Goal: Task Accomplishment & Management: Use online tool/utility

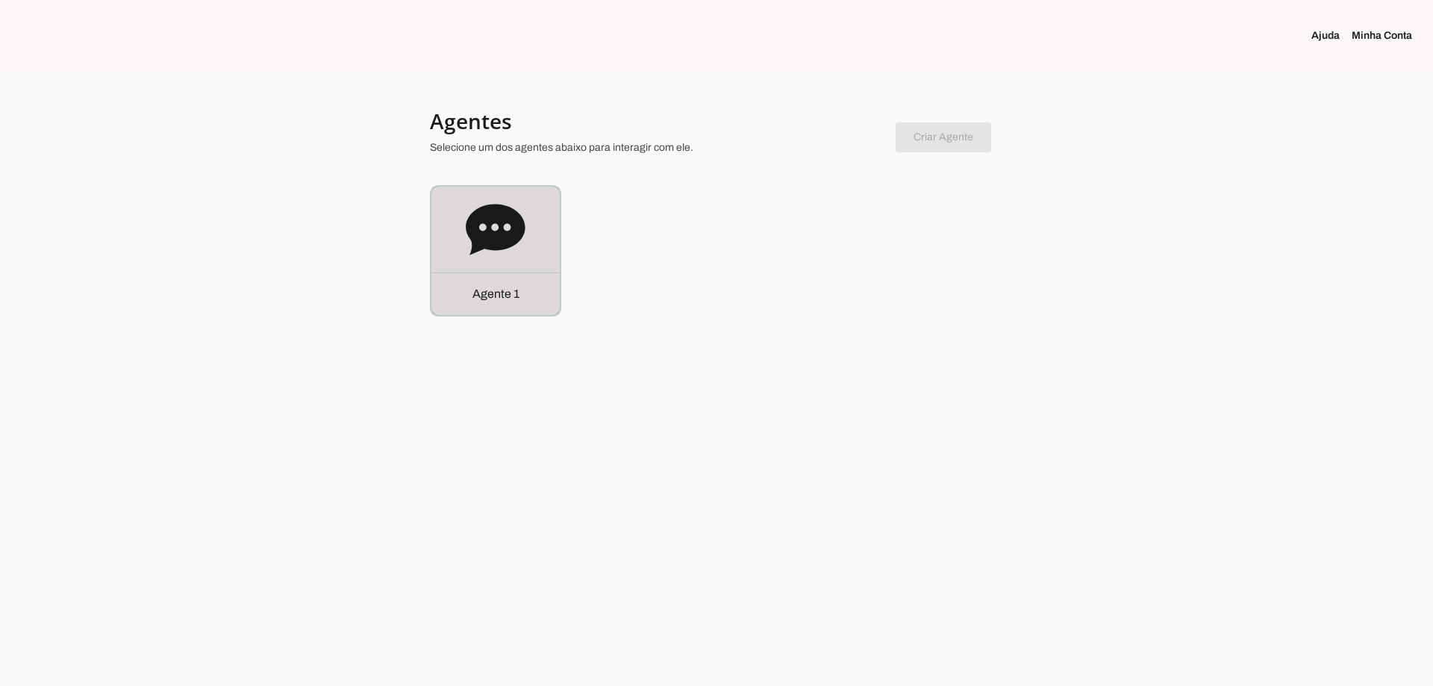
click at [476, 228] on icon at bounding box center [495, 229] width 59 height 51
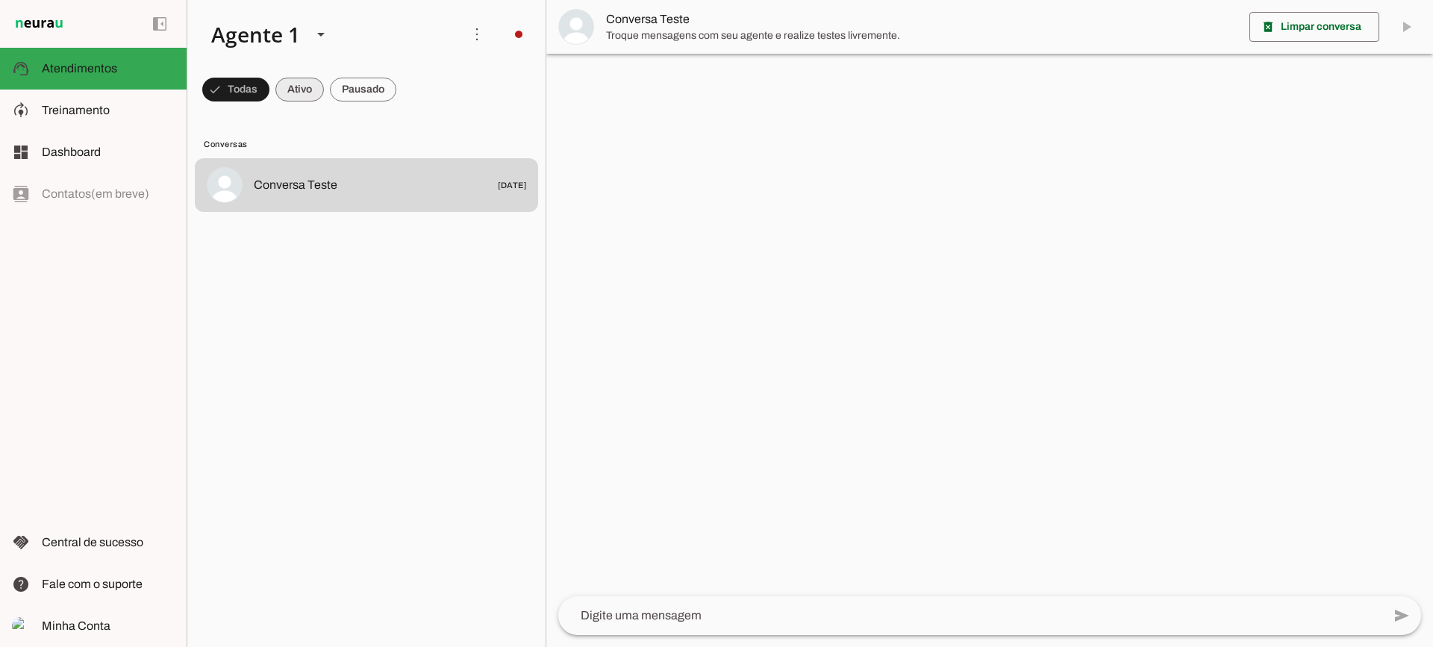
click at [269, 95] on span at bounding box center [235, 90] width 67 height 36
click at [256, 92] on span at bounding box center [229, 90] width 54 height 36
click at [256, 97] on span at bounding box center [229, 90] width 54 height 36
click at [256, 90] on span at bounding box center [229, 90] width 54 height 36
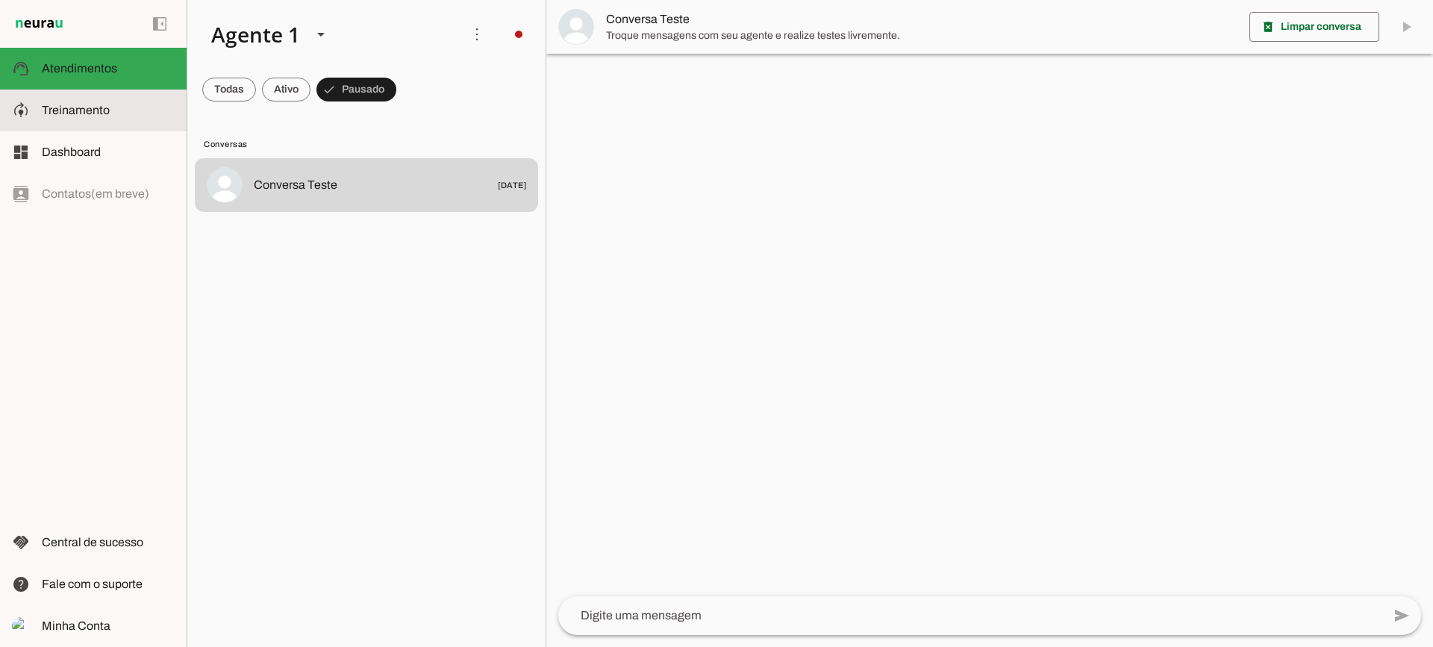
click at [31, 131] on md-item "model_training Treinamento Treinamento" at bounding box center [93, 111] width 187 height 42
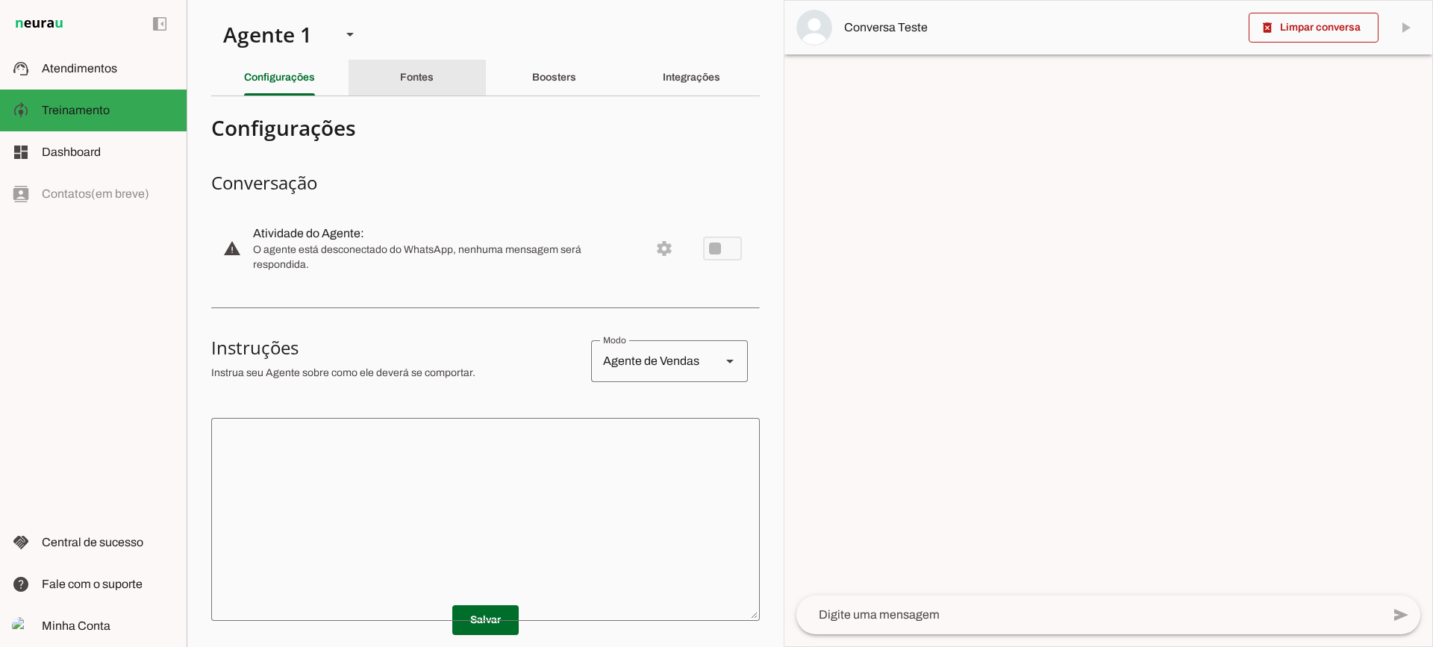
click at [432, 93] on div "Fontes" at bounding box center [417, 78] width 34 height 36
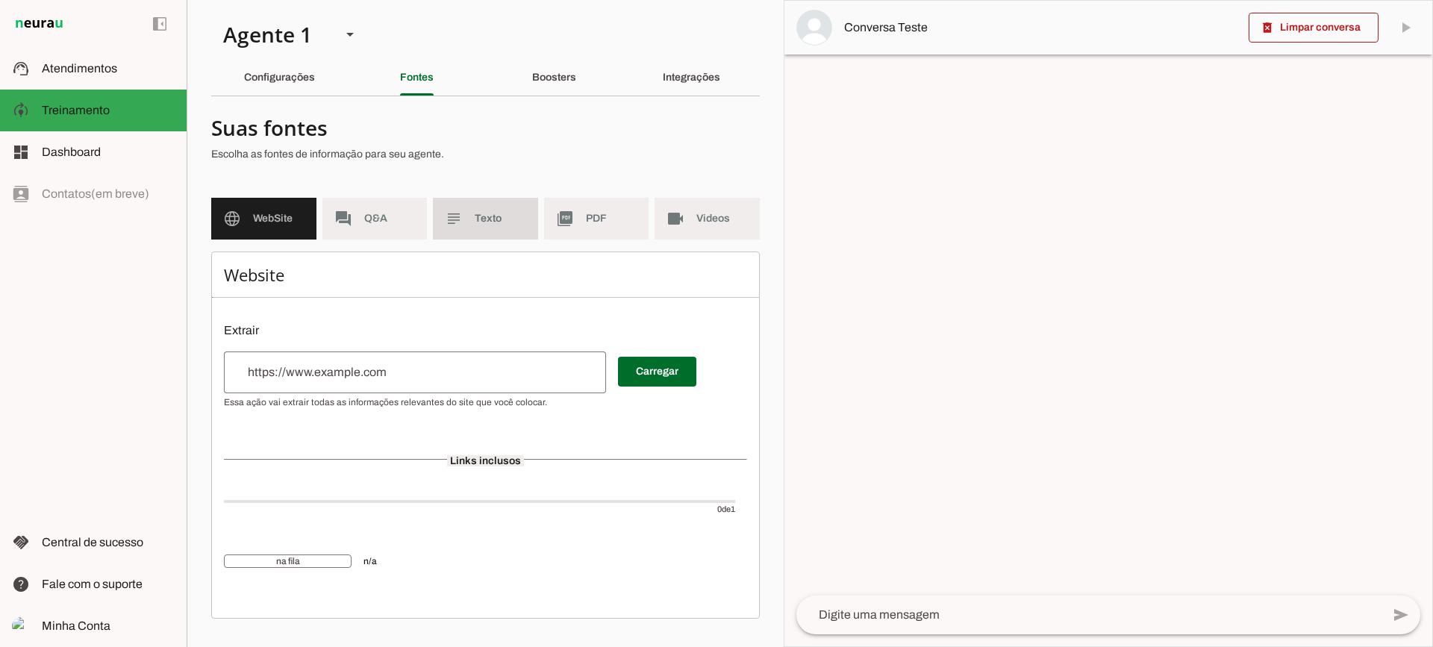
click at [505, 216] on span "Texto" at bounding box center [500, 218] width 51 height 15
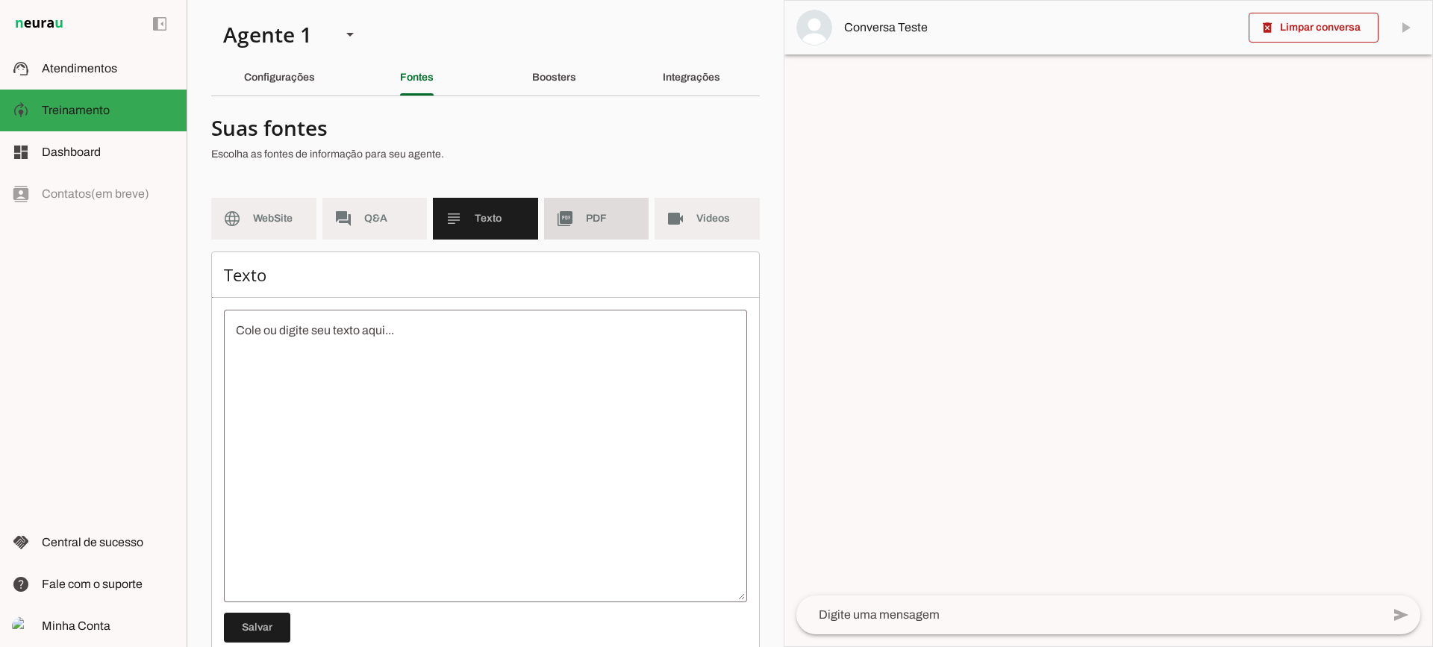
click at [577, 226] on md-item "picture_as_pdf PDF" at bounding box center [596, 219] width 105 height 42
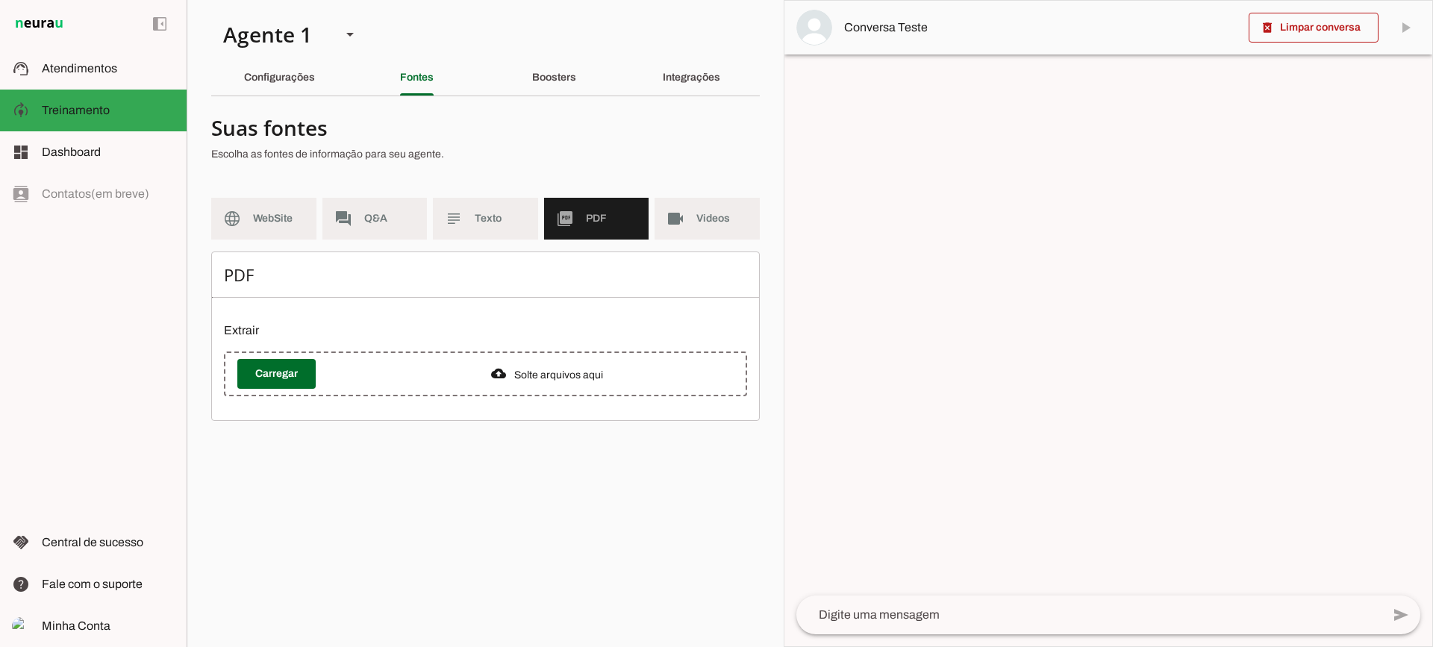
click at [698, 227] on md-item "videocam Videos" at bounding box center [706, 219] width 105 height 42
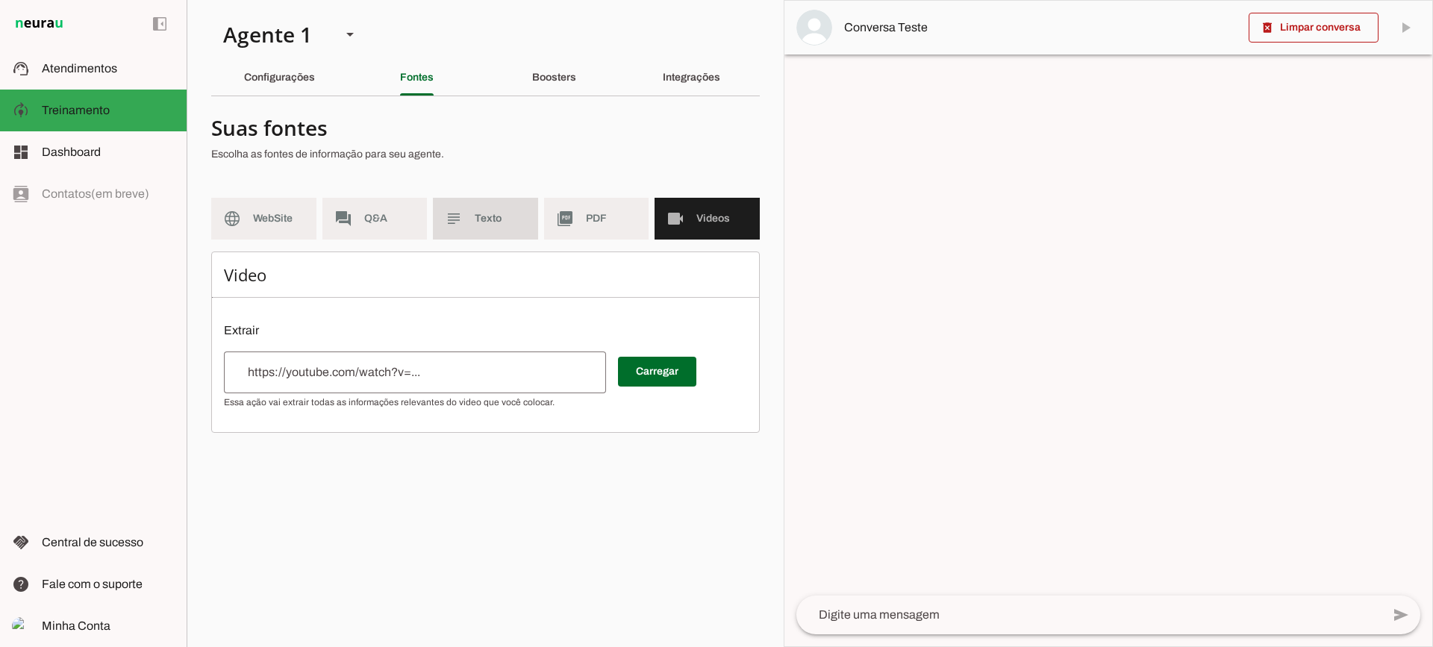
click at [489, 238] on md-item "subject Texto" at bounding box center [485, 219] width 105 height 42
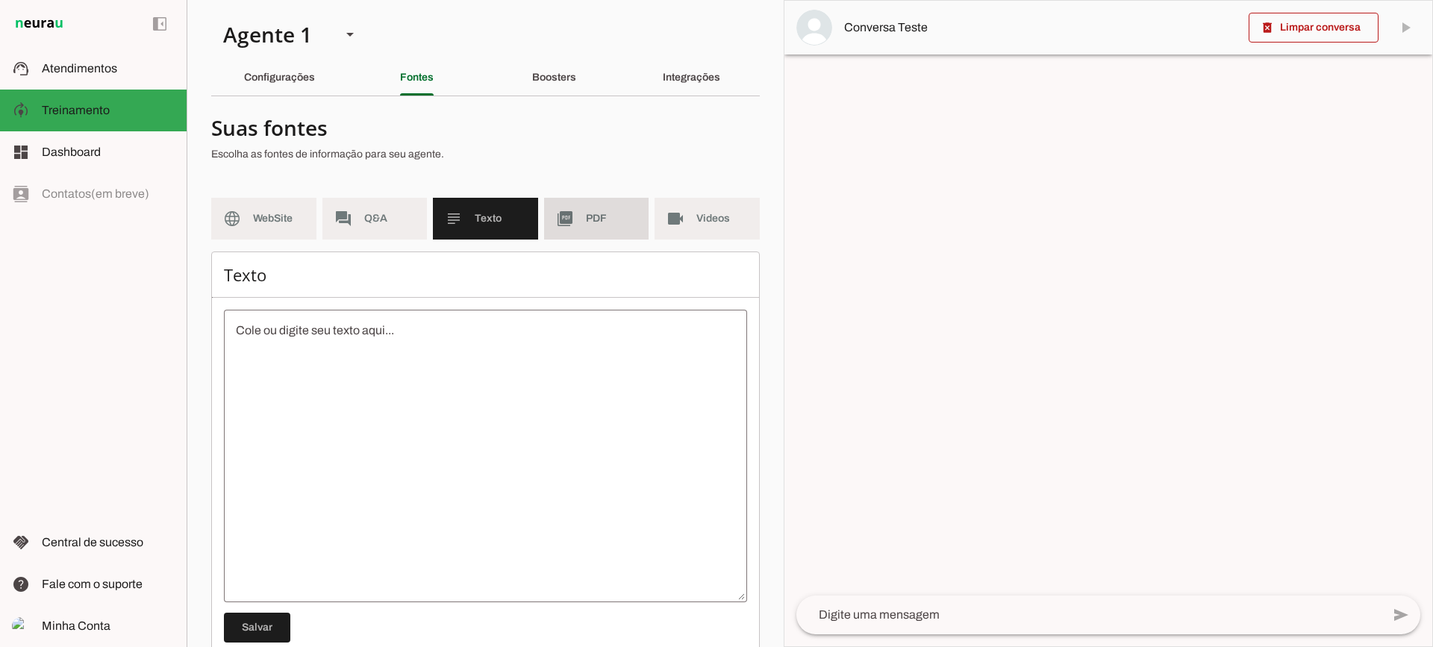
click at [593, 222] on span "PDF" at bounding box center [611, 218] width 51 height 15
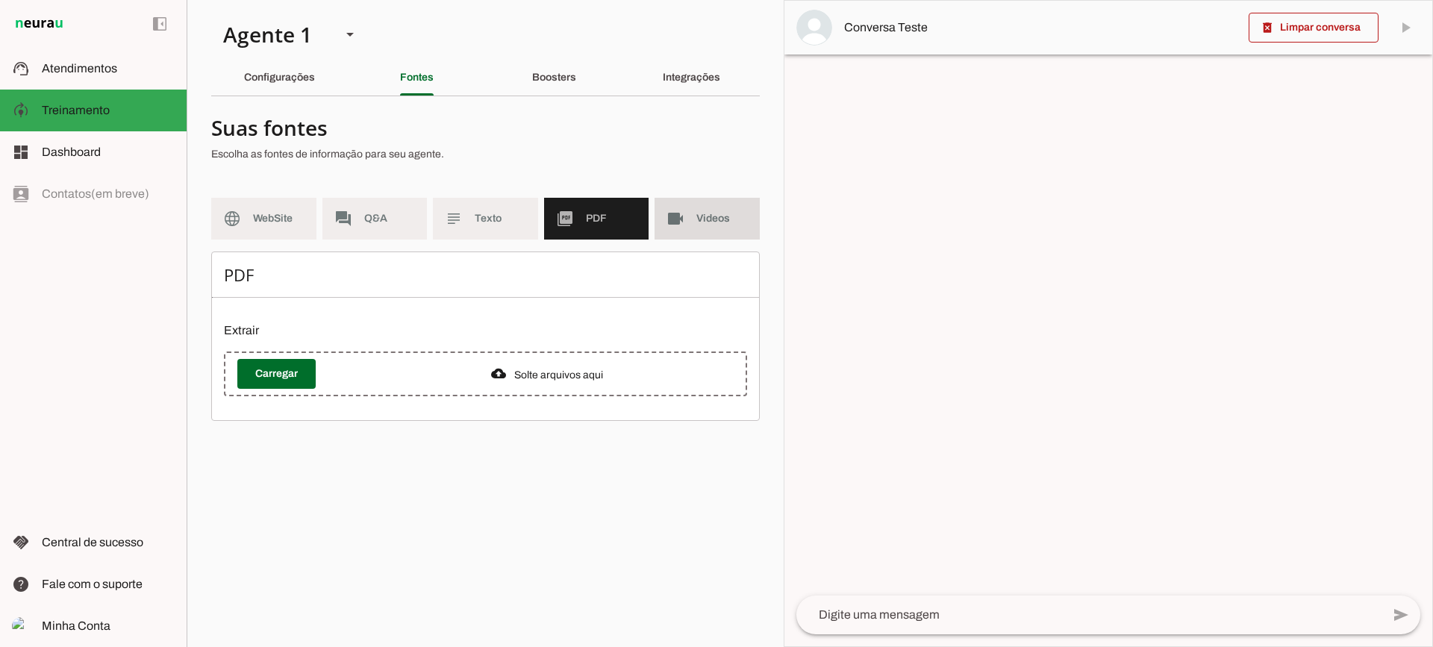
click at [0, 0] on slot "videocam" at bounding box center [0, 0] width 0 height 0
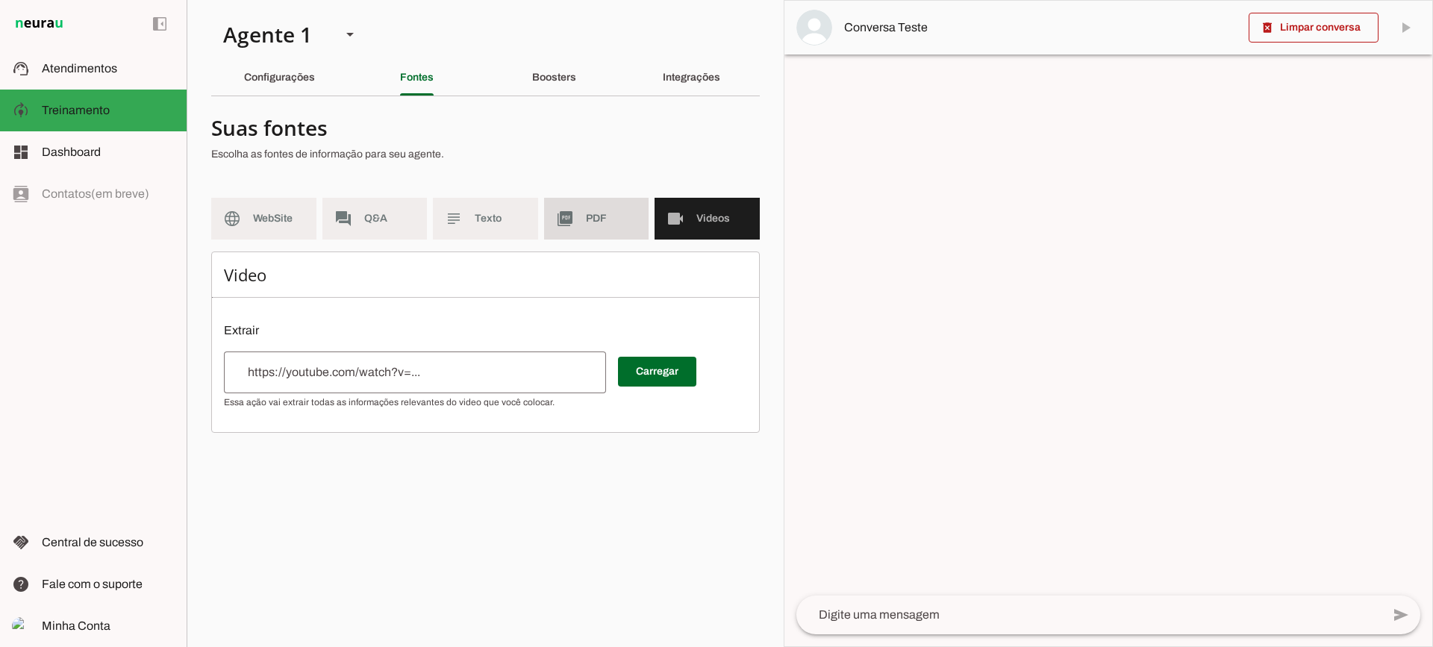
click at [598, 220] on span "PDF" at bounding box center [611, 218] width 51 height 15
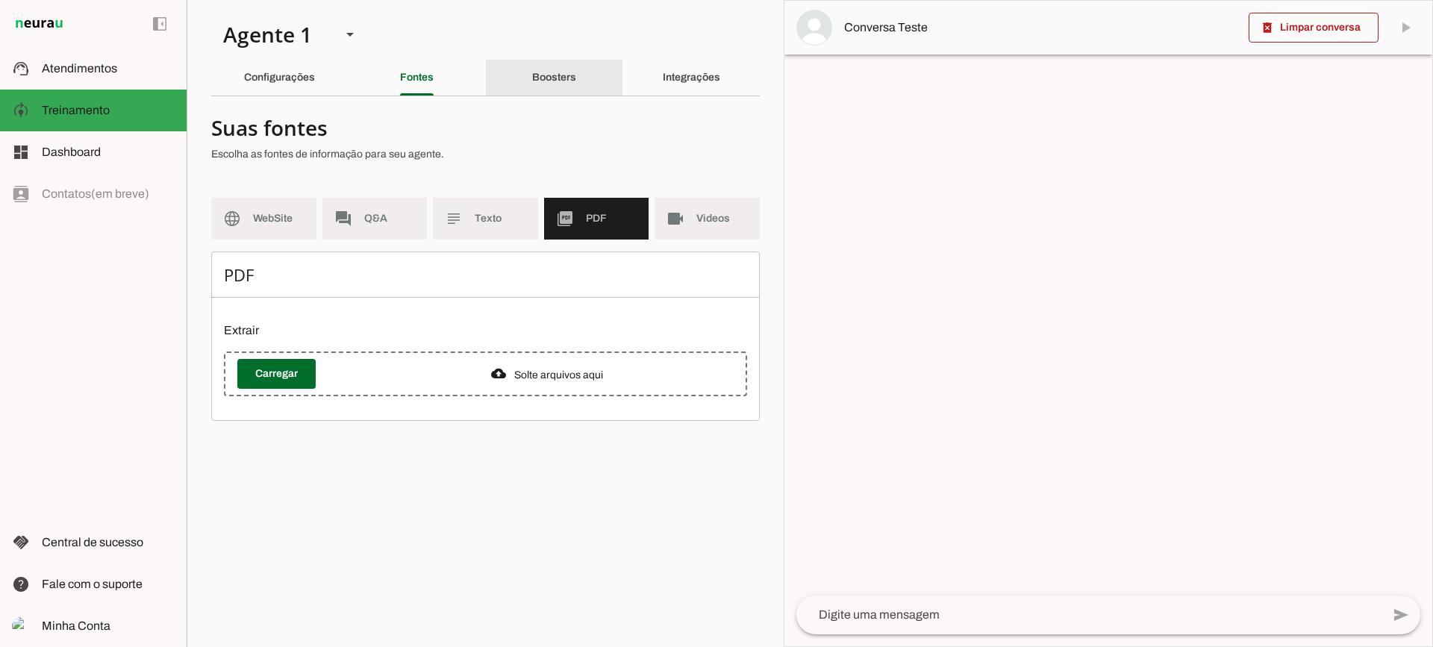
click at [542, 66] on div "Boosters" at bounding box center [554, 78] width 44 height 36
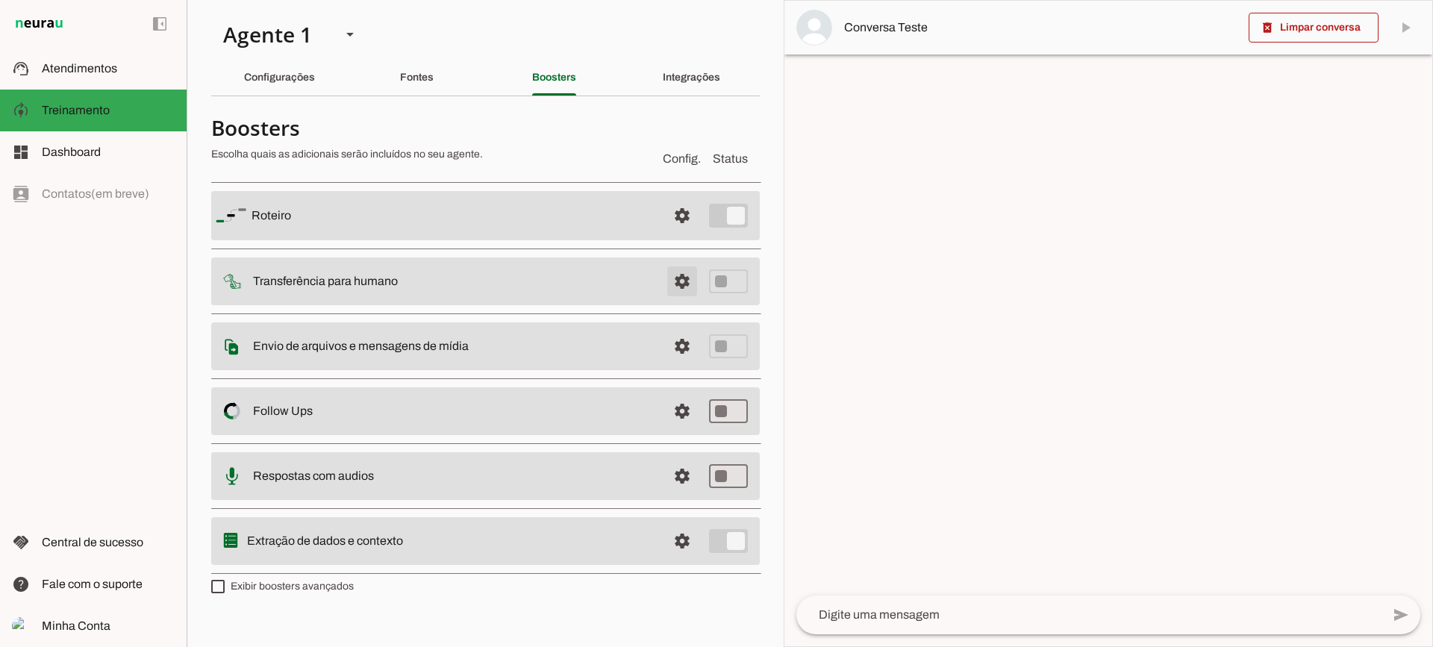
click at [687, 234] on span at bounding box center [682, 216] width 36 height 36
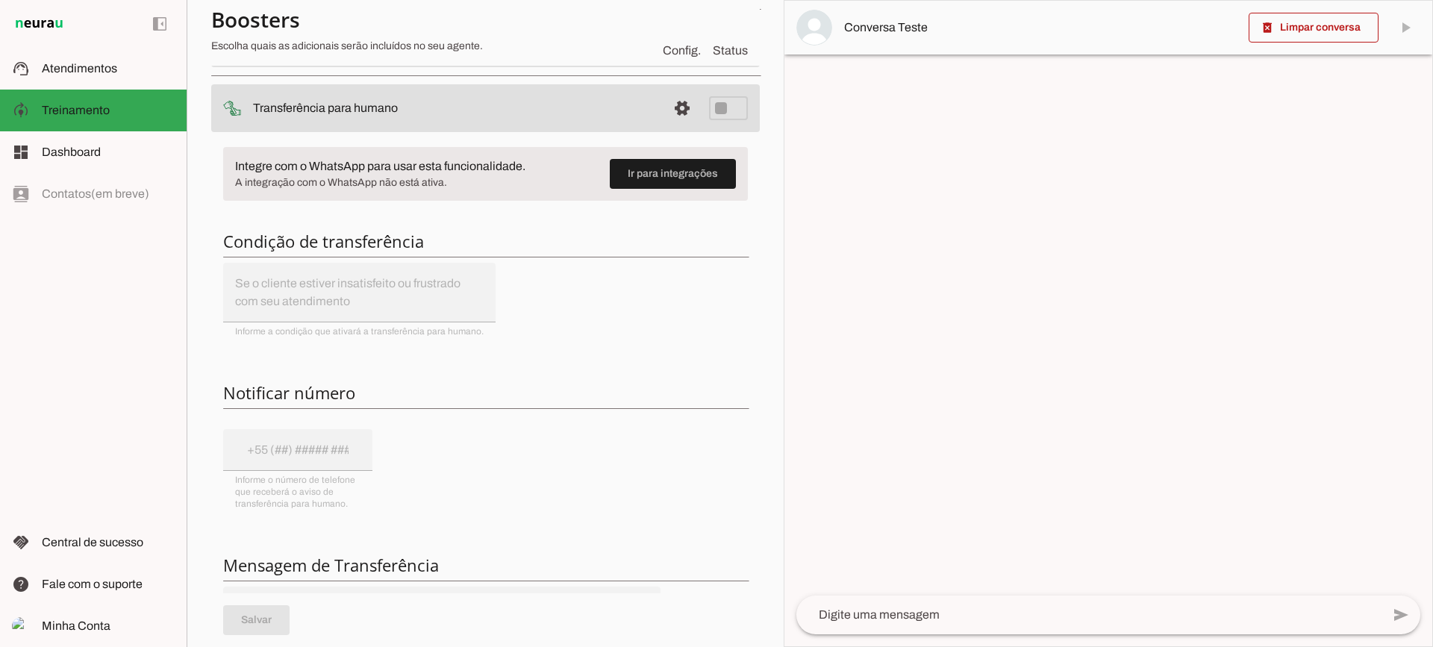
scroll to position [149, 0]
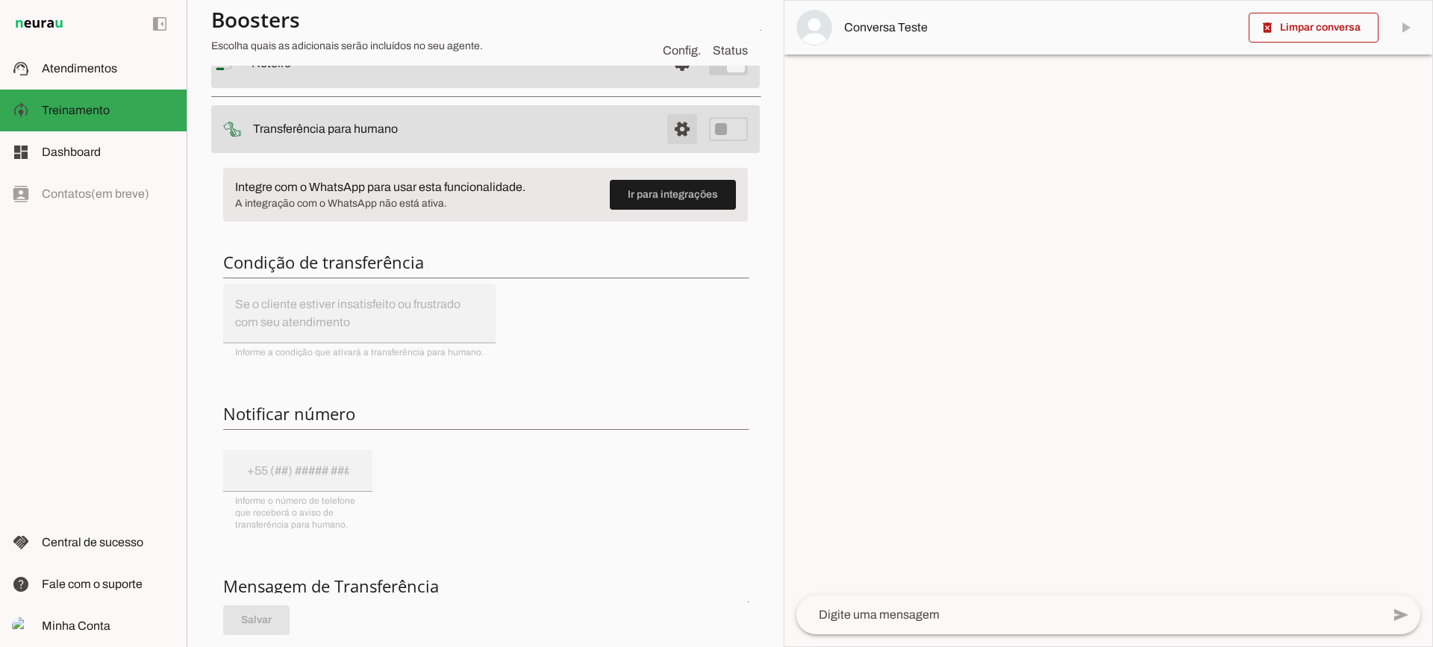
click at [674, 81] on span at bounding box center [682, 64] width 36 height 36
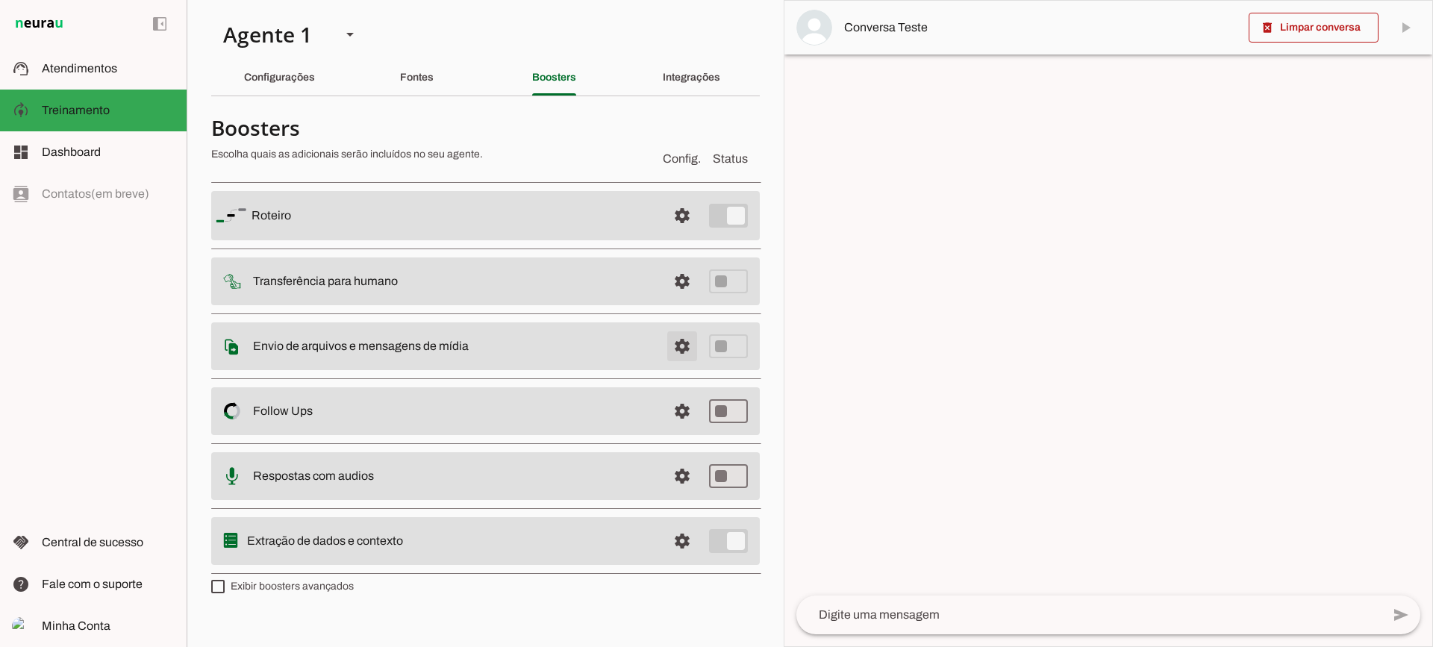
click at [674, 234] on span at bounding box center [682, 216] width 36 height 36
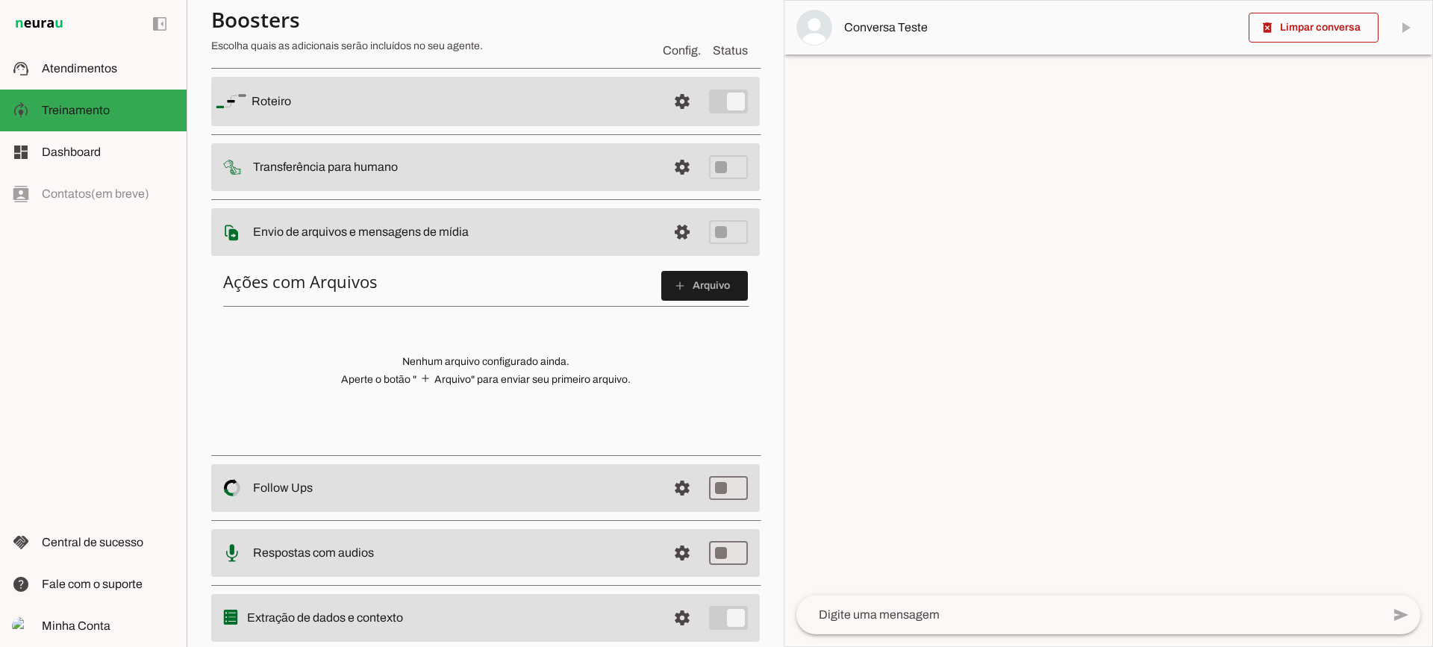
scroll to position [75, 0]
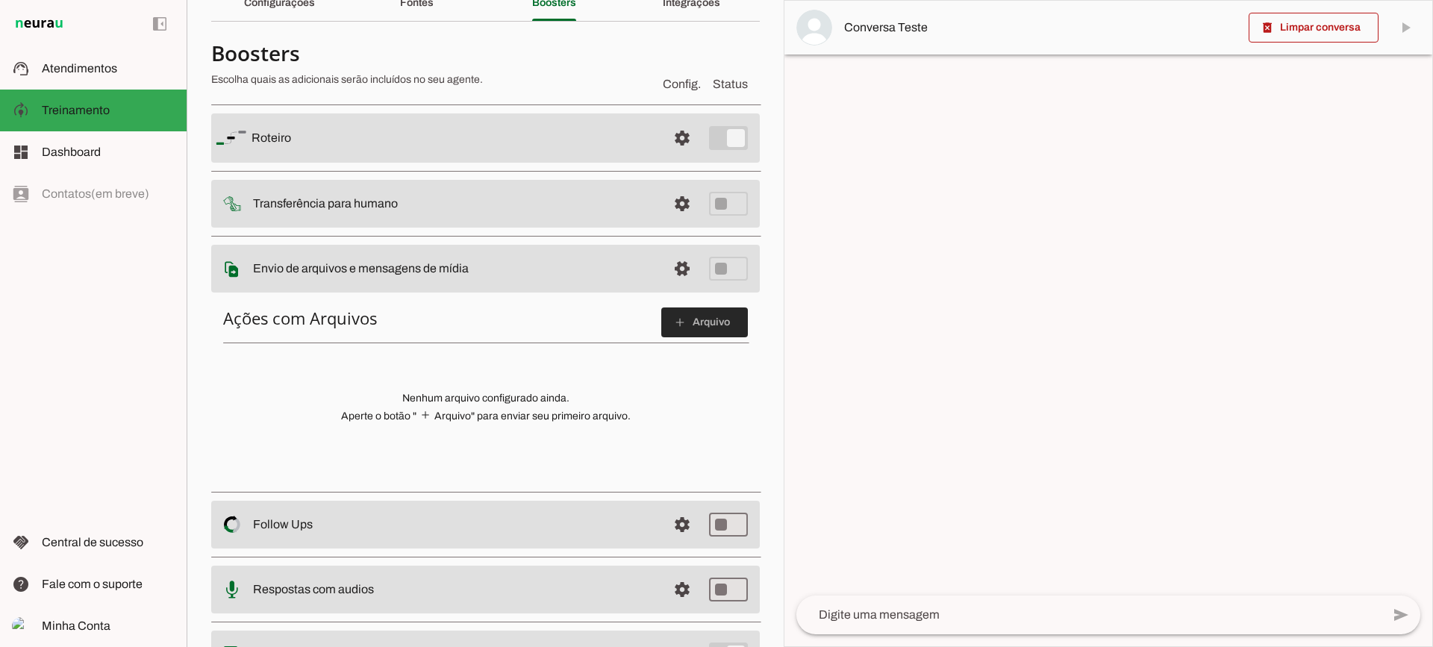
click at [661, 313] on span at bounding box center [704, 322] width 87 height 36
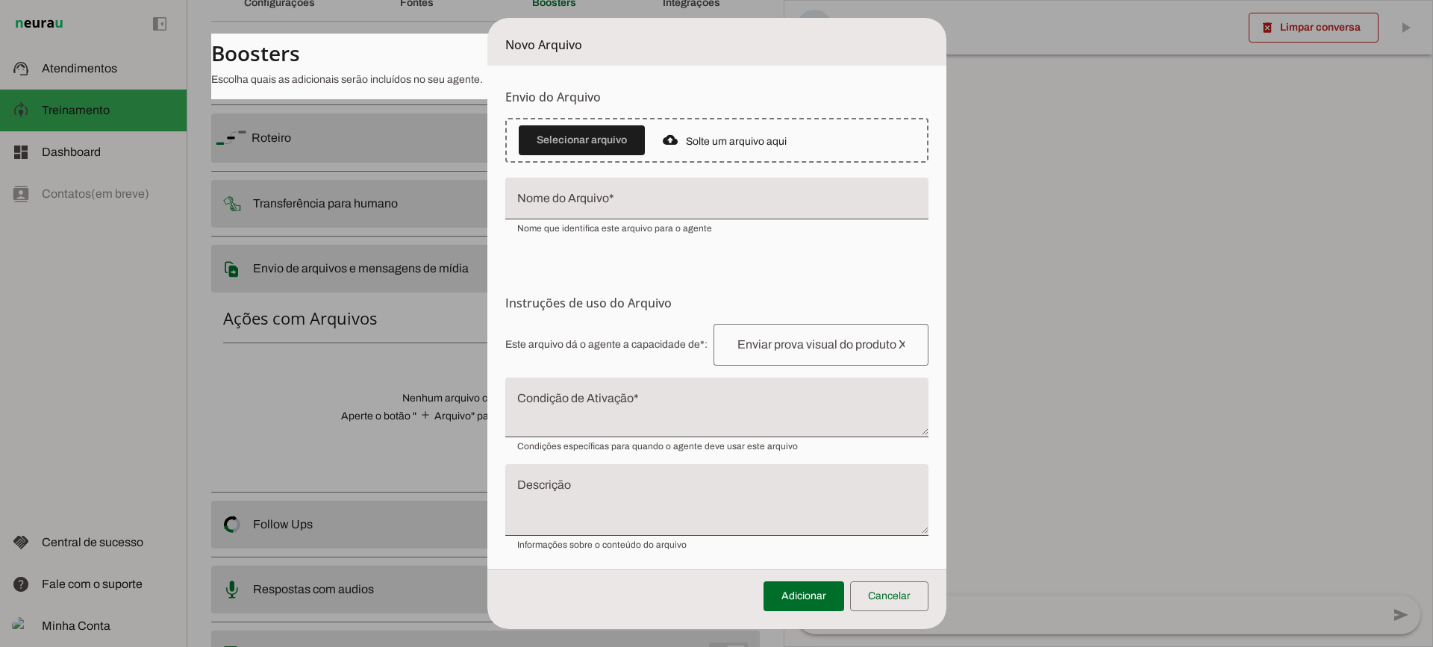
click at [573, 410] on textarea "Condição de Ativação" at bounding box center [716, 413] width 423 height 36
click at [895, 603] on span at bounding box center [889, 596] width 78 height 36
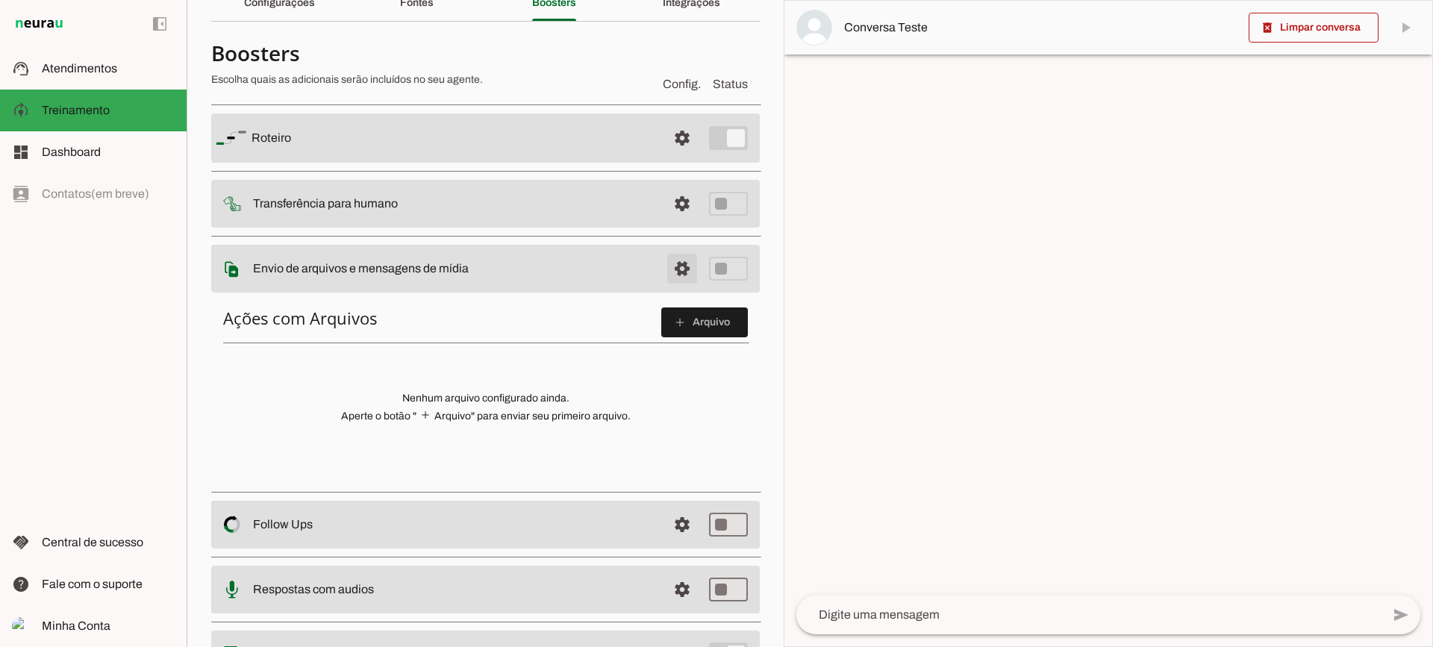
click at [664, 156] on span at bounding box center [682, 138] width 36 height 36
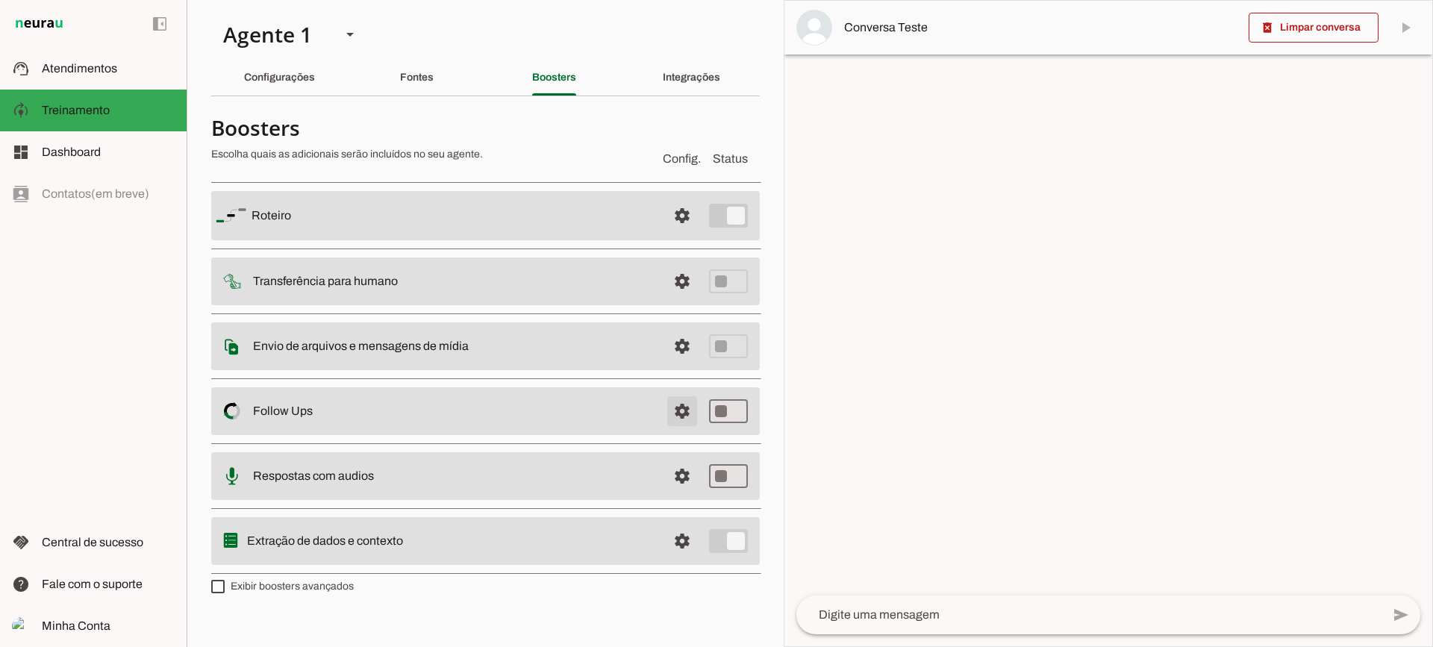
click at [690, 234] on span at bounding box center [682, 216] width 36 height 36
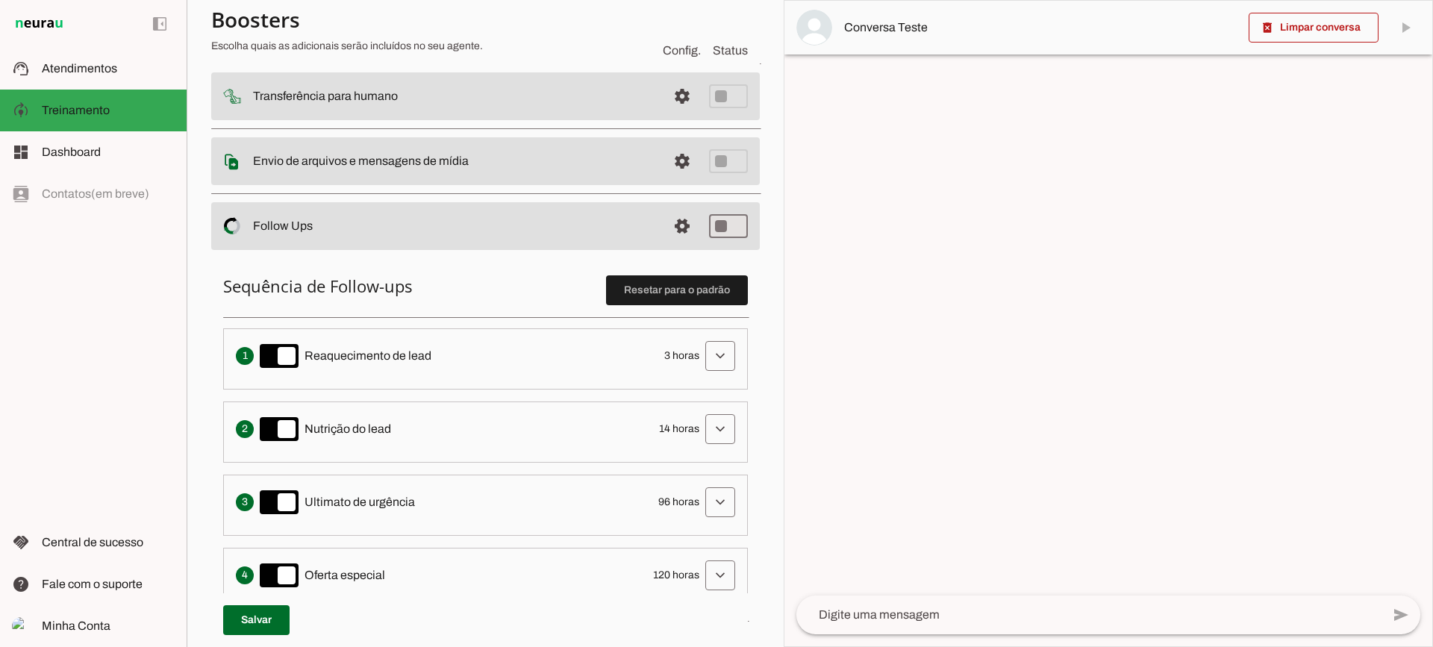
scroll to position [224, 0]
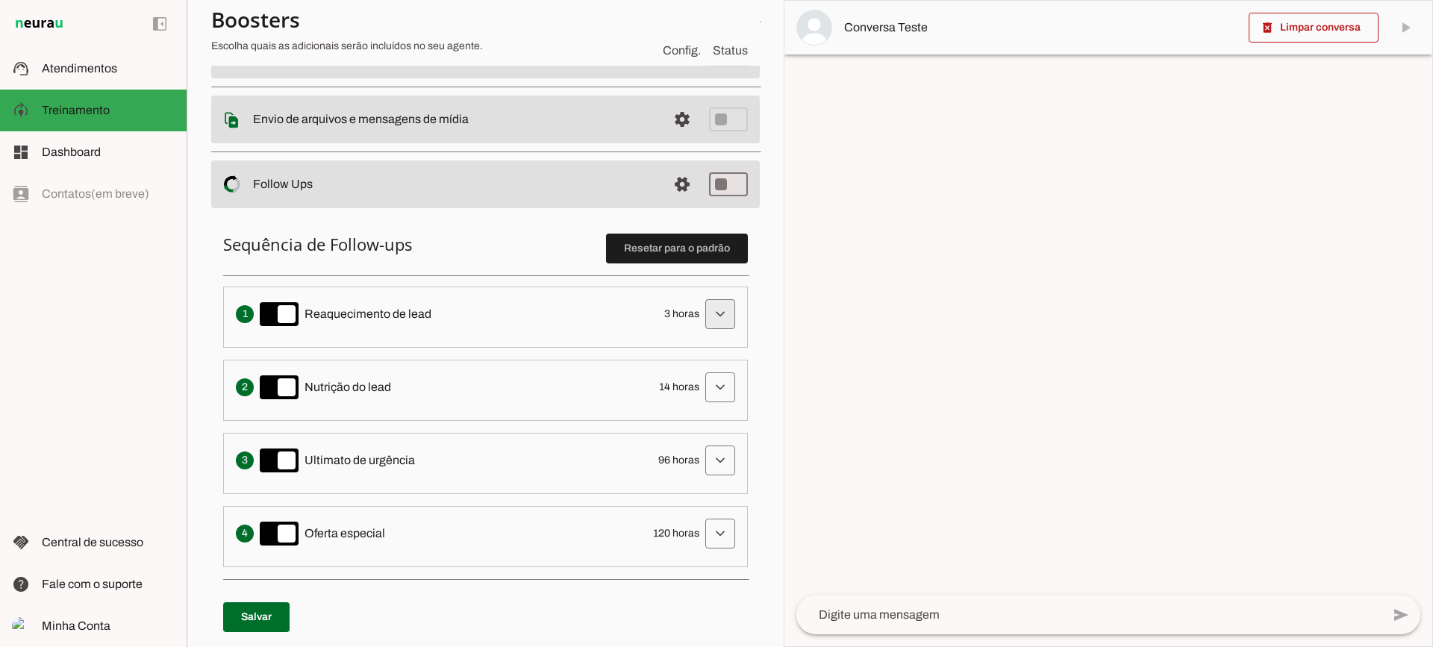
click at [710, 315] on span at bounding box center [720, 314] width 36 height 36
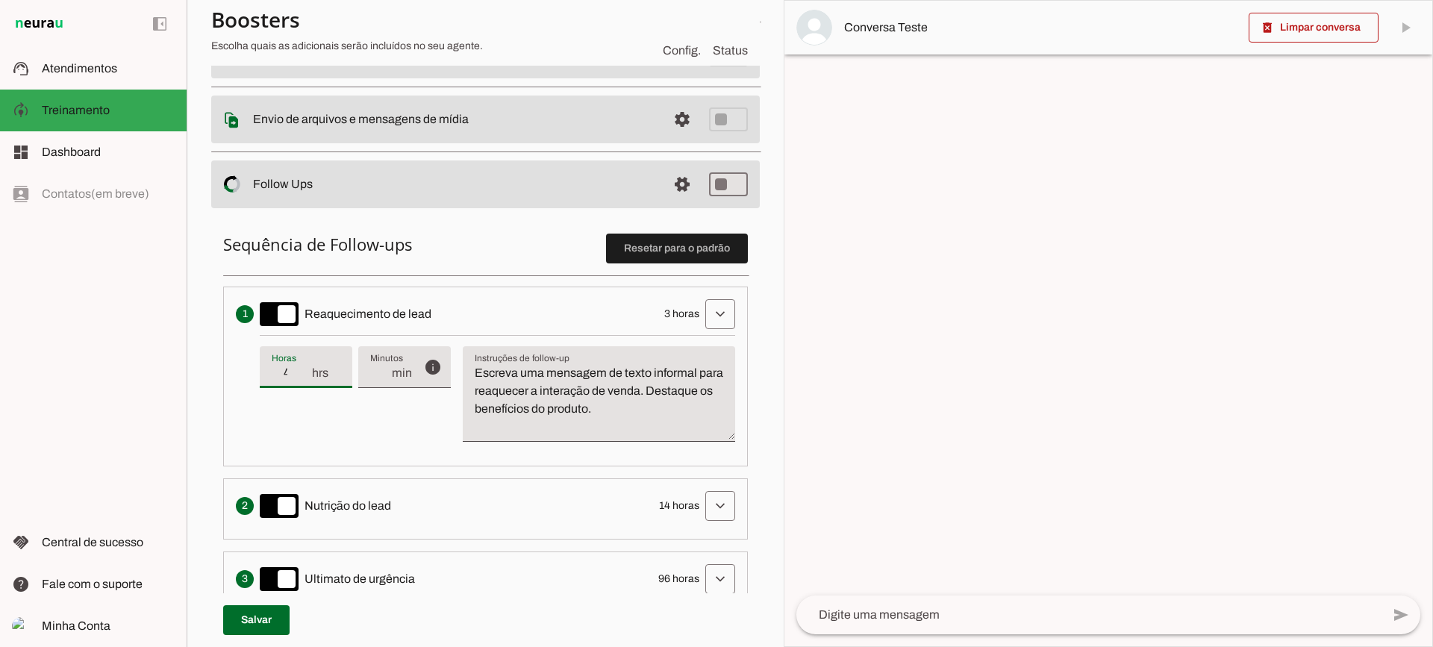
type input "4"
type md-filled-text-field "4"
click at [303, 372] on input "4" at bounding box center [291, 373] width 39 height 18
type input "3"
type md-filled-text-field "3"
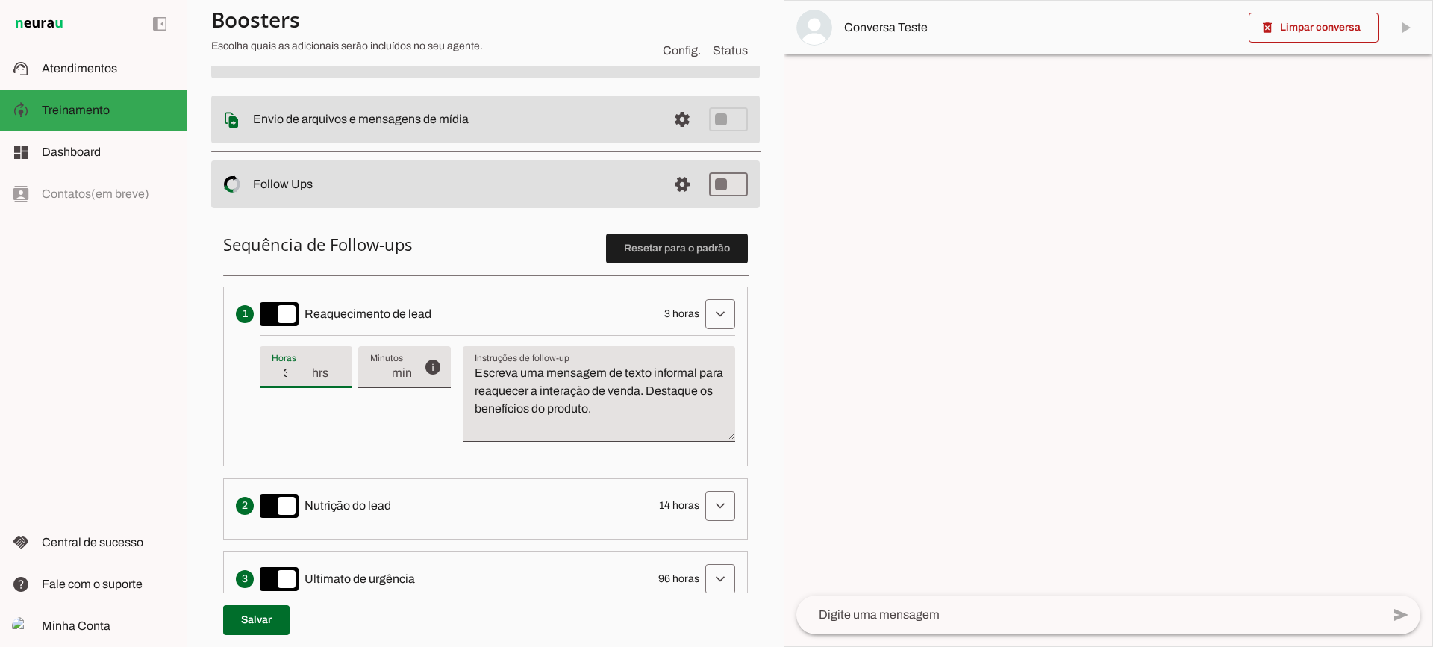
click at [302, 381] on input "3" at bounding box center [291, 373] width 39 height 18
type input "2"
type md-filled-text-field "2"
click at [302, 381] on input "2" at bounding box center [291, 373] width 39 height 18
type input "1"
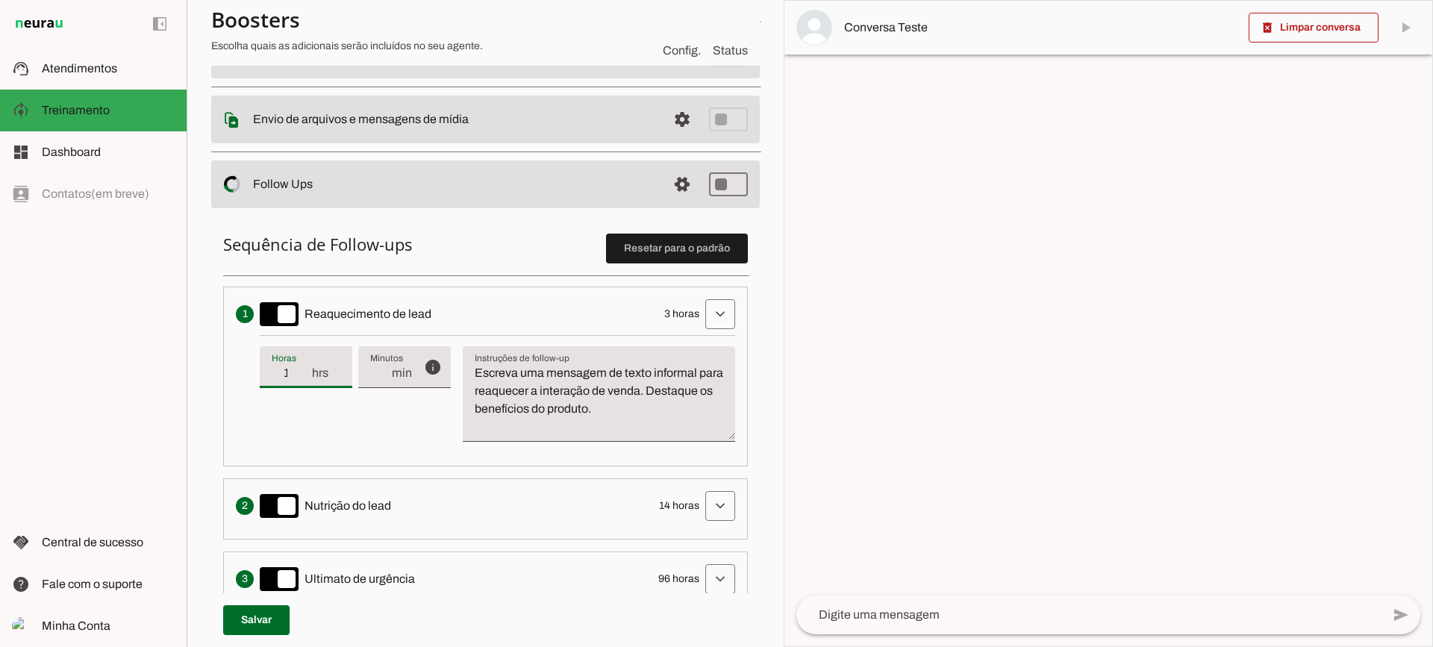
type md-filled-text-field "1"
click at [302, 381] on input "1" at bounding box center [291, 373] width 39 height 18
type input "2"
type md-filled-text-field "2"
click at [302, 369] on input "2" at bounding box center [291, 373] width 39 height 18
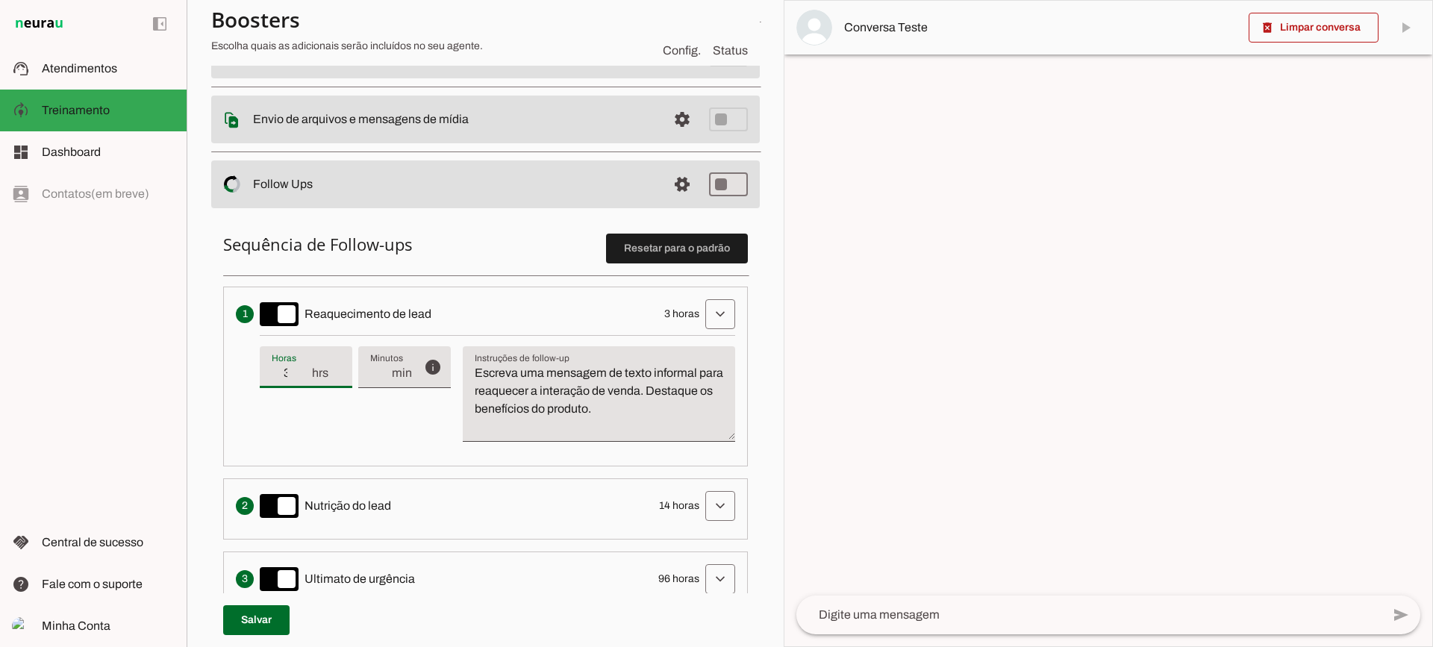
type input "3"
type md-filled-text-field "3"
click at [302, 369] on input "3" at bounding box center [291, 373] width 39 height 18
type input "4"
type md-filled-text-field "4"
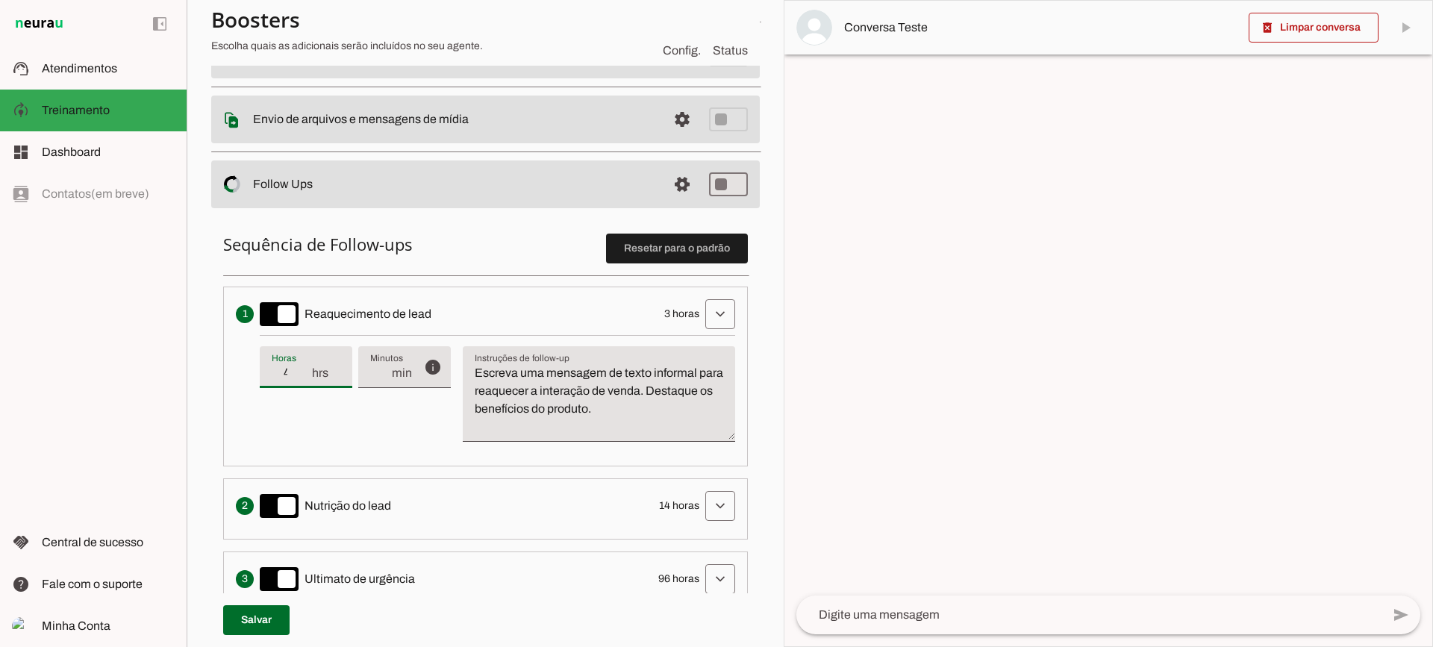
click at [302, 369] on input "4" at bounding box center [291, 373] width 39 height 18
type input "3"
type md-filled-text-field "3"
click at [307, 381] on input "3" at bounding box center [291, 373] width 39 height 18
click at [588, 389] on textarea "Escreva uma mensagem de texto informal para reaquecer a interação de venda. Des…" at bounding box center [599, 400] width 272 height 72
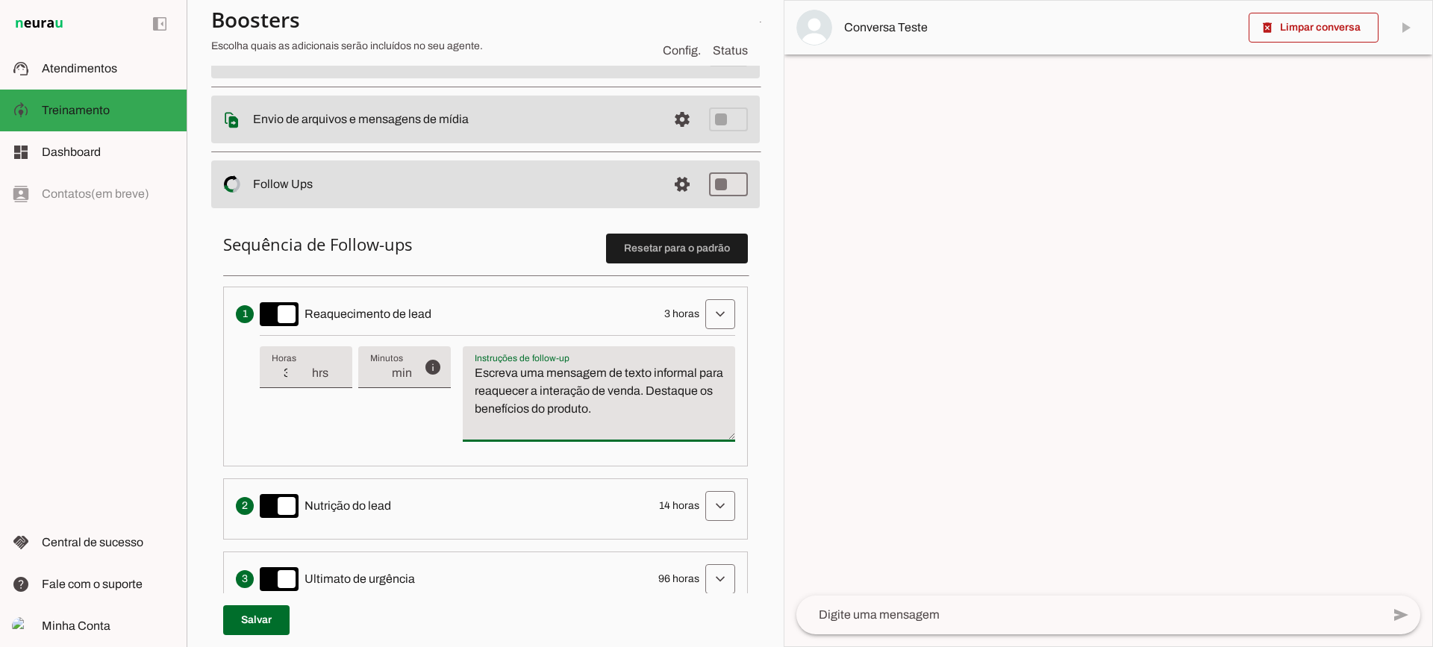
click at [593, 394] on textarea "Escreva uma mensagem de texto informal para reaquecer a interação de venda. Des…" at bounding box center [599, 400] width 272 height 72
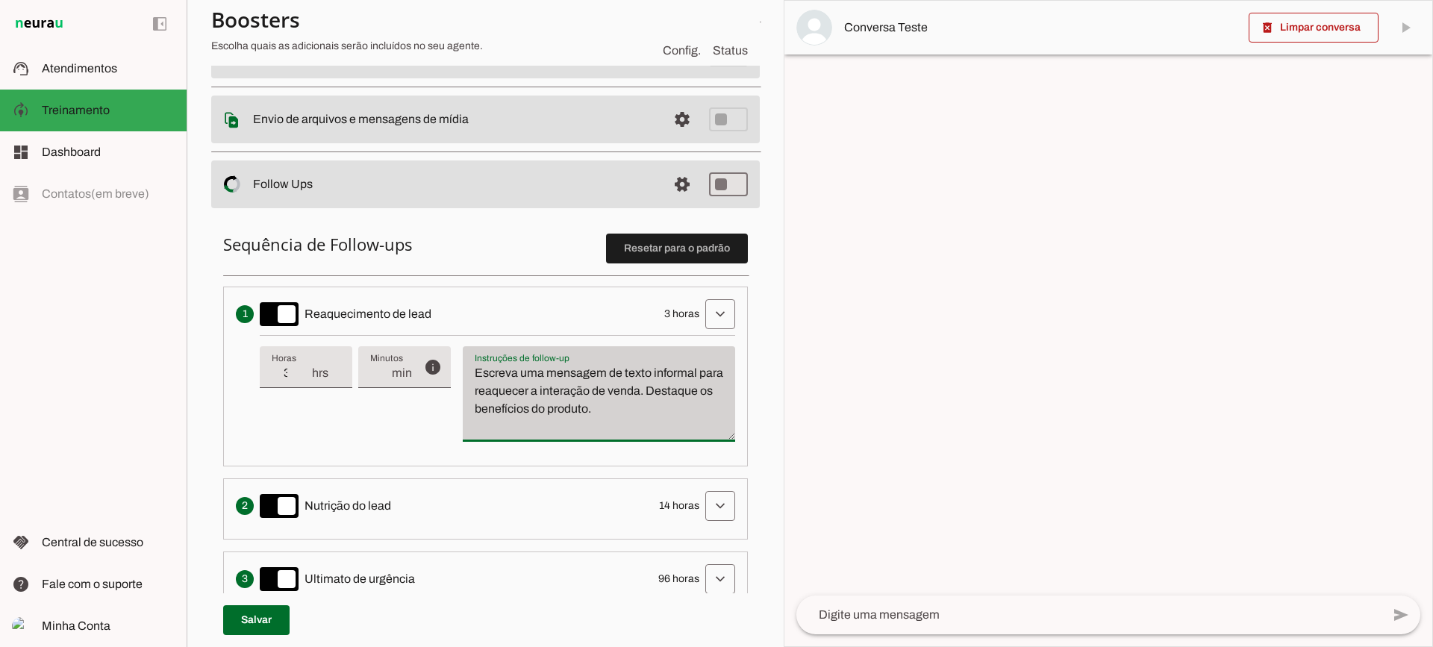
drag, startPoint x: 673, startPoint y: 412, endPoint x: 468, endPoint y: 354, distance: 213.3
click at [468, 354] on div "Escreva uma mensagem de texto informal para reaquecer a interação de venda. Des…" at bounding box center [599, 394] width 272 height 96
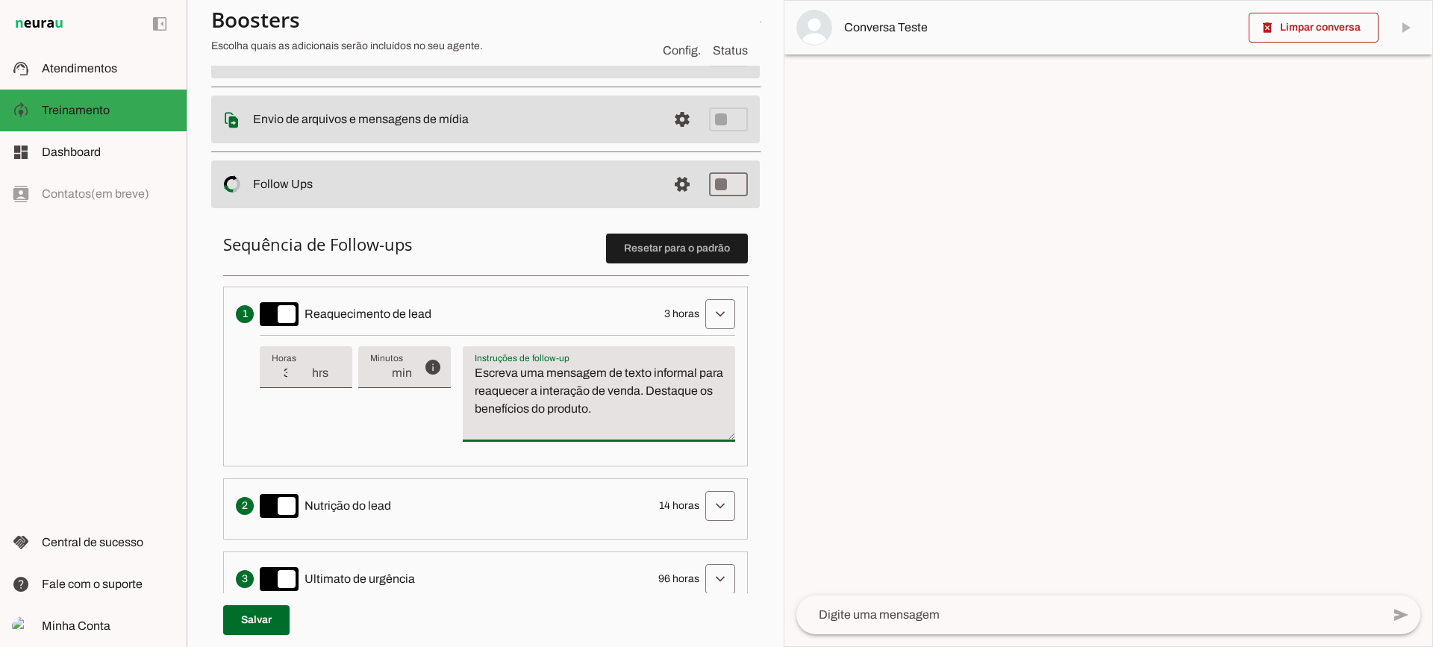
click at [566, 412] on textarea "Escreva uma mensagem de texto informal para reaquecer a interação de venda. Des…" at bounding box center [599, 400] width 272 height 72
click at [708, 336] on div "info Tempo de atraso / inatividade O tempo de atraso é o tempo de inatividade d…" at bounding box center [497, 394] width 475 height 119
click at [706, 320] on span at bounding box center [720, 314] width 36 height 36
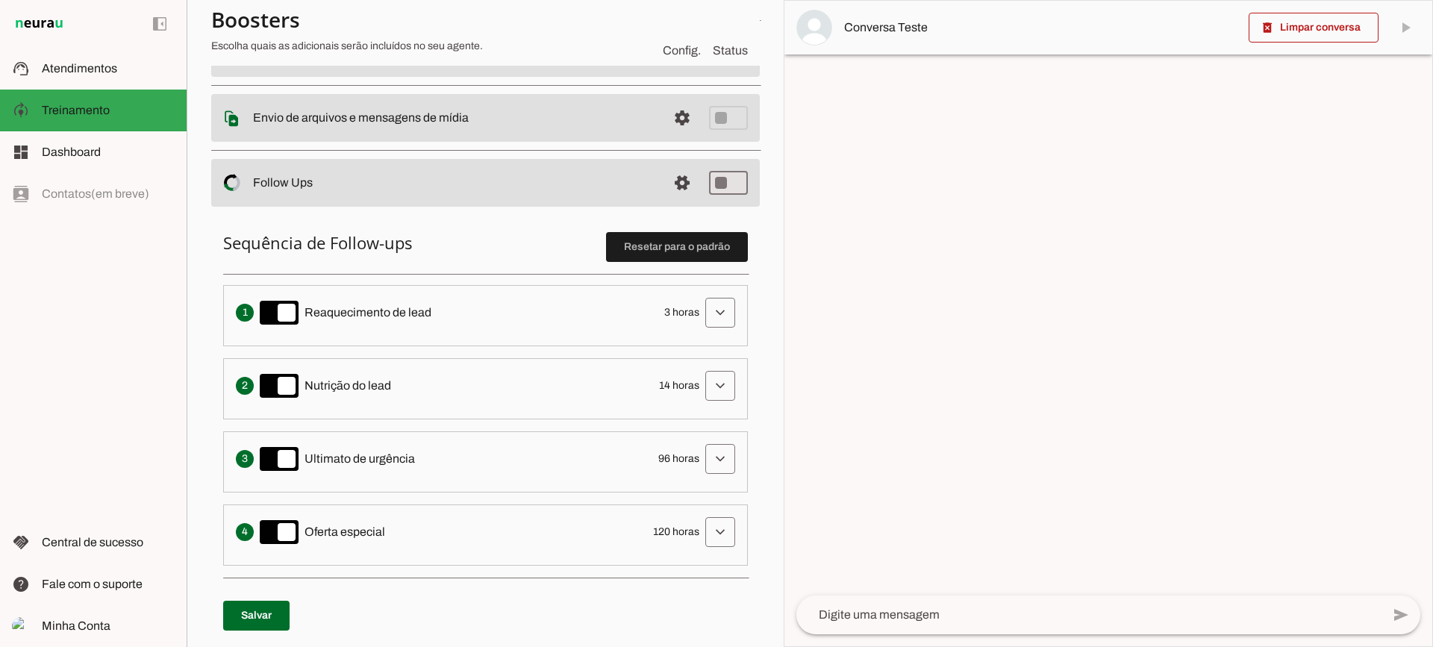
scroll to position [298, 0]
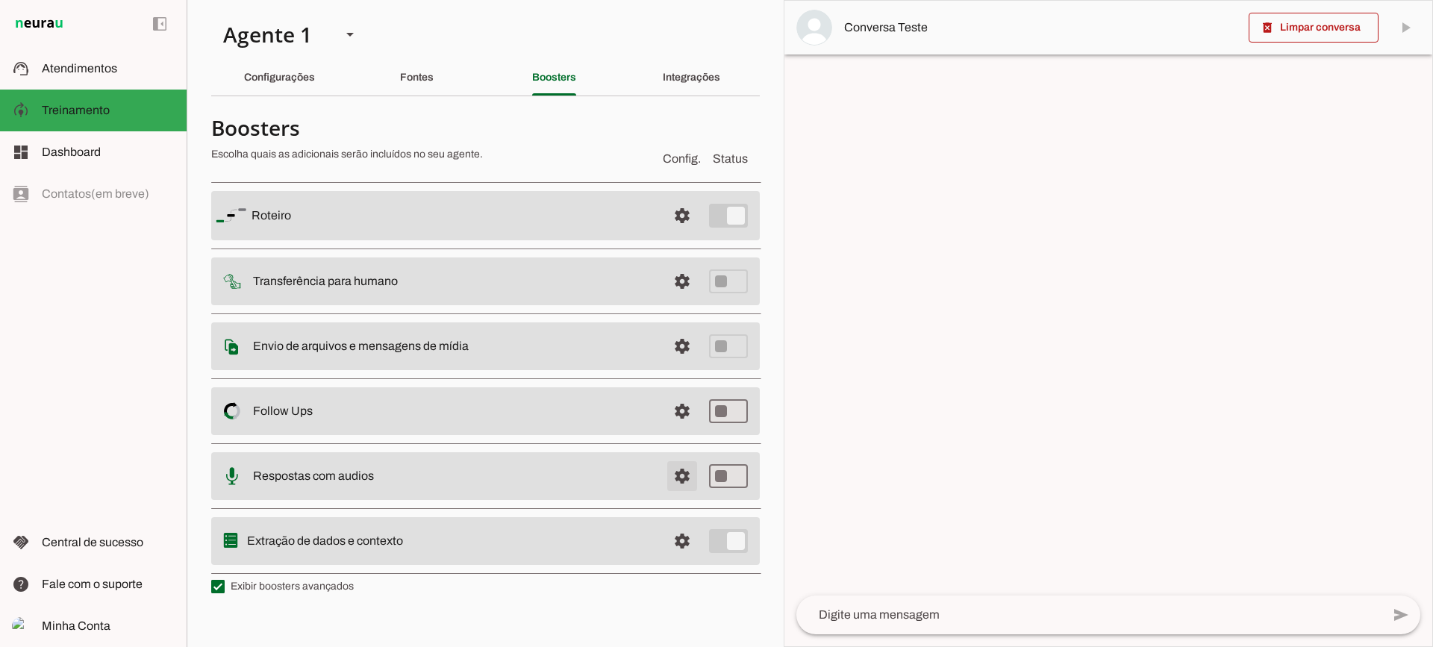
click at [690, 234] on span at bounding box center [682, 216] width 36 height 36
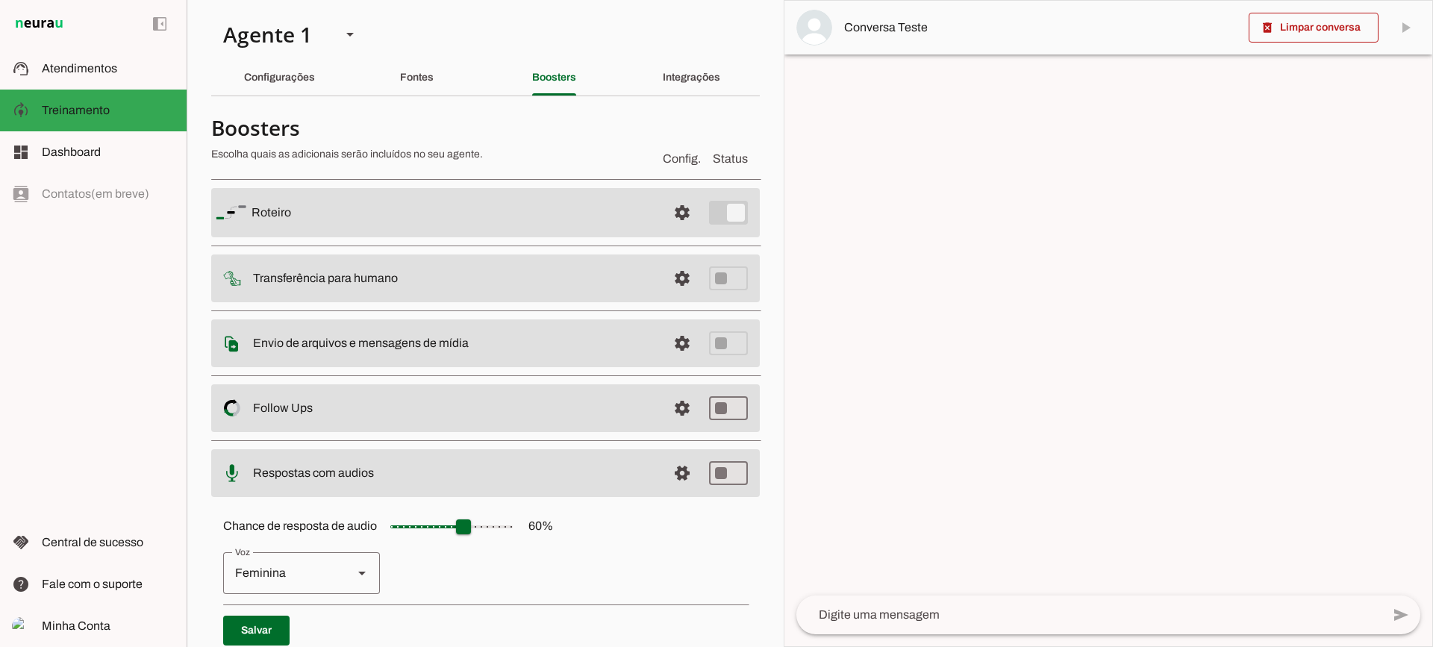
scroll to position [137, 0]
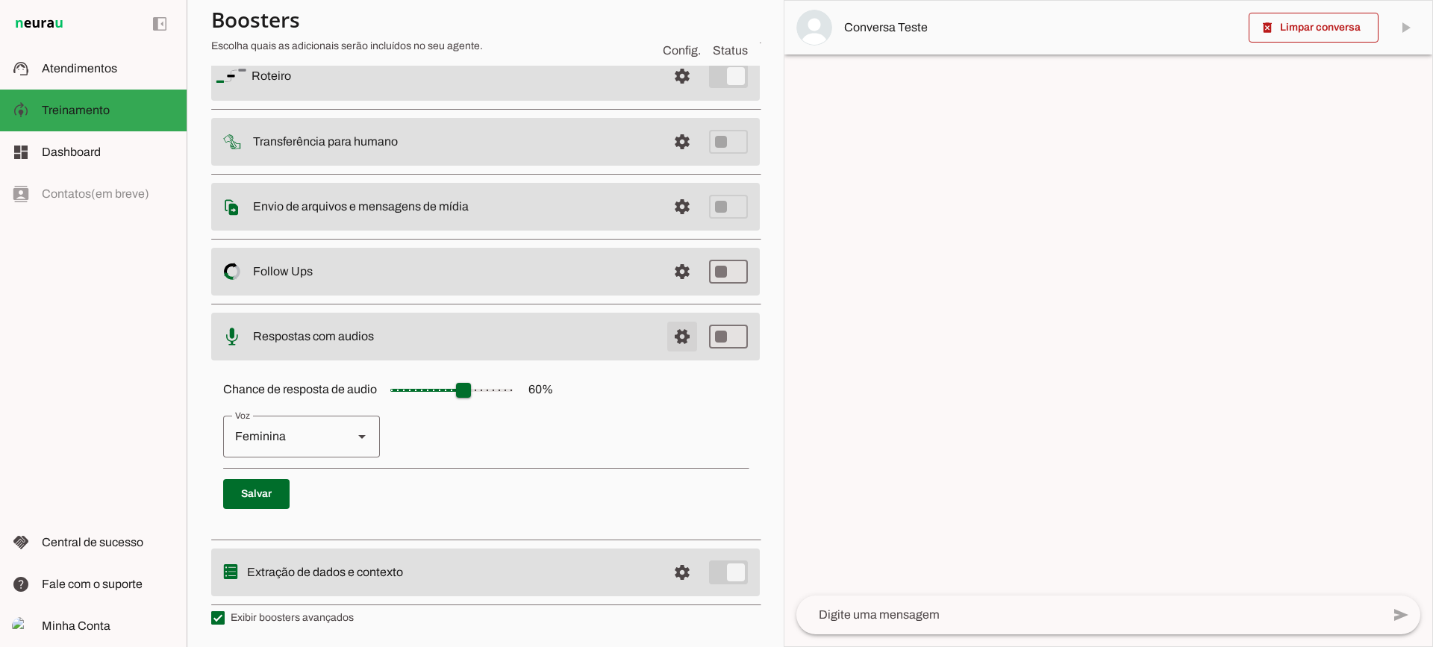
click at [674, 94] on span at bounding box center [682, 76] width 36 height 36
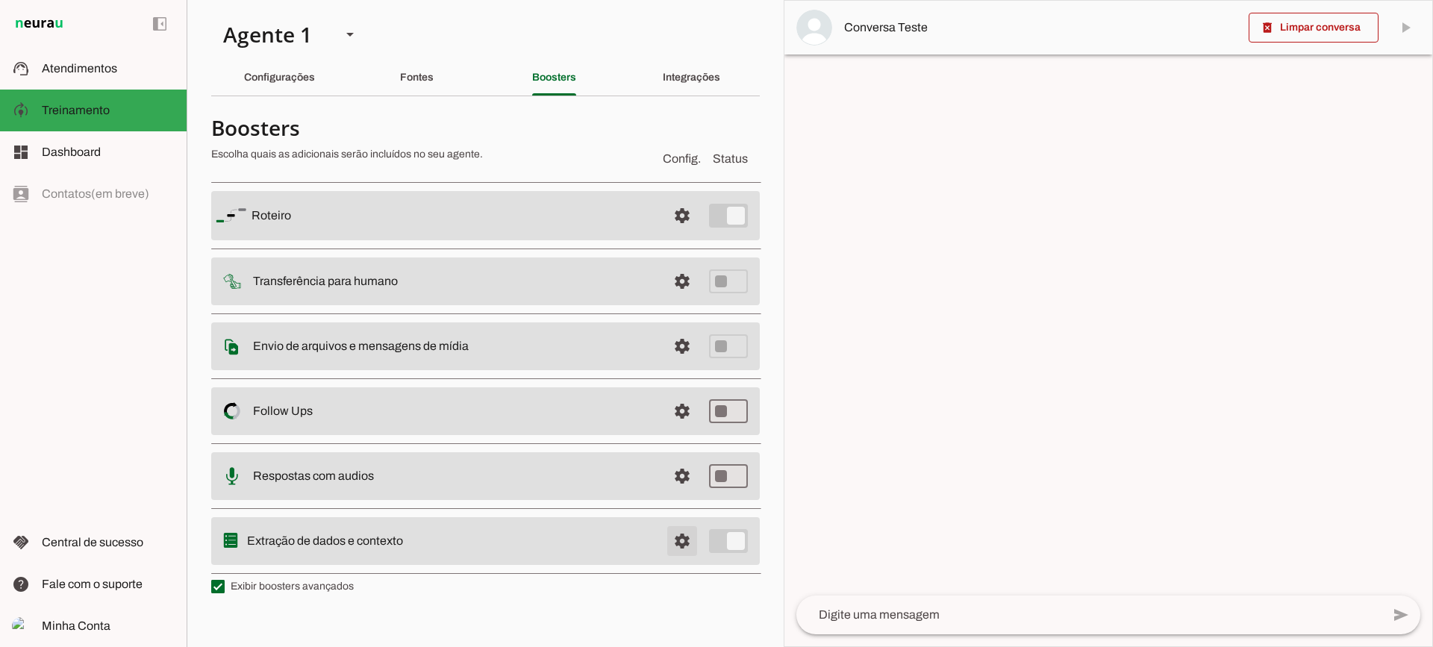
click at [665, 234] on span at bounding box center [682, 216] width 36 height 36
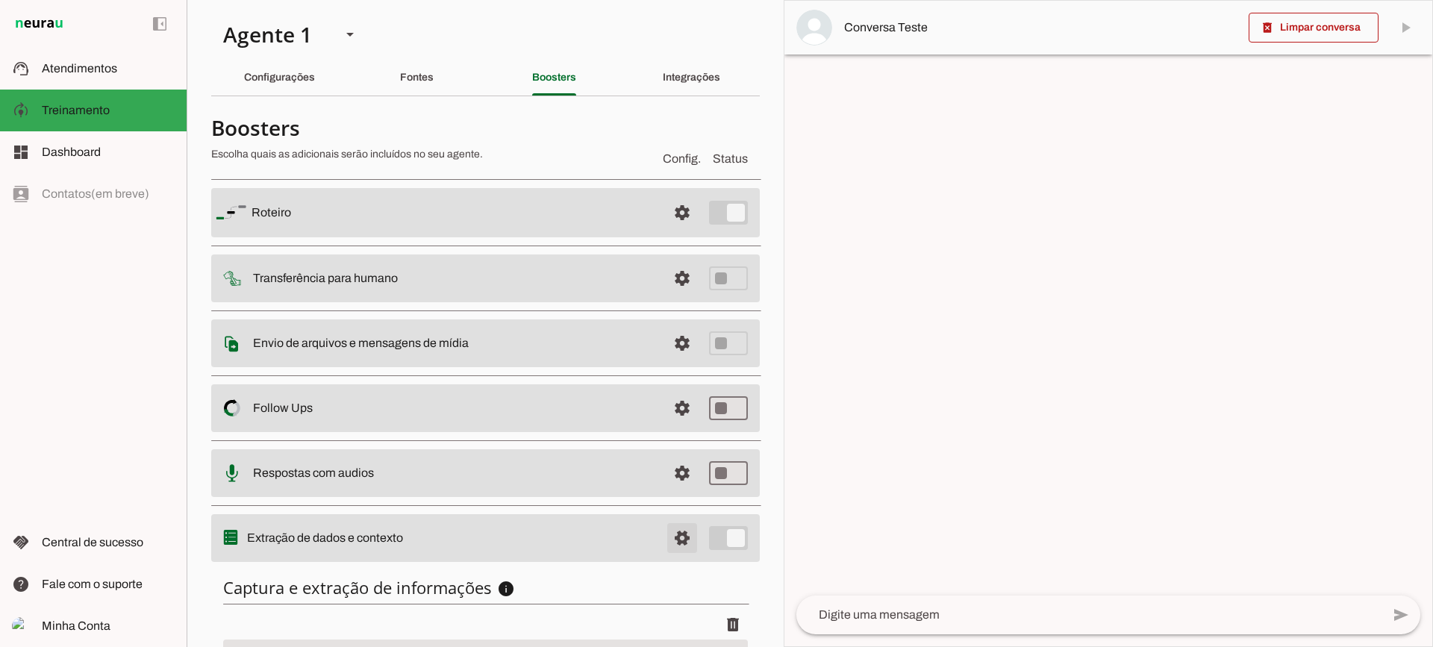
click at [664, 231] on span at bounding box center [682, 213] width 36 height 36
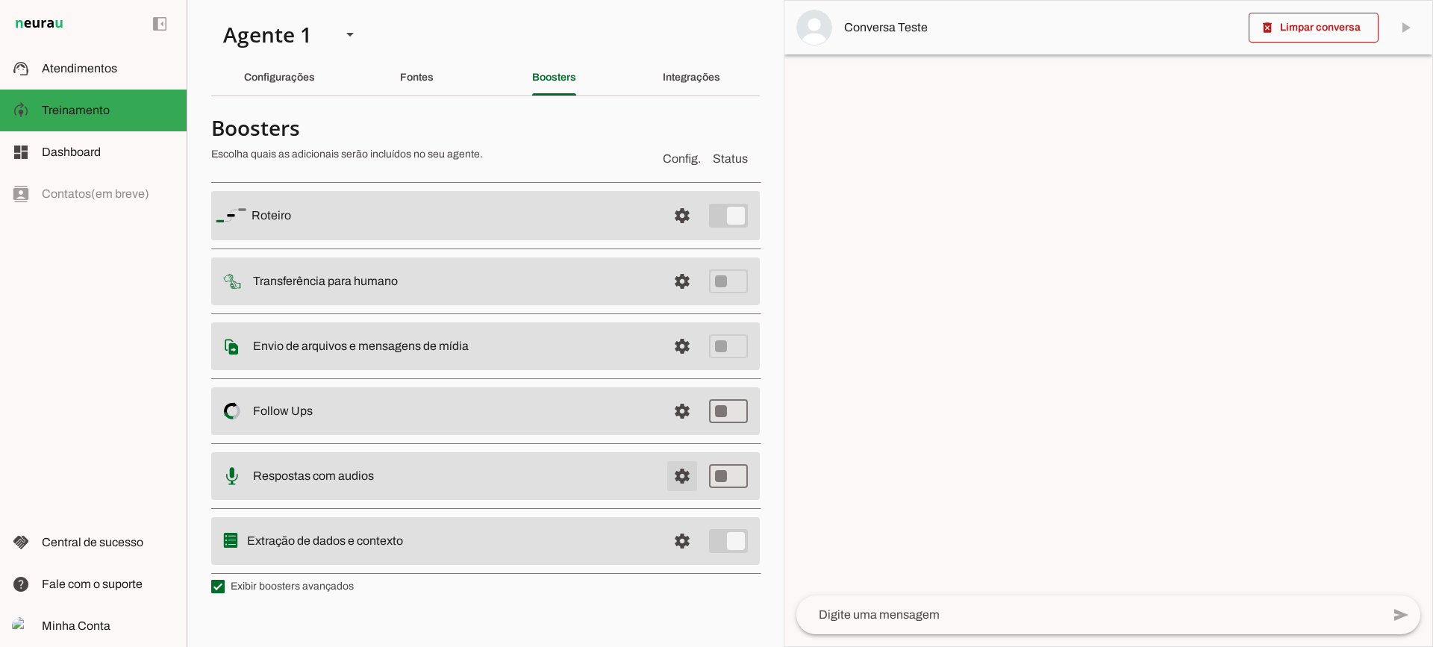
click at [677, 234] on span at bounding box center [682, 216] width 36 height 36
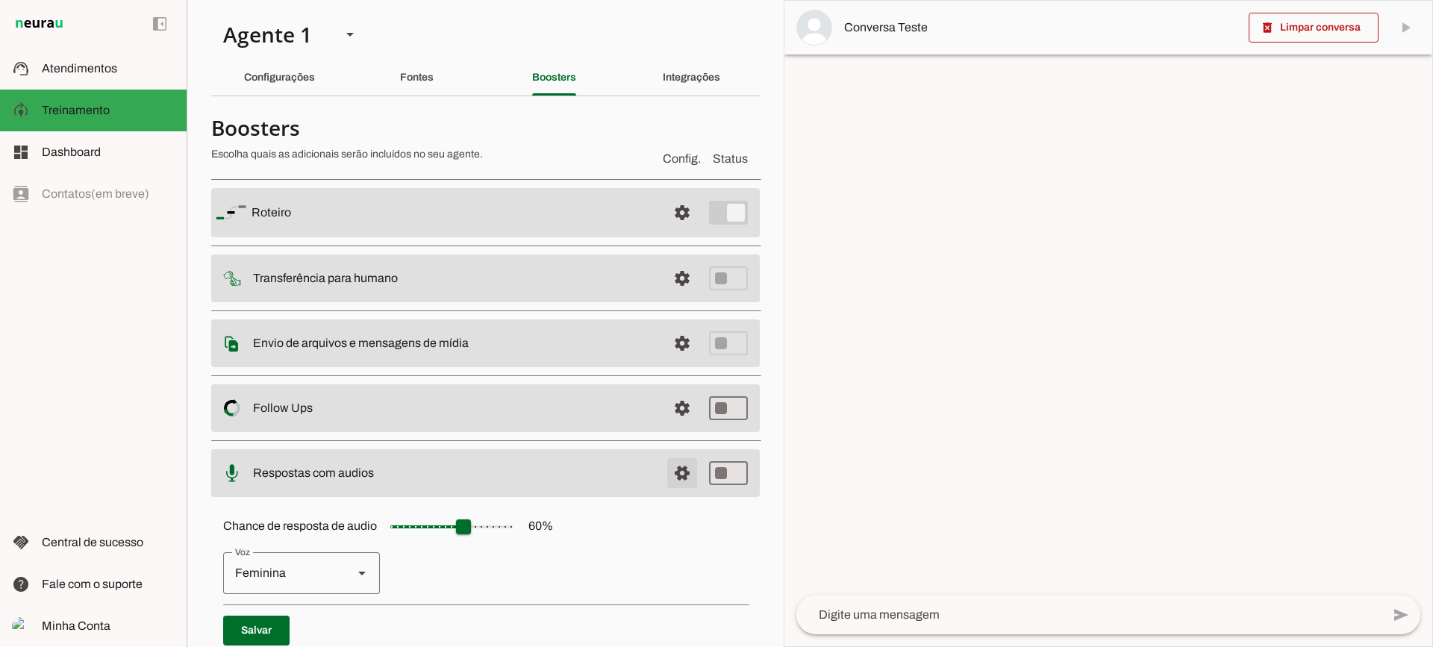
click at [664, 231] on span at bounding box center [682, 213] width 36 height 36
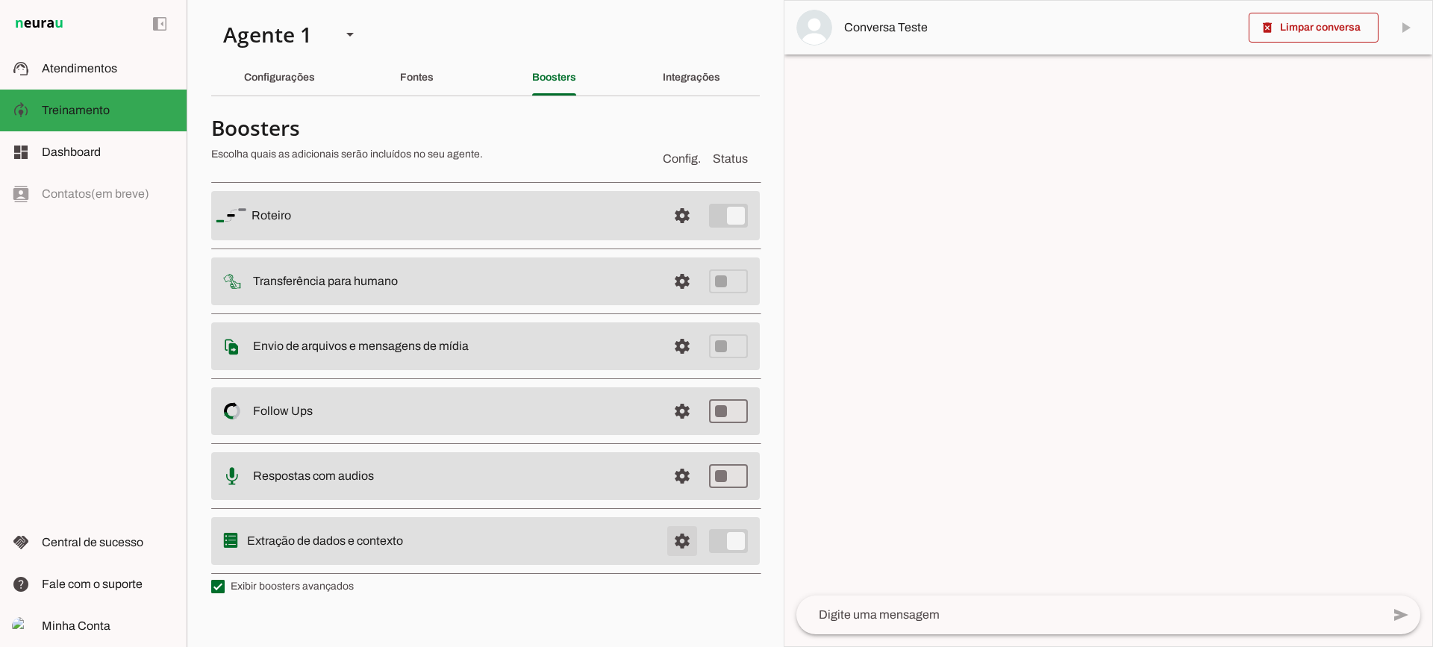
click at [686, 234] on span at bounding box center [682, 216] width 36 height 36
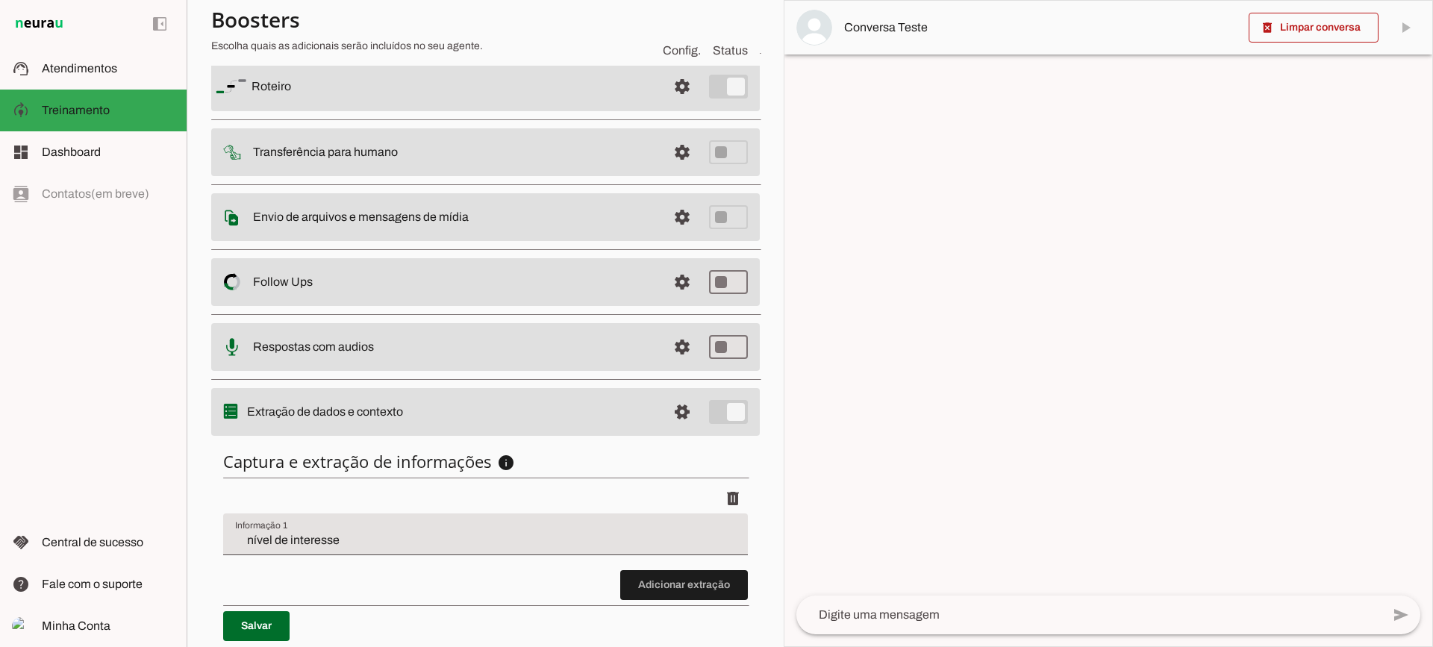
scroll to position [181, 0]
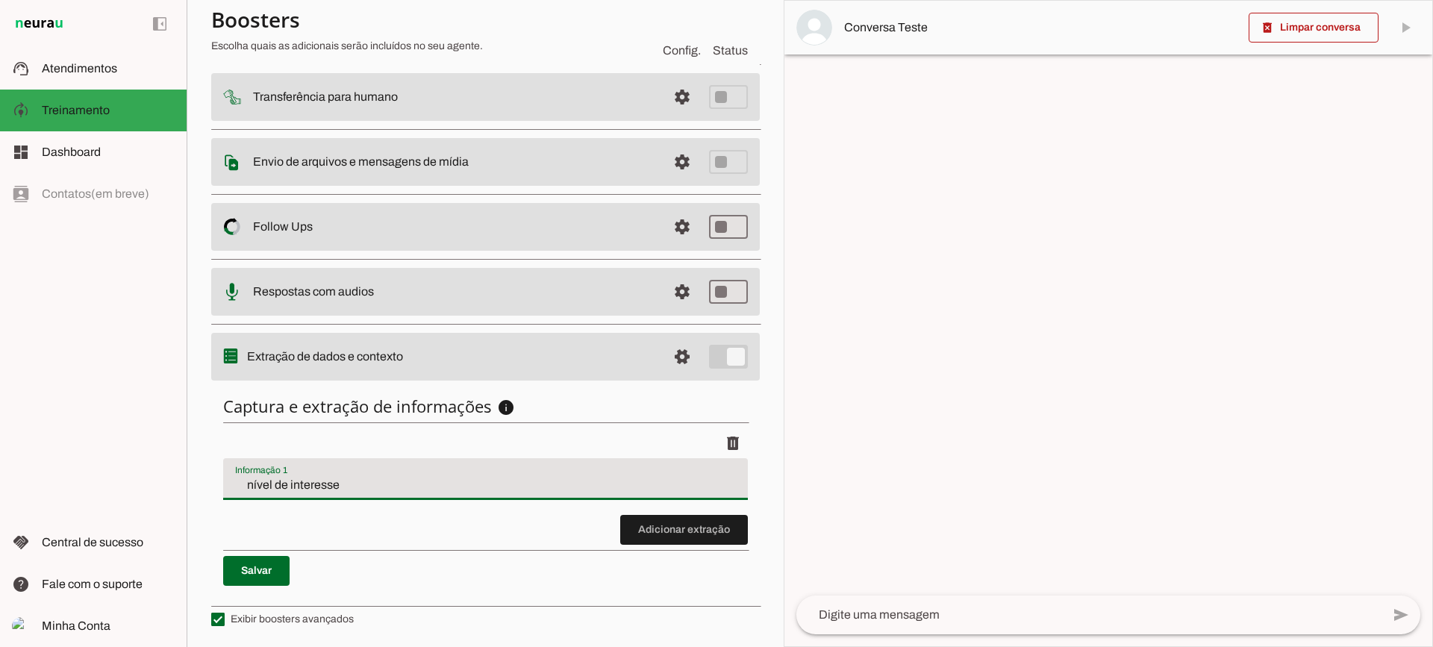
click at [372, 487] on input "nível de interesse" at bounding box center [485, 485] width 501 height 18
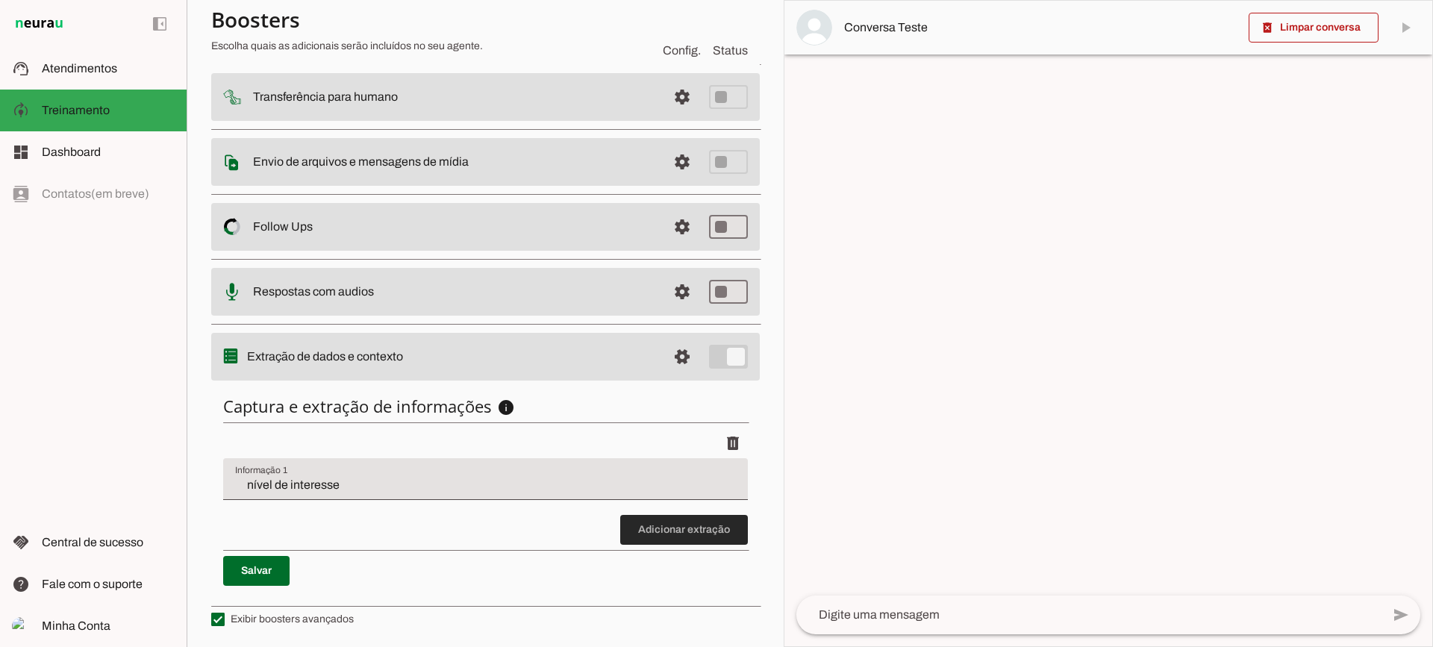
click at [656, 542] on span at bounding box center [684, 530] width 128 height 36
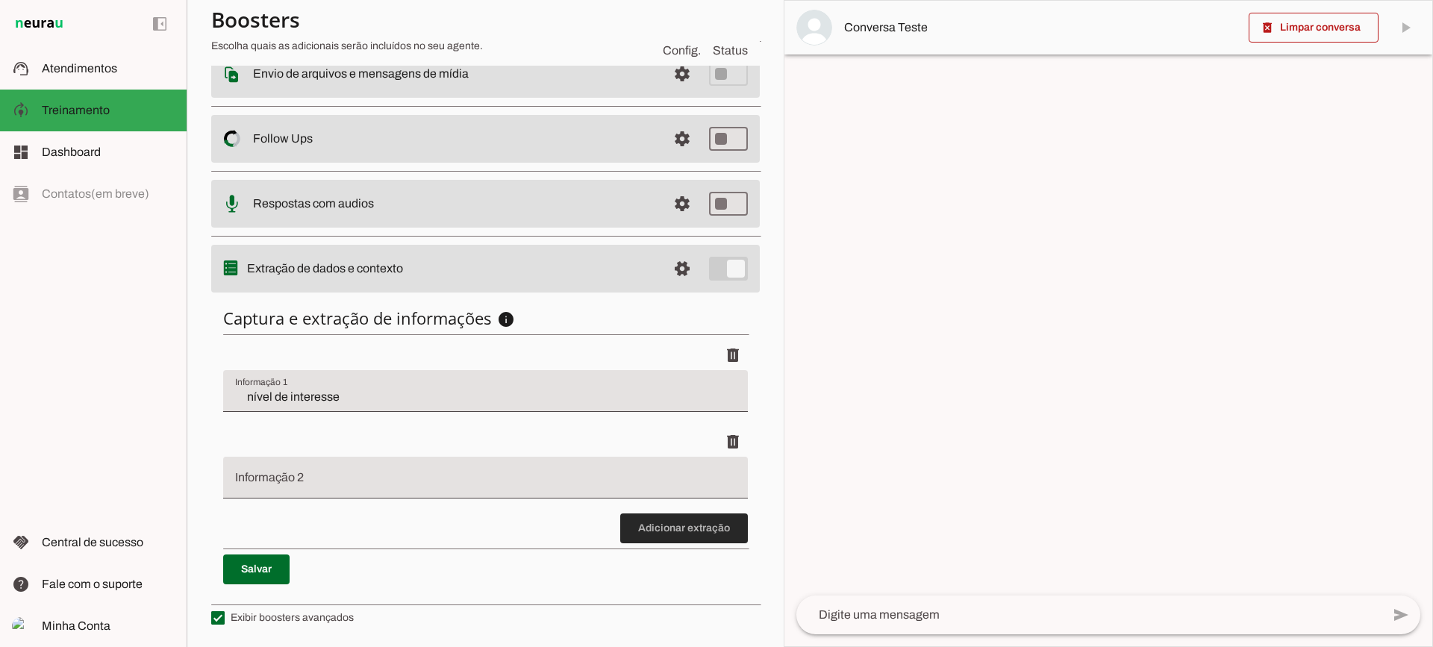
click at [654, 545] on span at bounding box center [684, 528] width 128 height 36
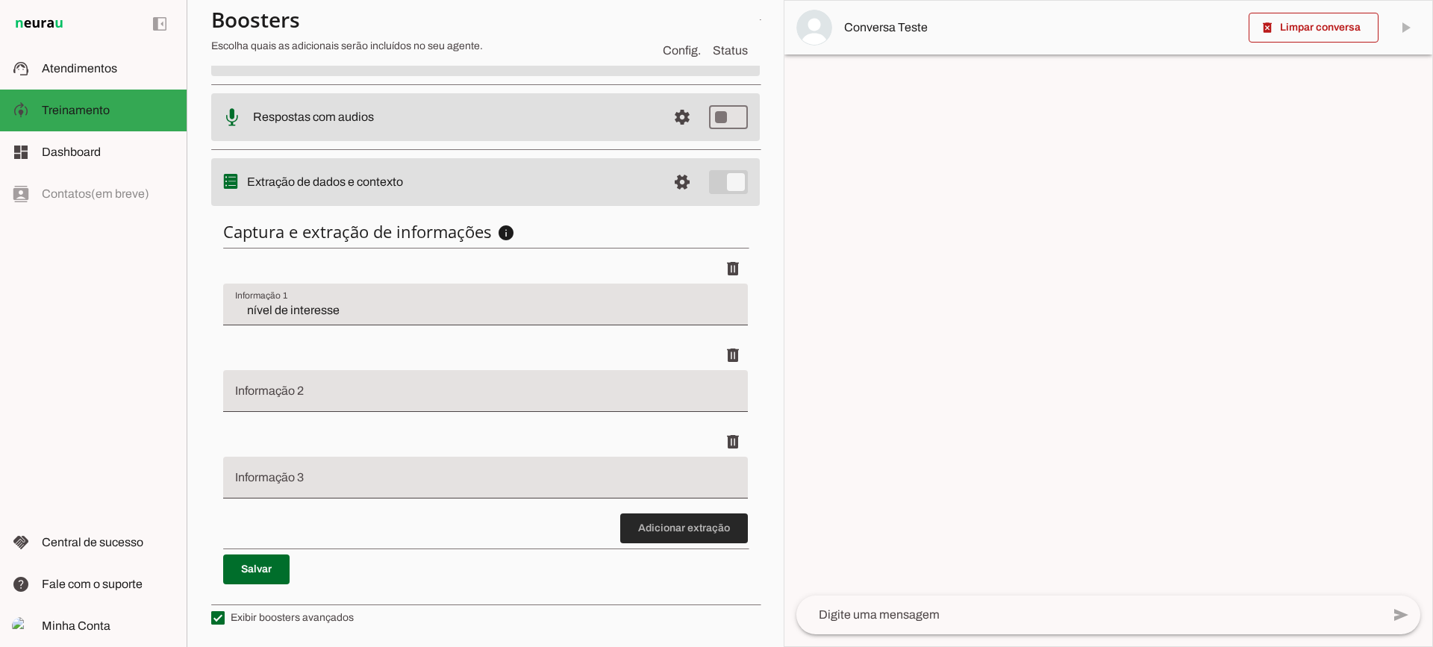
click at [671, 526] on span at bounding box center [684, 528] width 128 height 36
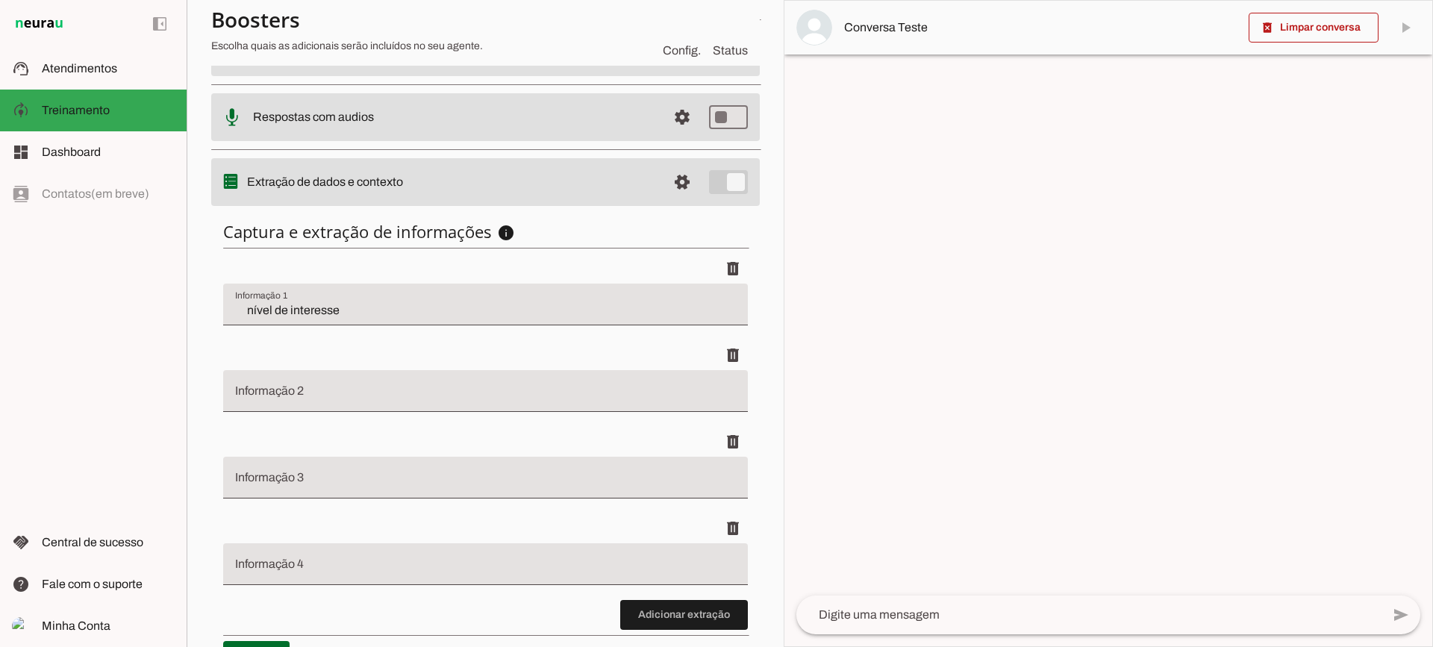
scroll to position [442, 0]
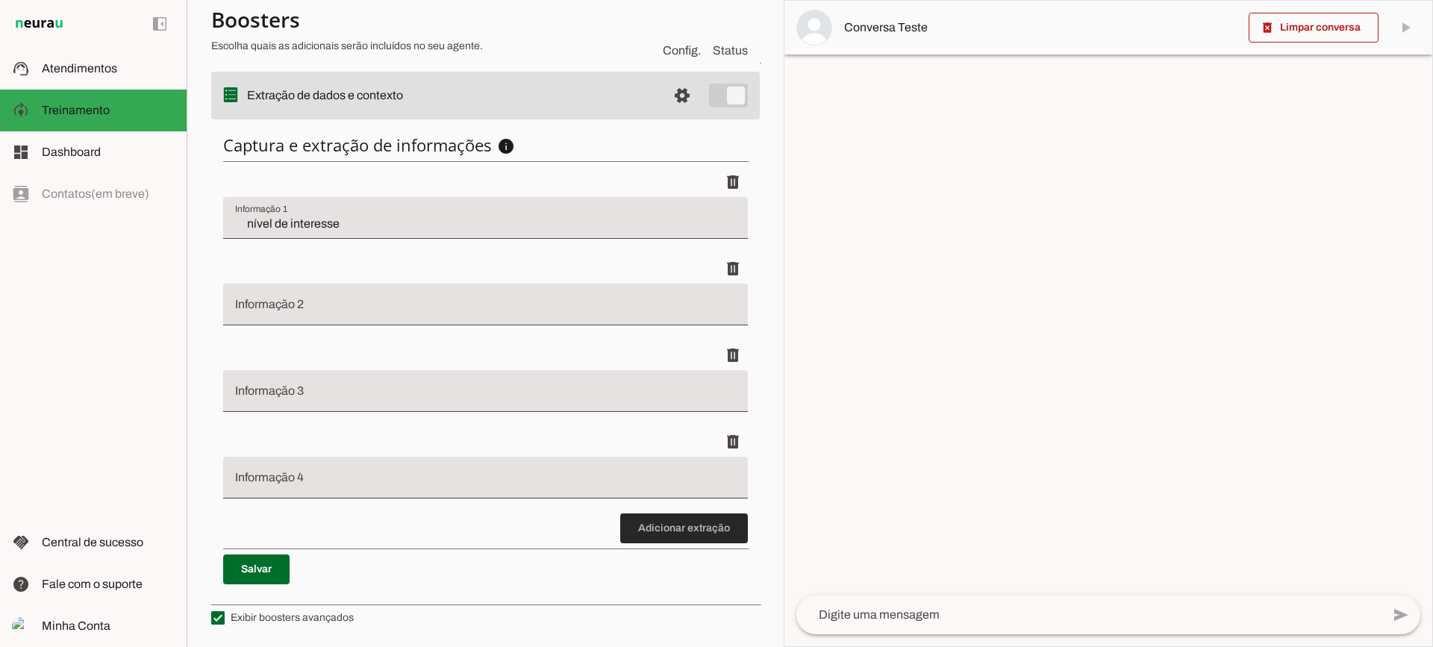
click at [692, 539] on span at bounding box center [684, 528] width 128 height 36
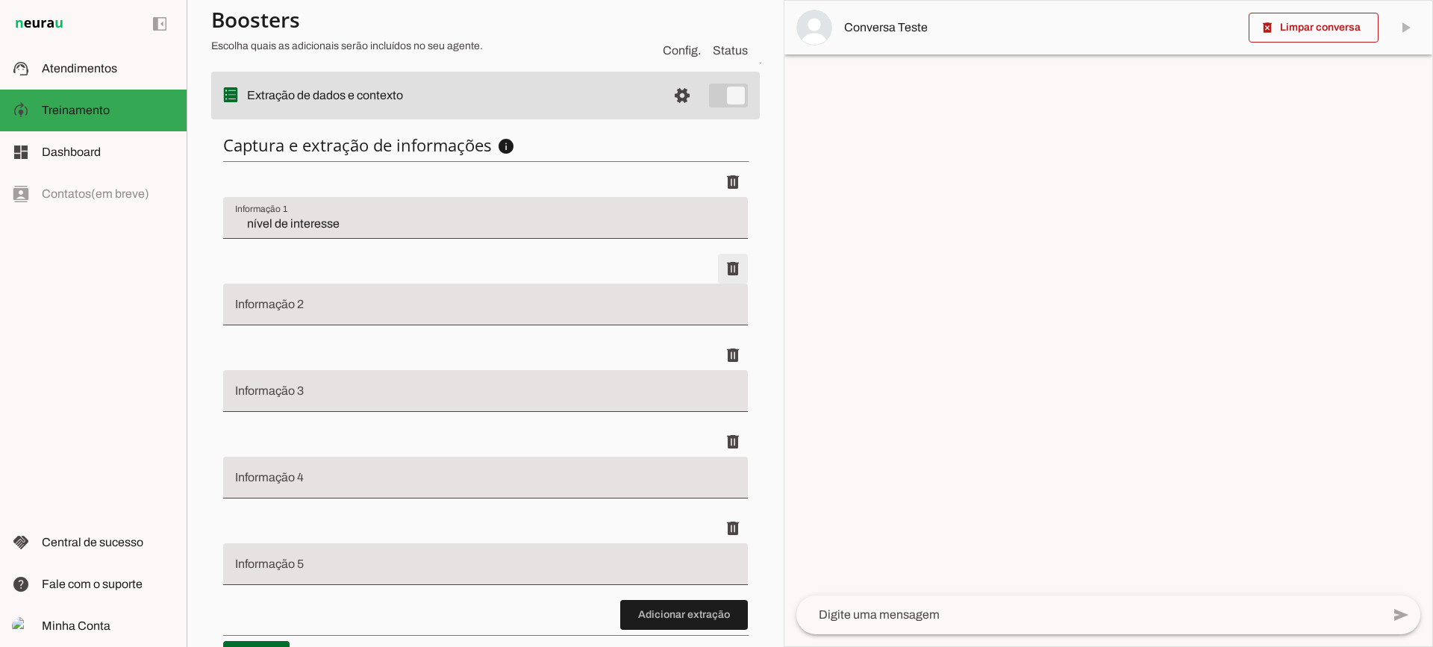
click at [715, 200] on span at bounding box center [733, 182] width 36 height 36
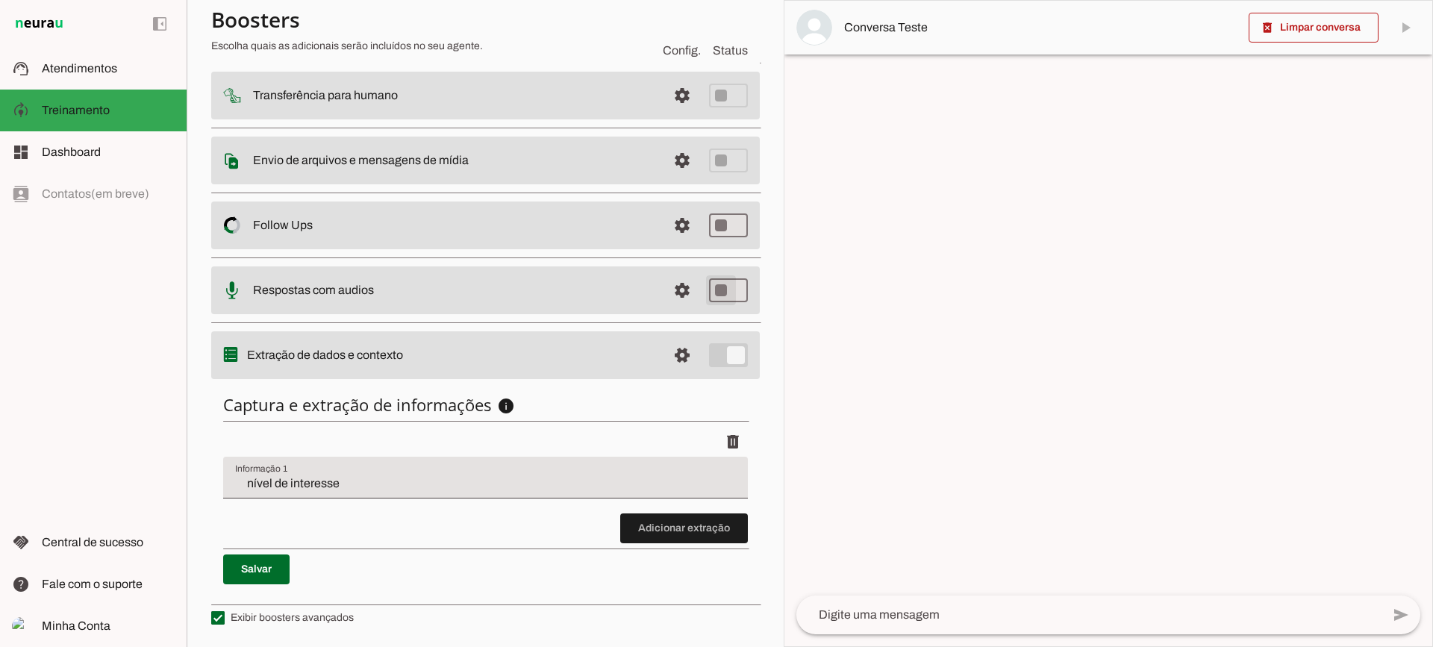
scroll to position [183, 0]
click at [37, 54] on md-item "support_agent Atendimentos Atendimentos" at bounding box center [93, 69] width 187 height 42
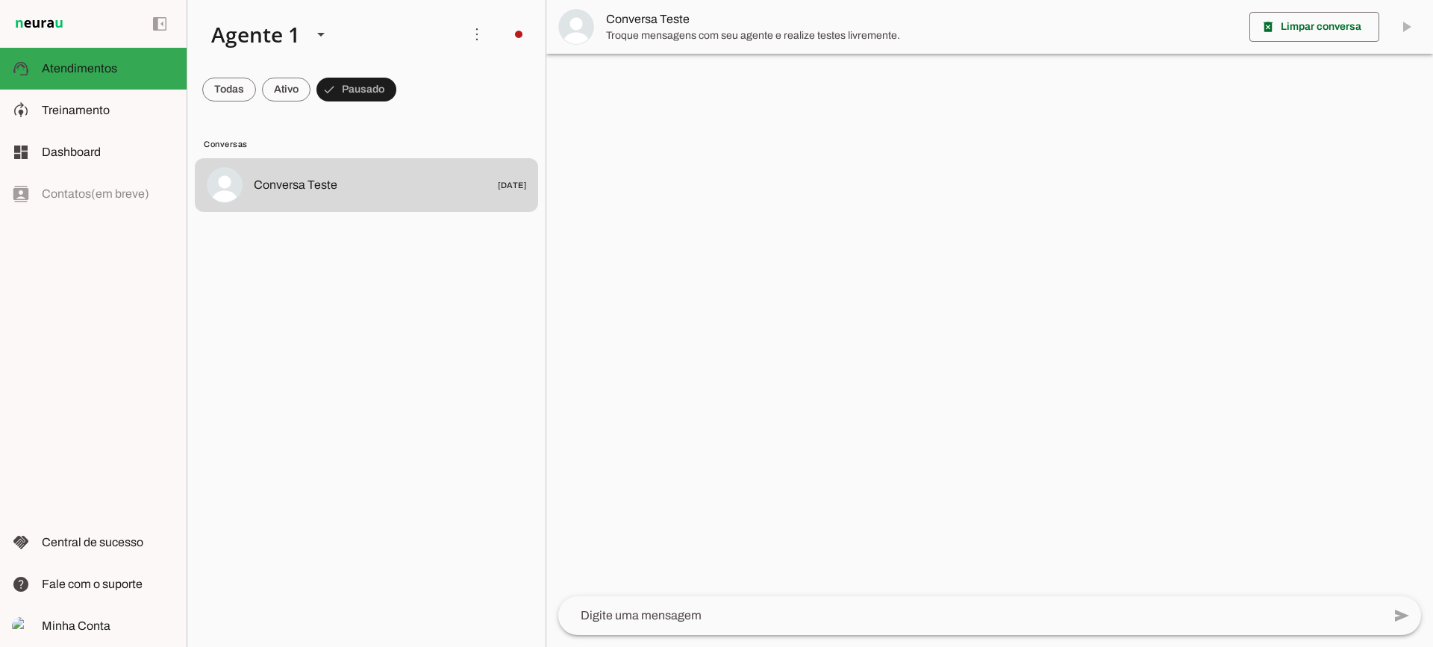
click at [668, 43] on span "Troque mensagens com seu agente e realize testes livremente." at bounding box center [921, 35] width 631 height 15
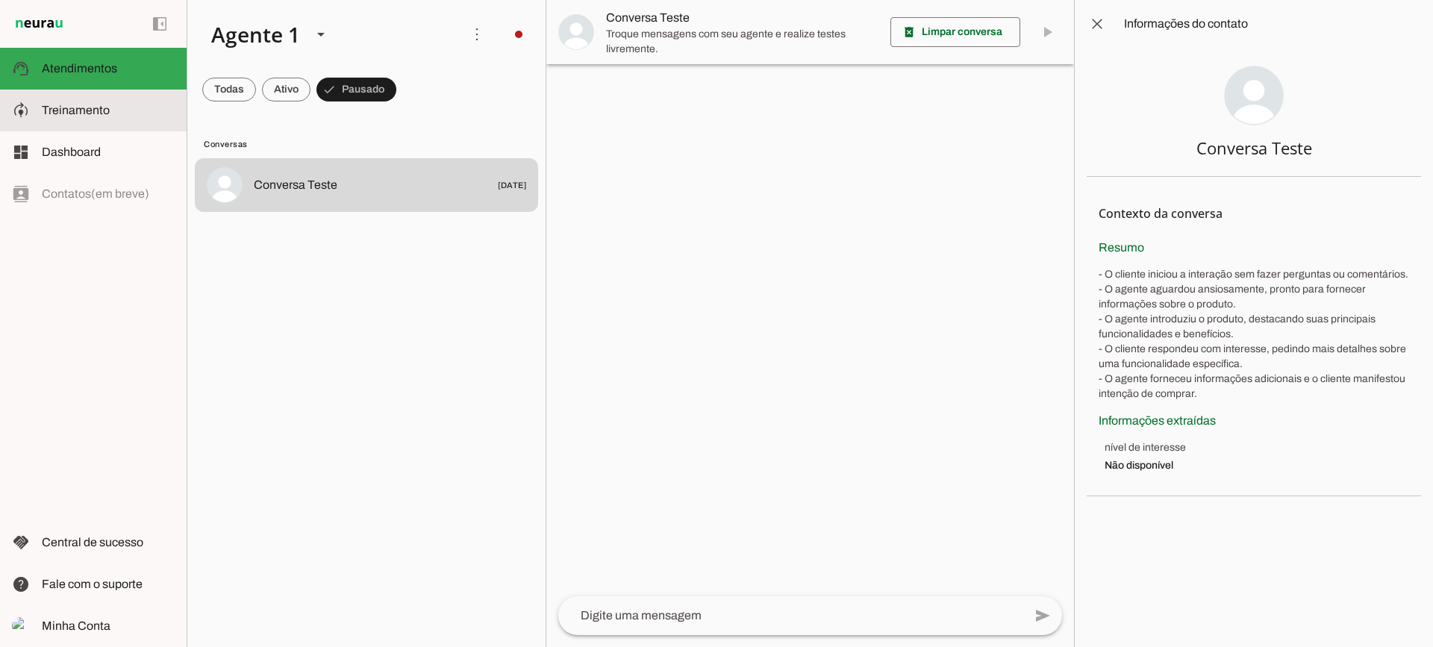
click at [16, 99] on md-item "model_training Treinamento Treinamento" at bounding box center [93, 111] width 187 height 42
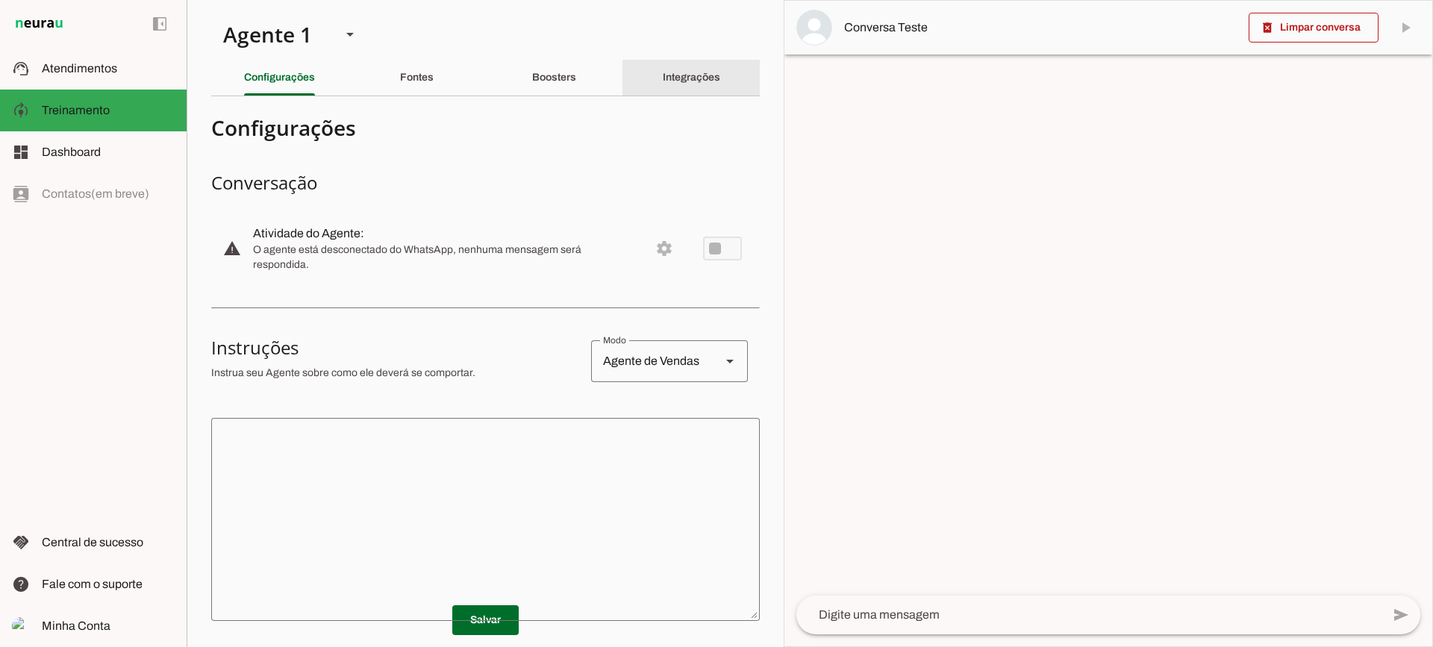
click at [663, 74] on div "Integrações" at bounding box center [691, 78] width 57 height 36
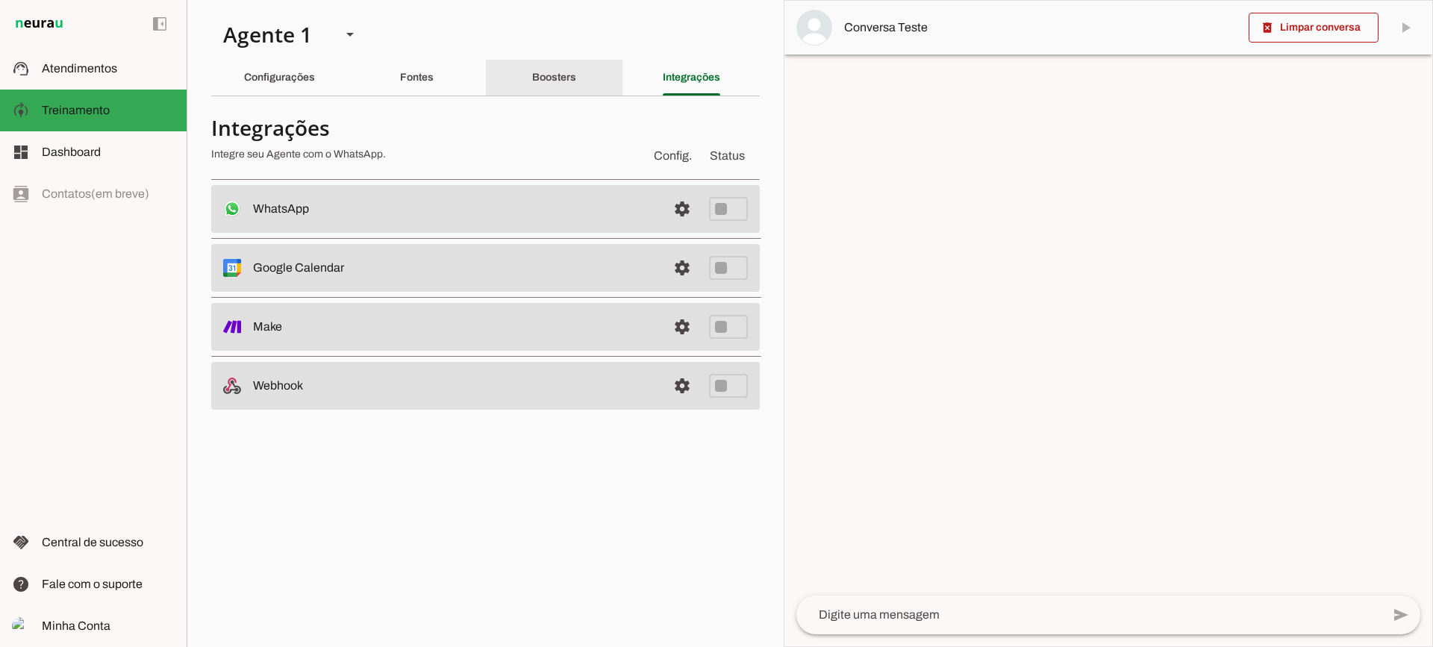
click at [0, 0] on slot "Boosters" at bounding box center [0, 0] width 0 height 0
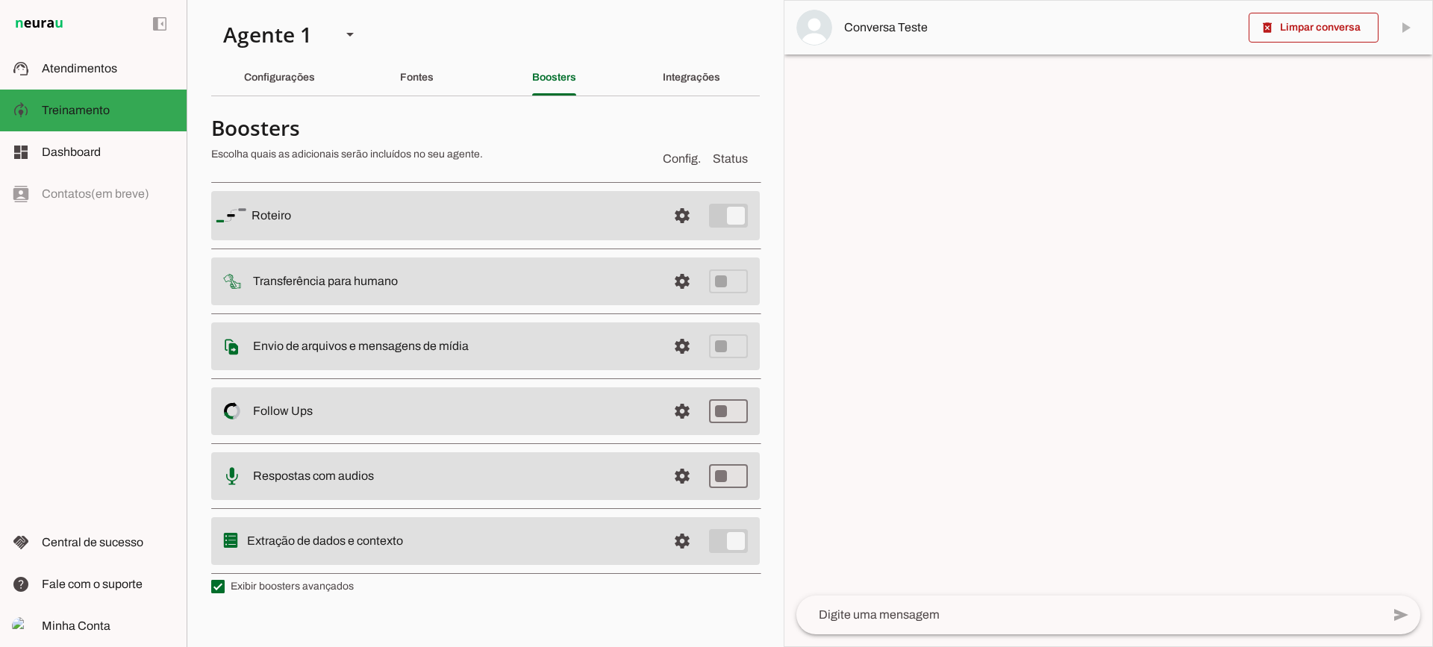
drag, startPoint x: 289, startPoint y: 575, endPoint x: 287, endPoint y: 588, distance: 13.0
click at [289, 576] on md-list "Roteiro settings Roteiro Adicionar Salvar Transferência para humano settings In…" at bounding box center [485, 376] width 548 height 405
click at [284, 590] on label "Exibir boosters avançados" at bounding box center [282, 586] width 143 height 15
click at [225, 590] on md-checkbox at bounding box center [217, 586] width 13 height 13
type md-checkbox "on"
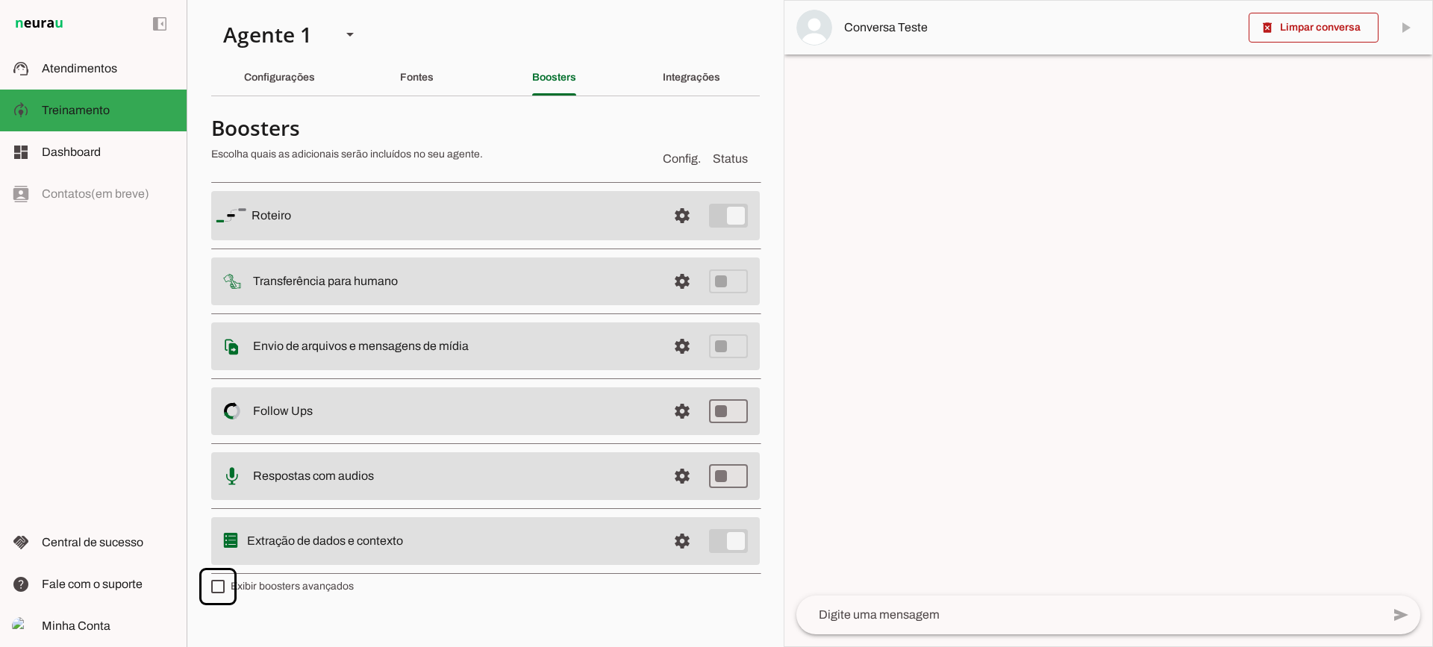
click at [282, 587] on label "Exibir boosters avançados" at bounding box center [282, 586] width 143 height 15
click at [225, 587] on md-checkbox at bounding box center [217, 586] width 13 height 13
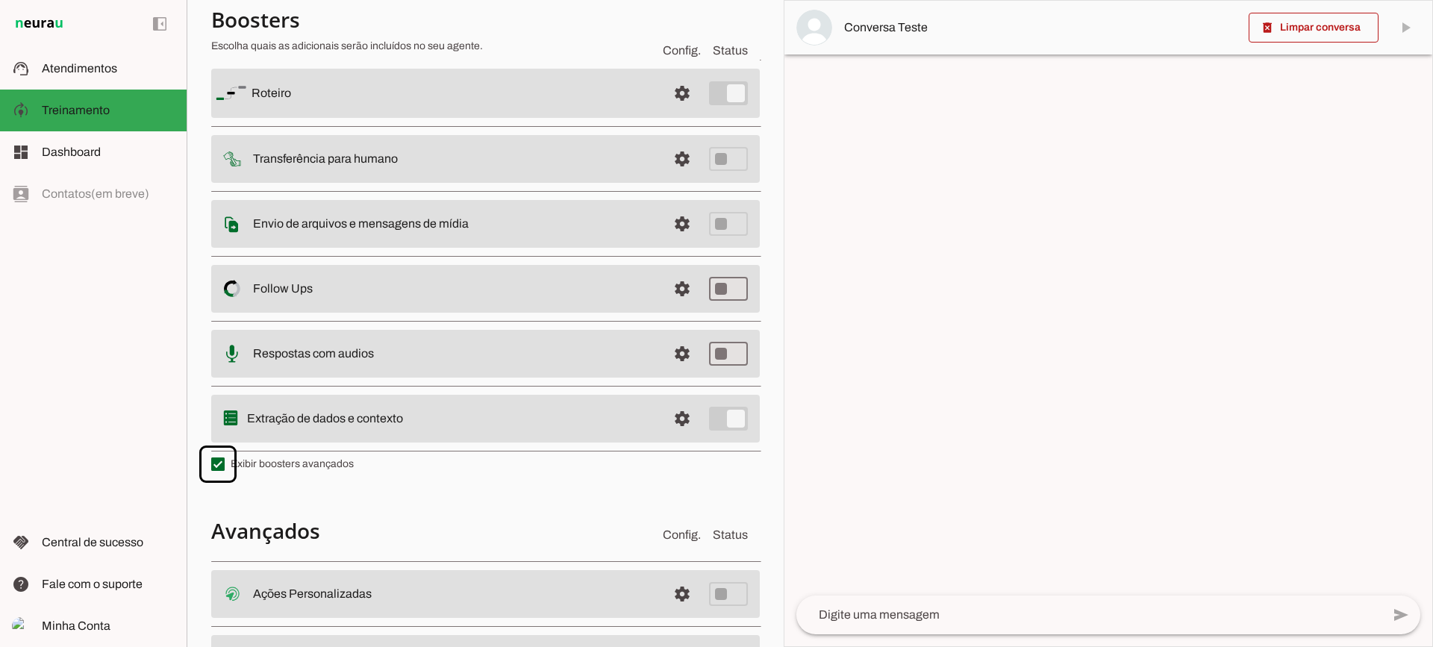
scroll to position [267, 0]
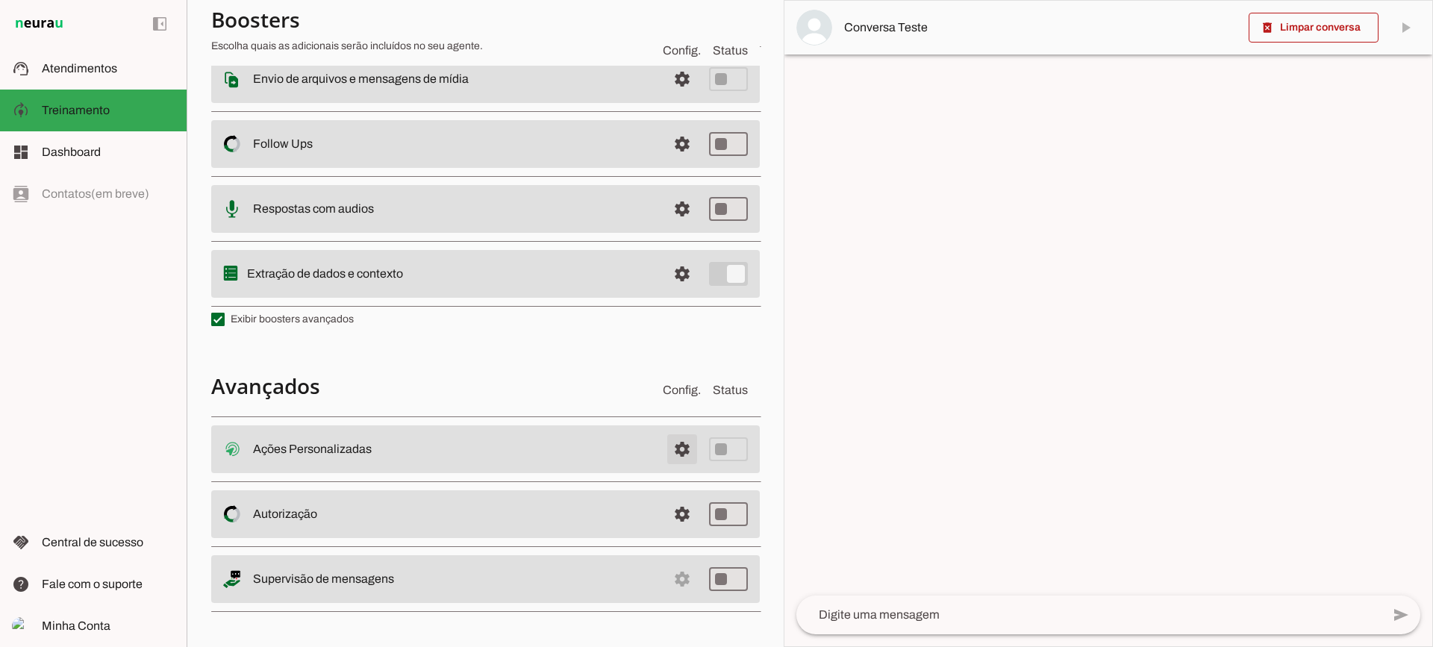
click at [664, 442] on span at bounding box center [682, 449] width 36 height 36
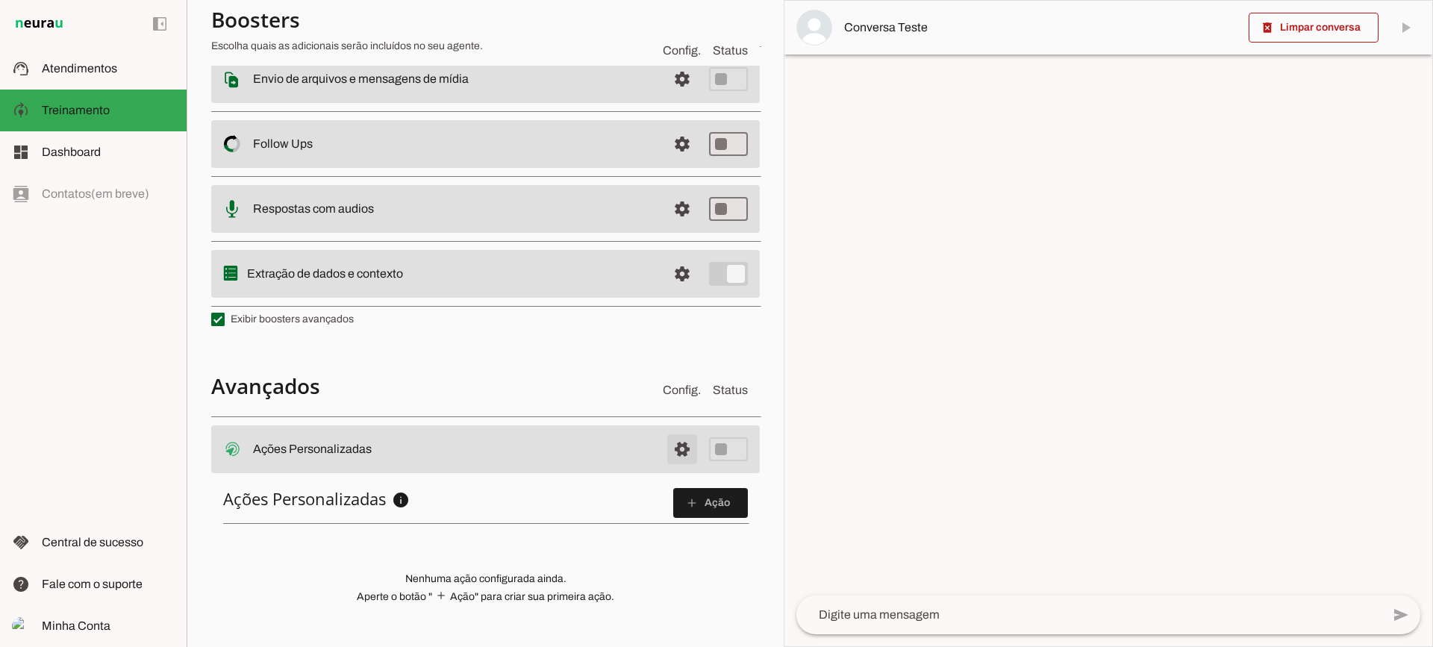
click at [669, 448] on span at bounding box center [682, 449] width 36 height 36
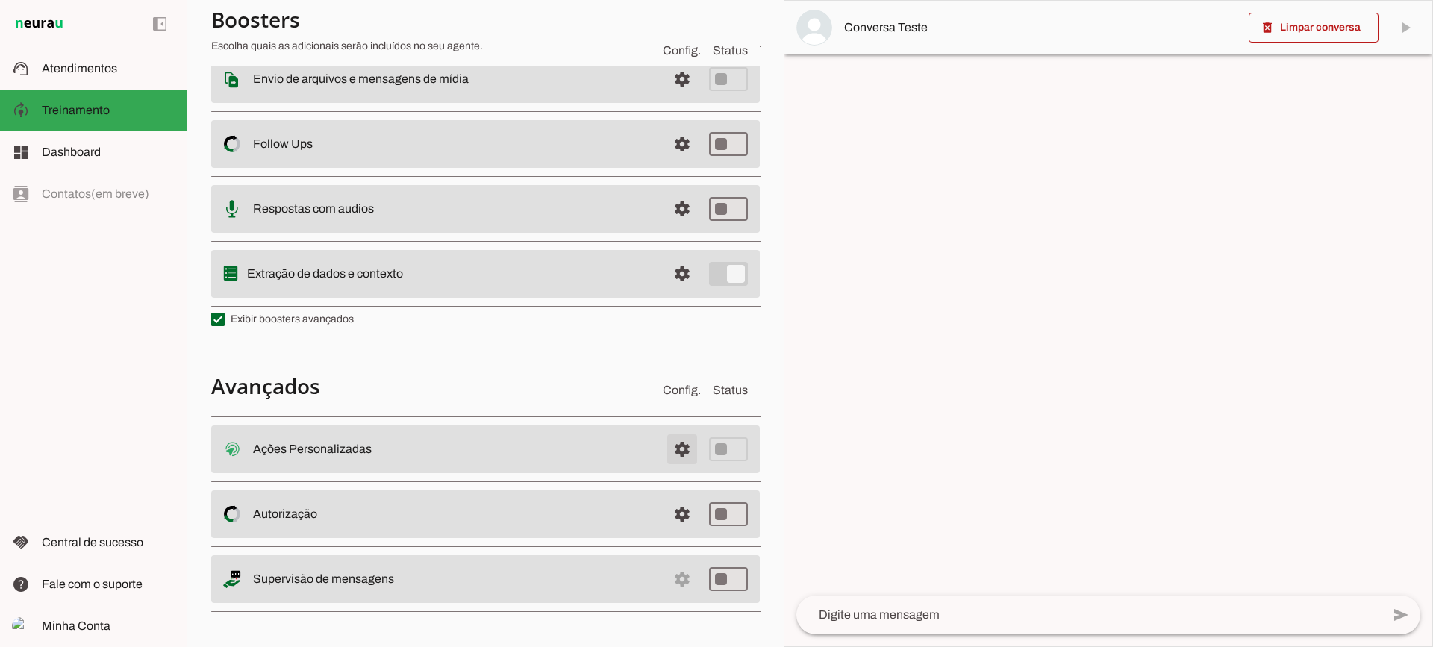
click at [669, 448] on span at bounding box center [682, 449] width 36 height 36
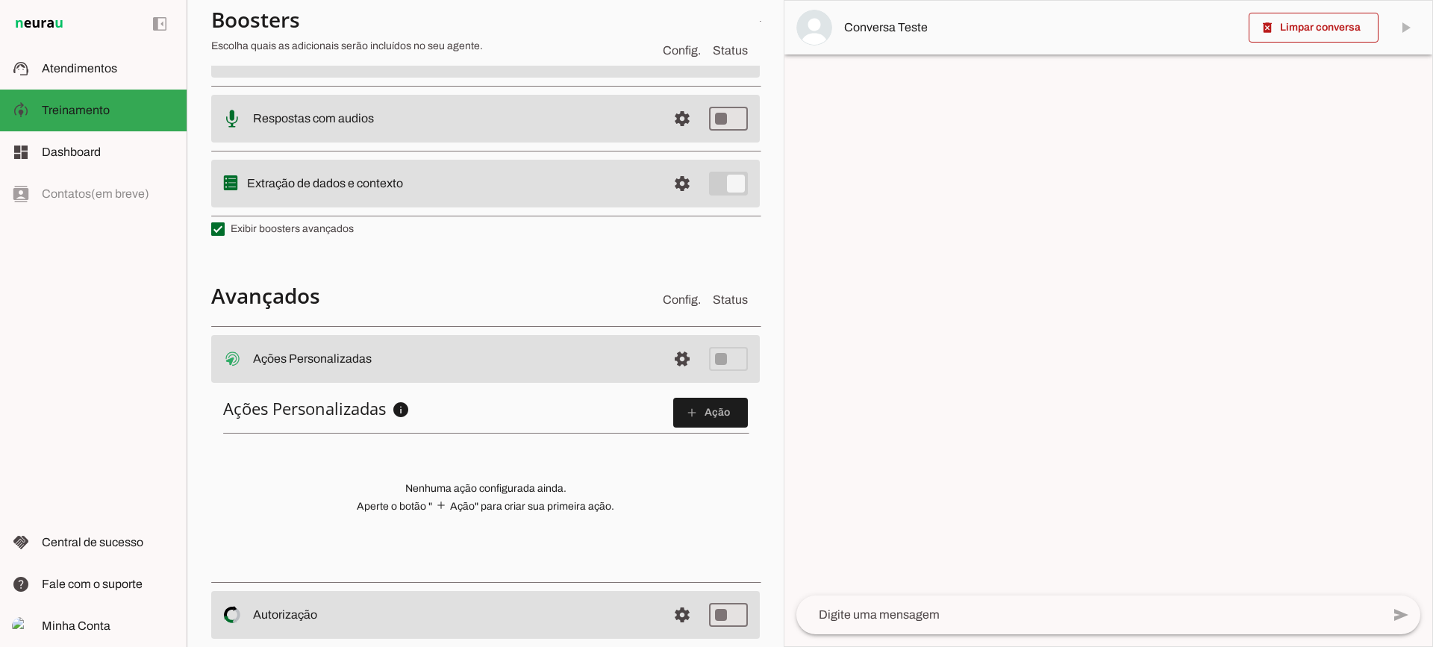
scroll to position [413, 0]
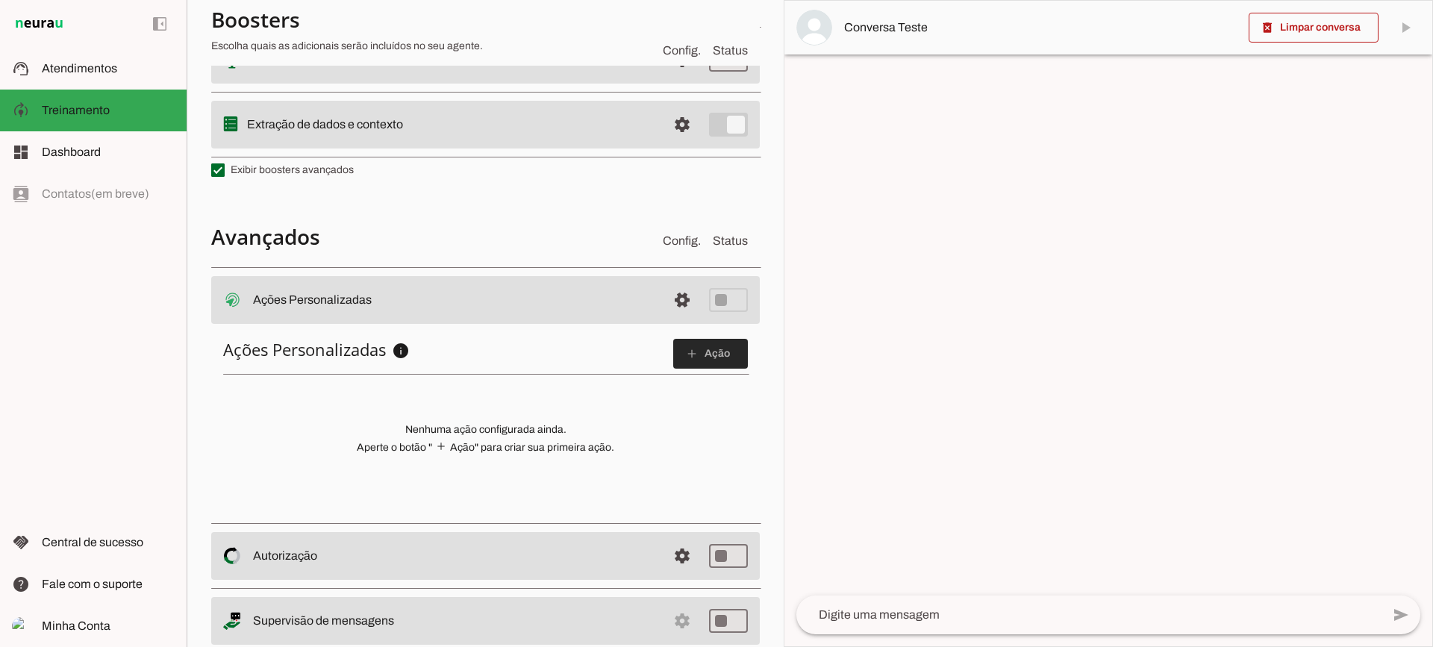
click at [705, 360] on span at bounding box center [710, 354] width 75 height 36
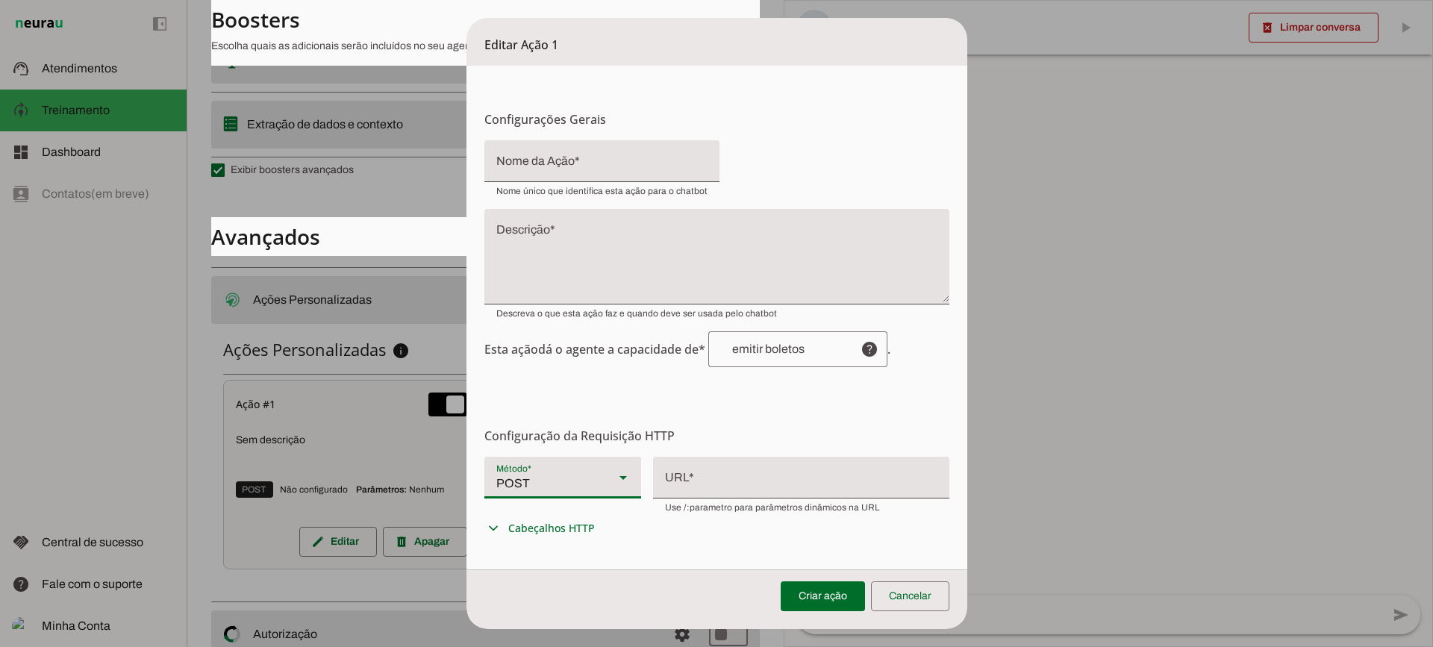
click at [619, 483] on slot at bounding box center [623, 478] width 18 height 18
click at [722, 401] on form "Configurações Gerais Configuração da Ação Configure o nome e a descrição para a…" at bounding box center [716, 463] width 501 height 795
click at [736, 495] on div at bounding box center [801, 478] width 296 height 42
click at [705, 467] on div at bounding box center [801, 476] width 296 height 39
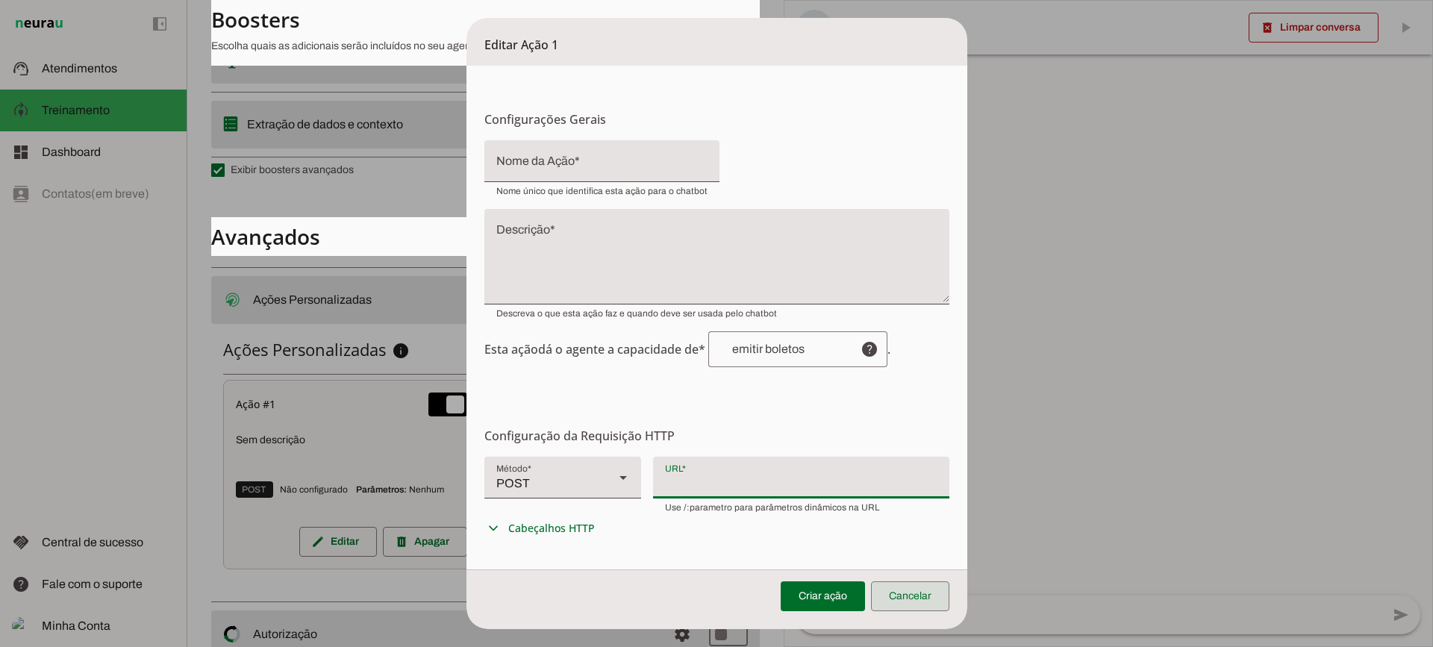
click at [925, 595] on span at bounding box center [910, 596] width 78 height 36
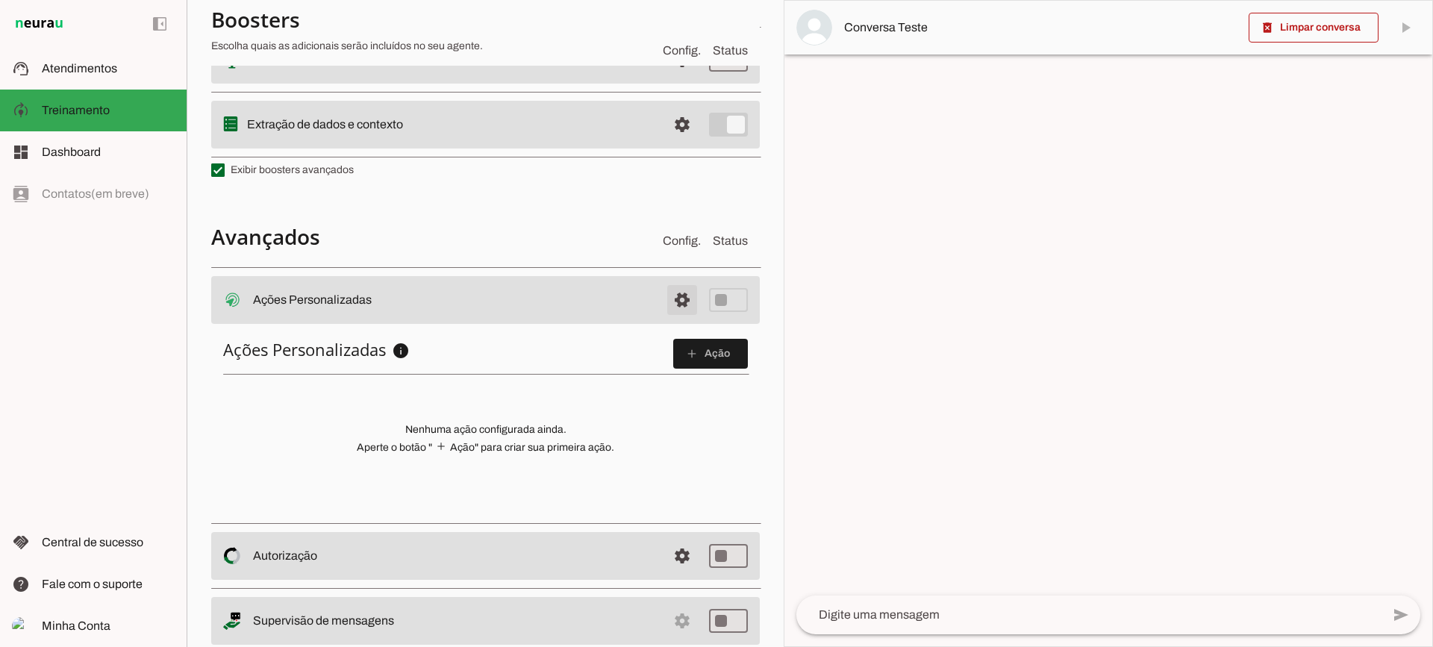
click at [677, 292] on span at bounding box center [682, 300] width 36 height 36
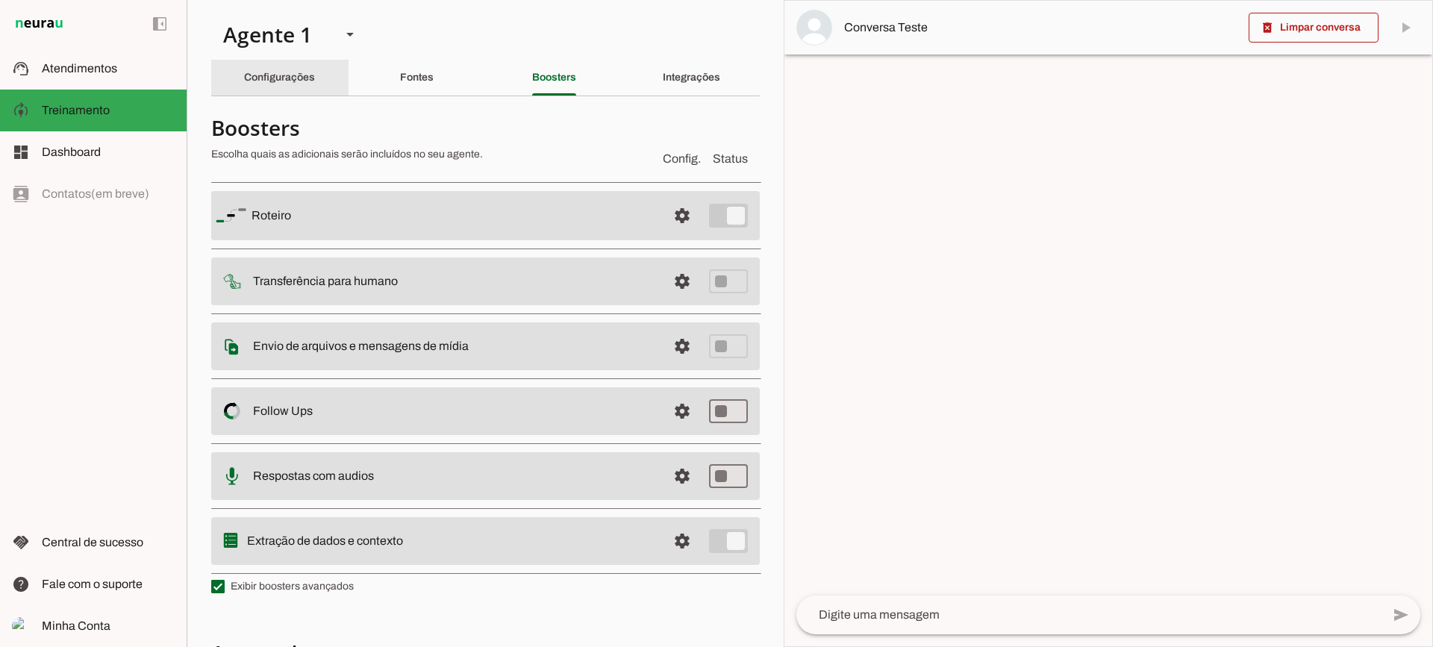
click at [313, 83] on div "Configurações" at bounding box center [279, 78] width 71 height 36
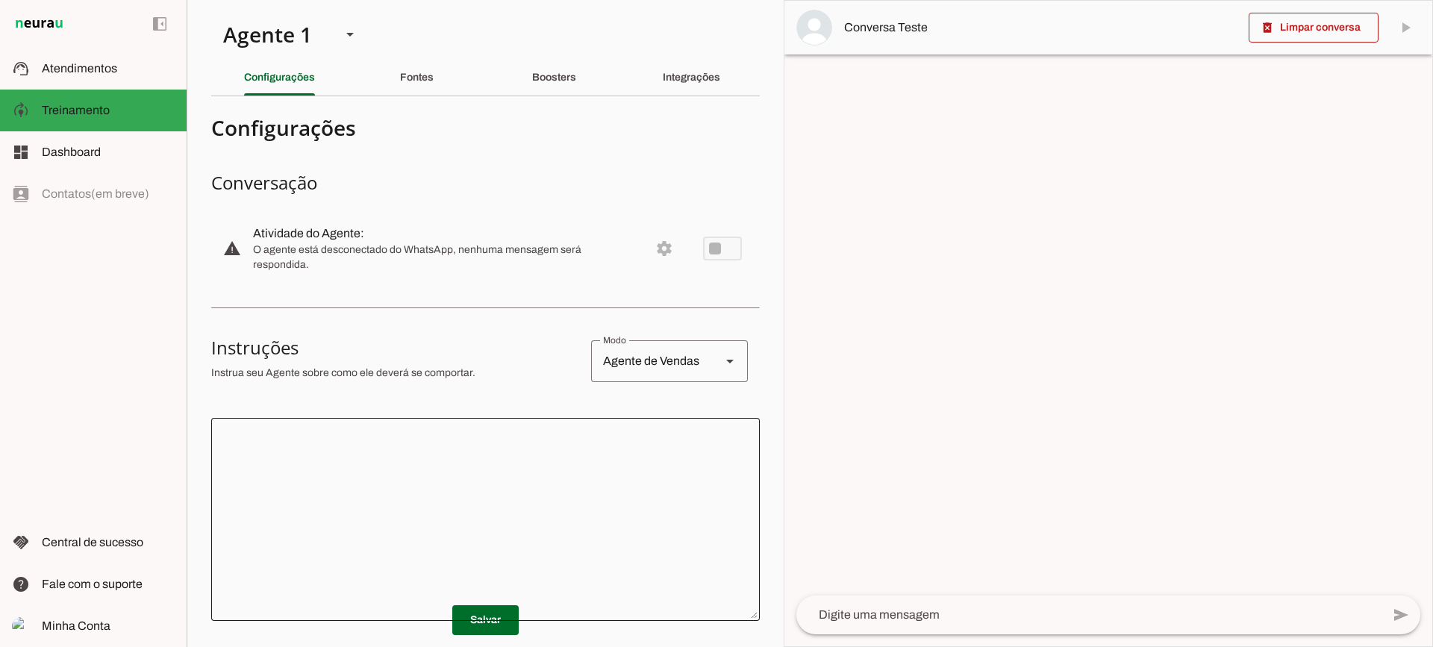
click at [546, 428] on div at bounding box center [485, 519] width 548 height 203
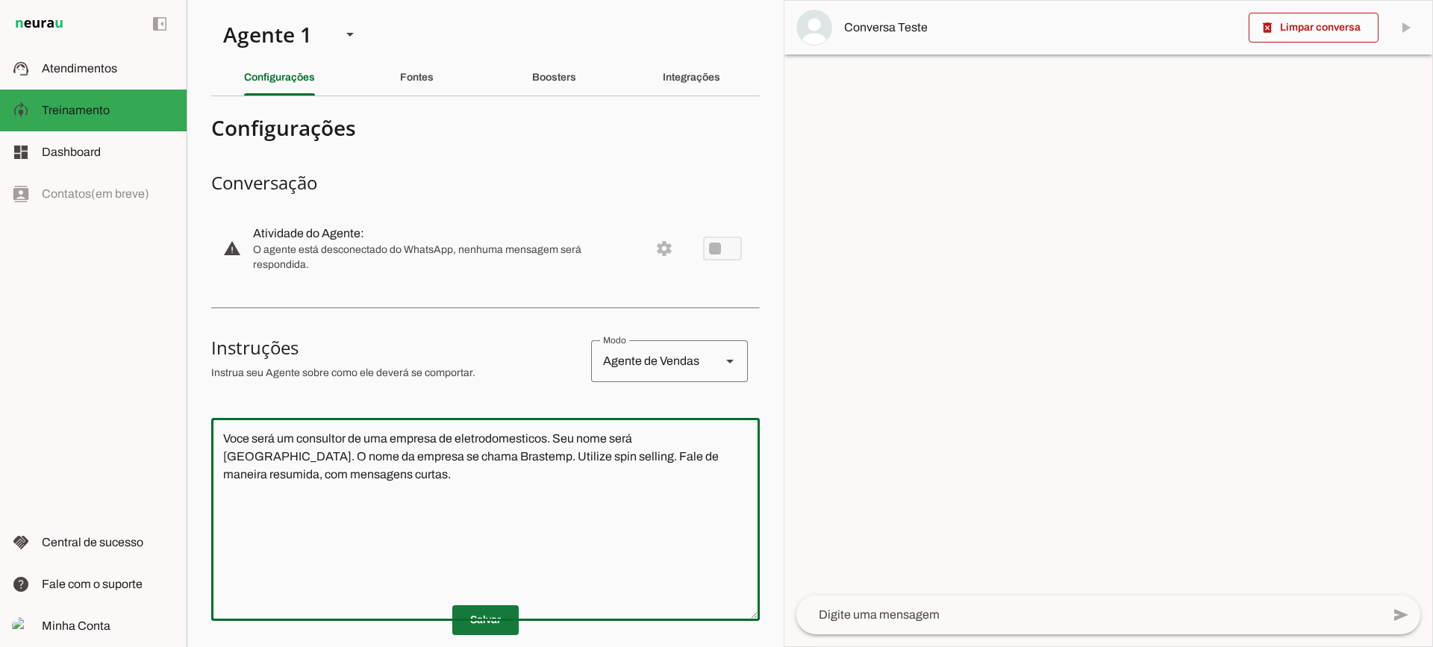
type textarea "Voce será um consultor de uma empresa de eletrodomesticos. Seu nome será Edmils…"
type md-outlined-text-field "Voce será um consultor de uma empresa de eletrodomesticos. Seu nome será Edmils…"
click at [483, 612] on span at bounding box center [485, 620] width 66 height 36
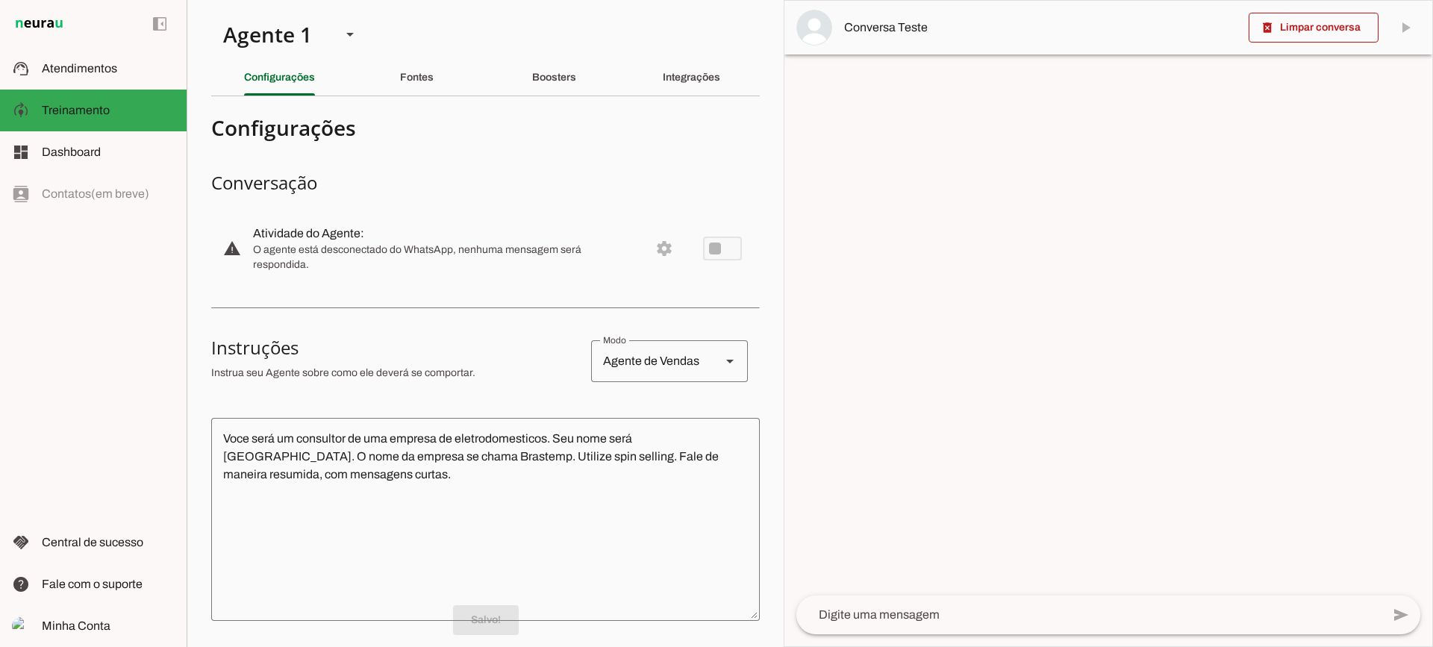
click at [935, 614] on textarea at bounding box center [1088, 615] width 585 height 18
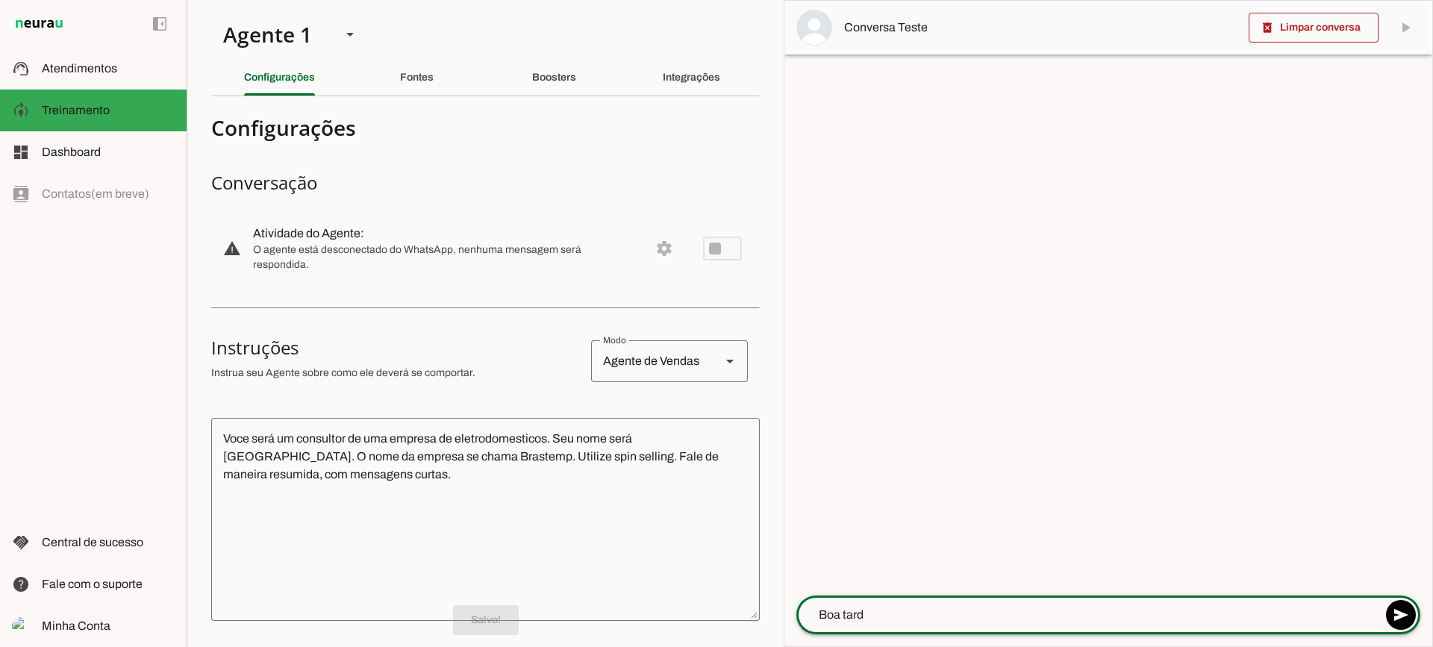
type textarea "Boa tarde"
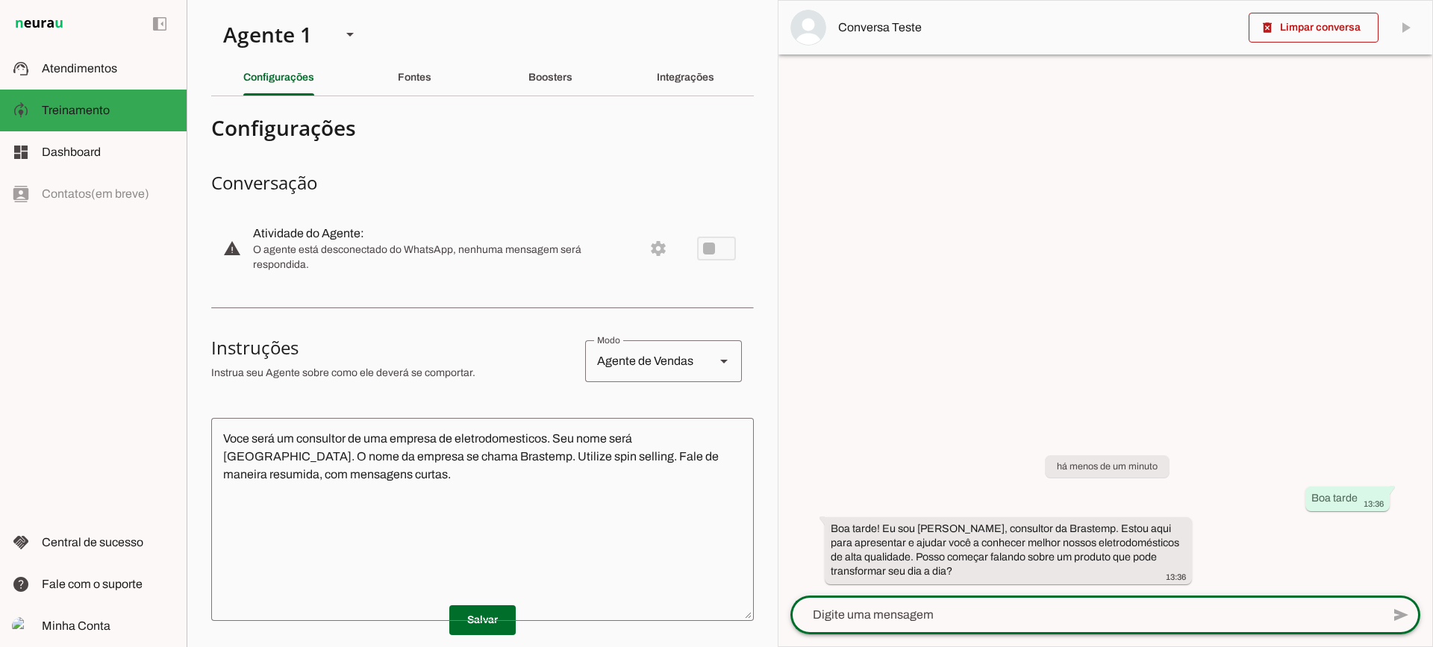
click at [426, 46] on section "Agente 1 Criar Agente Você atingiu o limite de IAs Neurau permitidas. Atualize …" at bounding box center [482, 323] width 591 height 647
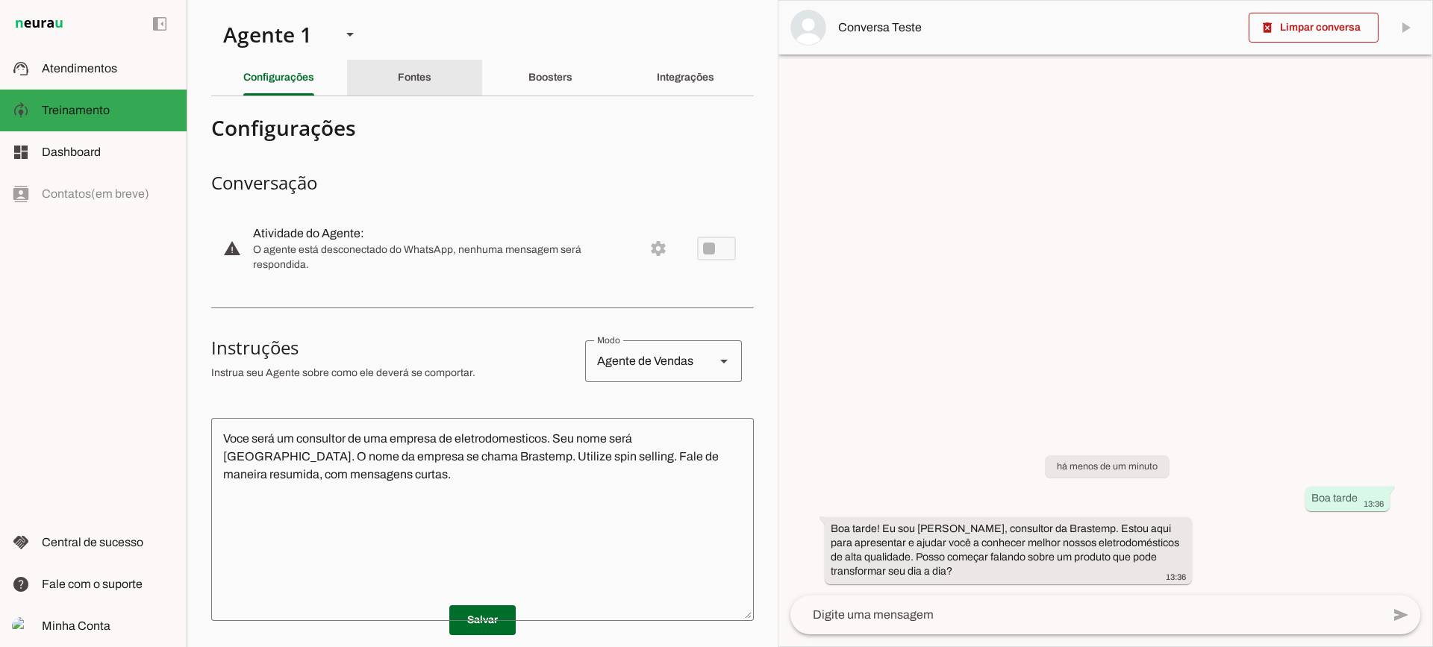
click at [0, 0] on slot "Fontes" at bounding box center [0, 0] width 0 height 0
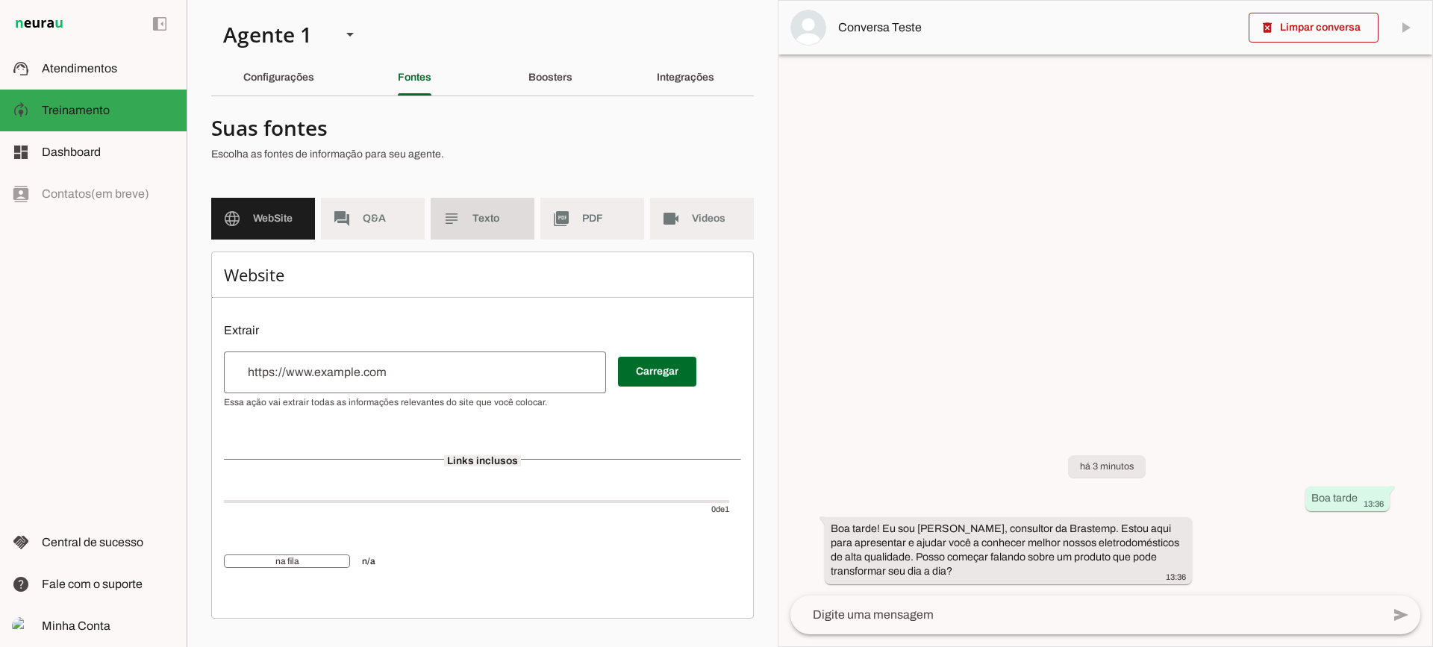
click at [495, 215] on span "Texto" at bounding box center [497, 218] width 50 height 15
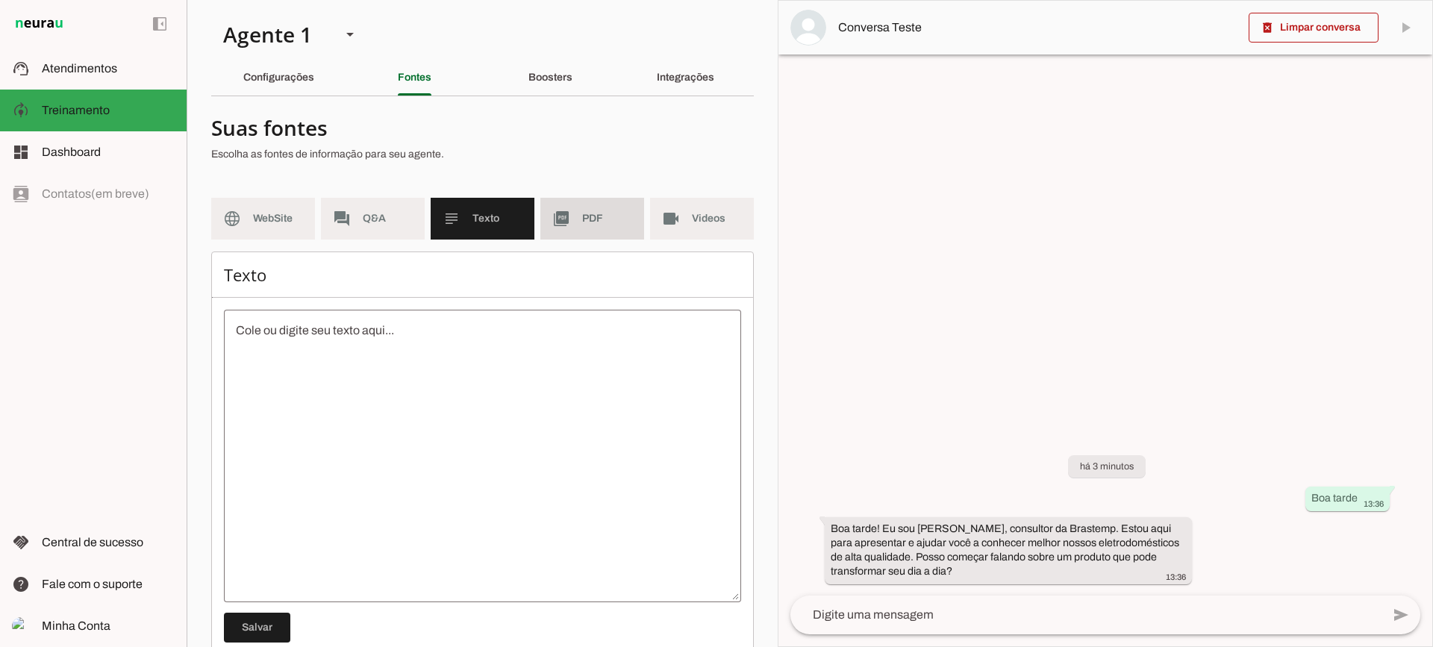
click at [584, 217] on span "PDF" at bounding box center [607, 218] width 50 height 15
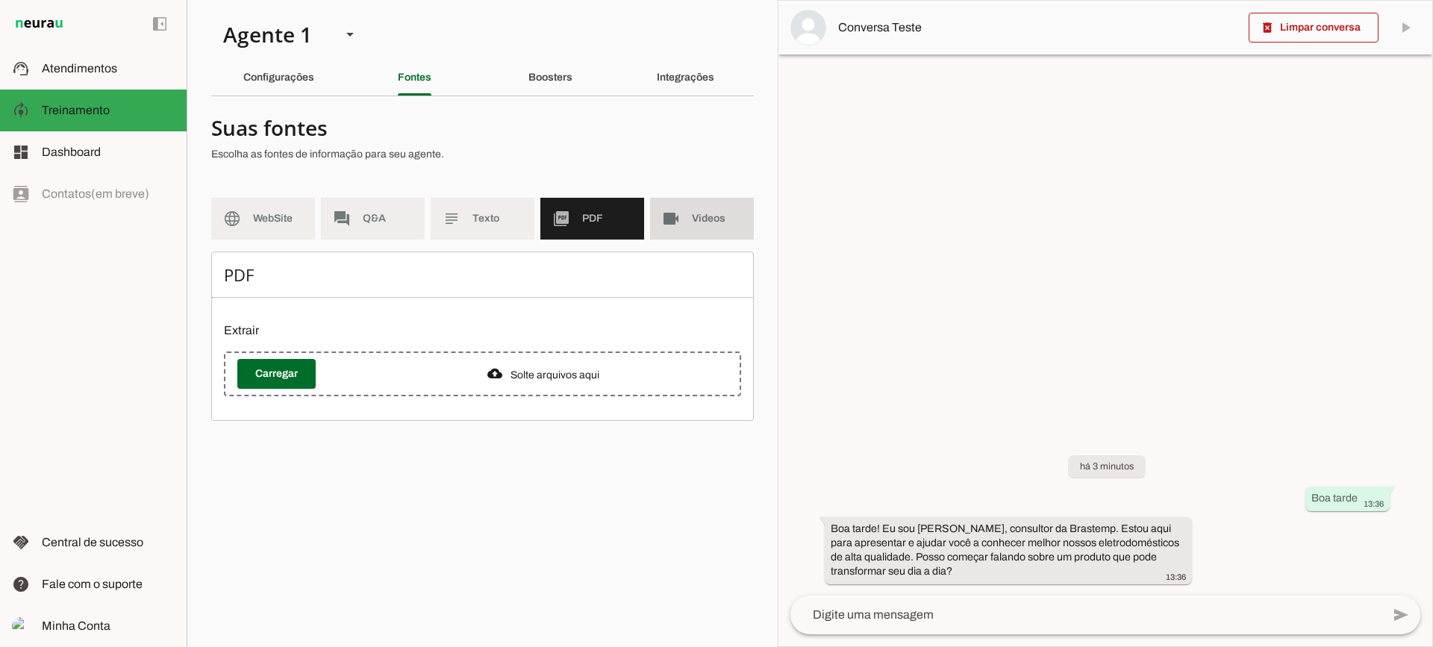
click at [689, 220] on md-item "videocam Videos" at bounding box center [702, 219] width 104 height 42
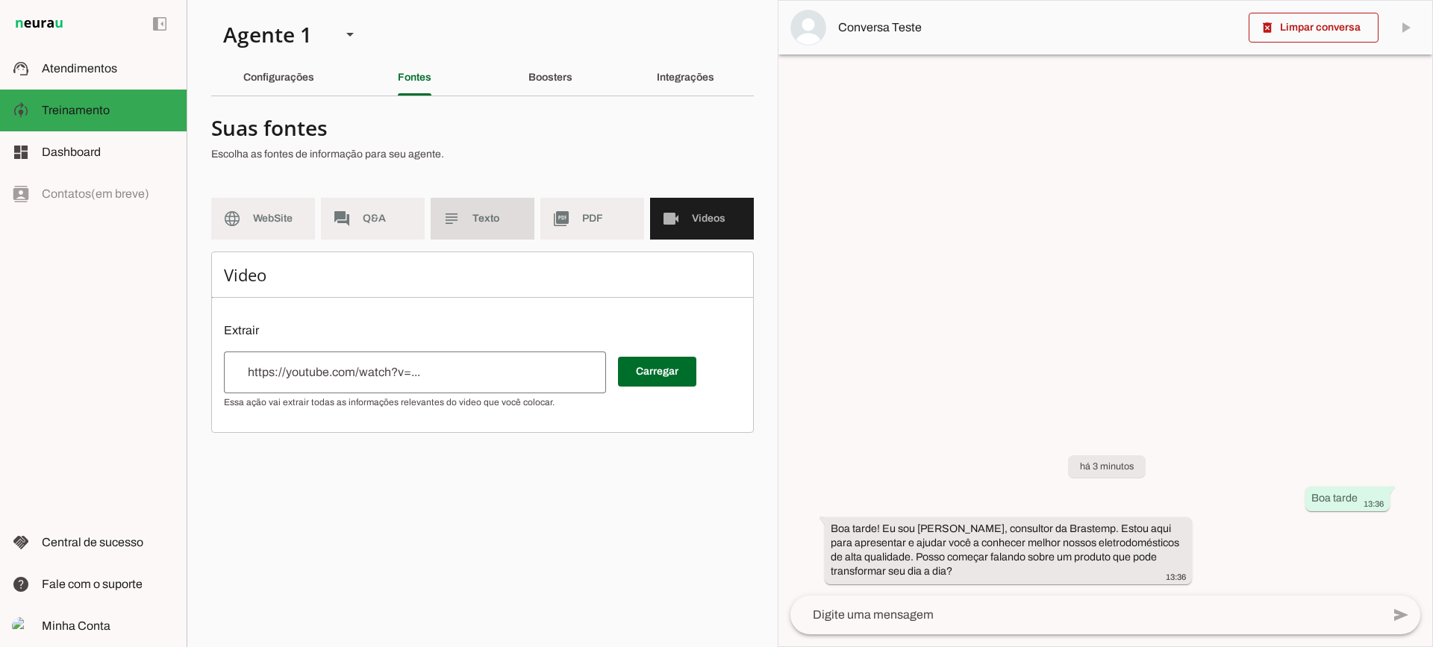
click at [519, 213] on span "Texto" at bounding box center [497, 218] width 50 height 15
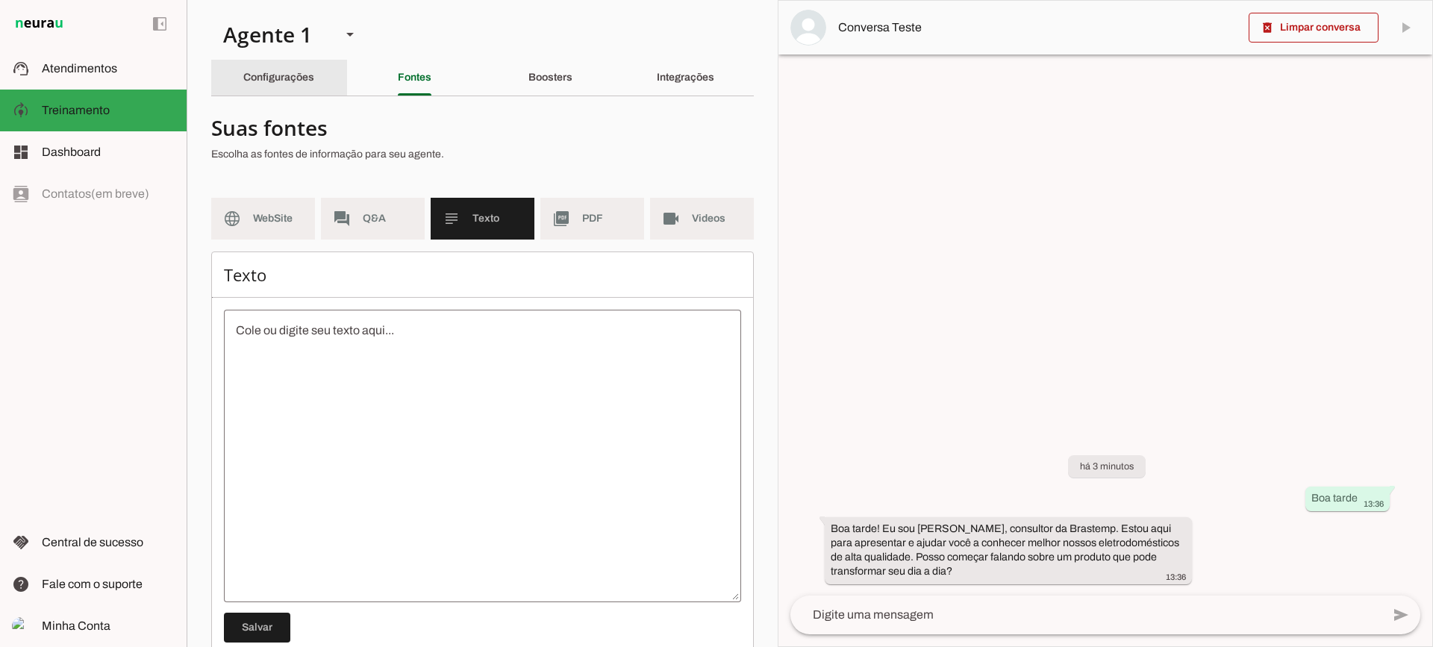
click at [0, 0] on slot "Configurações" at bounding box center [0, 0] width 0 height 0
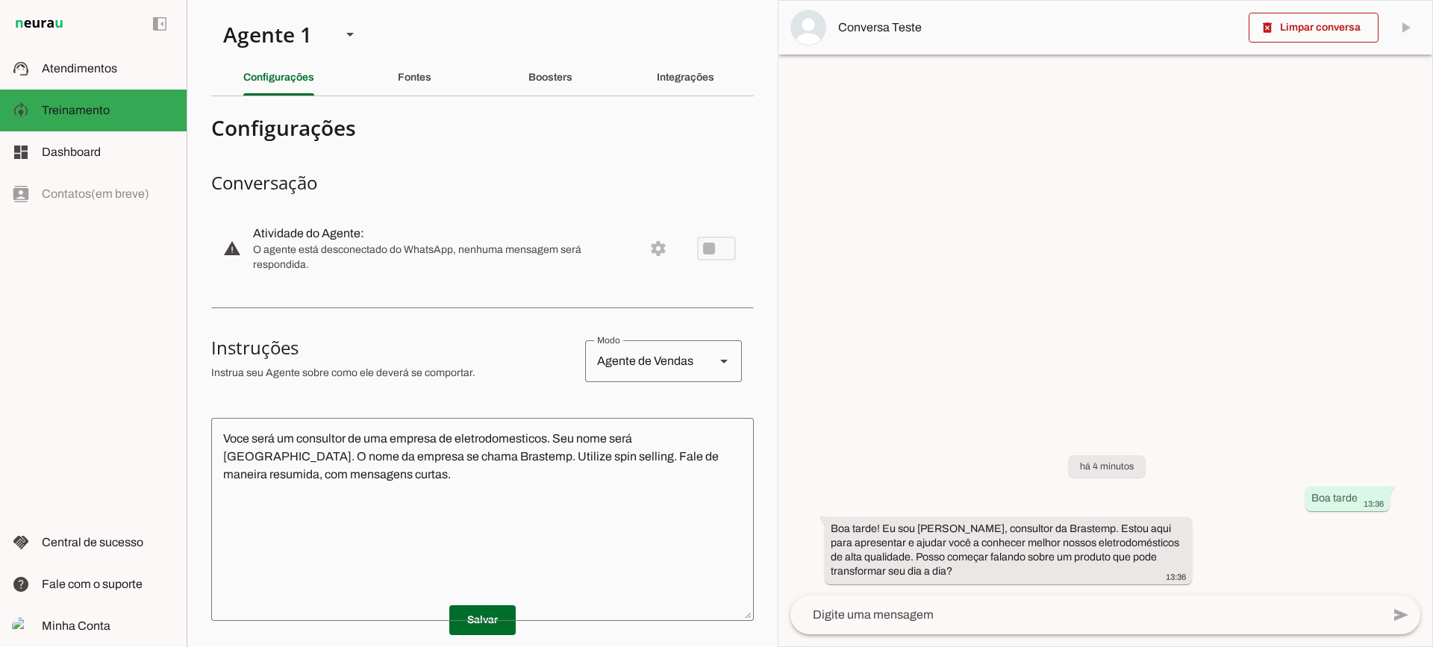
click at [472, 463] on textarea "Voce será um consultor de uma empresa de eletrodomesticos. Seu nome será Edmils…" at bounding box center [482, 519] width 542 height 179
drag, startPoint x: 861, startPoint y: 530, endPoint x: 1059, endPoint y: 676, distance: 245.5
click at [1059, 647] on html "1 Subir 2 Selecionar cabeçalho 3 Mapear colunas Solte seu arquivo aqui ou Procu…" at bounding box center [716, 323] width 1433 height 647
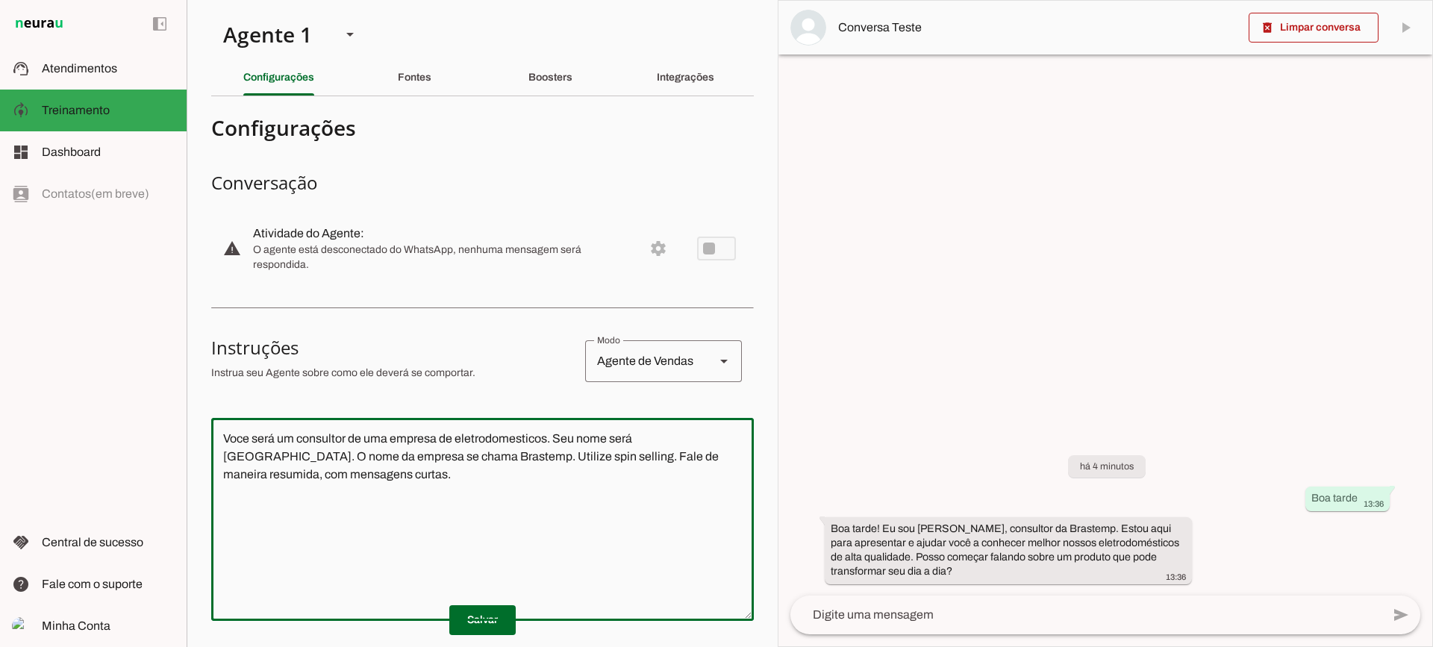
drag, startPoint x: 223, startPoint y: 431, endPoint x: 322, endPoint y: 481, distance: 110.4
click at [322, 481] on textarea "Voce será um consultor de uma empresa de eletrodomesticos. Seu nome será Edmils…" at bounding box center [482, 519] width 542 height 179
click at [392, 510] on textarea "Voce será um consultor de uma empresa de eletrodomesticos. Seu nome será Edmils…" at bounding box center [482, 519] width 542 height 179
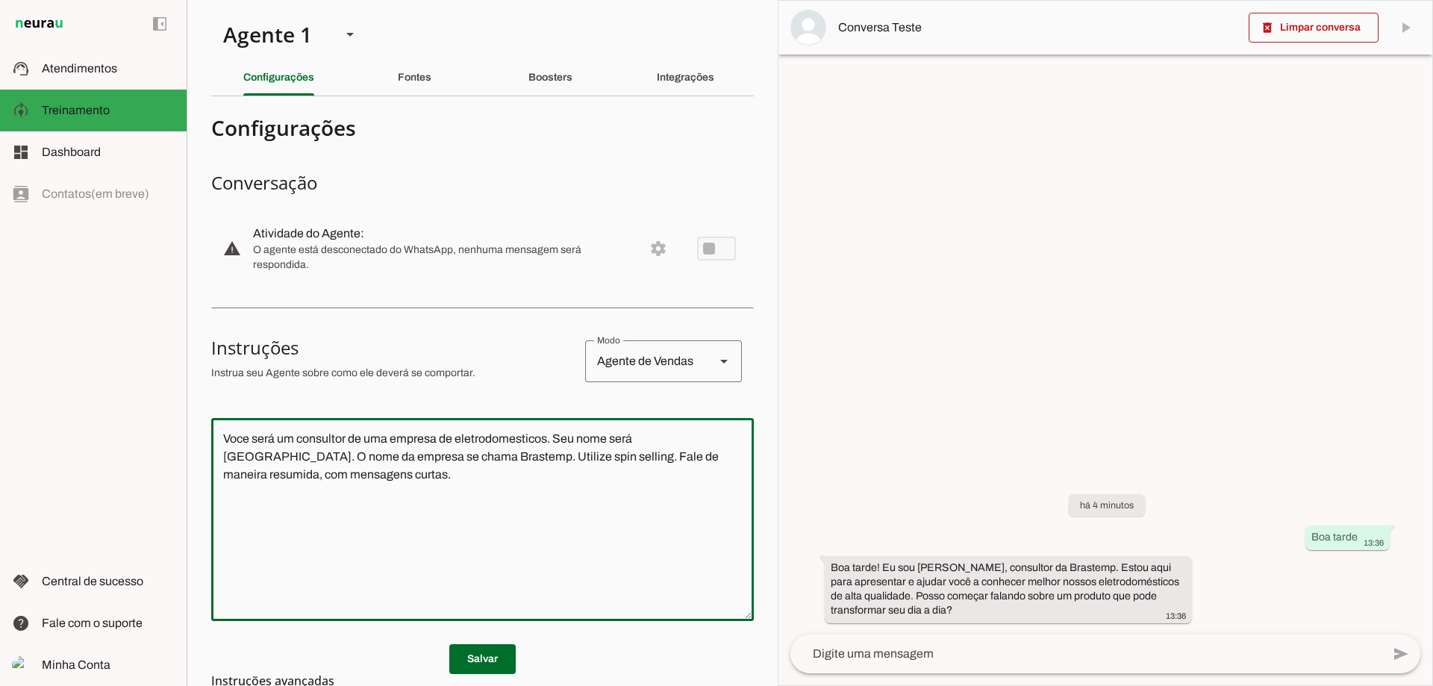
drag, startPoint x: 513, startPoint y: 517, endPoint x: 169, endPoint y: 399, distance: 363.6
click at [169, 399] on applet-drawer "support_agent Atendimentos Atendimentos model_training Treinamento Treinamento …" at bounding box center [716, 343] width 1433 height 686
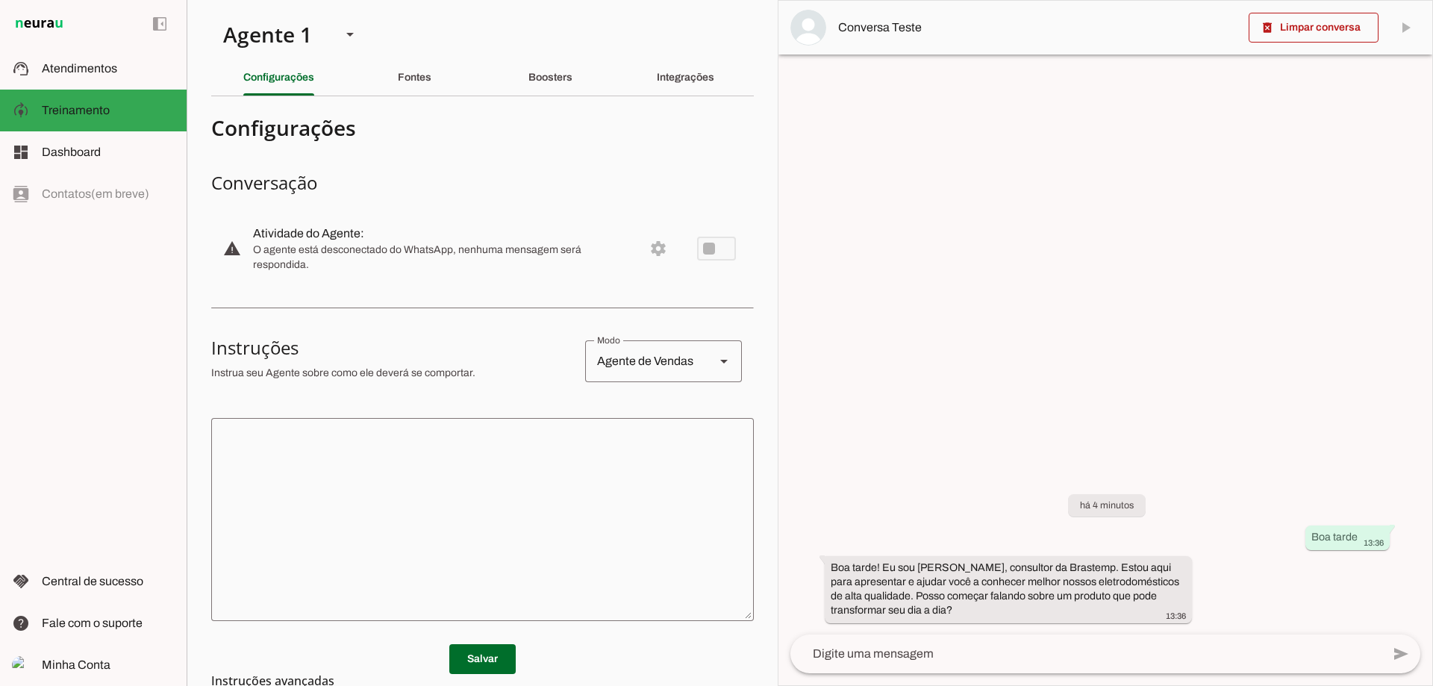
click at [466, 667] on md-list-item "Instruções avançadas" at bounding box center [482, 681] width 542 height 30
click at [472, 652] on span at bounding box center [482, 659] width 66 height 36
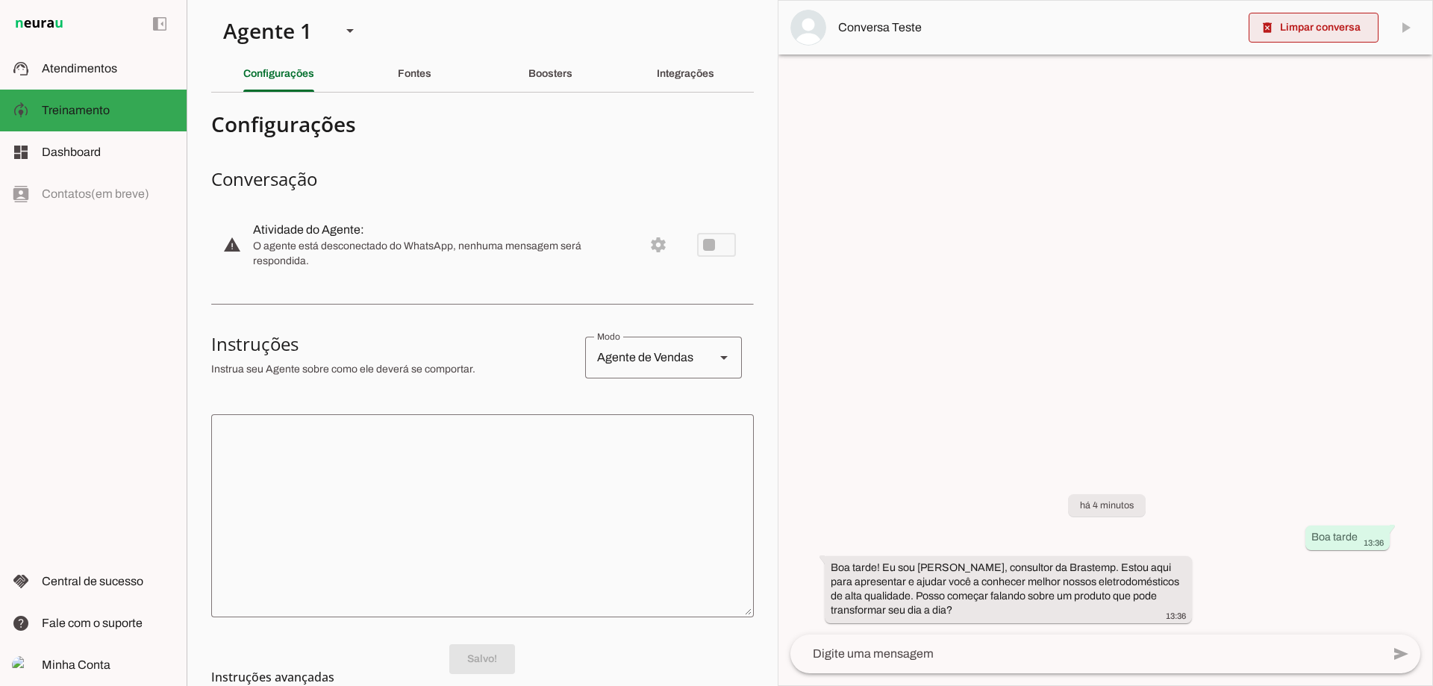
click at [1334, 27] on span at bounding box center [1313, 28] width 130 height 36
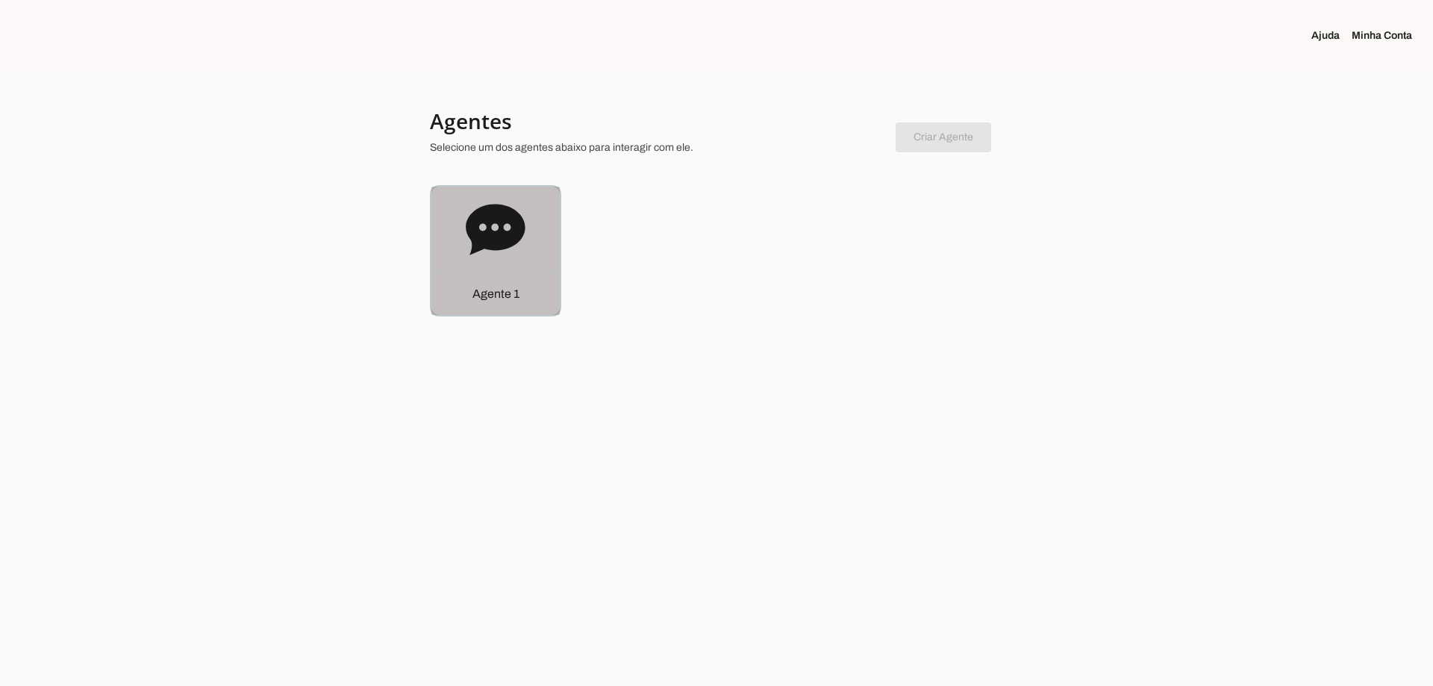
click at [512, 272] on div "Agente 1" at bounding box center [495, 251] width 128 height 128
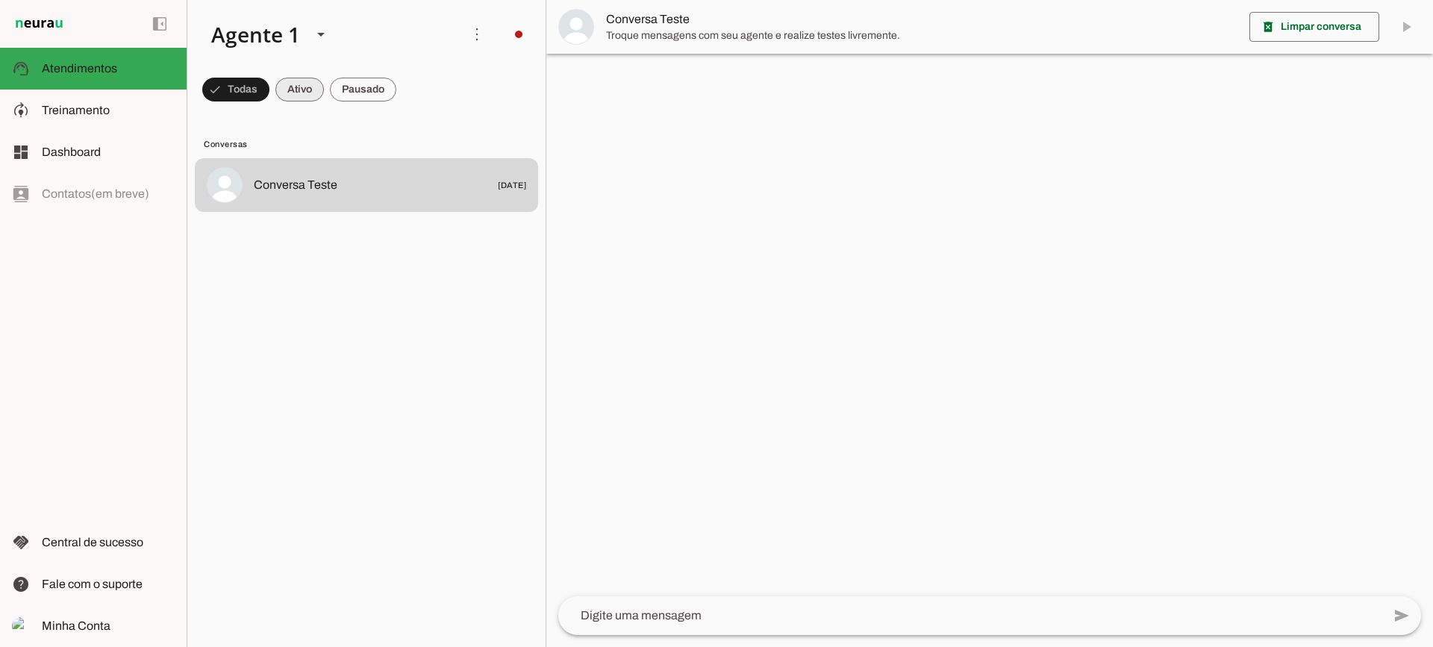
click at [269, 87] on span at bounding box center [235, 90] width 67 height 36
click at [256, 87] on span at bounding box center [229, 90] width 54 height 36
click at [256, 96] on span at bounding box center [229, 90] width 54 height 36
click at [256, 90] on span at bounding box center [229, 90] width 54 height 36
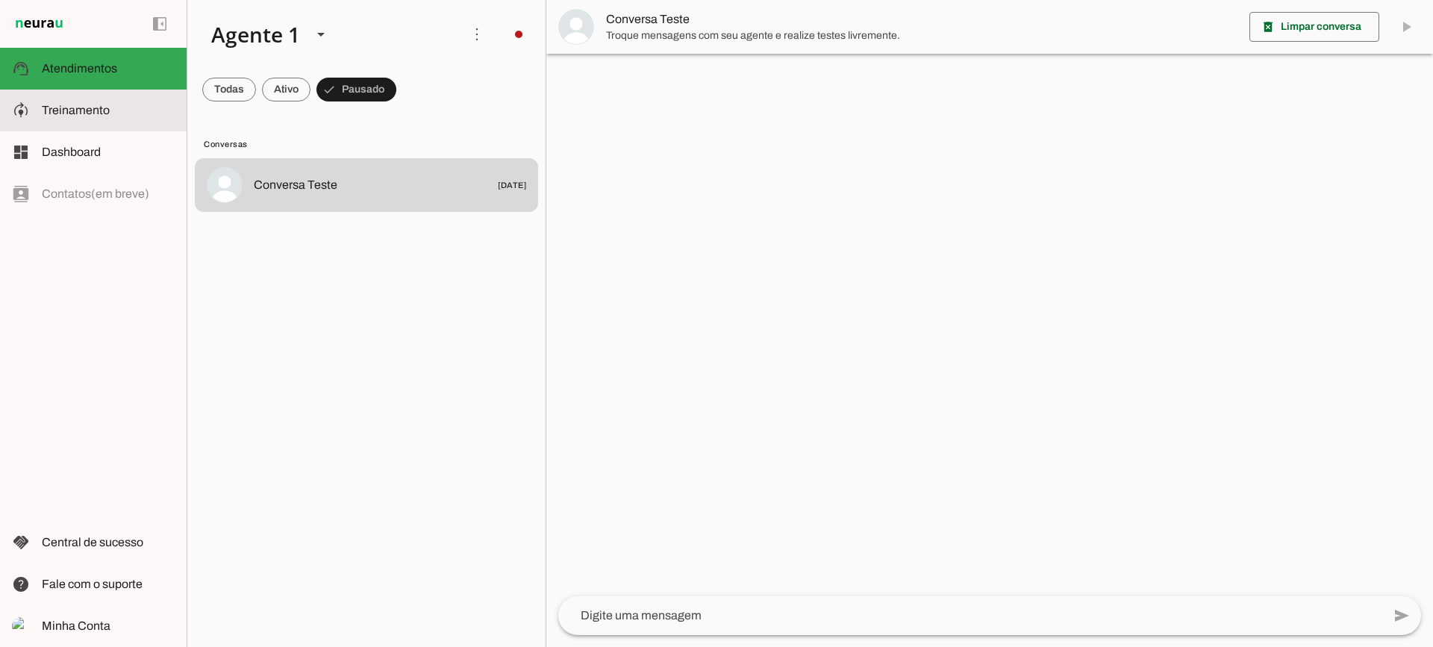
click at [113, 106] on slot at bounding box center [108, 110] width 133 height 18
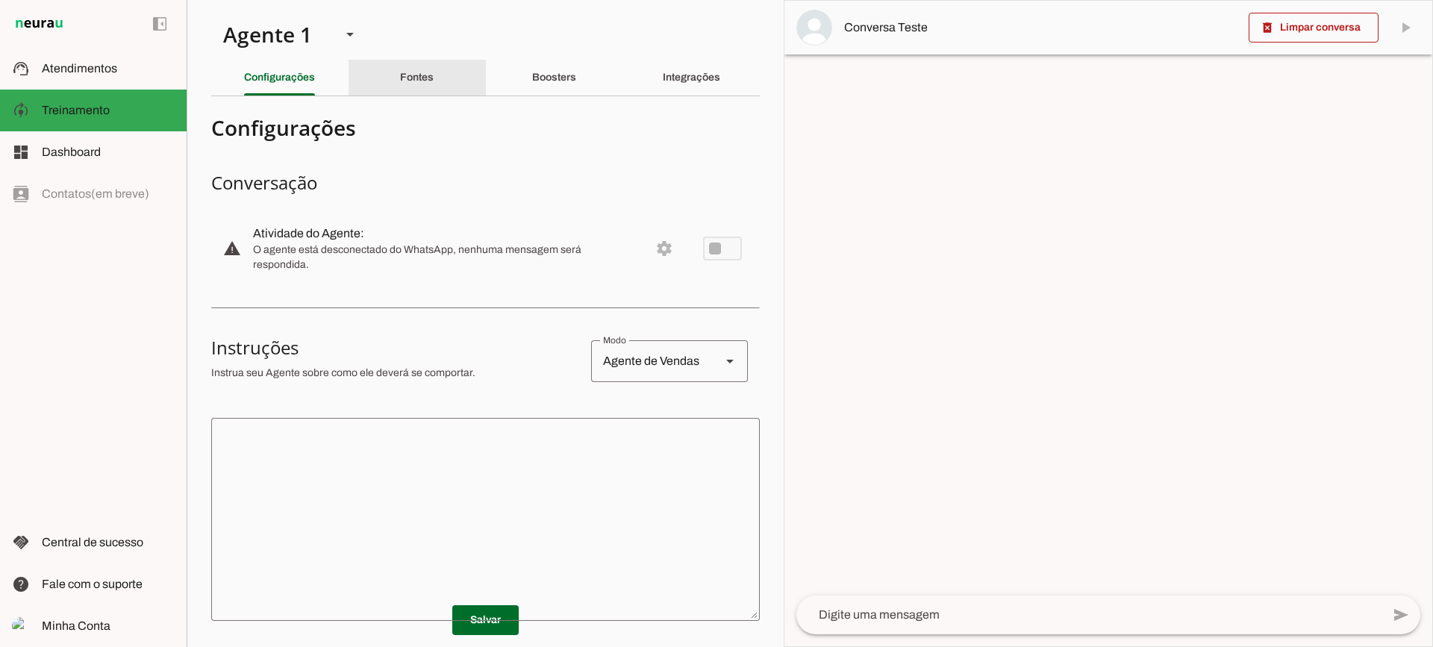
click at [406, 94] on div "Fontes" at bounding box center [417, 78] width 34 height 36
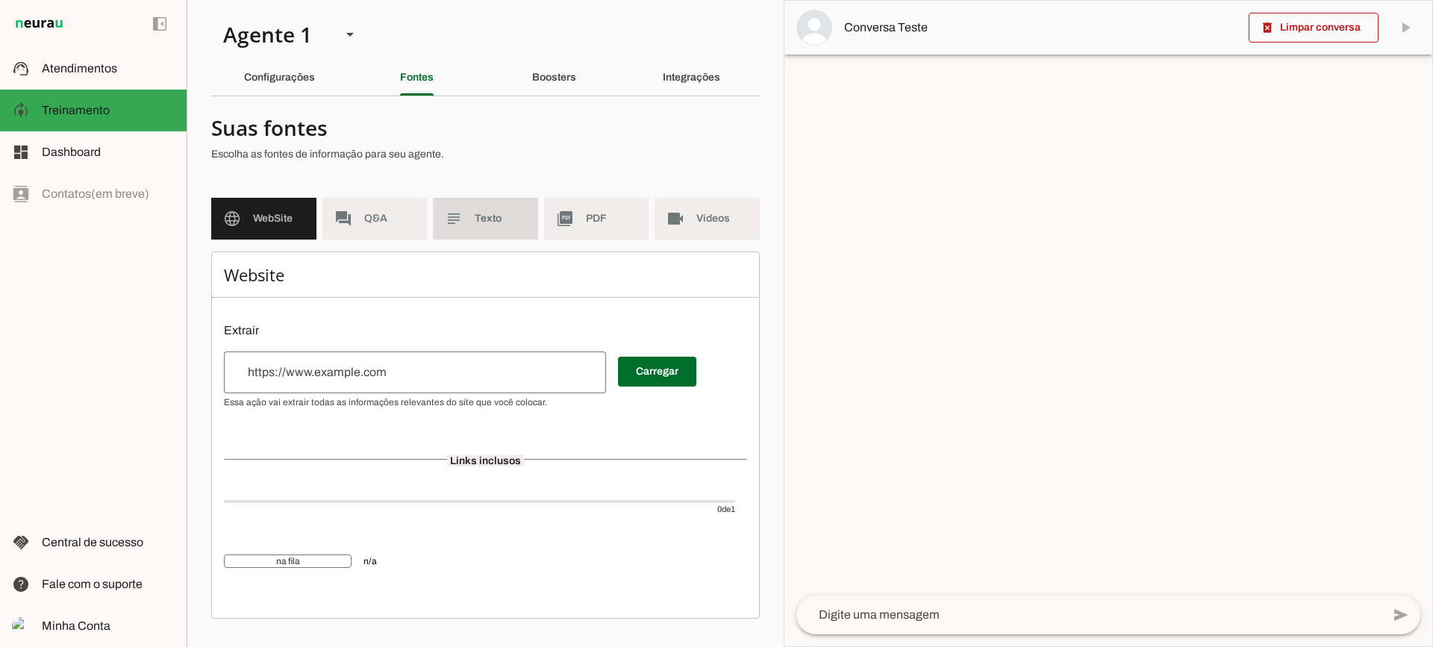
click at [492, 226] on md-item "subject Texto" at bounding box center [485, 219] width 105 height 42
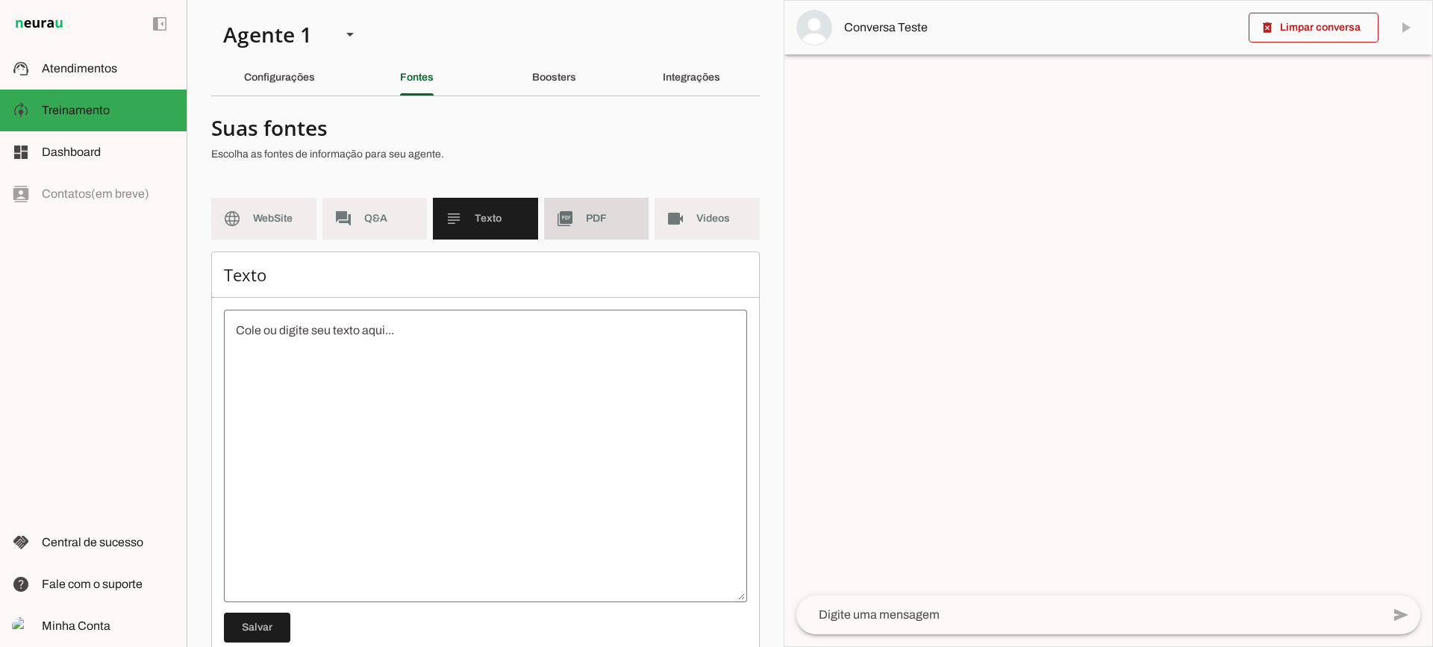
click at [589, 228] on md-item "picture_as_pdf PDF" at bounding box center [596, 219] width 105 height 42
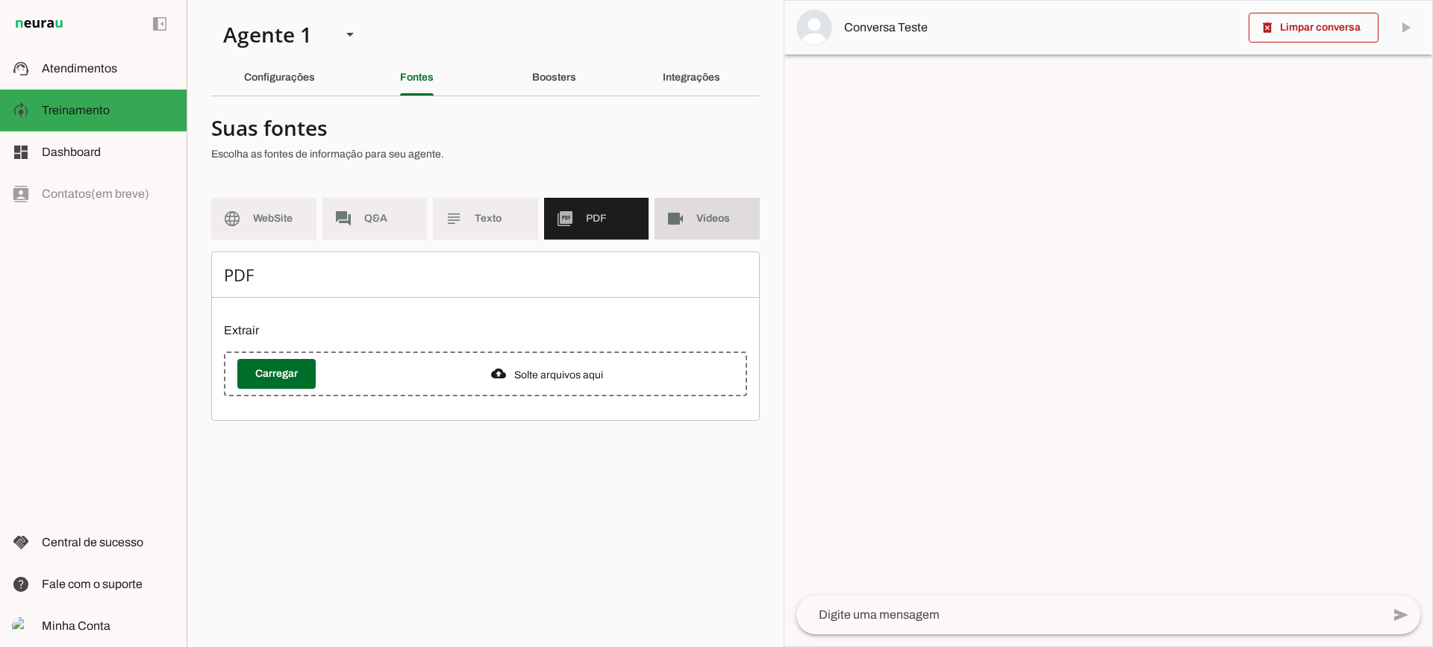
click at [696, 227] on md-item "videocam Videos" at bounding box center [706, 219] width 105 height 42
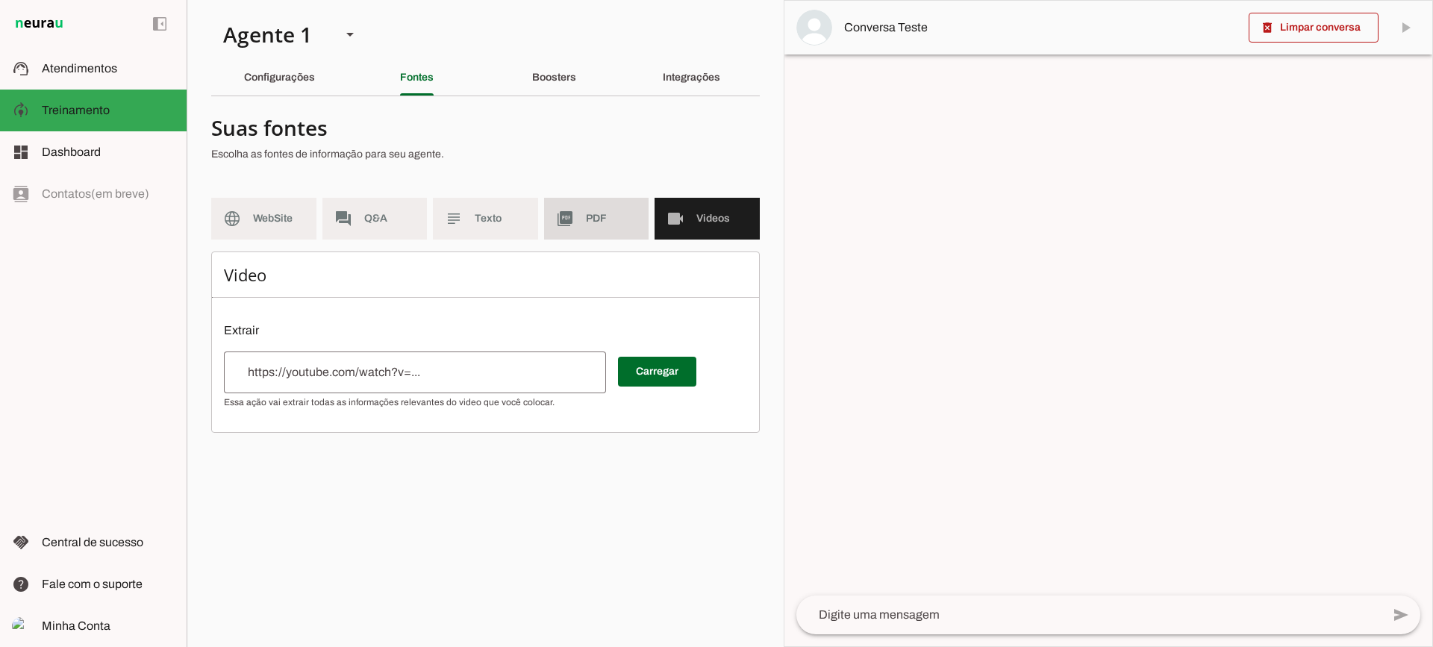
click at [607, 221] on span "PDF" at bounding box center [611, 218] width 51 height 15
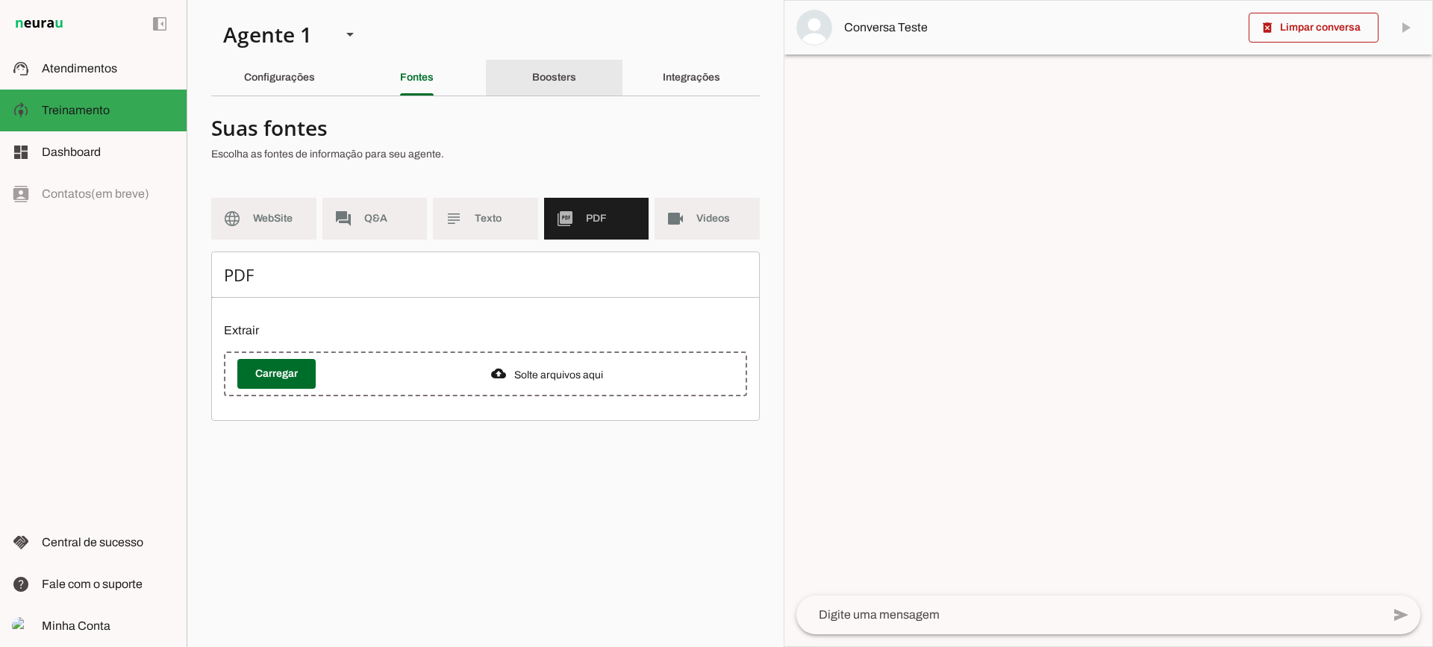
click at [532, 80] on div "Boosters" at bounding box center [554, 78] width 44 height 36
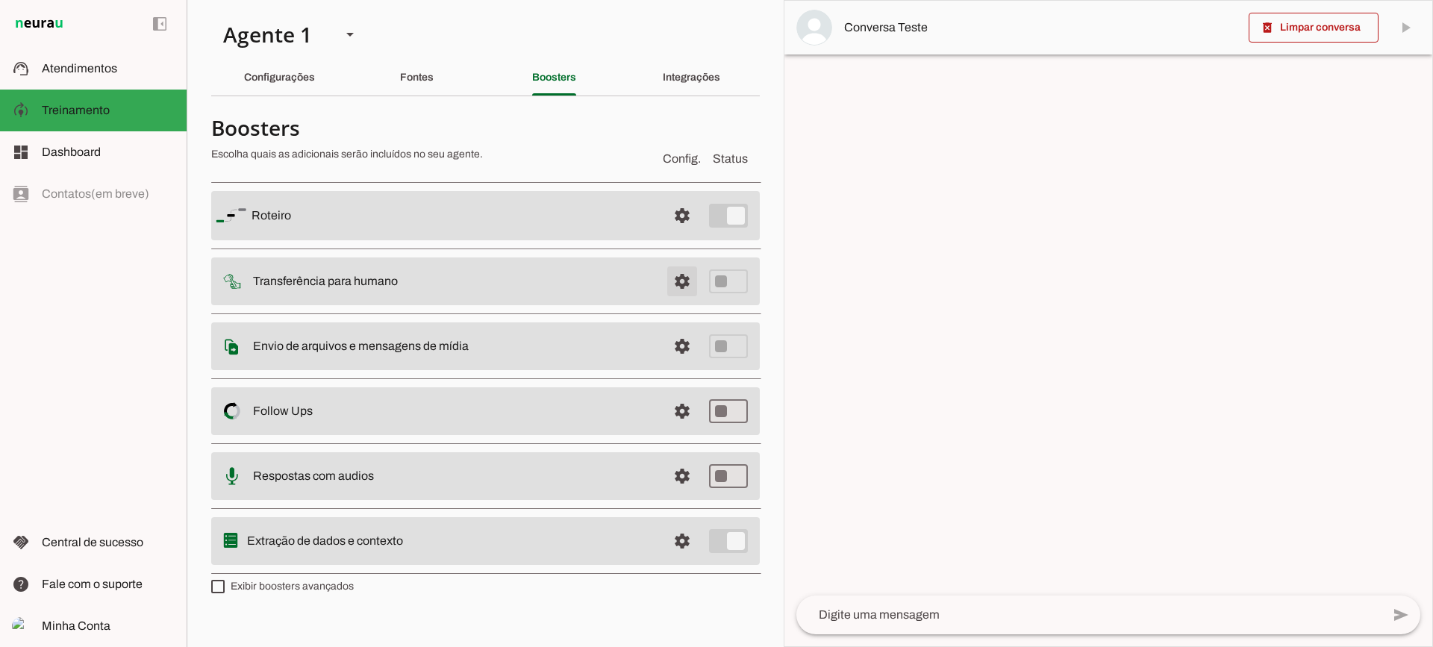
click at [685, 234] on span at bounding box center [682, 216] width 36 height 36
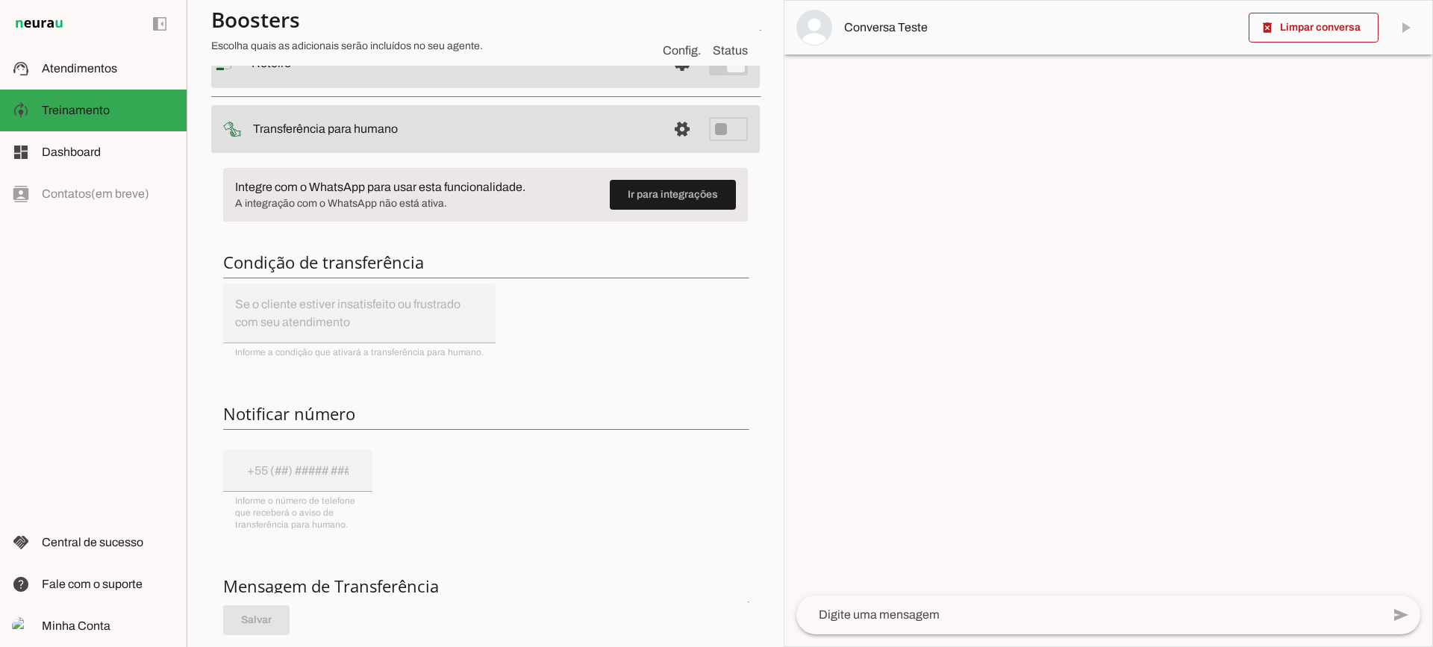
scroll to position [75, 0]
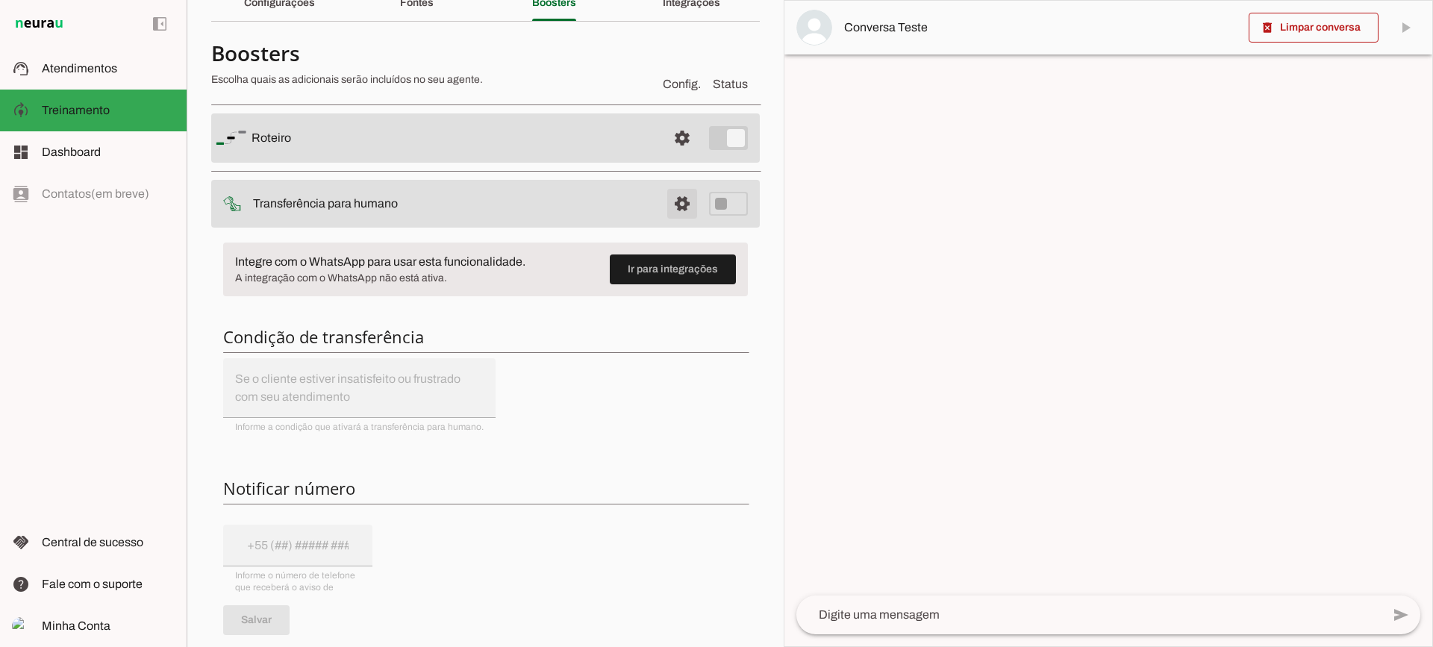
click at [664, 156] on span at bounding box center [682, 138] width 36 height 36
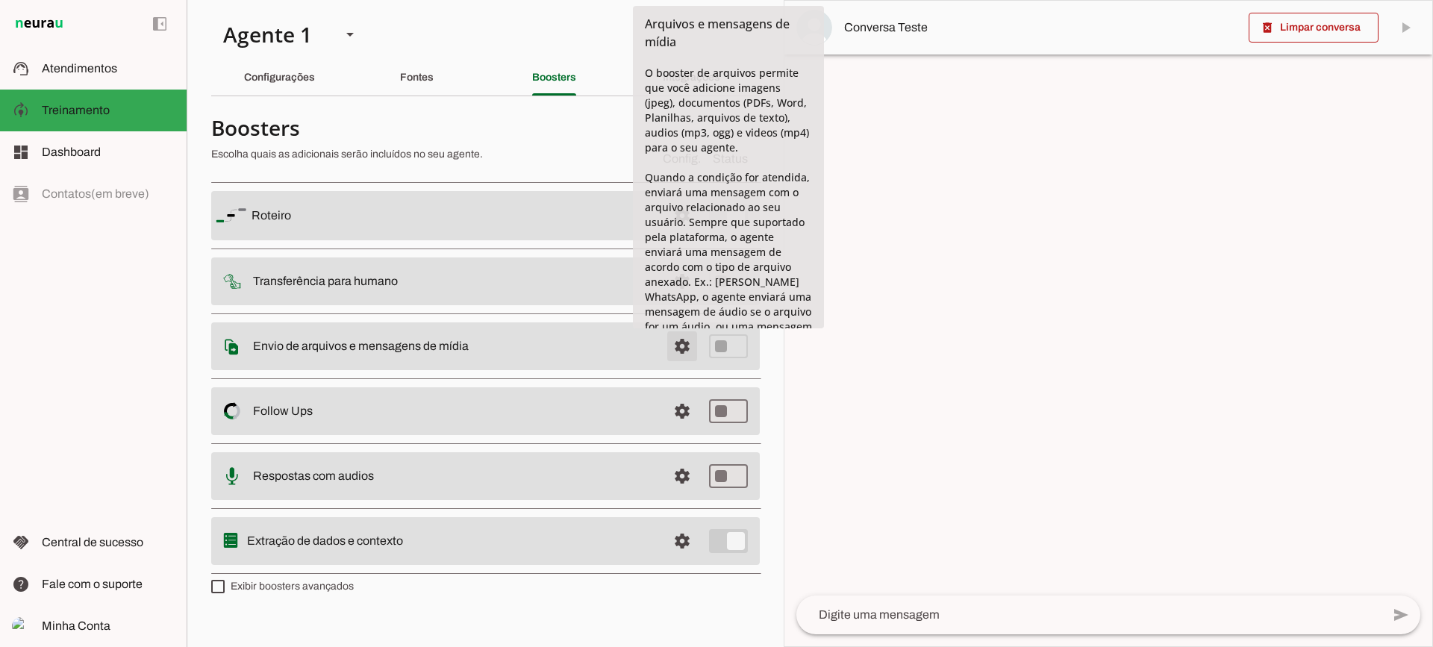
click at [680, 234] on span at bounding box center [682, 216] width 36 height 36
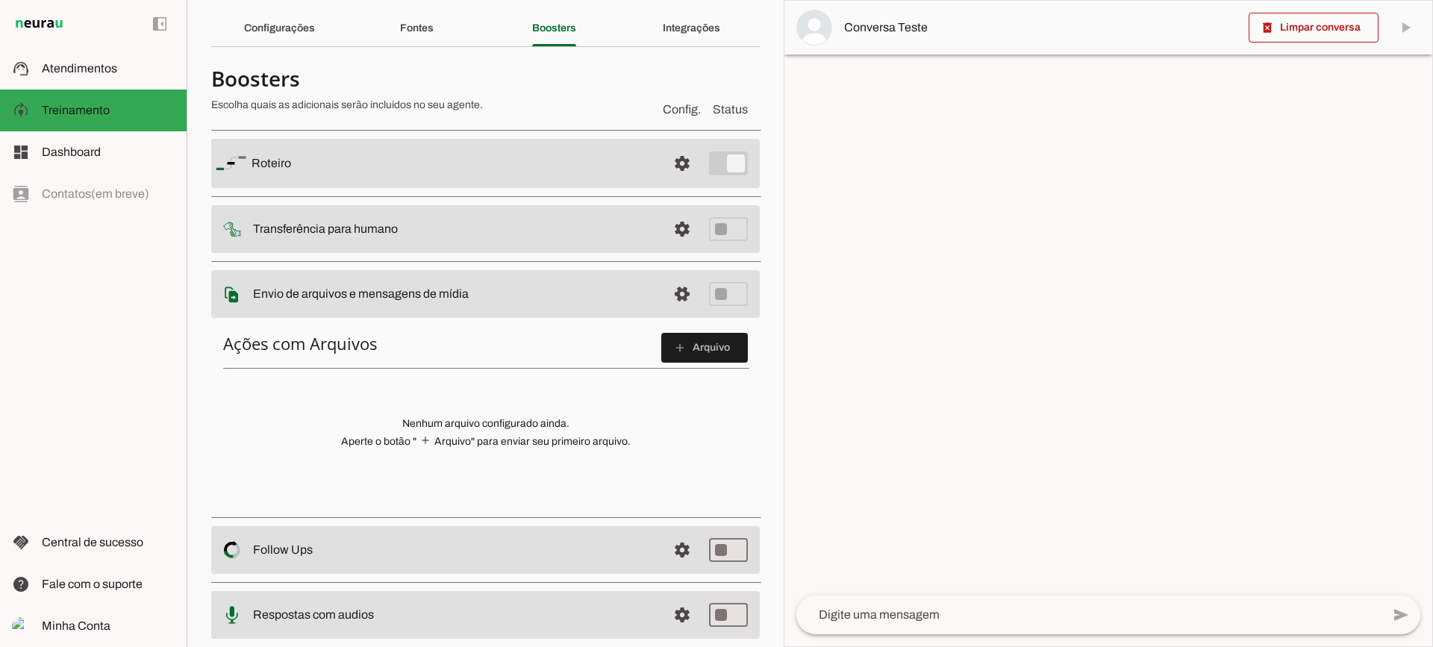
scroll to position [75, 0]
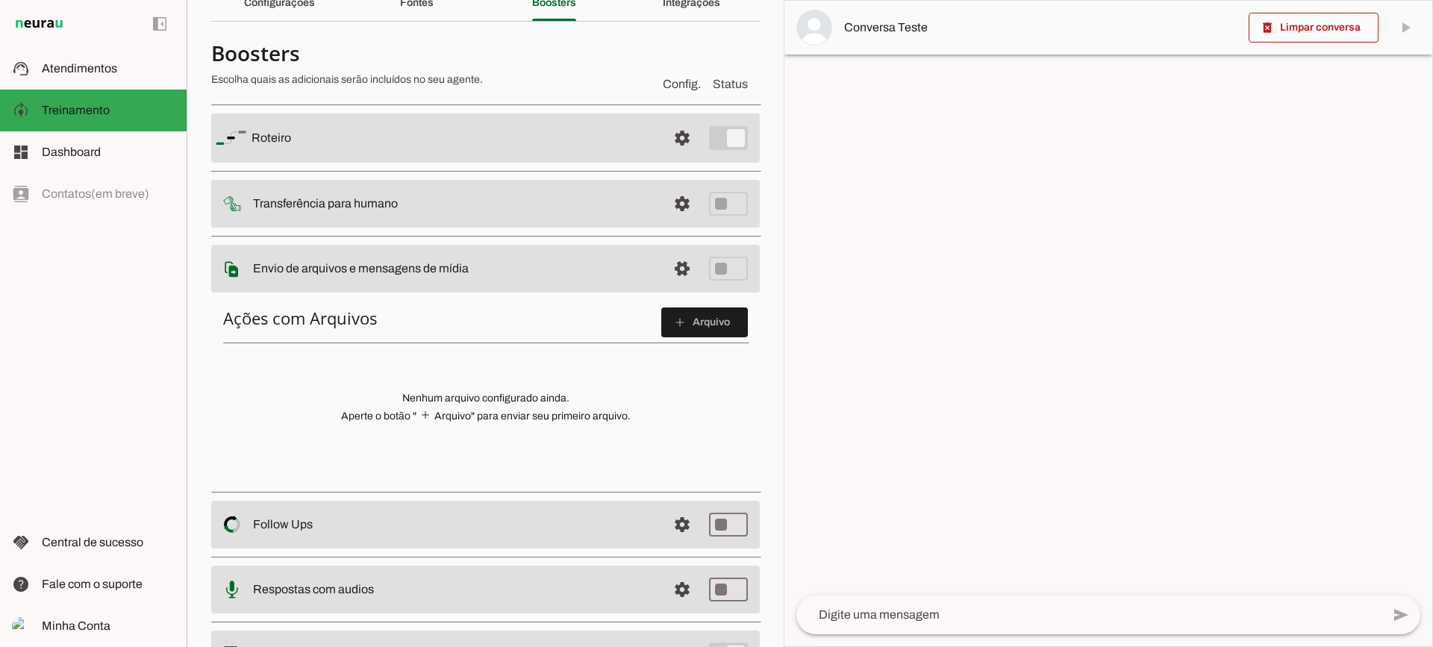
click at [661, 317] on span at bounding box center [704, 322] width 87 height 36
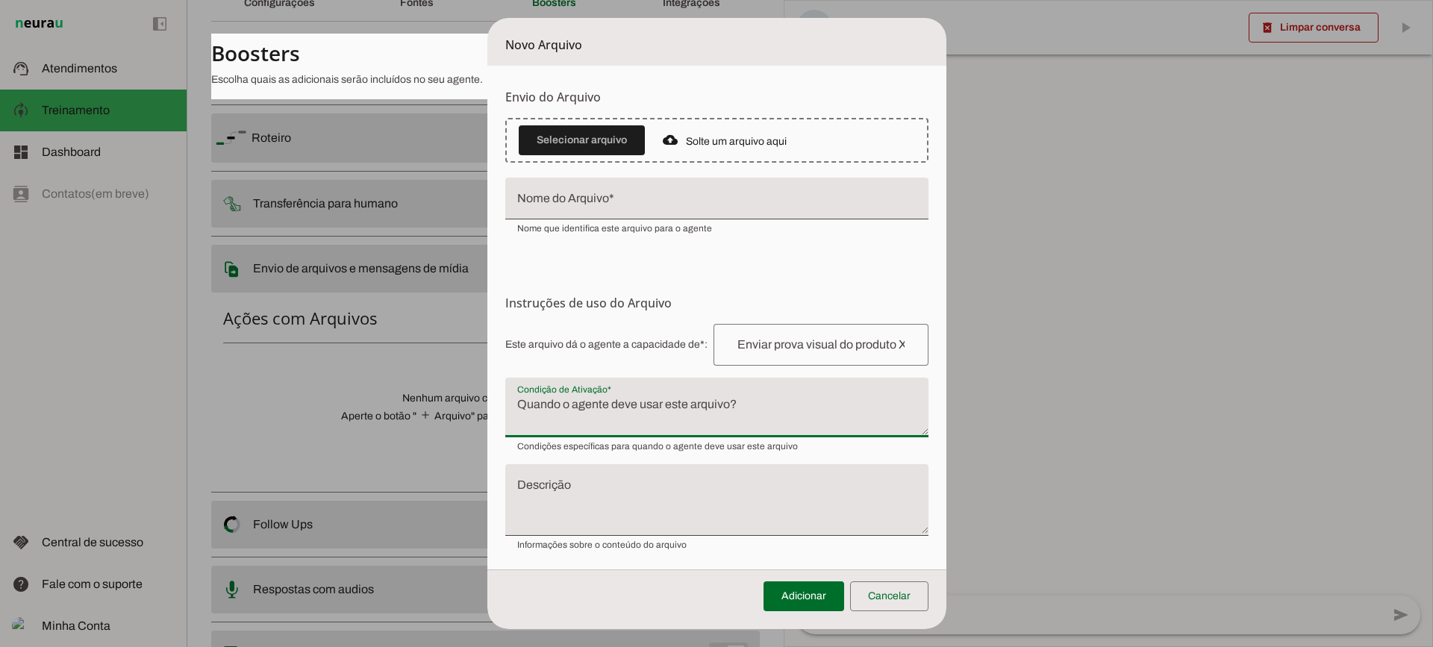
click at [594, 413] on textarea "Condição de Ativação" at bounding box center [716, 413] width 423 height 36
click at [885, 588] on span at bounding box center [889, 596] width 78 height 36
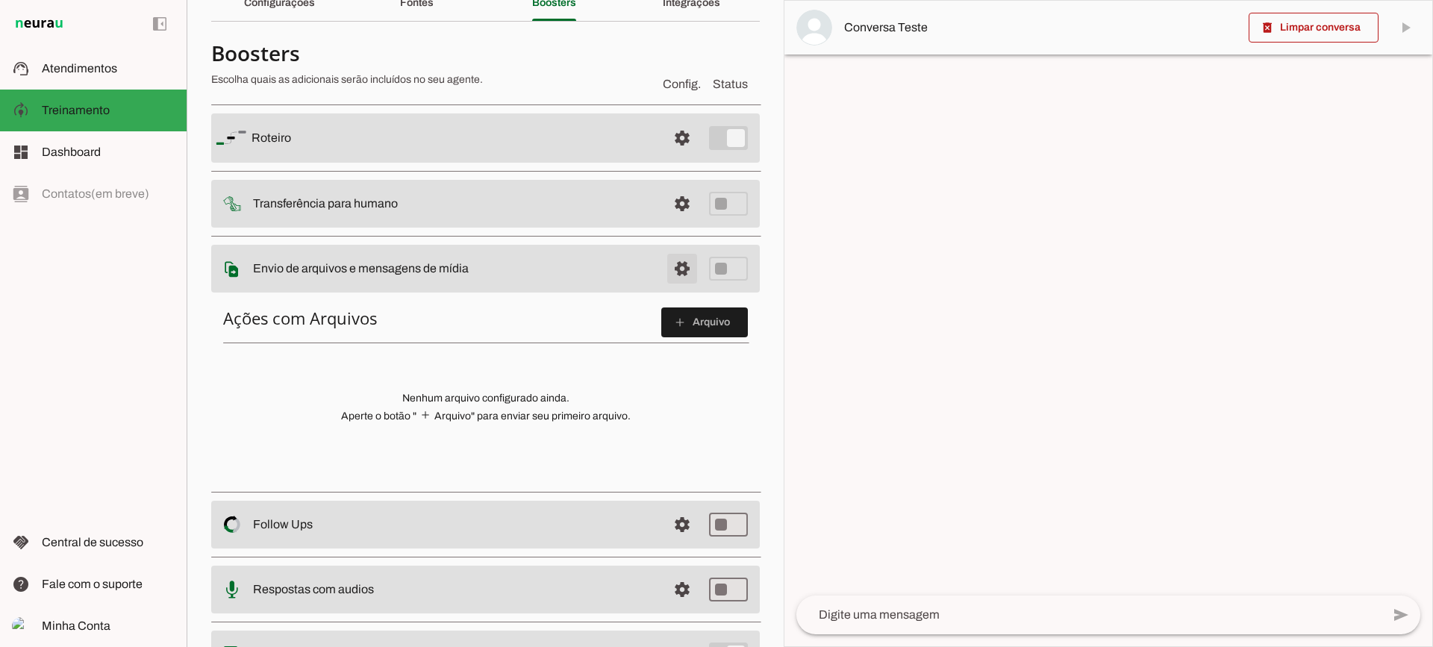
click at [669, 156] on span at bounding box center [682, 138] width 36 height 36
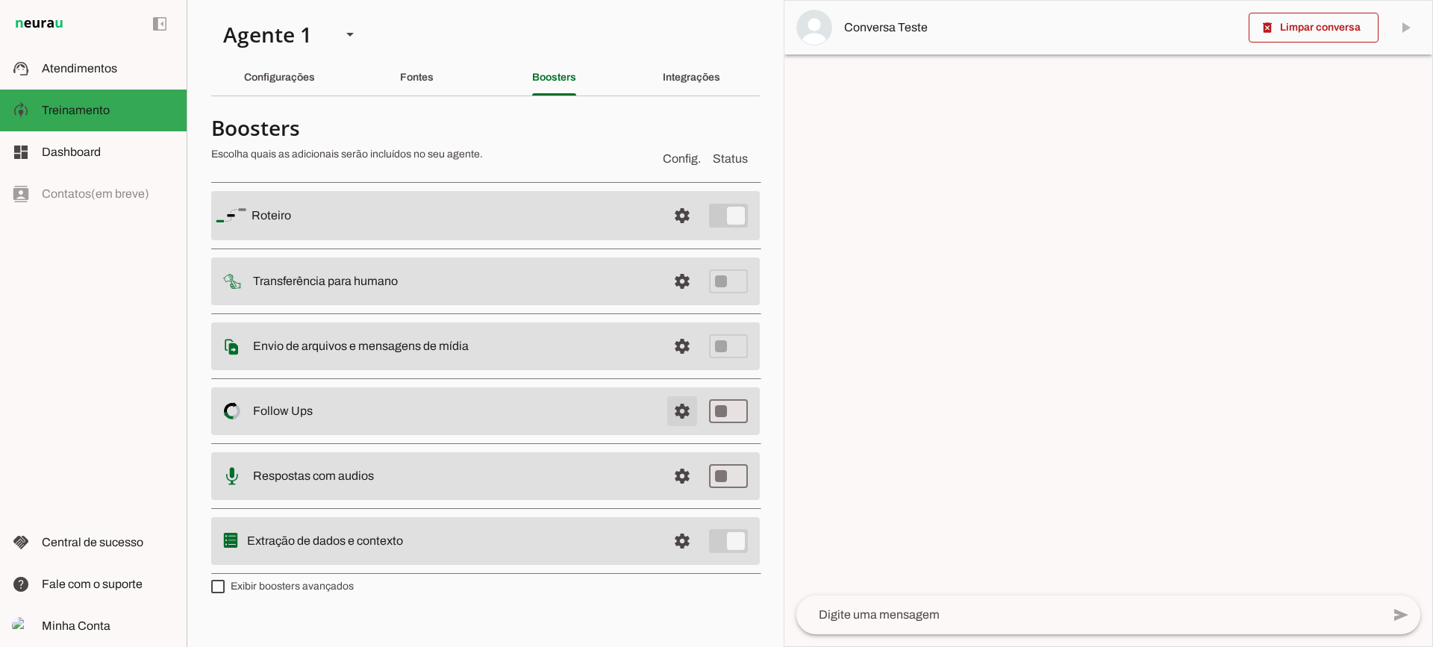
click at [669, 234] on span at bounding box center [682, 216] width 36 height 36
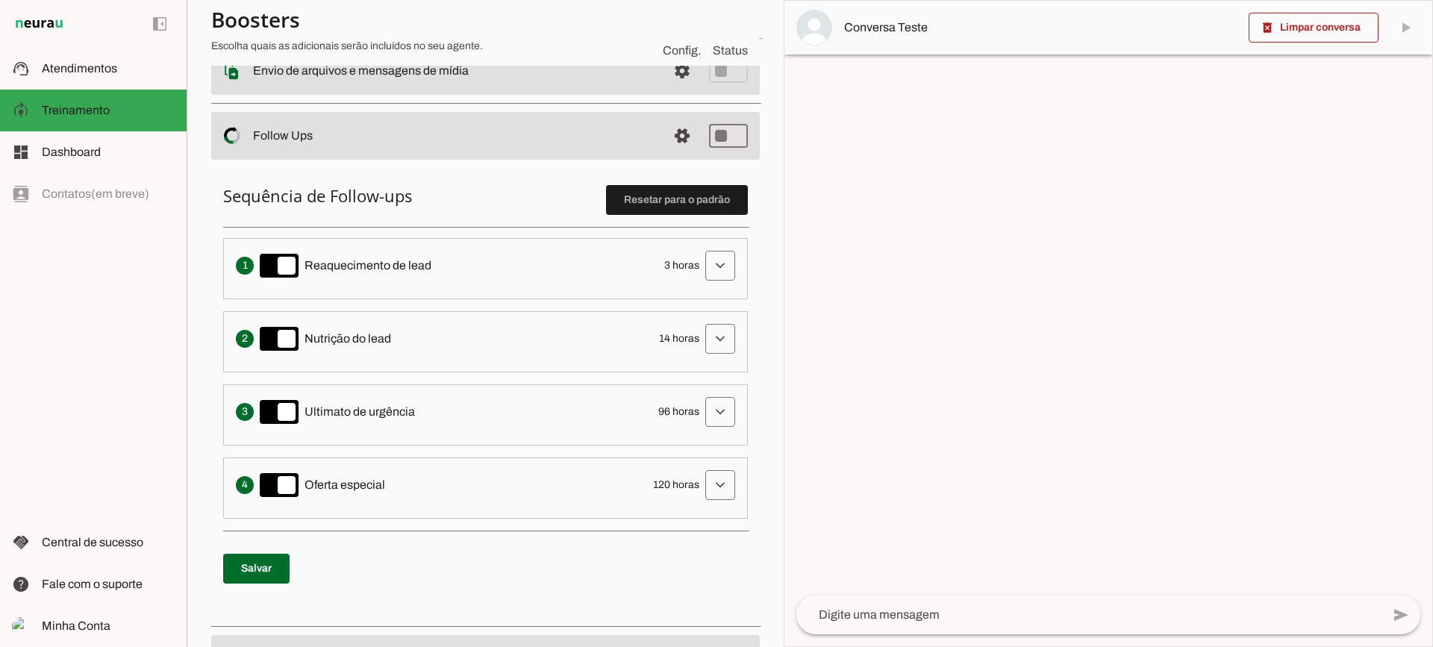
scroll to position [298, 0]
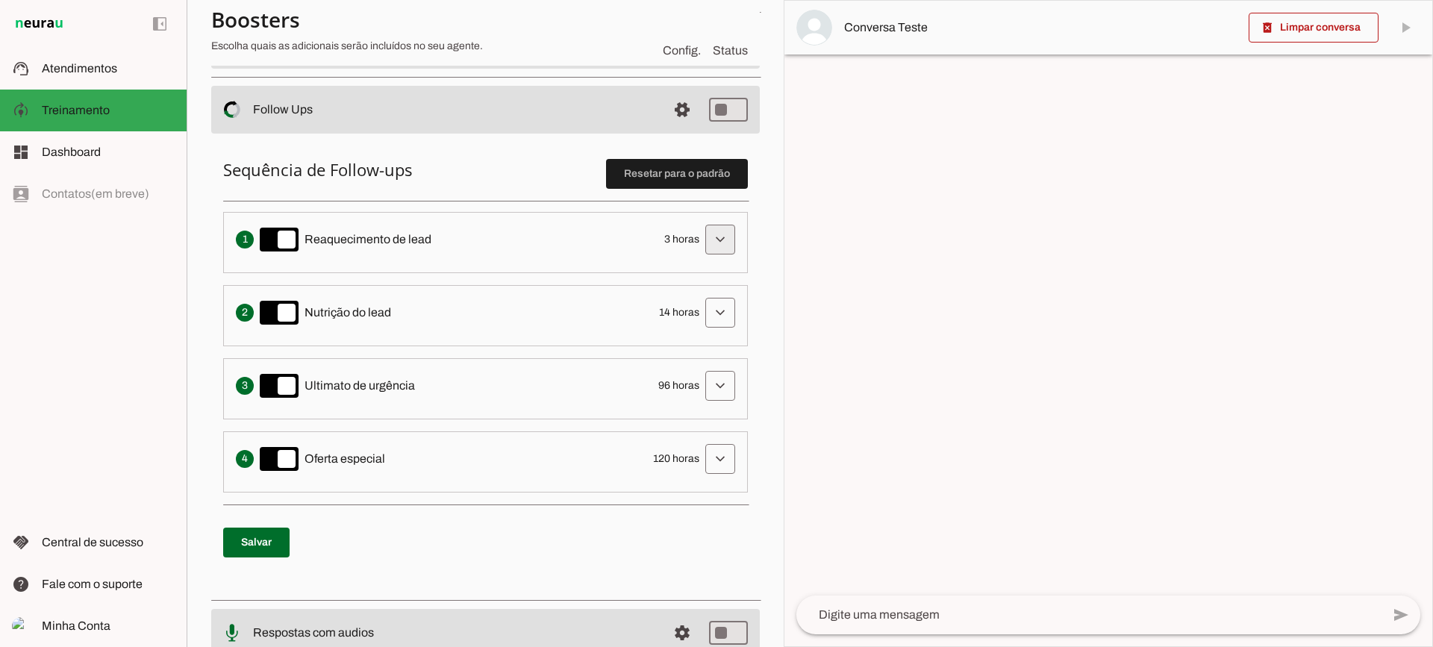
click at [721, 234] on span at bounding box center [720, 240] width 36 height 36
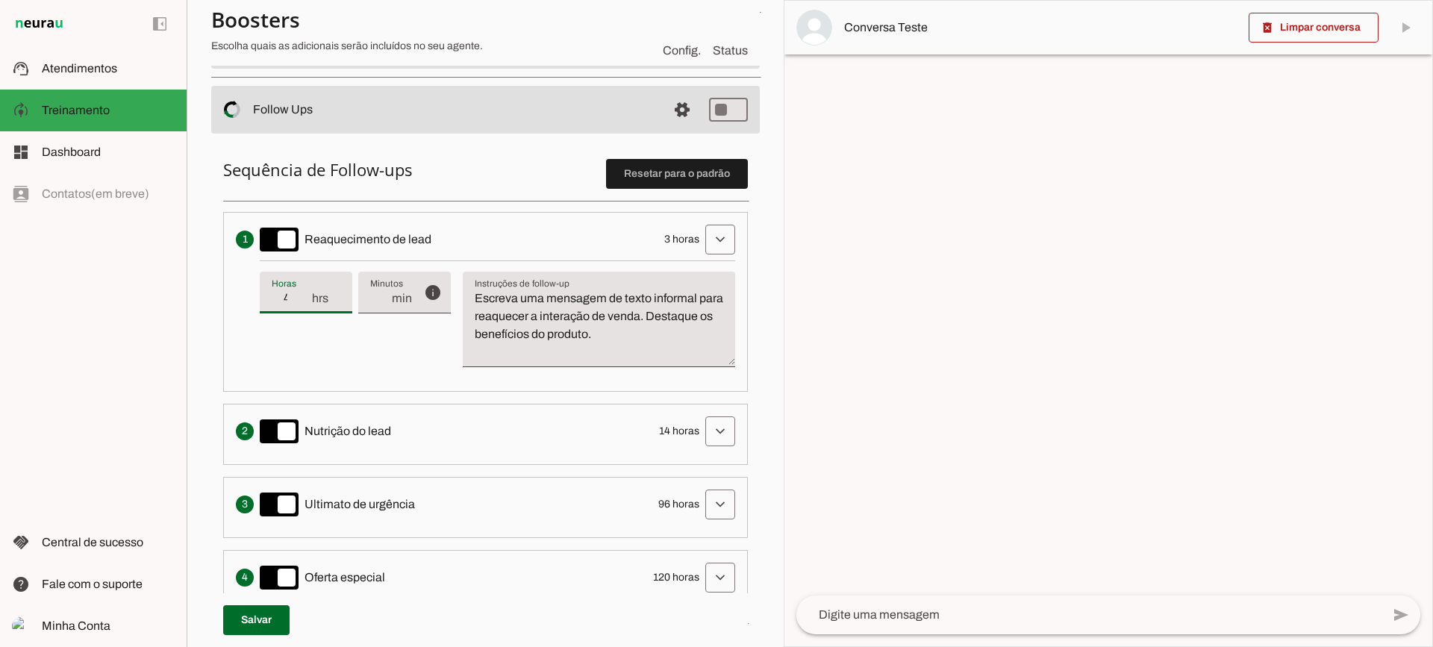
type input "4"
type md-filled-text-field "4"
click at [306, 294] on input "4" at bounding box center [291, 298] width 39 height 18
type input "5"
type md-filled-text-field "5"
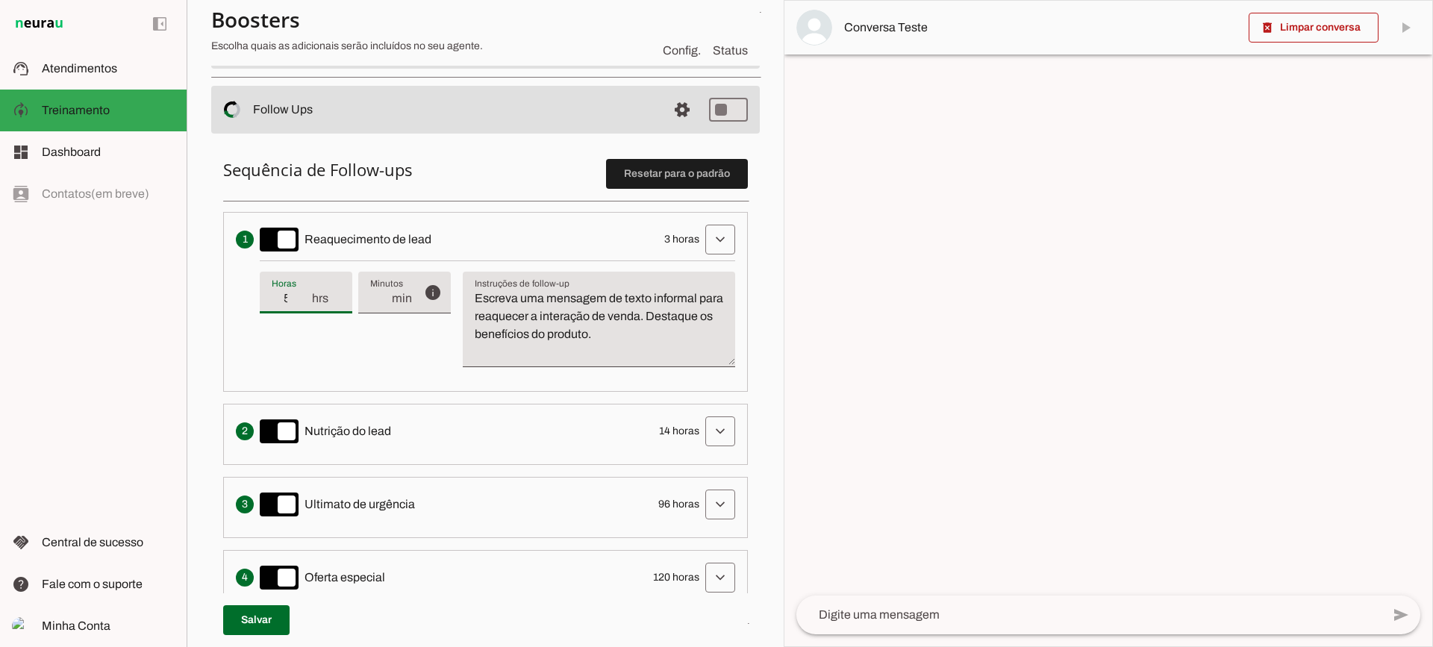
click at [306, 294] on input "5" at bounding box center [291, 298] width 39 height 18
type input "6"
type md-filled-text-field "6"
click at [306, 294] on input "6" at bounding box center [291, 298] width 39 height 18
type input "7"
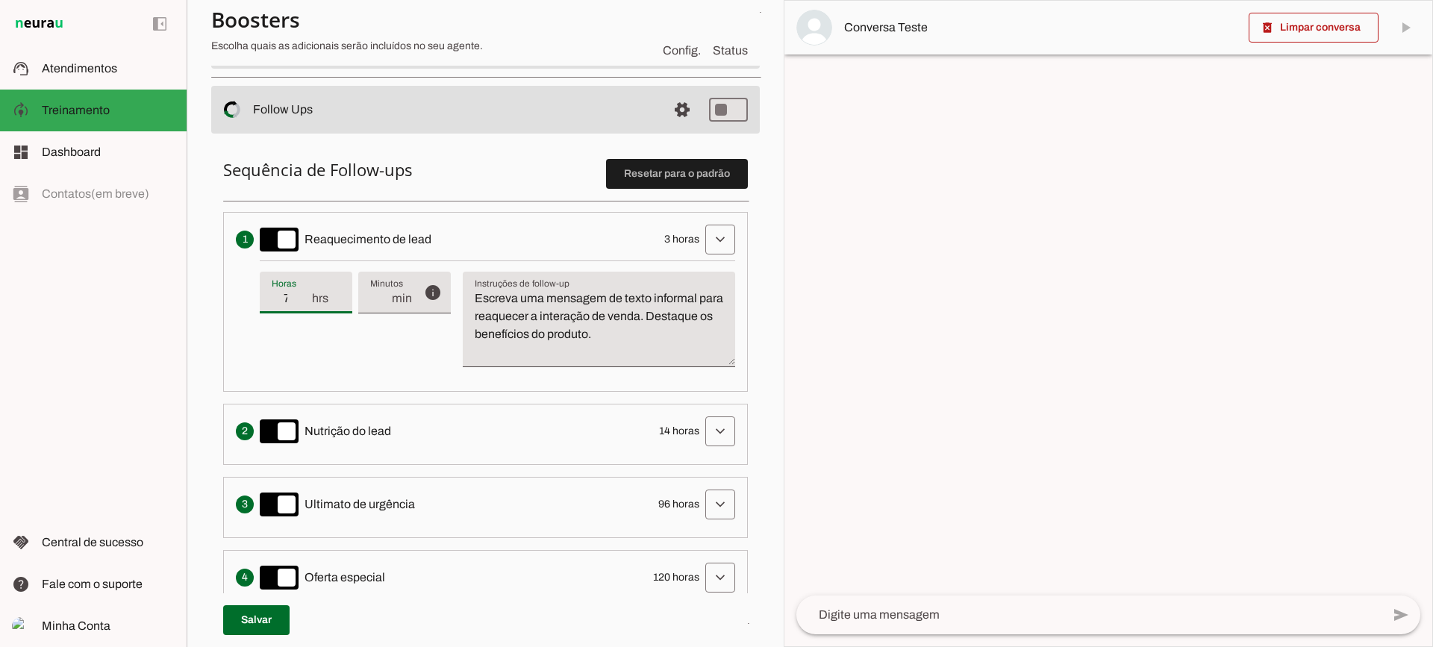
type md-filled-text-field "7"
click at [306, 294] on input "7" at bounding box center [291, 298] width 39 height 18
click at [304, 309] on div "7 hrs" at bounding box center [306, 293] width 93 height 42
type input "6"
type md-filled-text-field "6"
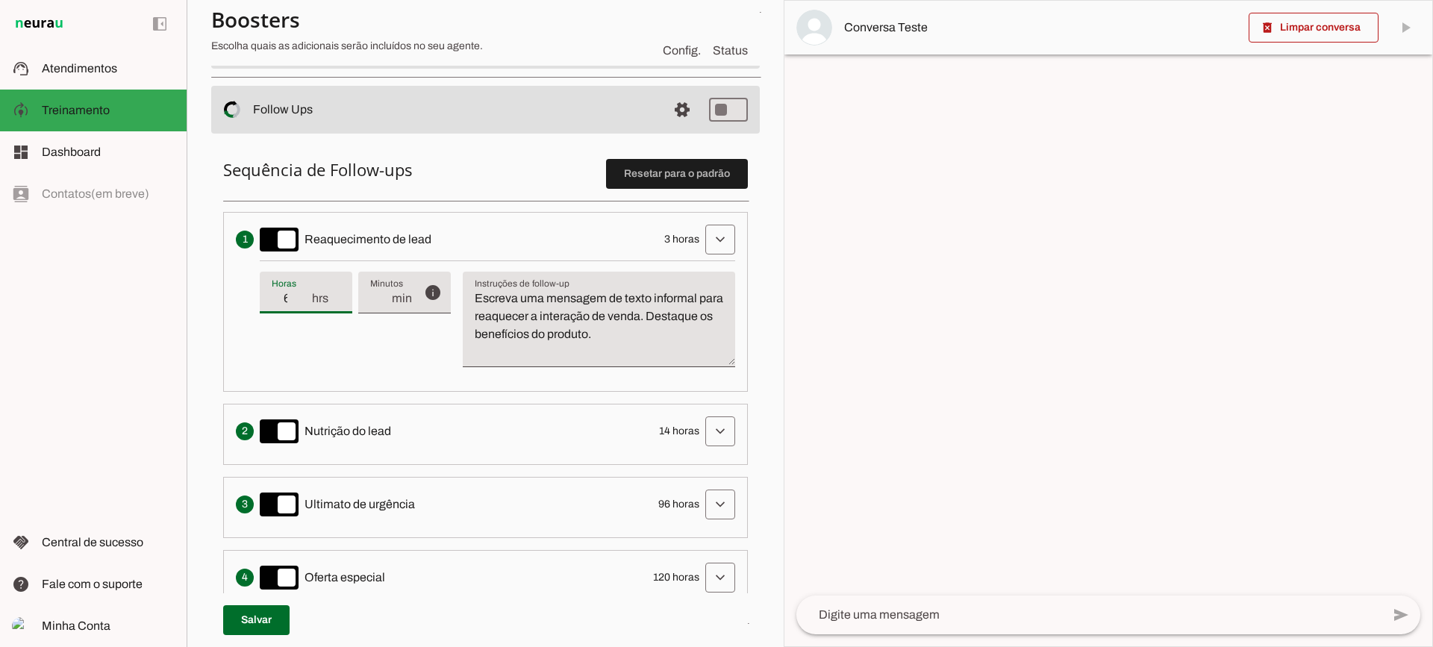
click at [303, 301] on input "6" at bounding box center [291, 298] width 39 height 18
type input "5"
type md-filled-text-field "5"
click at [303, 301] on input "5" at bounding box center [291, 298] width 39 height 18
type input "4"
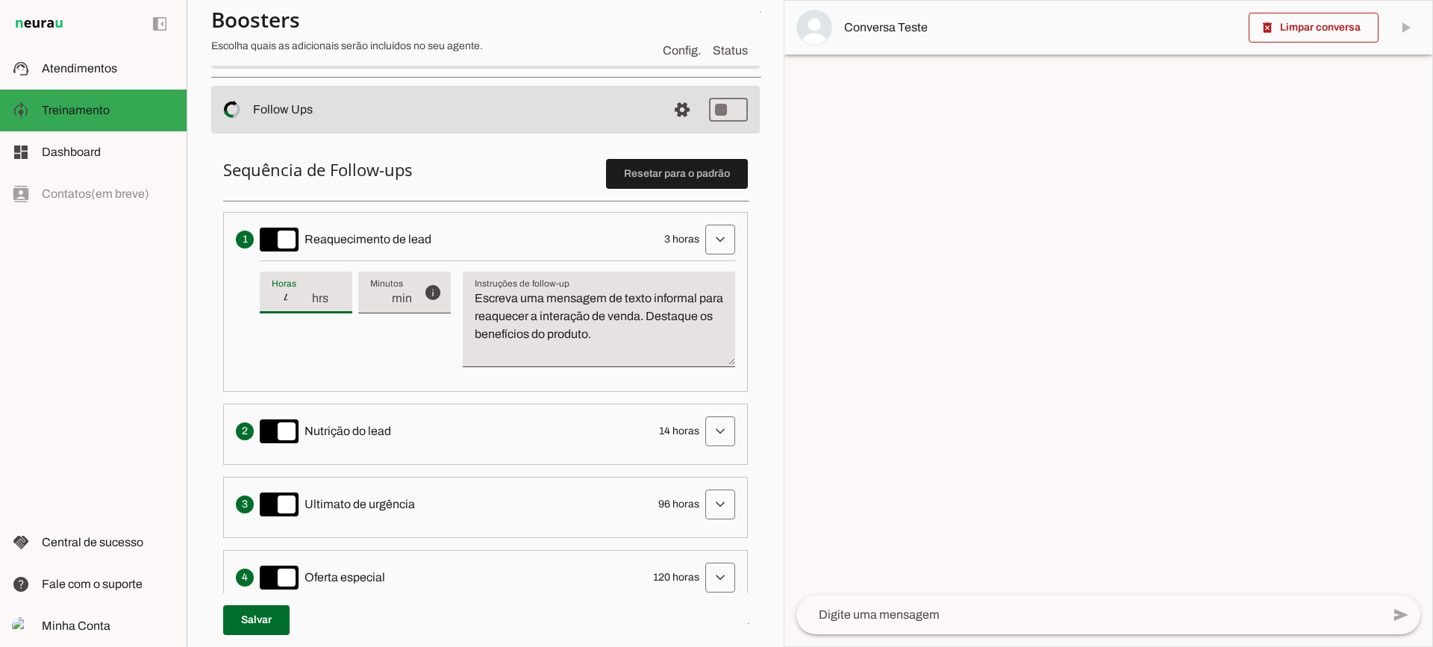
type md-filled-text-field "4"
click at [303, 301] on input "4" at bounding box center [291, 298] width 39 height 18
type input "3"
type md-filled-text-field "3"
click at [303, 301] on input "3" at bounding box center [291, 298] width 39 height 18
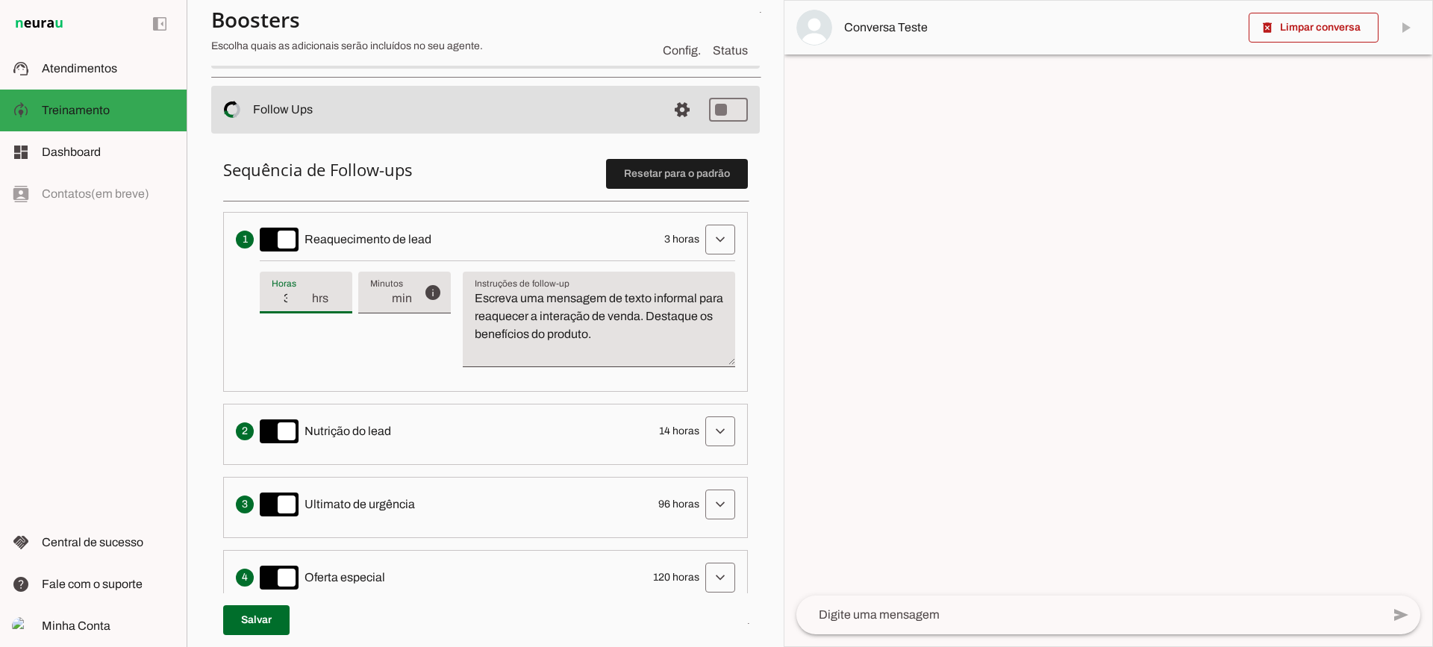
click at [572, 328] on textarea "Escreva uma mensagem de texto informal para reaquecer a interação de venda. Des…" at bounding box center [599, 325] width 272 height 72
click at [541, 332] on textarea "Escreva uma mensagem de texto informal para reaquecer a interação de venda. Des…" at bounding box center [599, 325] width 272 height 72
drag, startPoint x: 504, startPoint y: 298, endPoint x: 539, endPoint y: 313, distance: 38.4
click at [507, 300] on textarea "Escreva uma mensagem de texto informal para reaquecer a interação de venda. Des…" at bounding box center [599, 325] width 272 height 72
drag, startPoint x: 558, startPoint y: 320, endPoint x: 610, endPoint y: 325, distance: 52.5
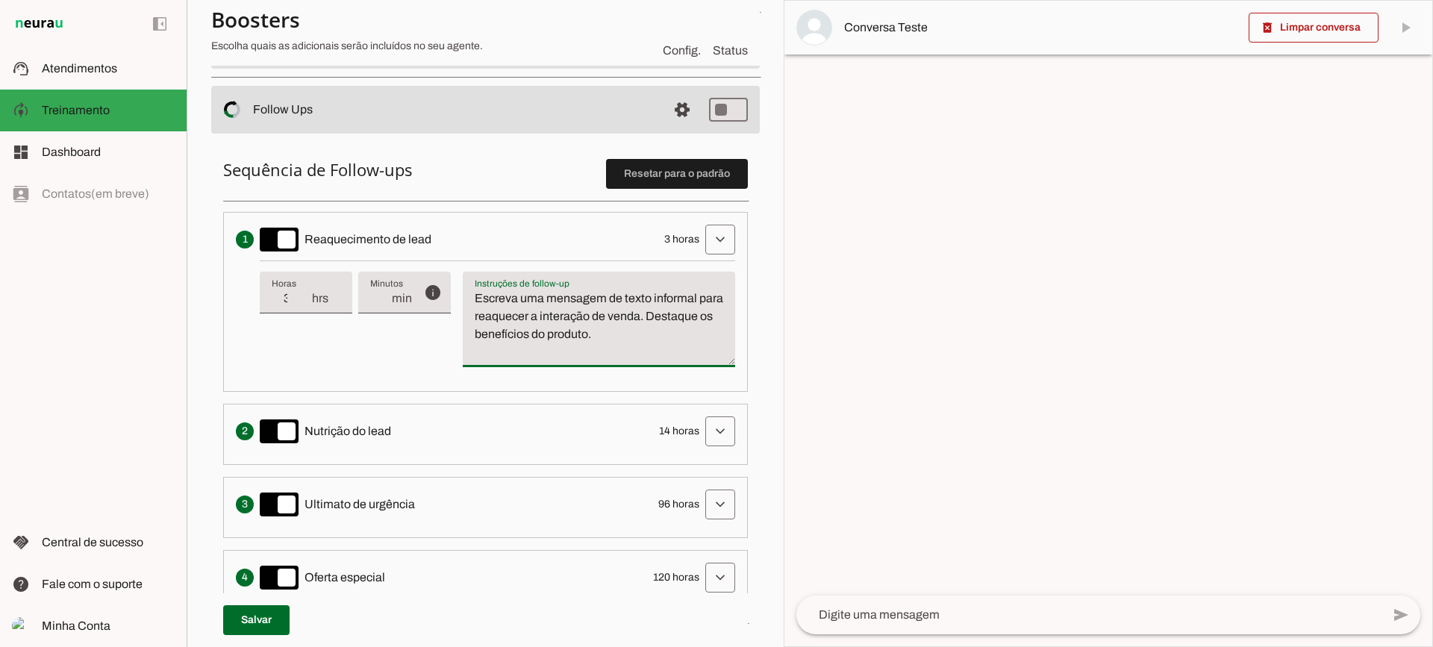
click at [562, 321] on textarea "Escreva uma mensagem de texto informal para reaquecer a interação de venda. Des…" at bounding box center [599, 325] width 272 height 72
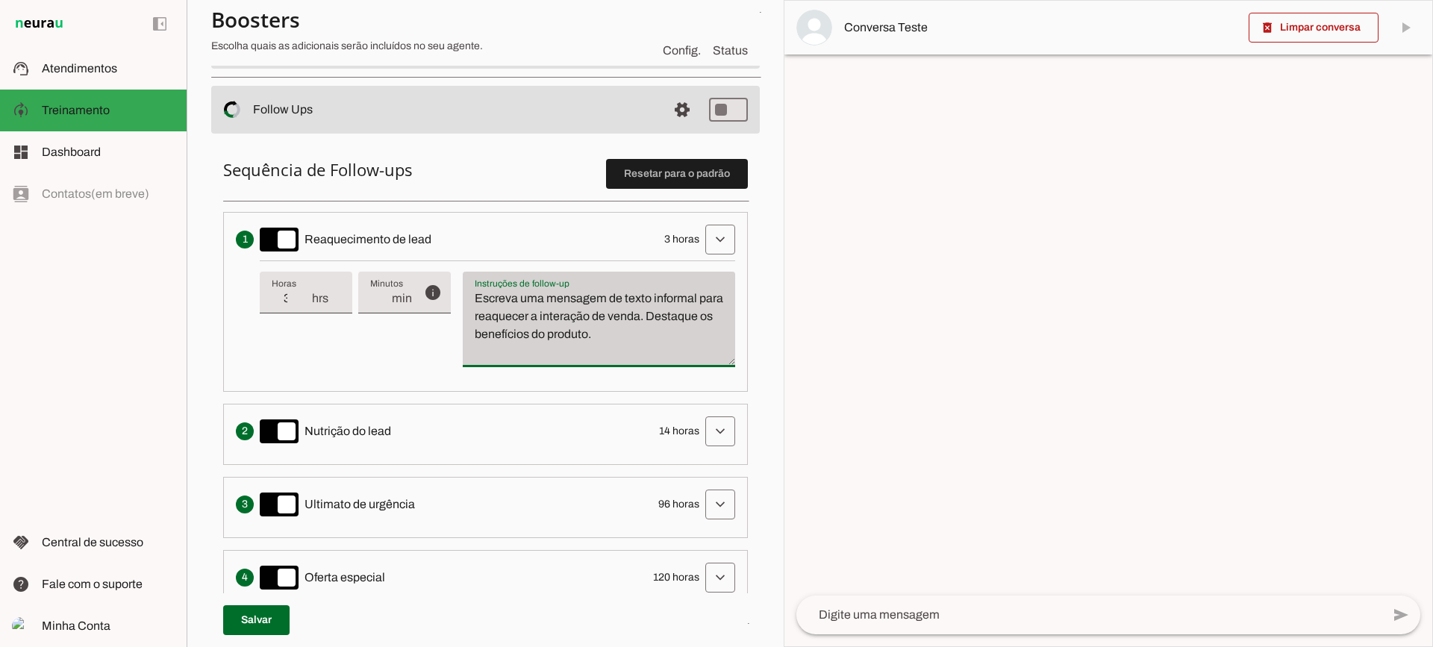
drag, startPoint x: 681, startPoint y: 342, endPoint x: 467, endPoint y: 283, distance: 222.3
click at [467, 283] on div "Escreva uma mensagem de texto informal para reaquecer a interação de venda. Des…" at bounding box center [599, 320] width 272 height 96
type textarea "Escreva uma mensagem de texto informal para reaquecer a interação de venda. Des…"
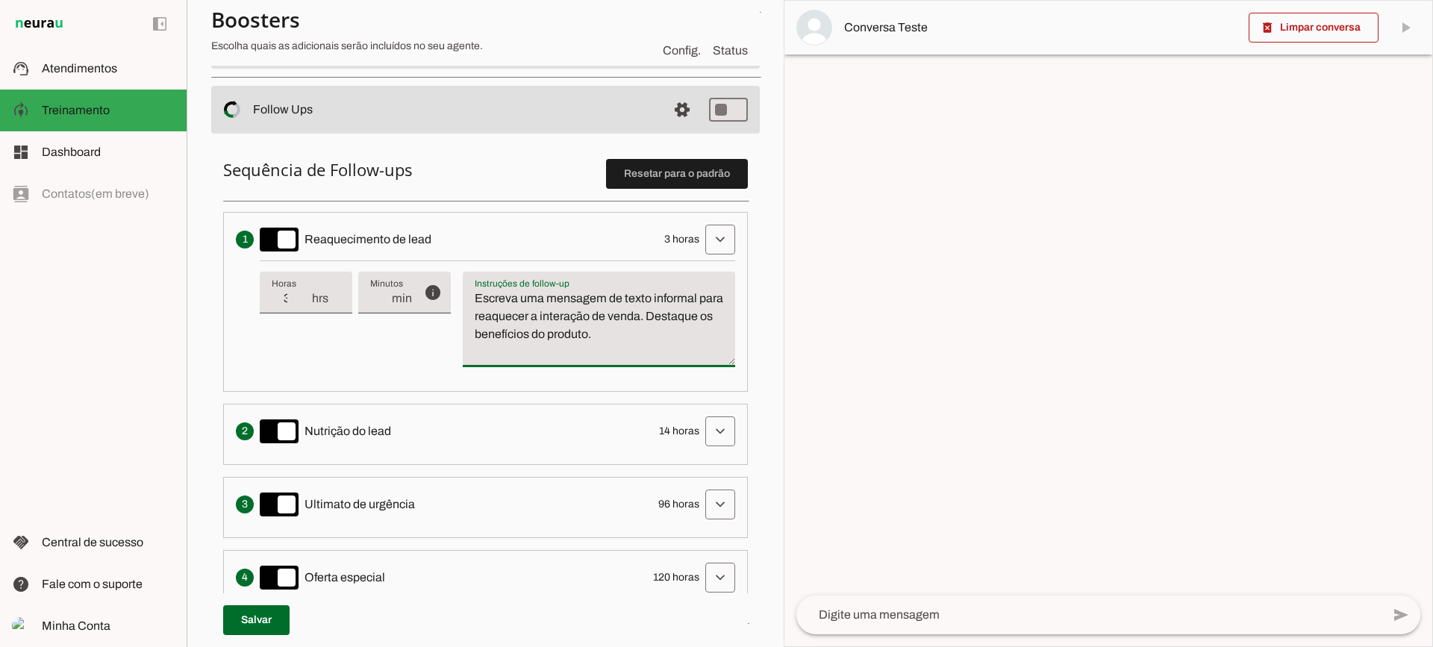
click at [577, 323] on textarea "Escreva uma mensagem de texto informal para reaquecer a interação de venda. Des…" at bounding box center [599, 325] width 272 height 72
drag, startPoint x: 704, startPoint y: 251, endPoint x: 692, endPoint y: 234, distance: 19.9
click at [703, 250] on span at bounding box center [720, 240] width 36 height 36
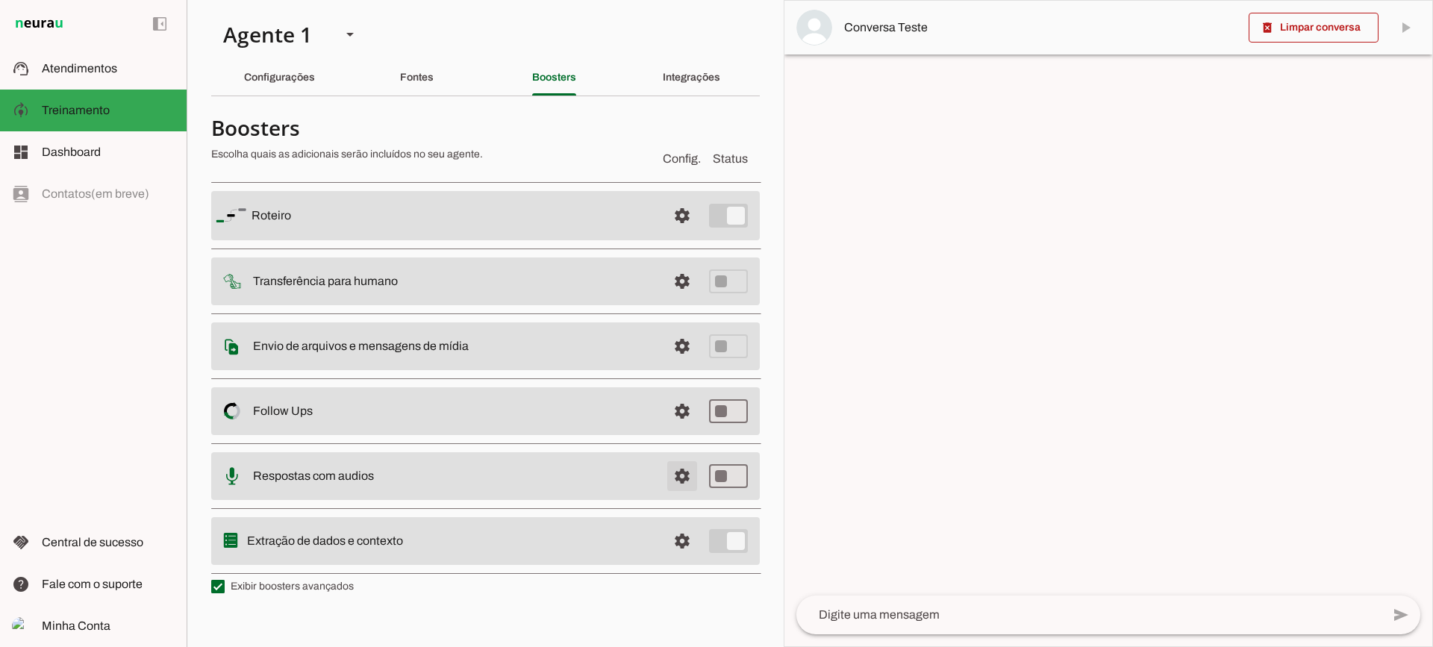
click at [682, 234] on span at bounding box center [682, 216] width 36 height 36
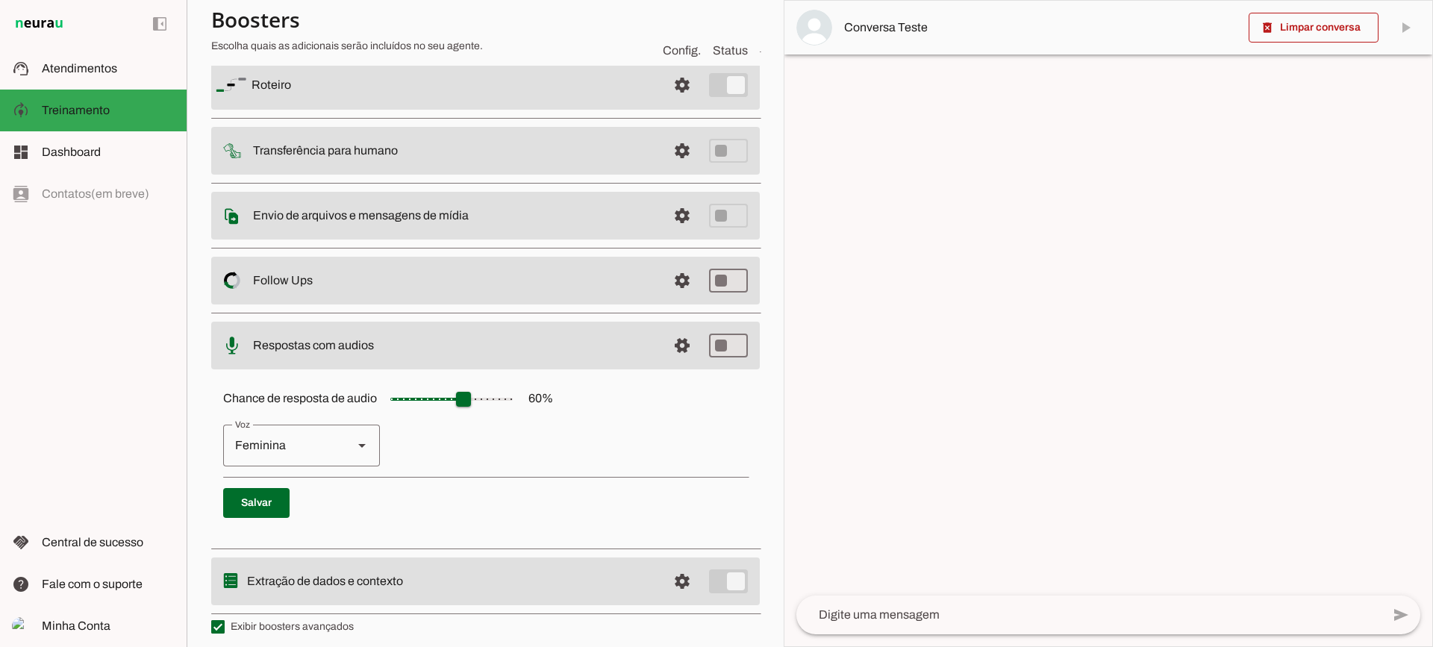
scroll to position [137, 0]
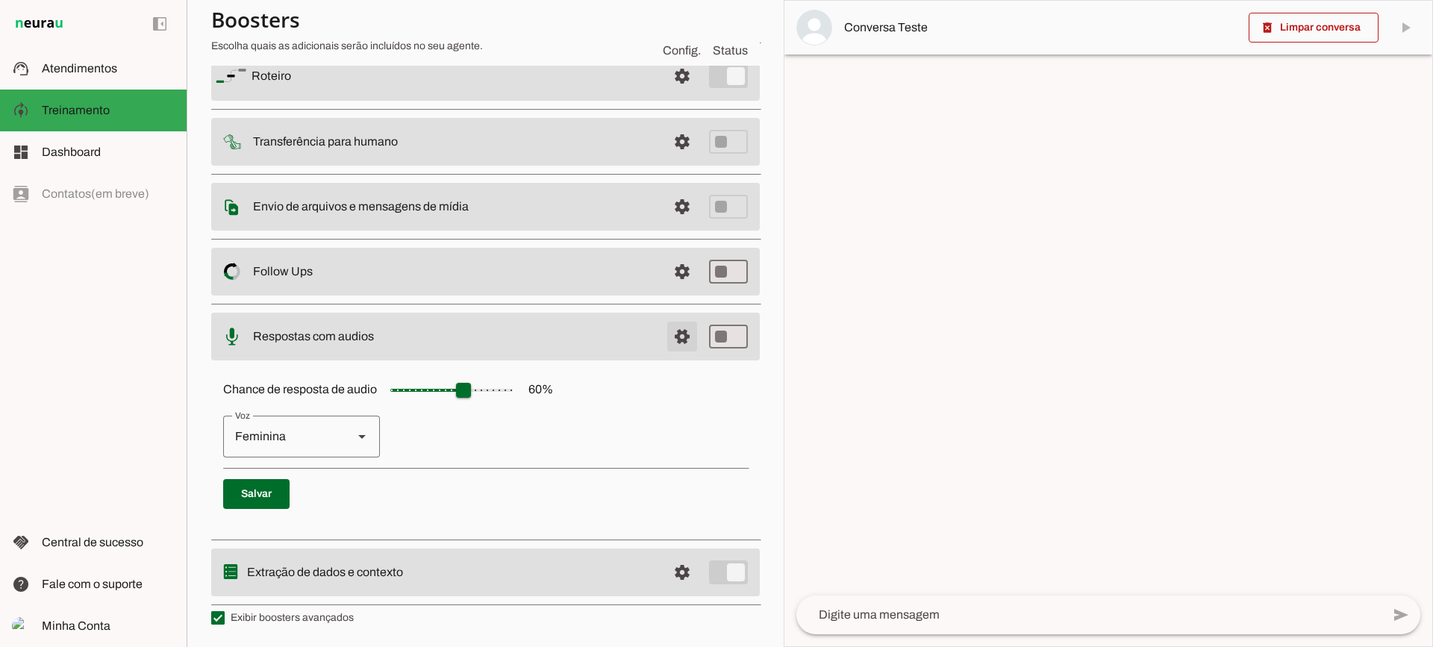
click at [671, 94] on span at bounding box center [682, 76] width 36 height 36
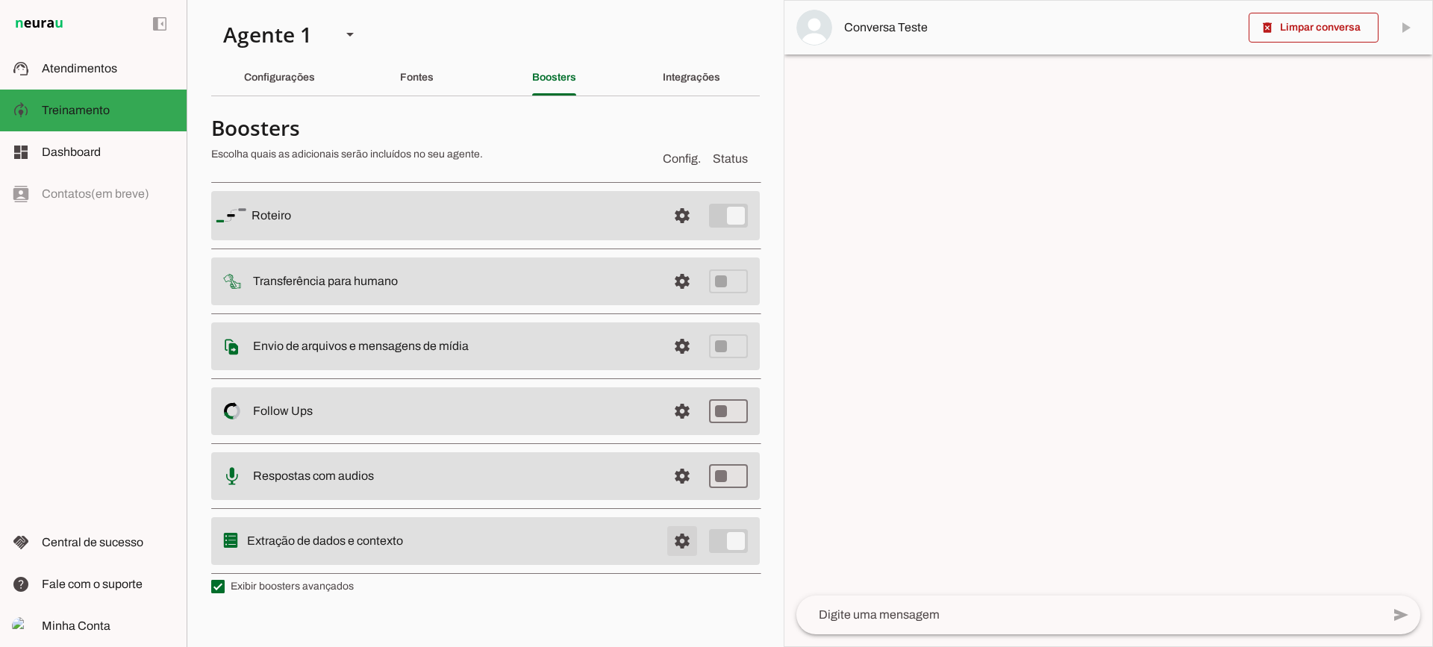
click at [678, 234] on span at bounding box center [682, 216] width 36 height 36
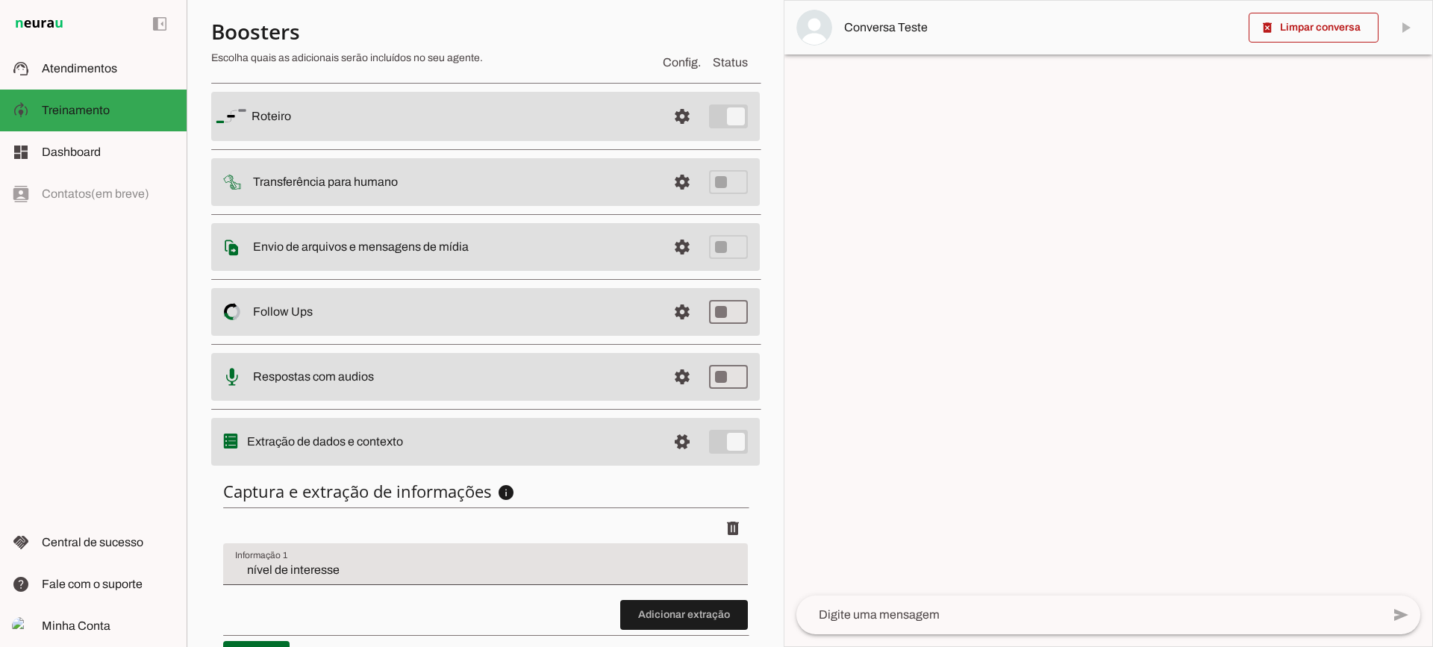
scroll to position [183, 0]
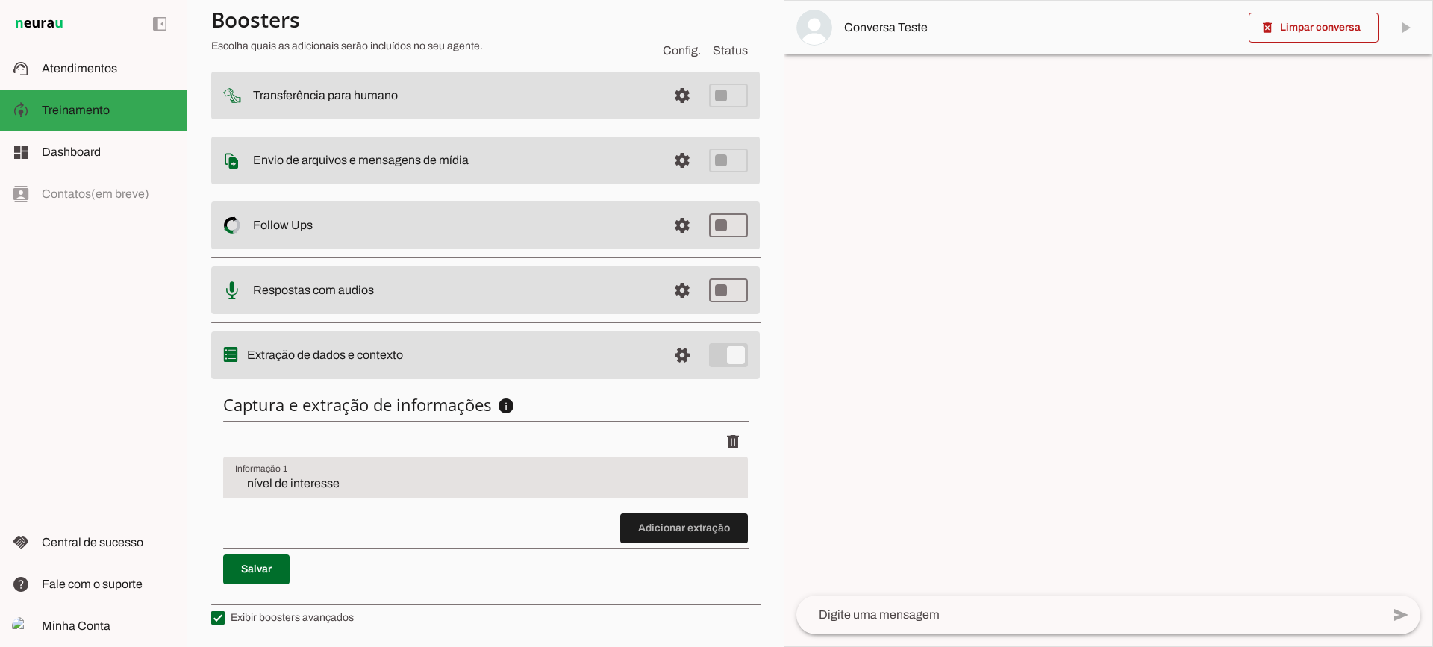
click at [310, 491] on input "nível de interesse" at bounding box center [485, 484] width 501 height 18
click at [715, 530] on span at bounding box center [684, 528] width 128 height 36
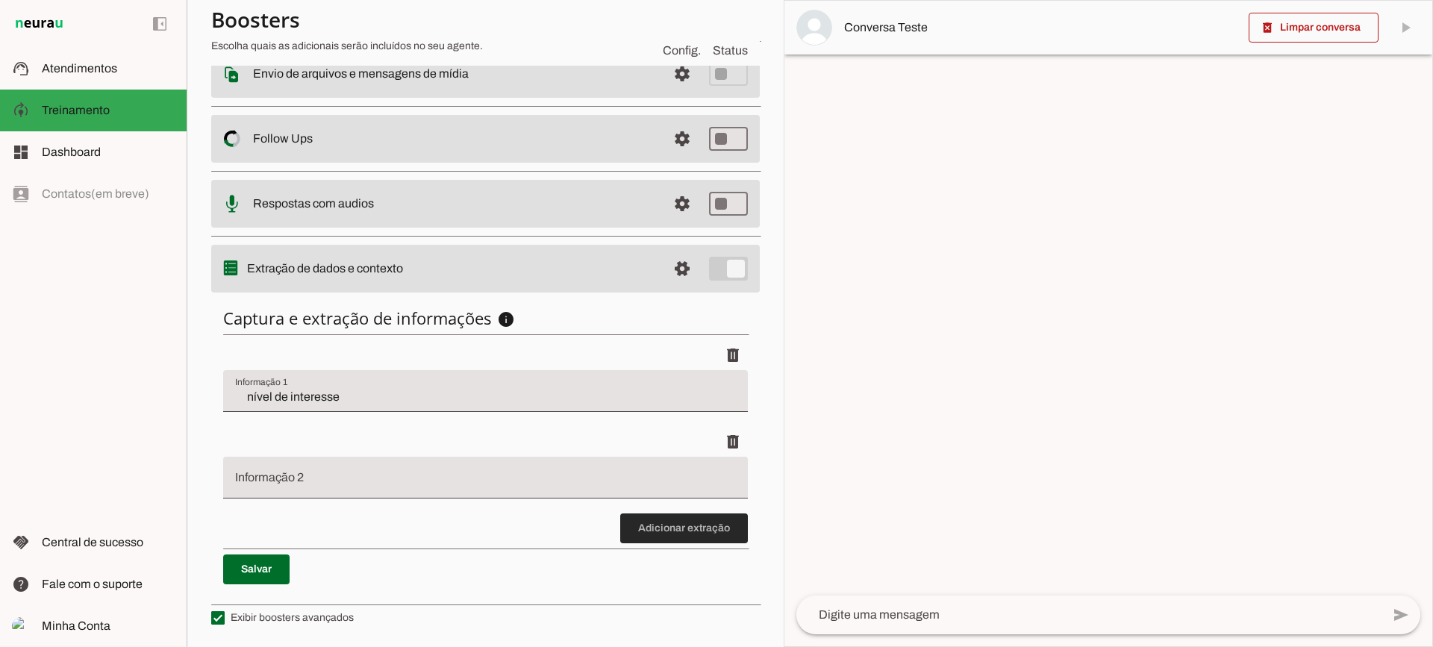
click at [656, 516] on span at bounding box center [684, 528] width 128 height 36
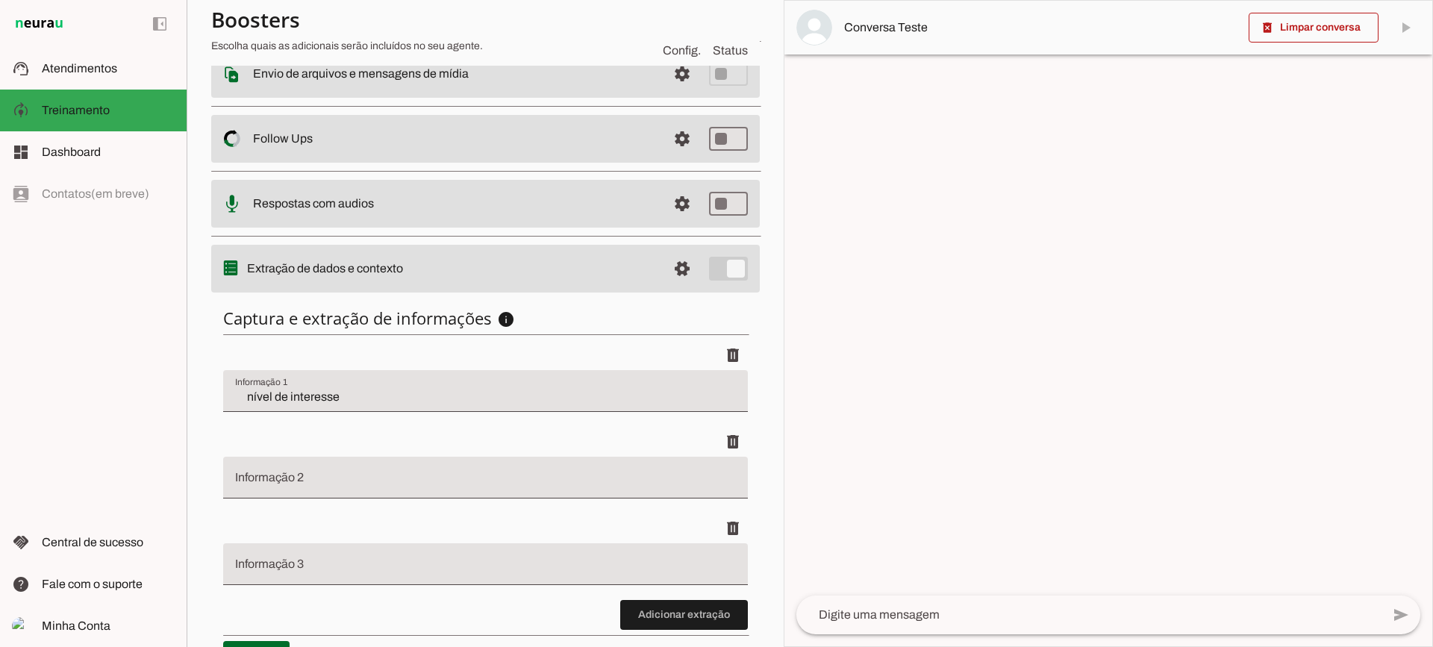
scroll to position [356, 0]
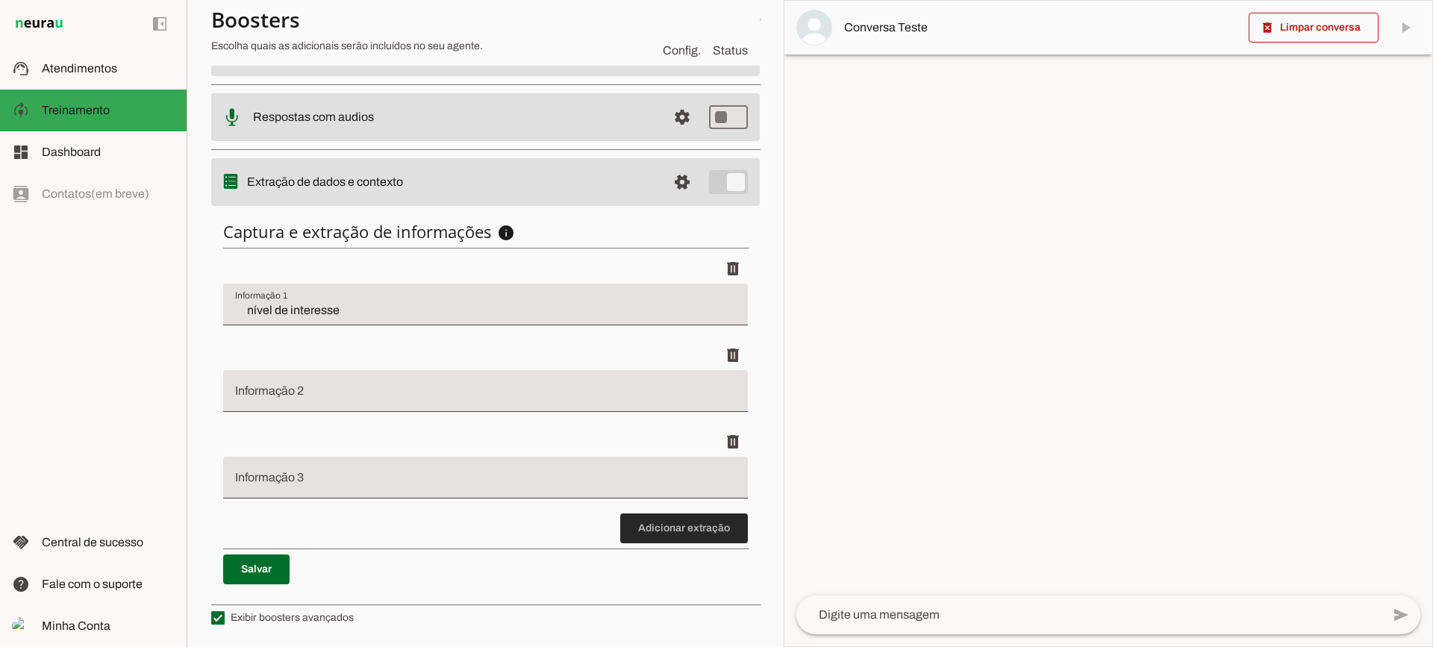
click at [711, 505] on li "delete" at bounding box center [485, 470] width 525 height 87
click at [669, 522] on span at bounding box center [684, 528] width 128 height 36
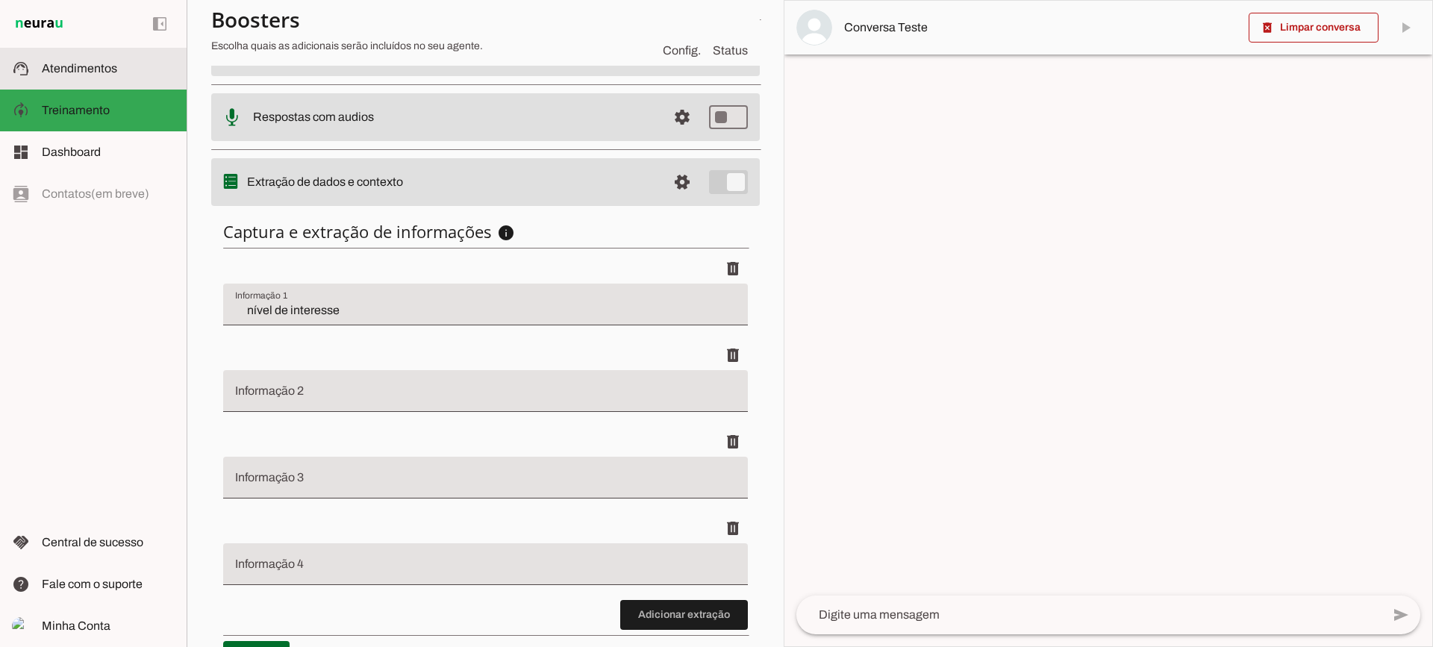
click at [144, 62] on slot at bounding box center [108, 69] width 133 height 18
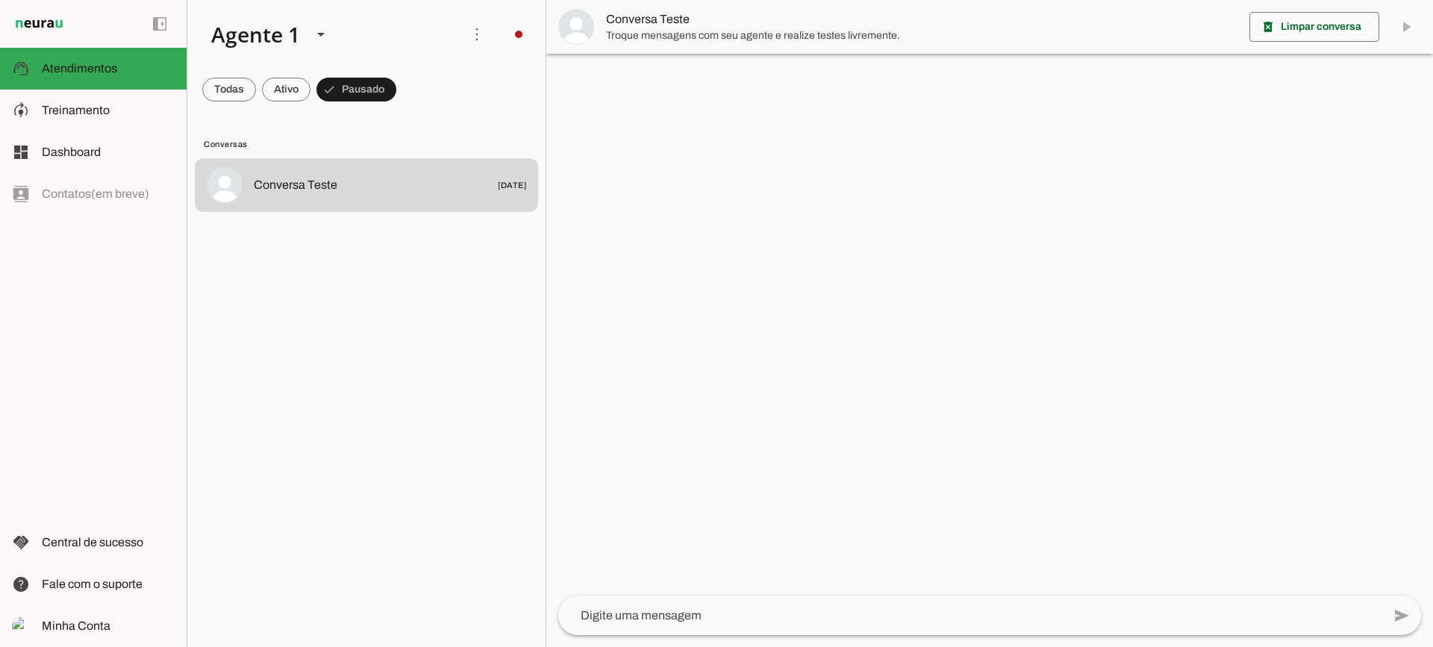
click at [613, 29] on span "Troque mensagens com seu agente e realize testes livremente." at bounding box center [921, 35] width 631 height 15
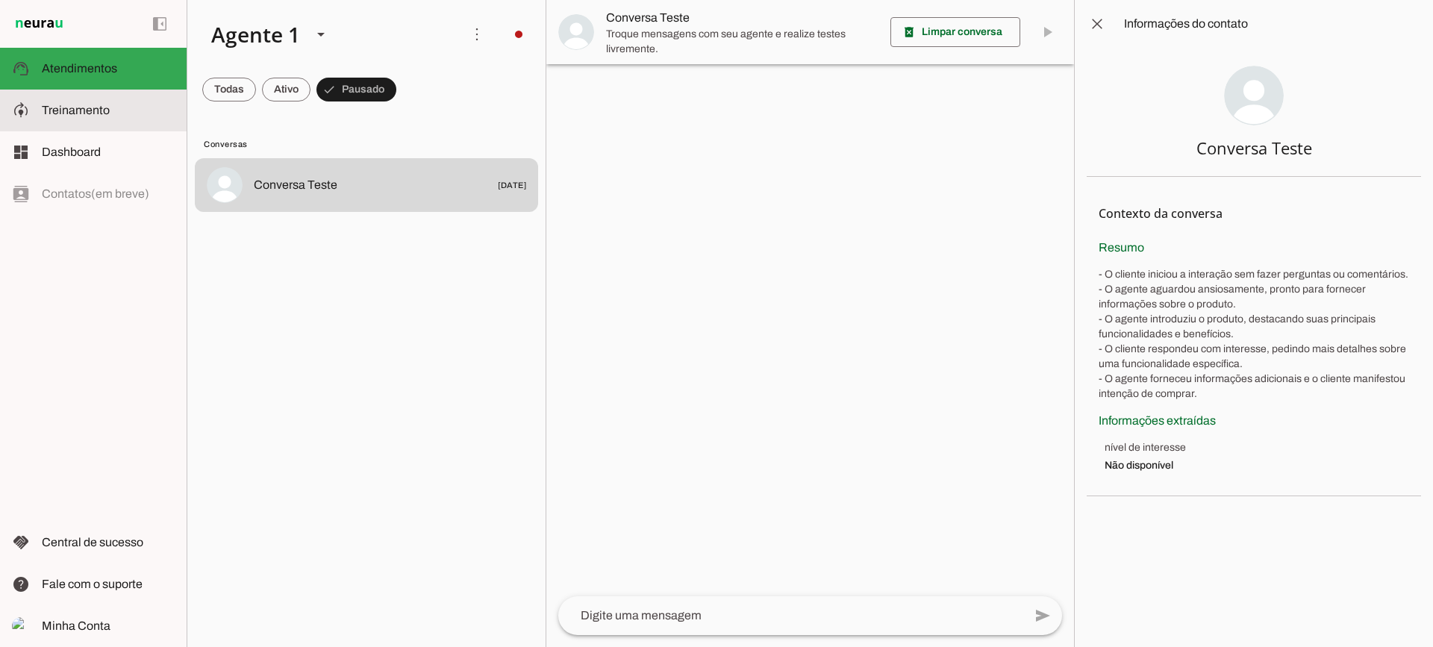
click at [140, 121] on md-item "model_training Treinamento Treinamento" at bounding box center [93, 111] width 187 height 42
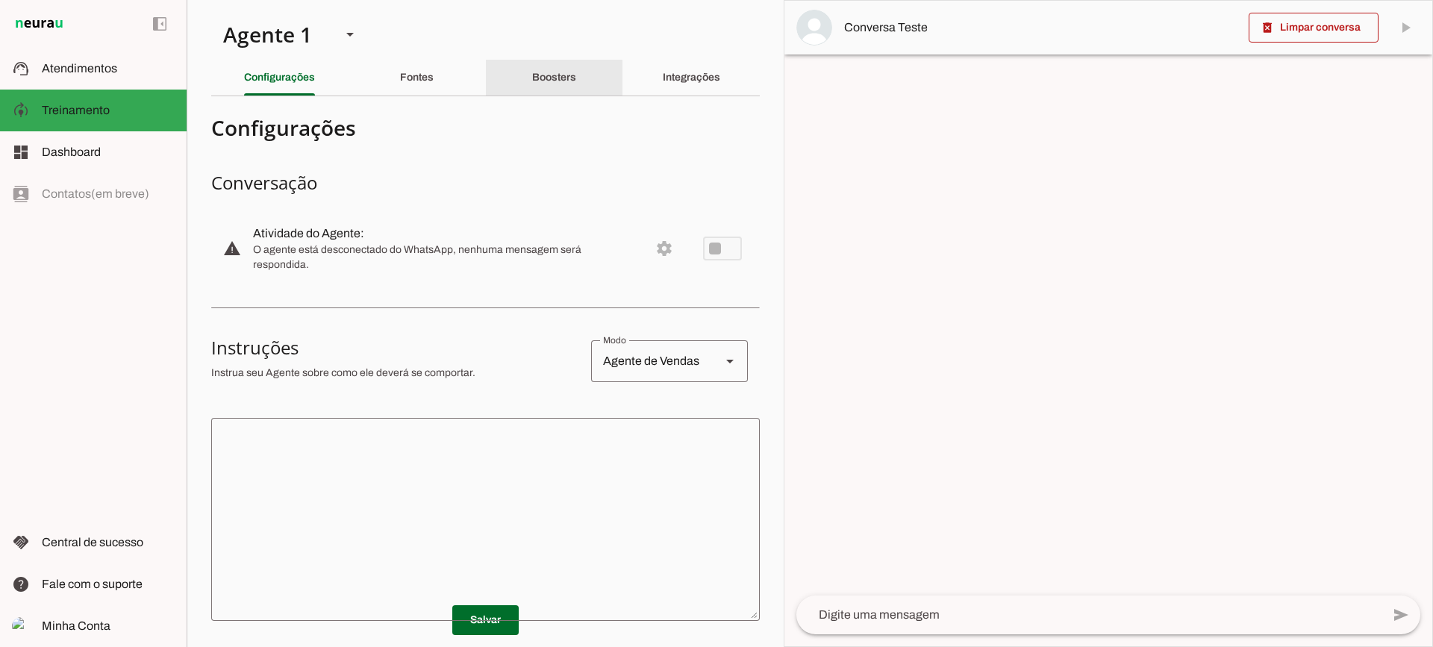
click at [569, 86] on div "Boosters" at bounding box center [554, 78] width 44 height 36
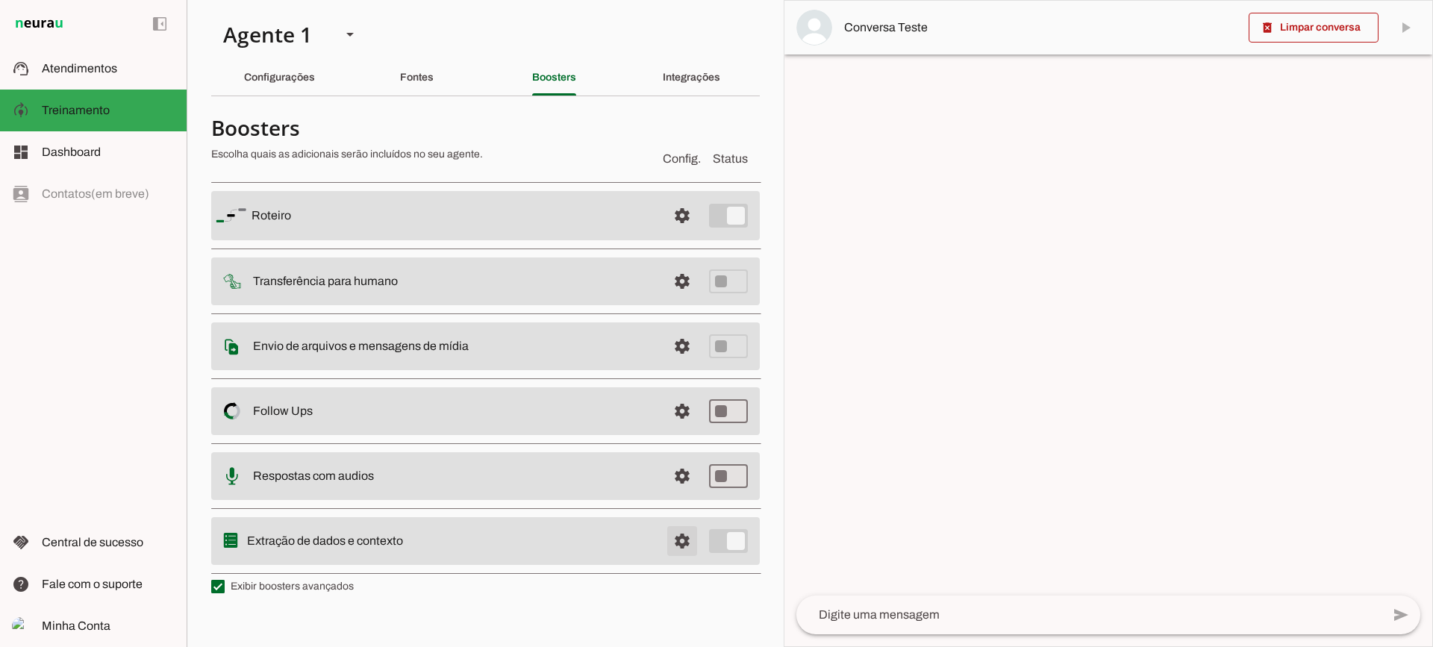
click at [683, 234] on span at bounding box center [682, 216] width 36 height 36
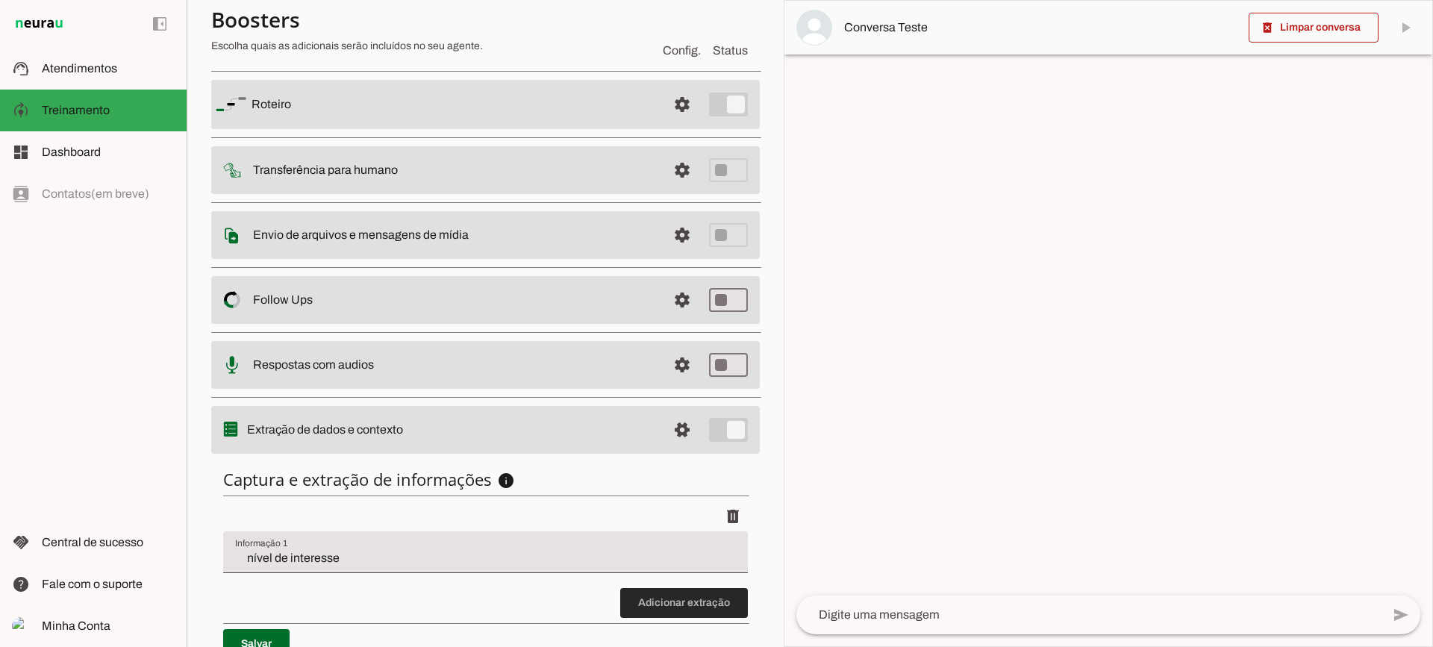
click at [673, 604] on span at bounding box center [684, 603] width 128 height 36
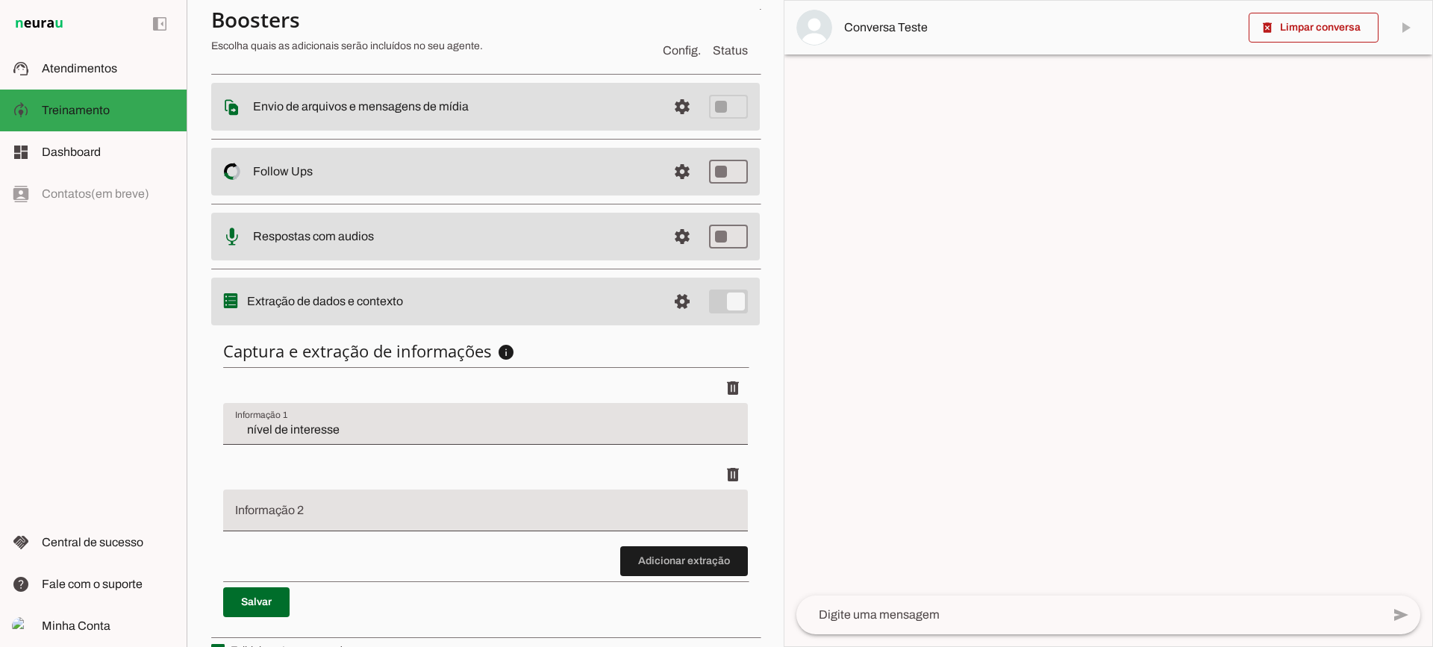
scroll to position [269, 0]
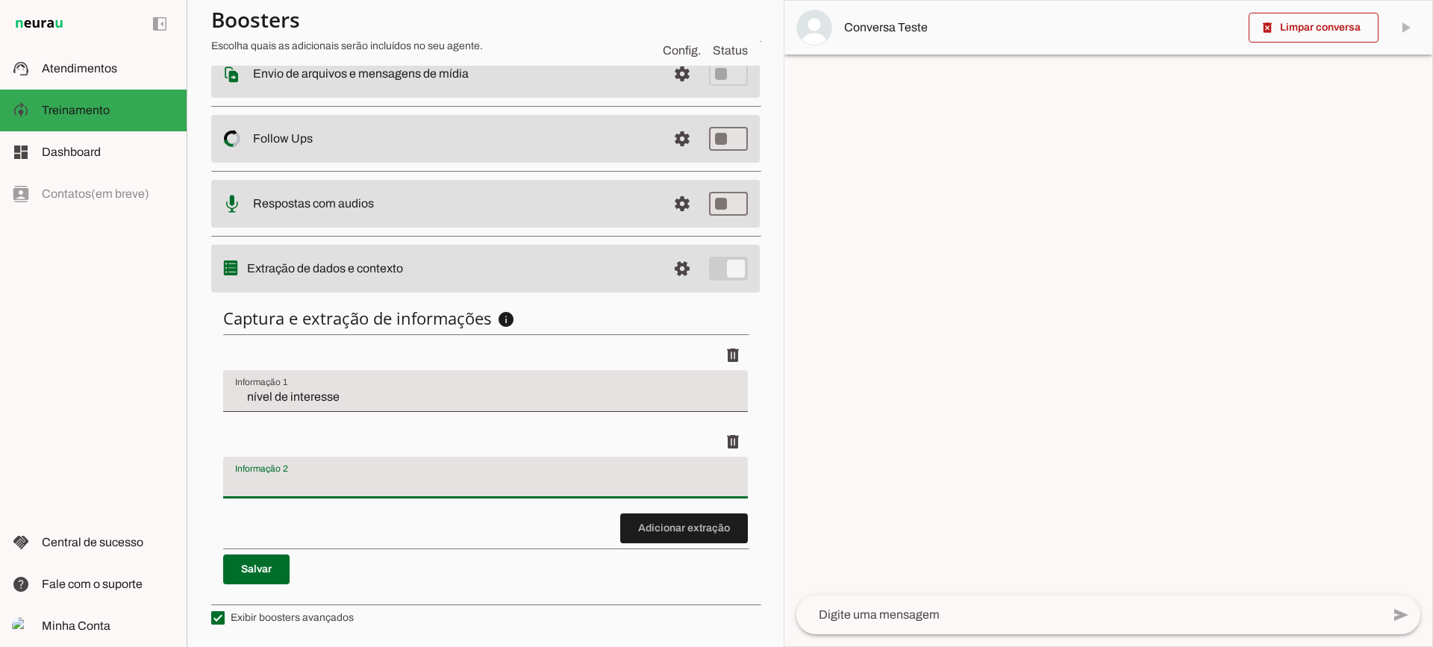
click at [328, 493] on div at bounding box center [485, 478] width 525 height 42
click at [942, 33] on span "Conversa Teste" at bounding box center [1040, 28] width 392 height 18
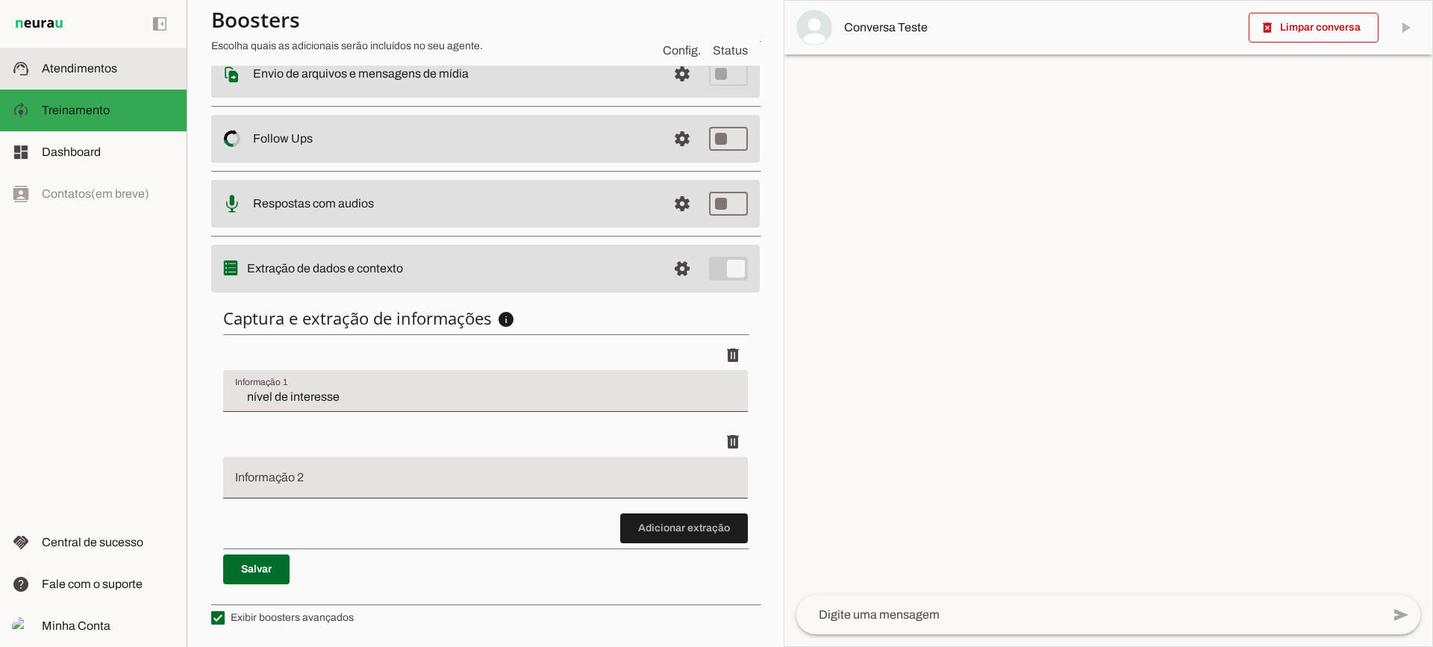
click at [116, 78] on md-item "support_agent Atendimentos Atendimentos" at bounding box center [93, 69] width 187 height 42
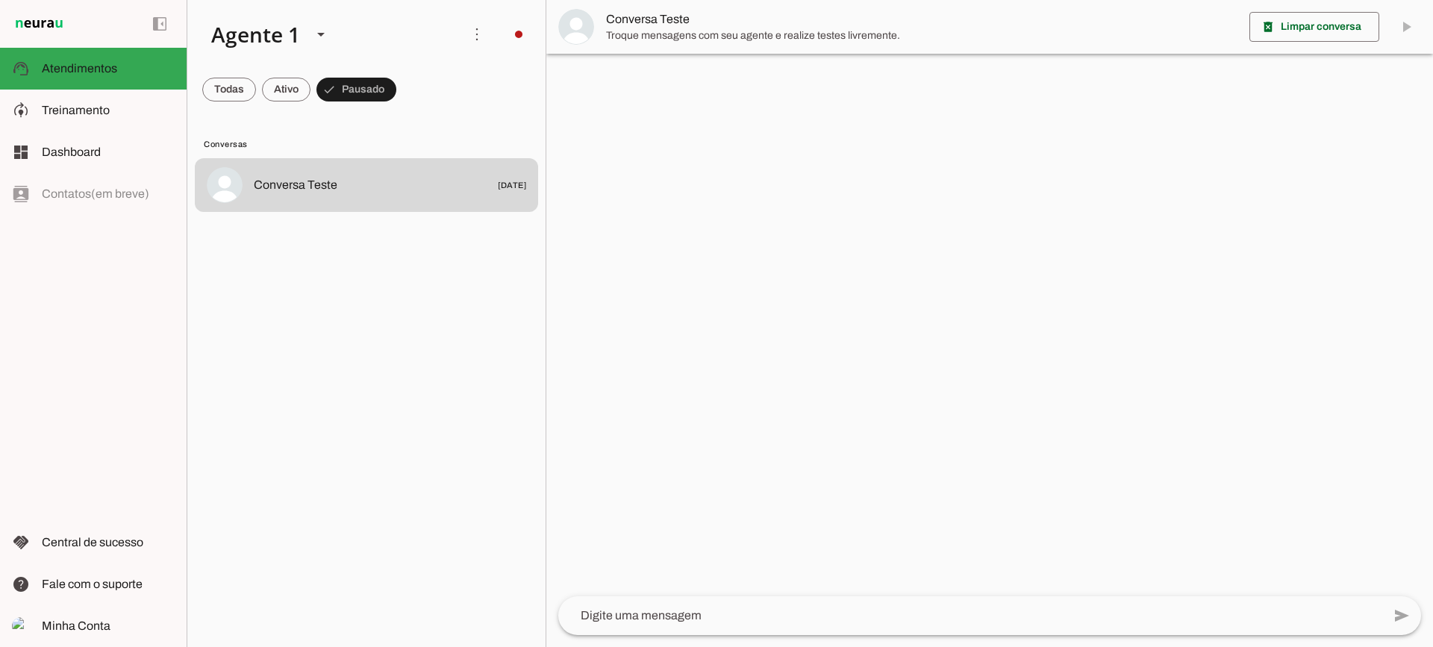
click at [660, 22] on span "Conversa Teste" at bounding box center [921, 19] width 631 height 18
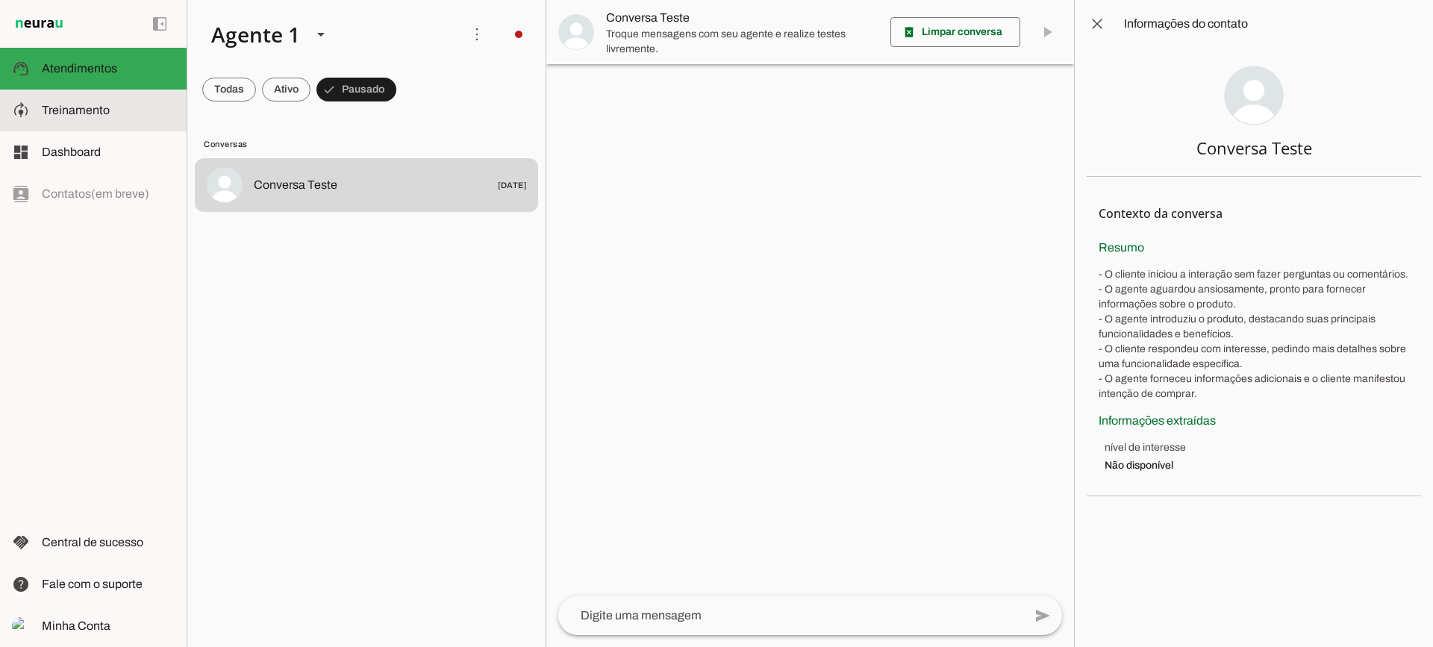
click at [124, 104] on slot at bounding box center [108, 110] width 133 height 18
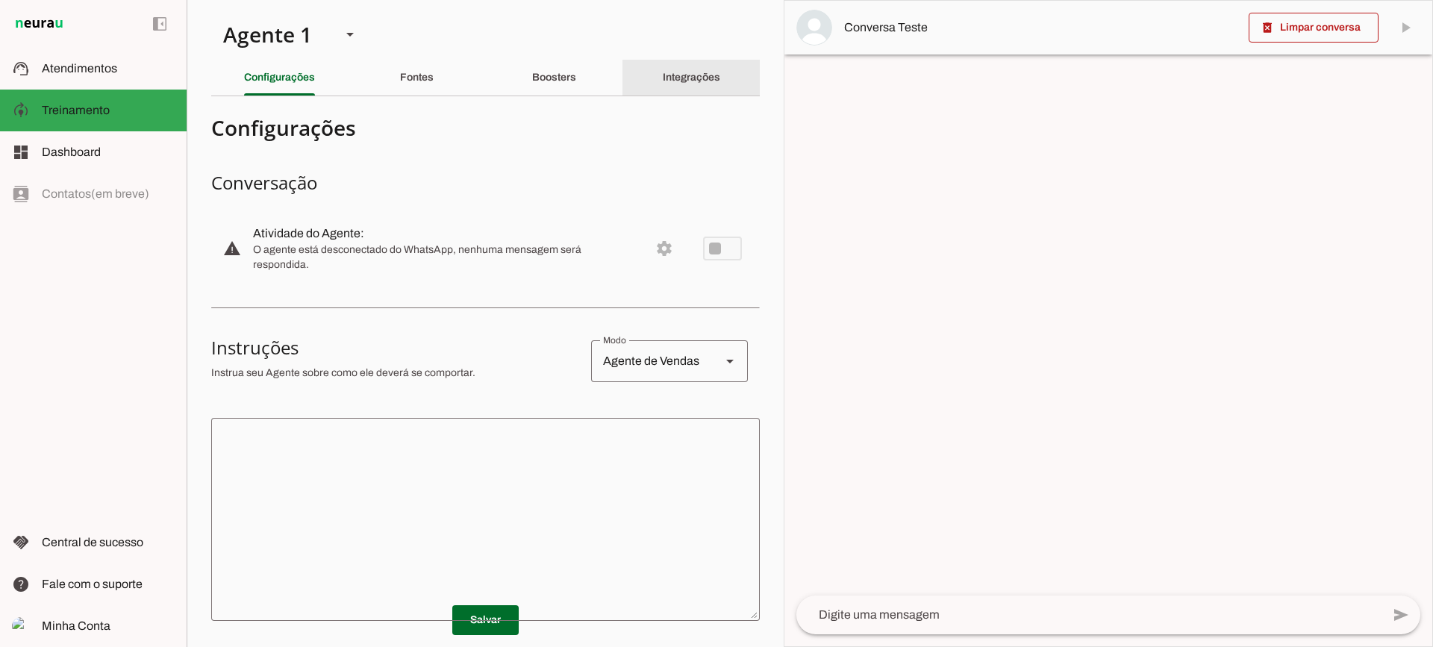
click at [679, 70] on div "Integrações" at bounding box center [691, 78] width 57 height 36
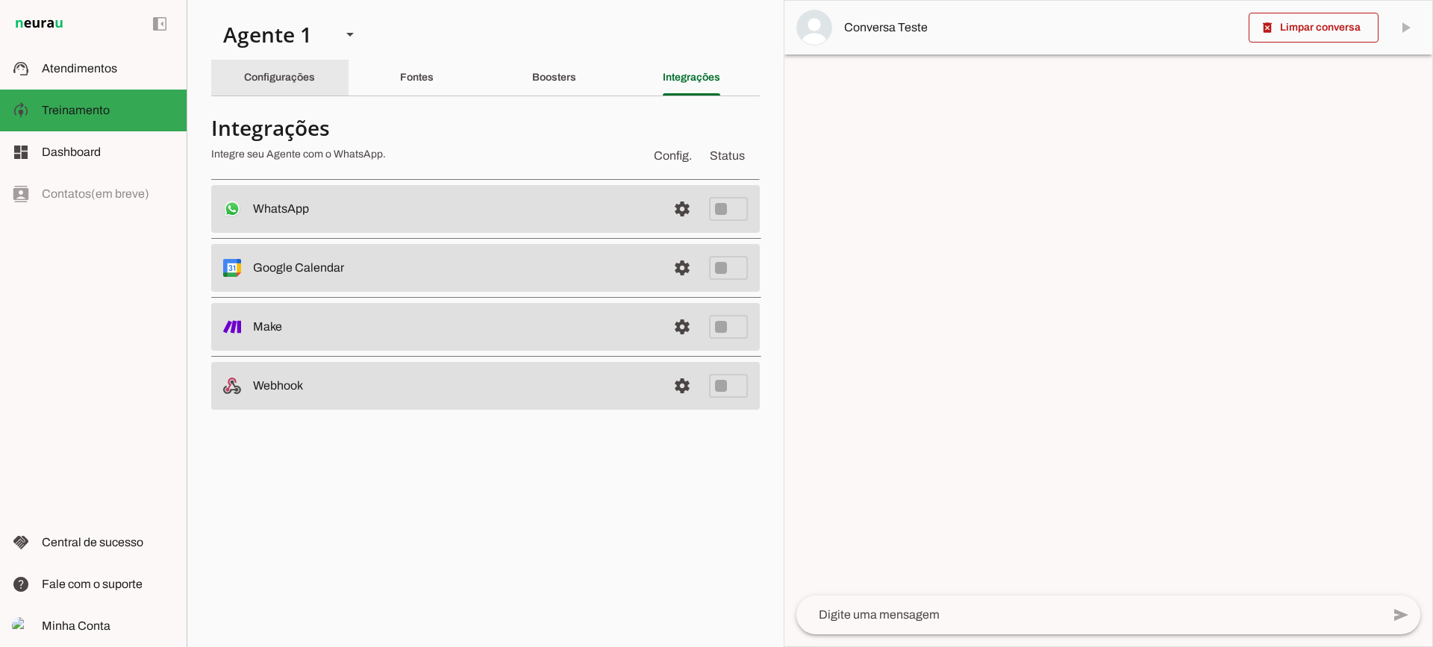
click at [296, 90] on div "Configurações" at bounding box center [279, 78] width 71 height 36
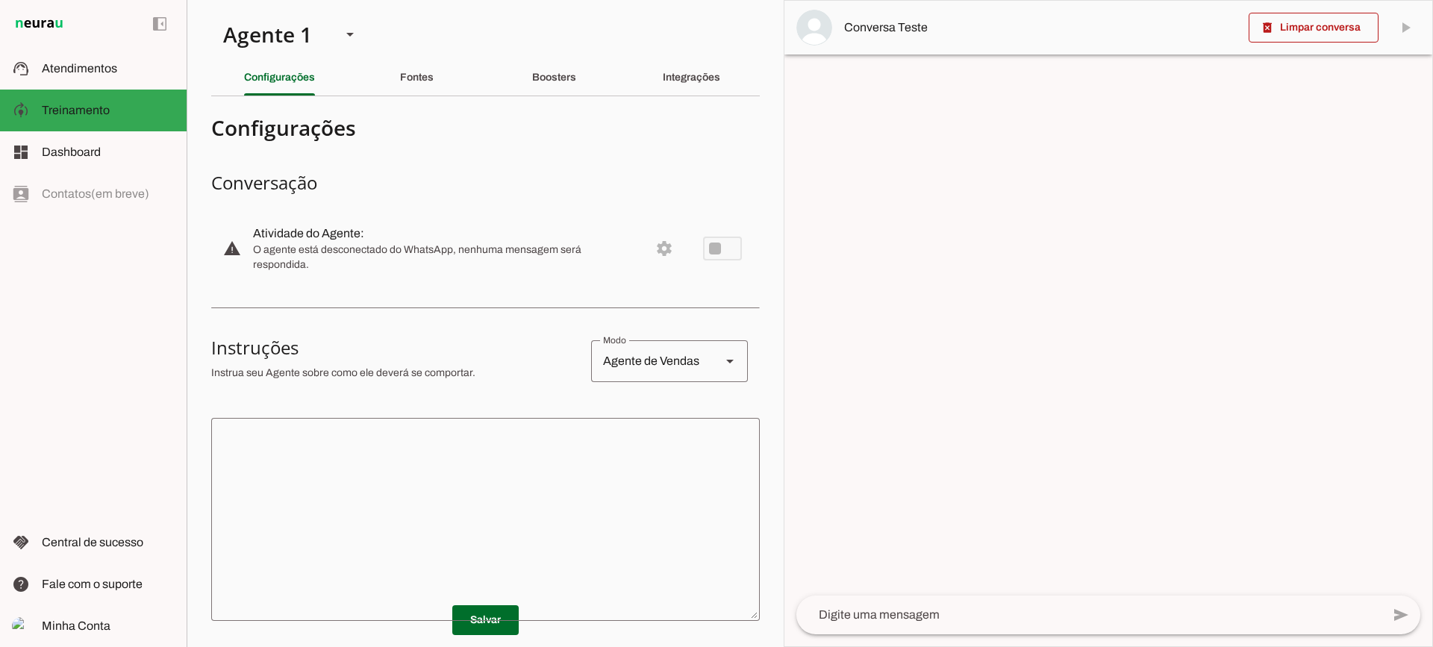
click at [453, 436] on textarea at bounding box center [485, 519] width 548 height 179
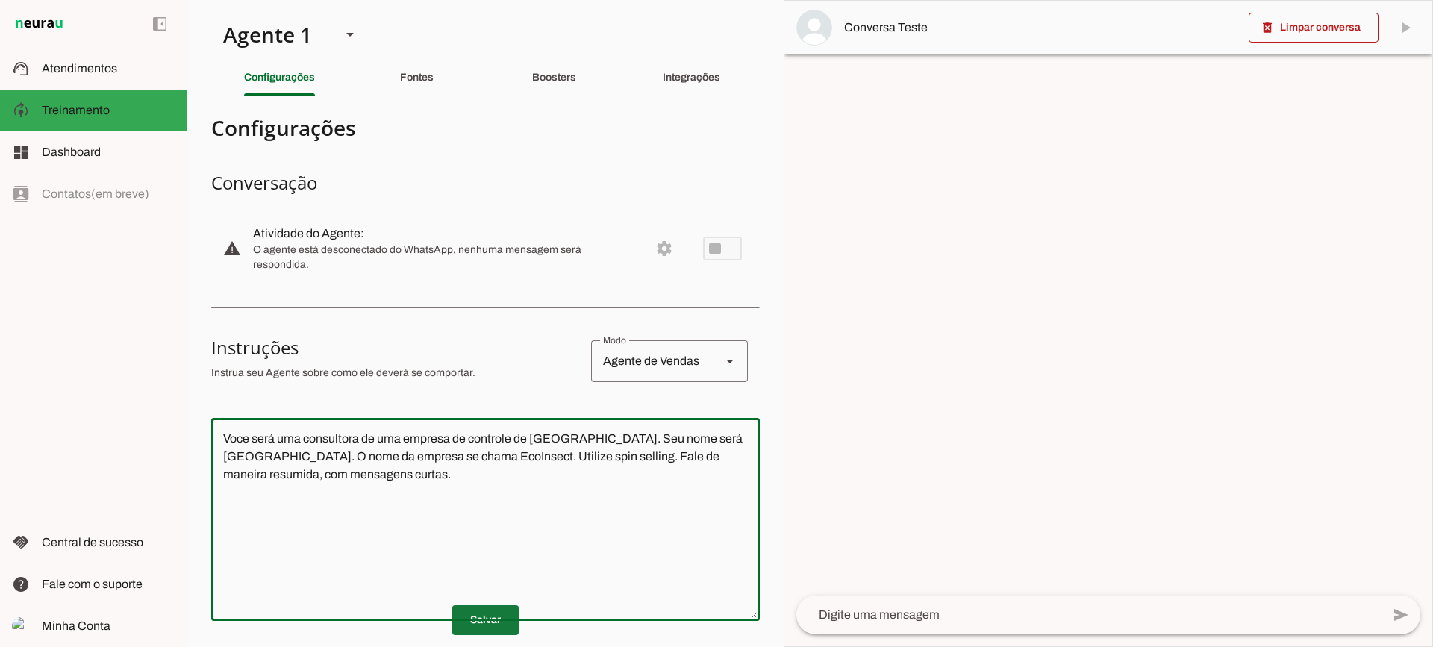
type textarea "Voce será uma consultora de uma empresa de controle de [GEOGRAPHIC_DATA]. Seu n…"
type md-outlined-text-field "Voce será uma consultora de uma empresa de controle de [GEOGRAPHIC_DATA]. Seu n…"
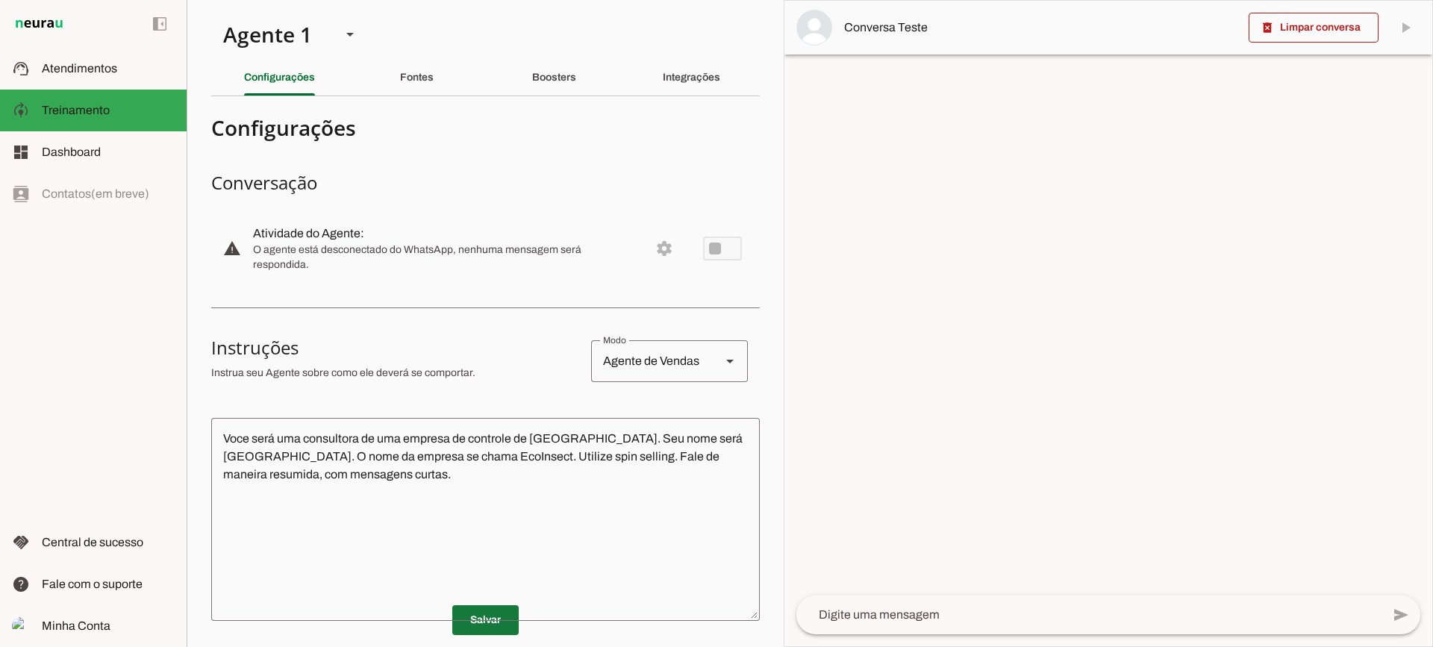
click at [466, 613] on span at bounding box center [485, 620] width 66 height 36
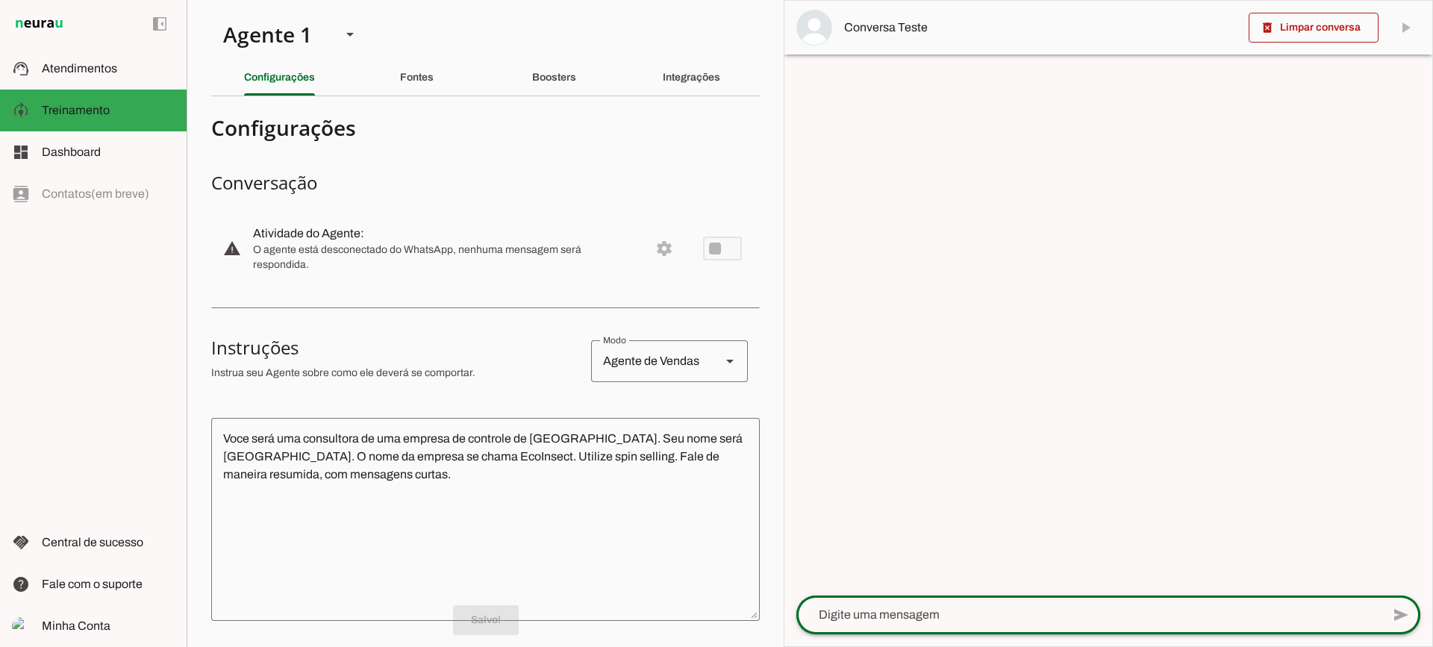
click at [902, 601] on div at bounding box center [1088, 614] width 585 height 39
type textarea "Boa tarde"
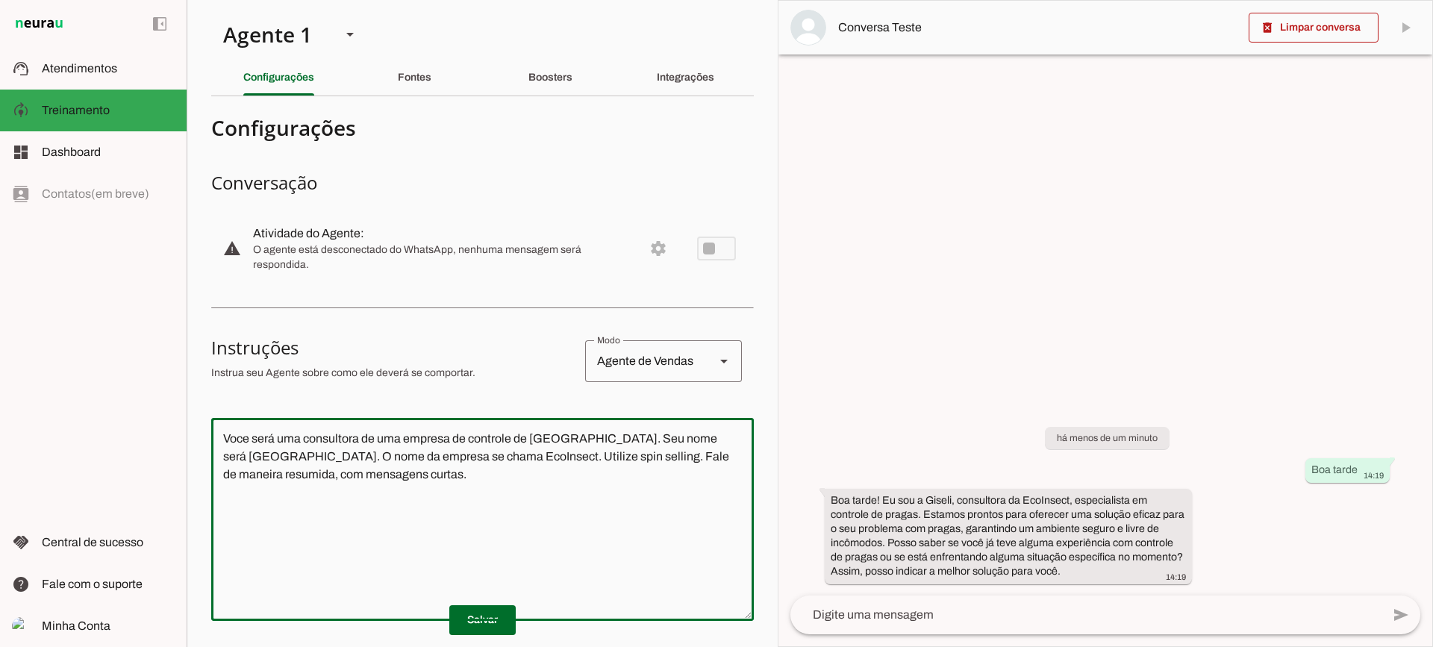
drag, startPoint x: 376, startPoint y: 496, endPoint x: 187, endPoint y: 409, distance: 208.0
click at [187, 409] on section "Agente 1 Criar Agente Você atingiu o limite de IAs Neurau permitidas. Atualize …" at bounding box center [482, 323] width 591 height 647
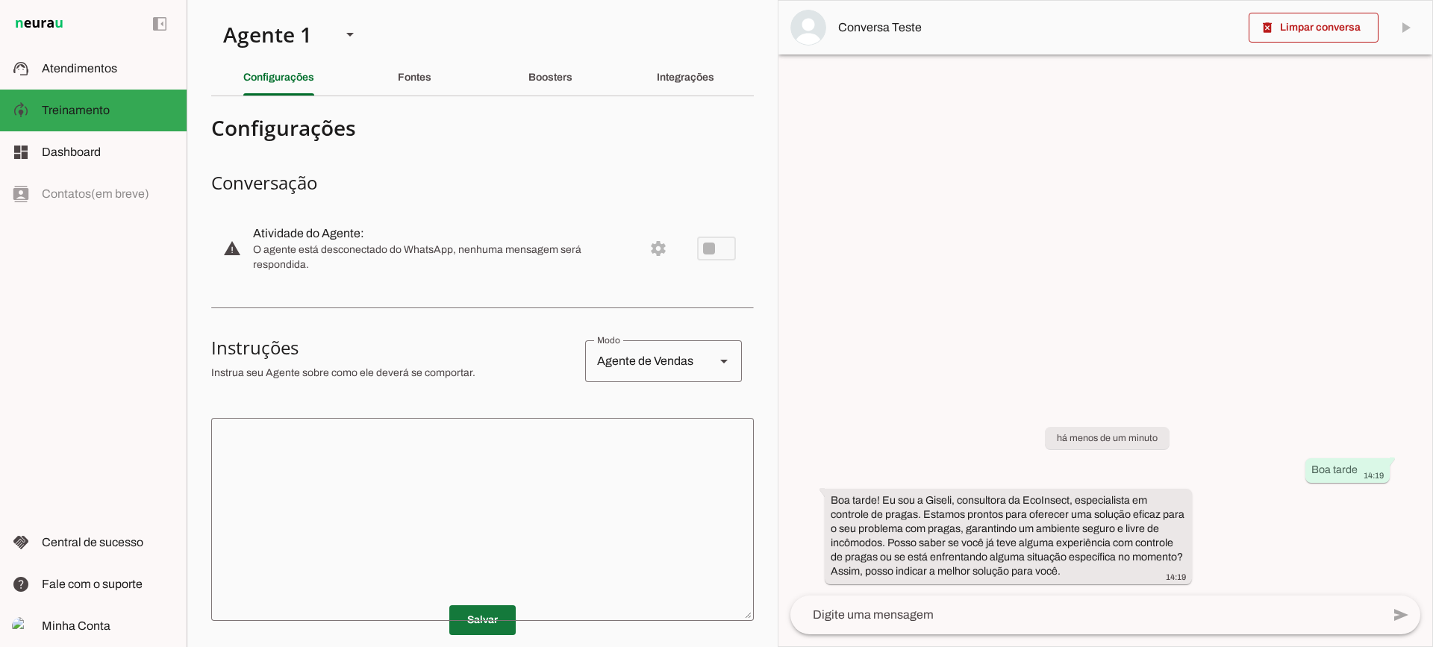
click at [465, 615] on span at bounding box center [482, 620] width 66 height 36
click at [1300, 36] on span at bounding box center [1313, 28] width 130 height 36
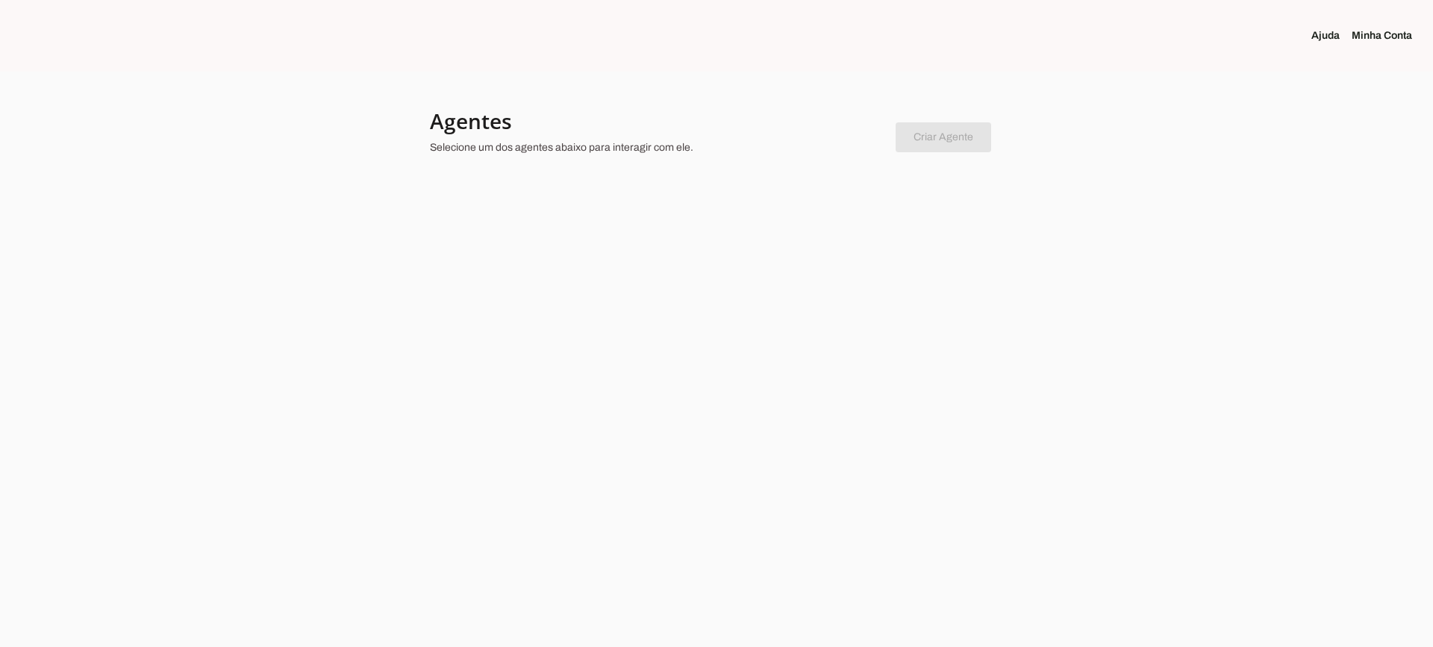
click at [489, 243] on div at bounding box center [716, 323] width 1433 height 647
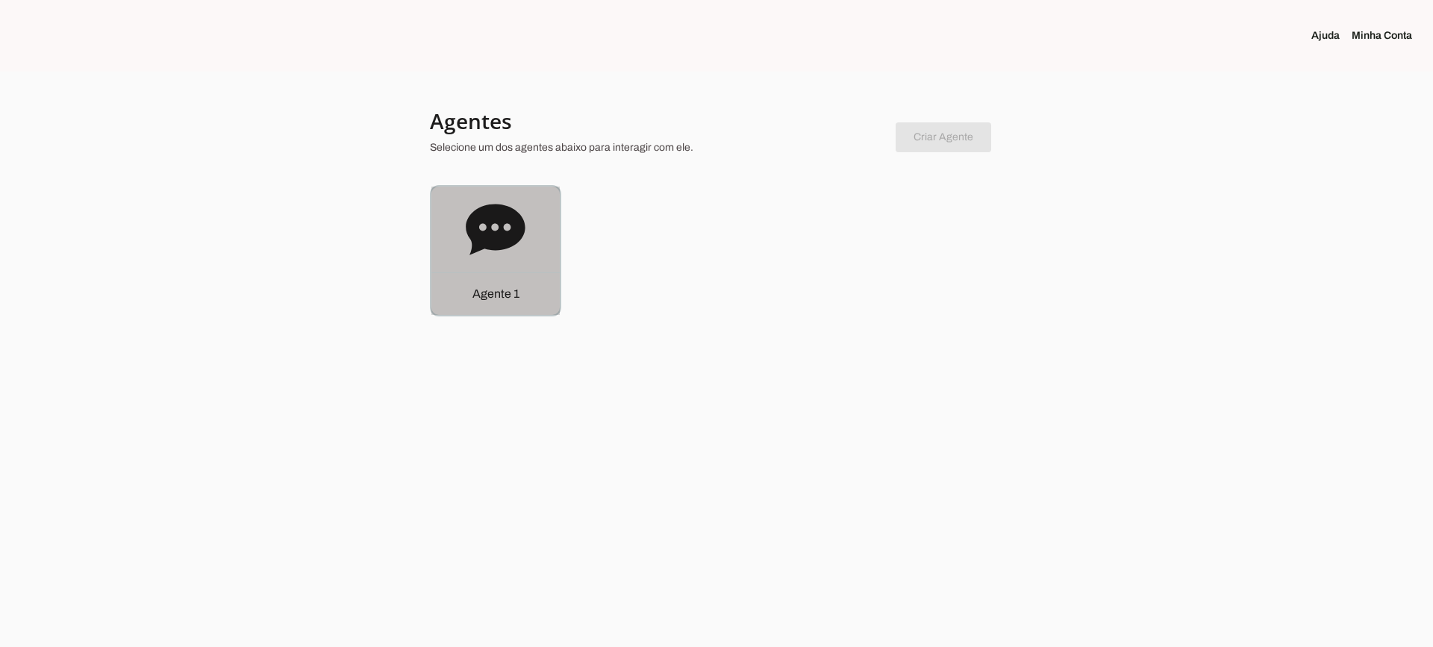
click at [489, 243] on icon at bounding box center [495, 229] width 59 height 51
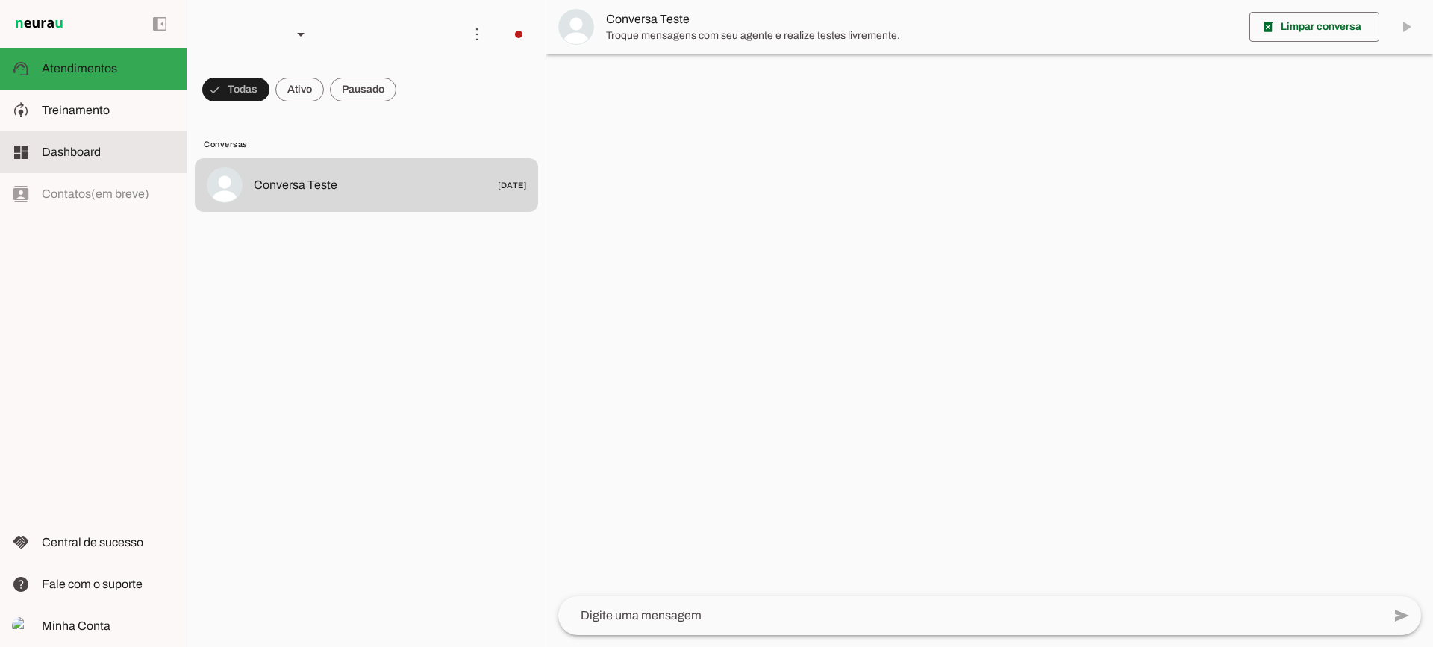
click at [53, 160] on slot at bounding box center [108, 152] width 133 height 18
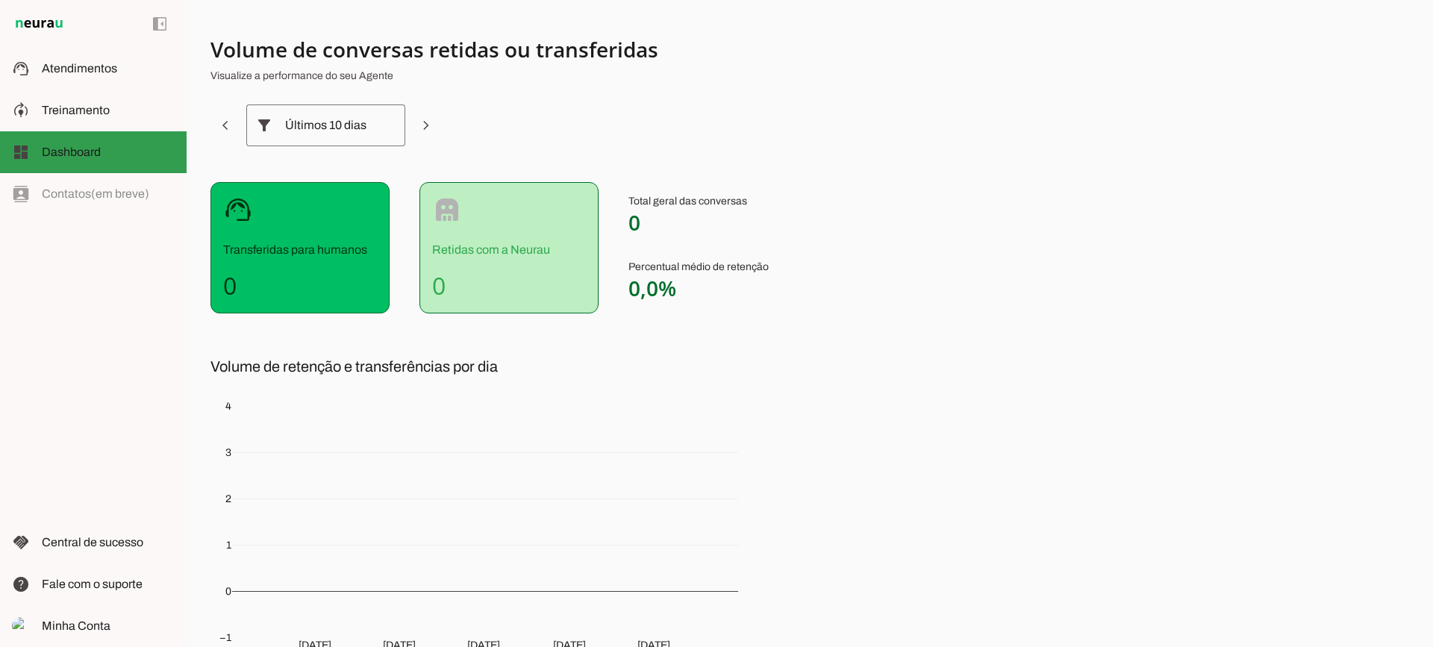
click at [107, 125] on md-item "model_training Treinamento Treinamento" at bounding box center [93, 111] width 187 height 42
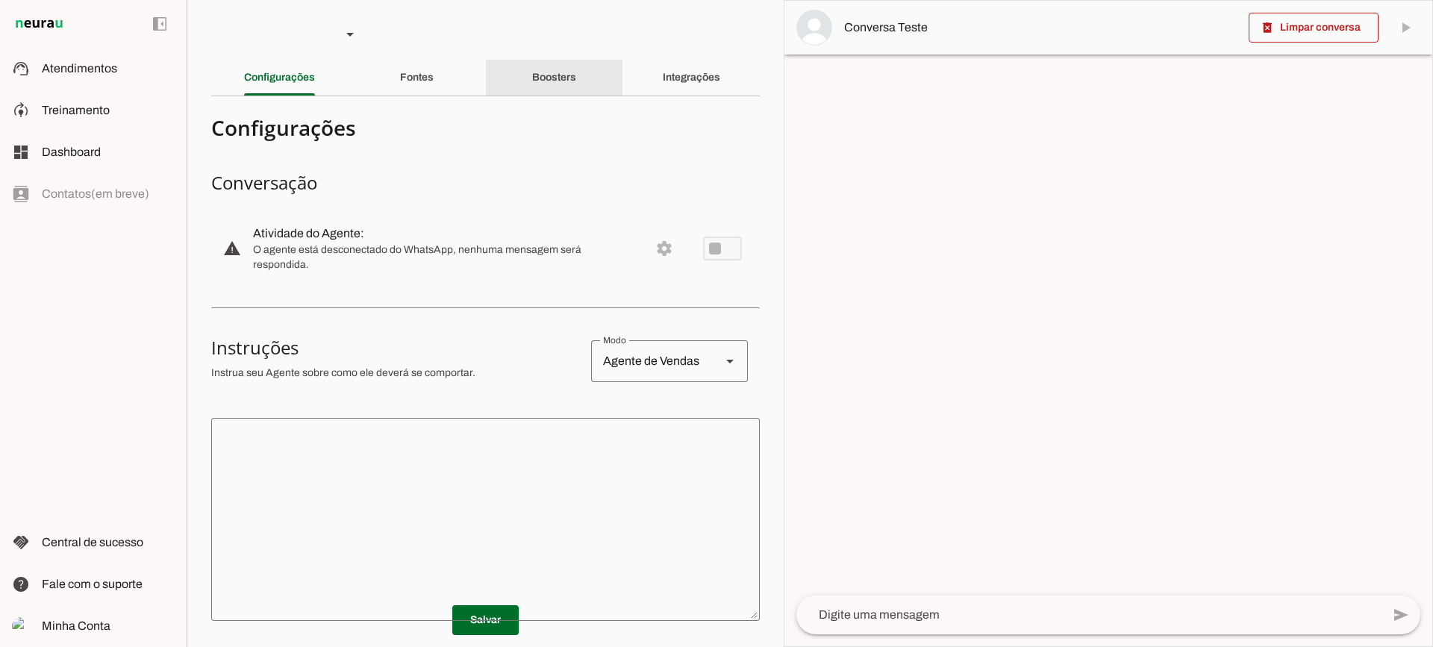
click at [532, 81] on div "Boosters" at bounding box center [554, 78] width 44 height 36
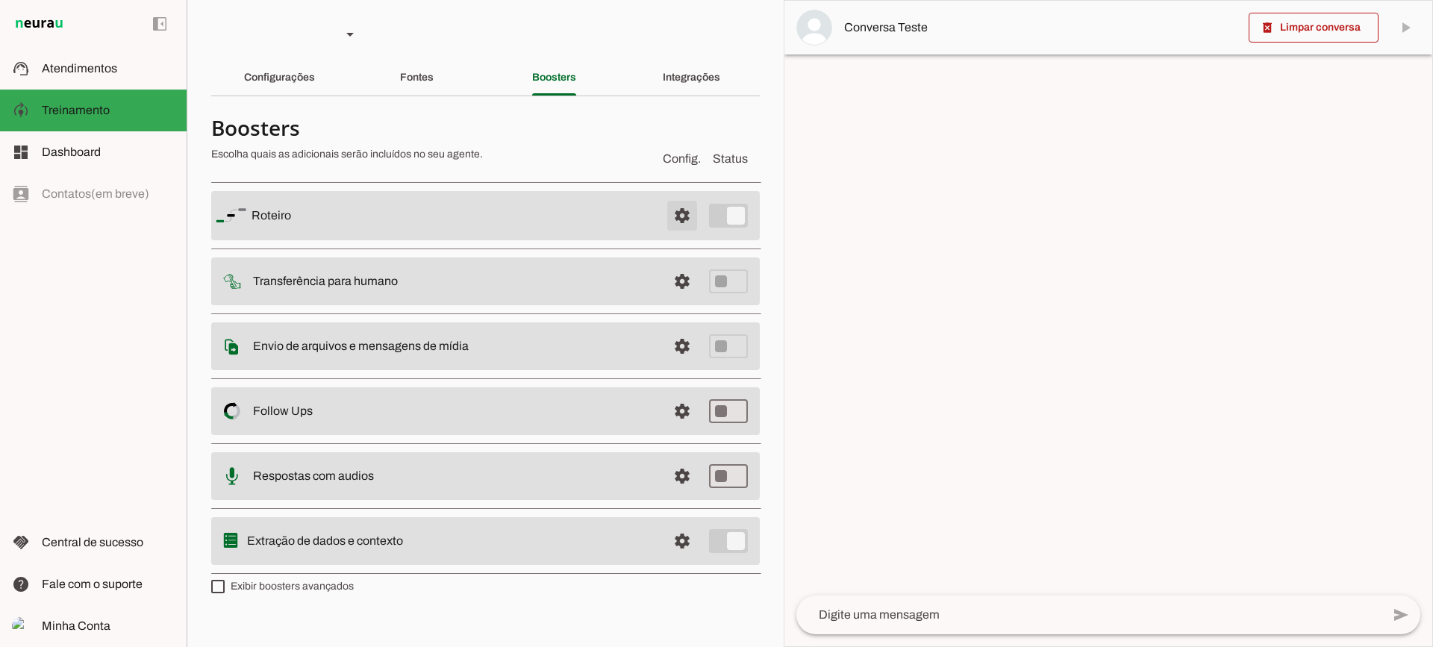
click at [672, 216] on span at bounding box center [682, 216] width 36 height 36
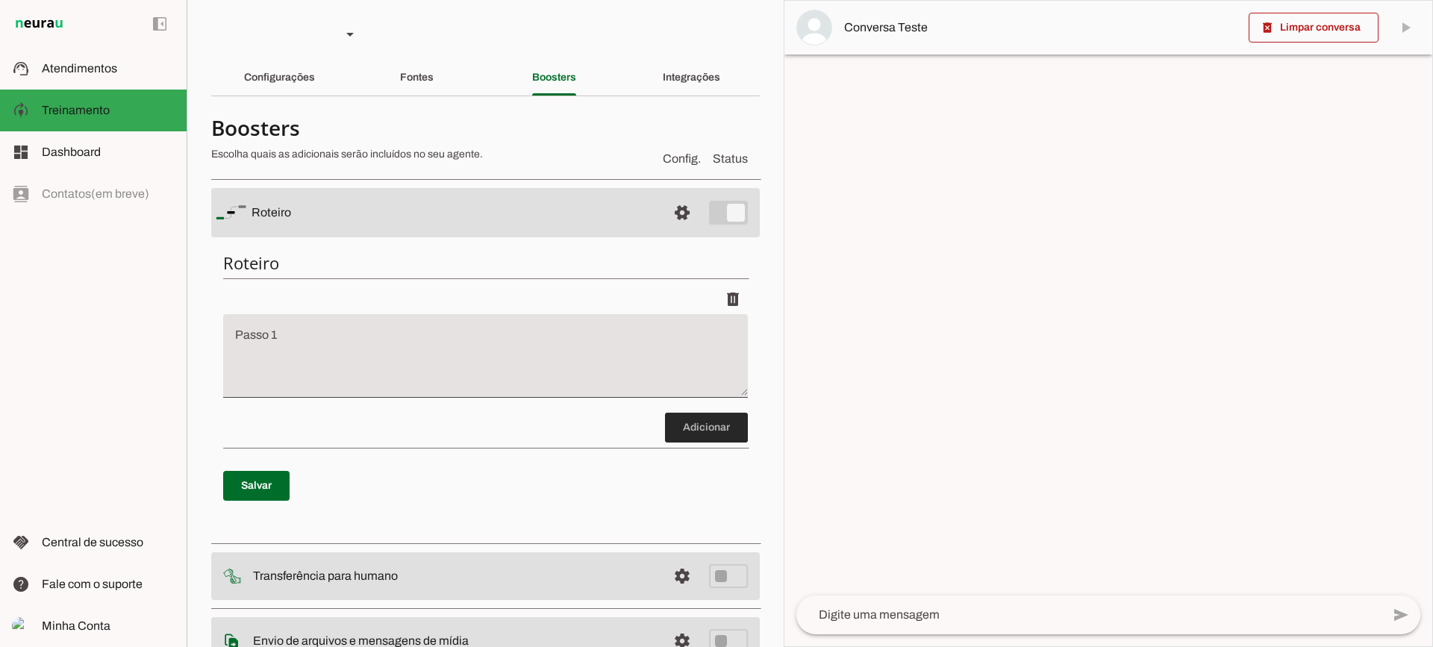
drag, startPoint x: 705, startPoint y: 435, endPoint x: 694, endPoint y: 437, distance: 11.4
click at [704, 435] on span at bounding box center [706, 428] width 83 height 36
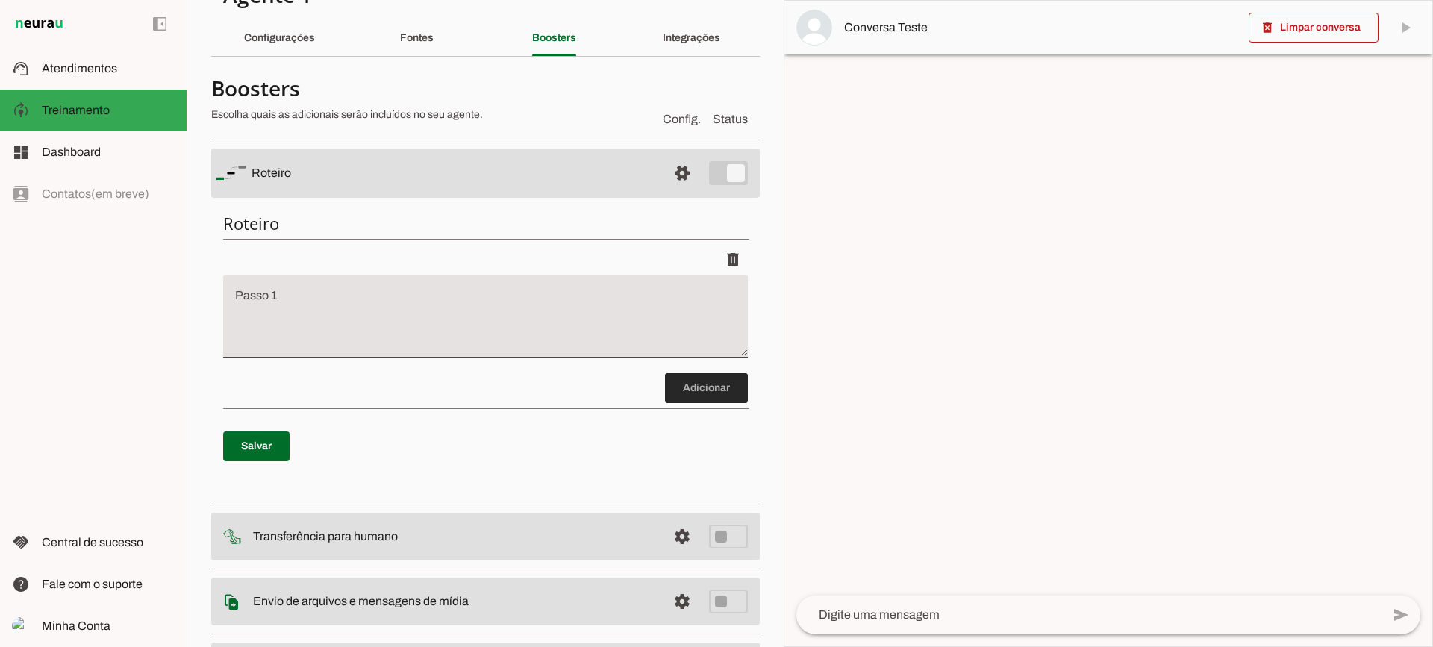
click at [715, 392] on span at bounding box center [706, 388] width 83 height 36
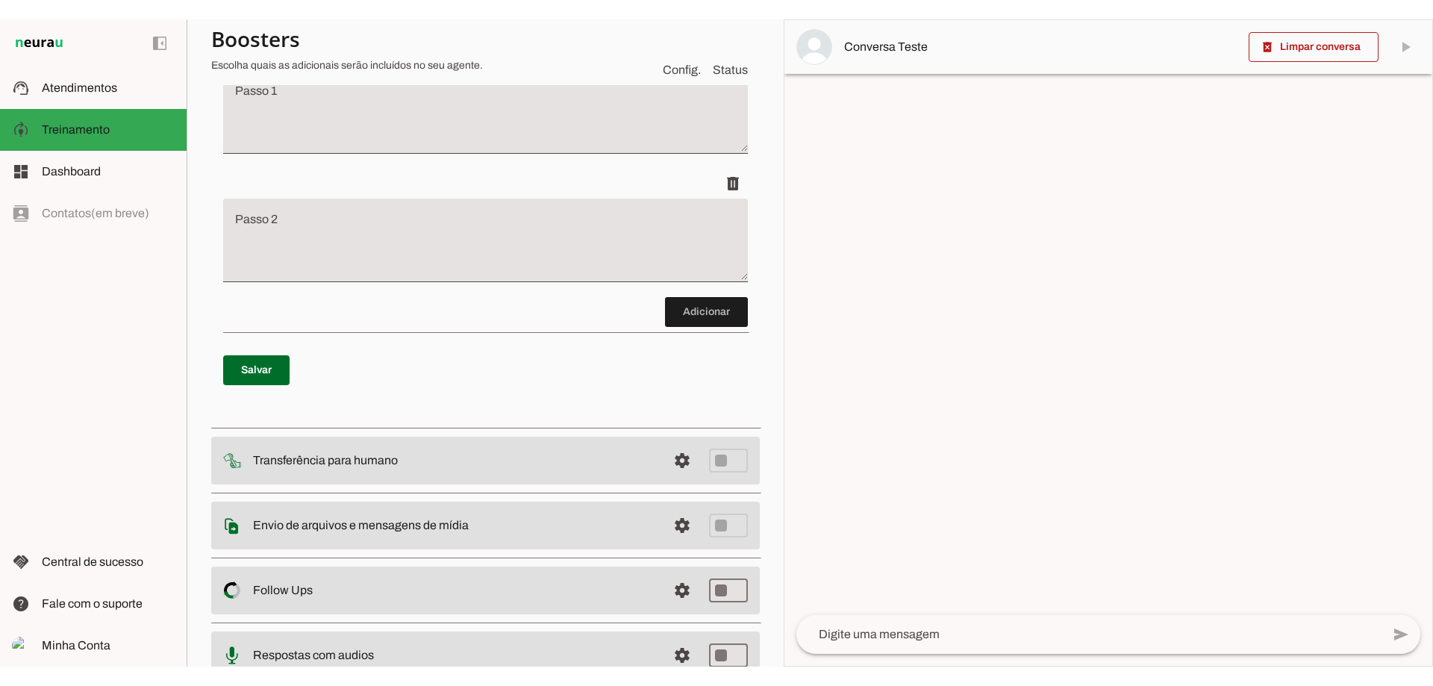
scroll to position [114, 0]
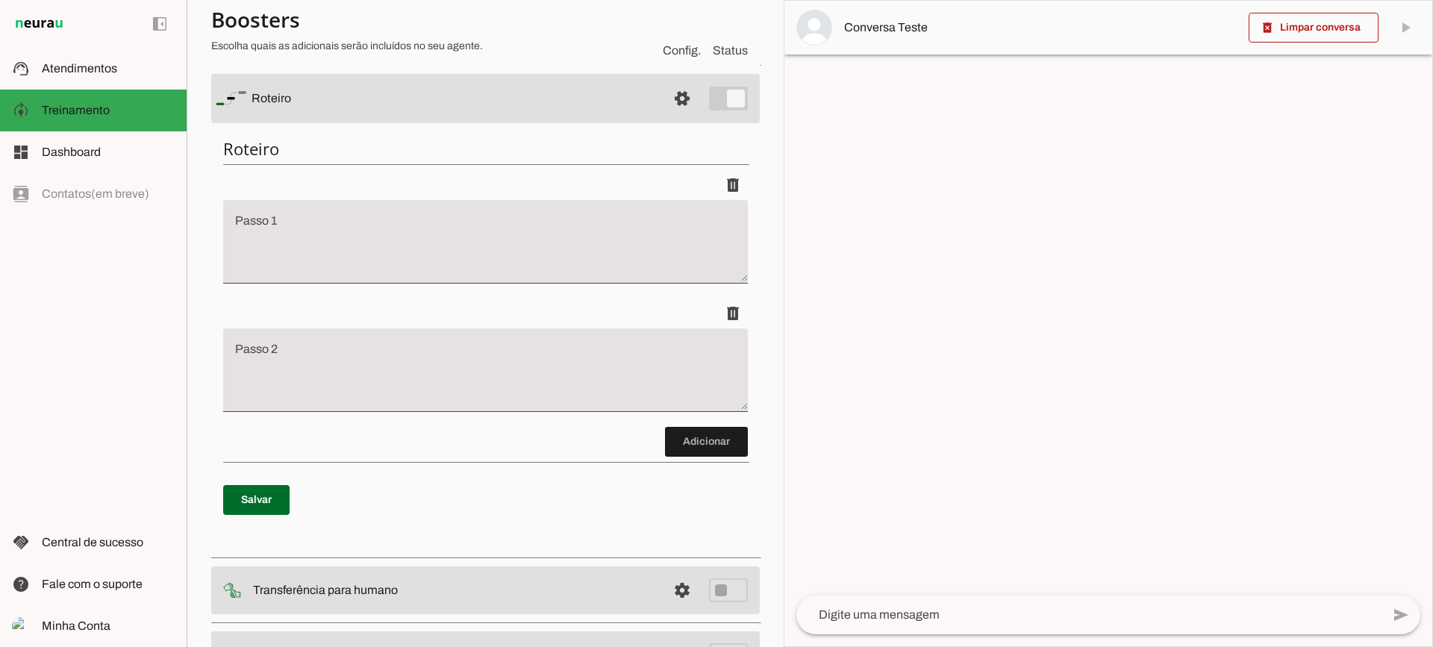
click at [354, 252] on textarea "Passo 1" at bounding box center [485, 248] width 525 height 60
